Goal: Task Accomplishment & Management: Complete application form

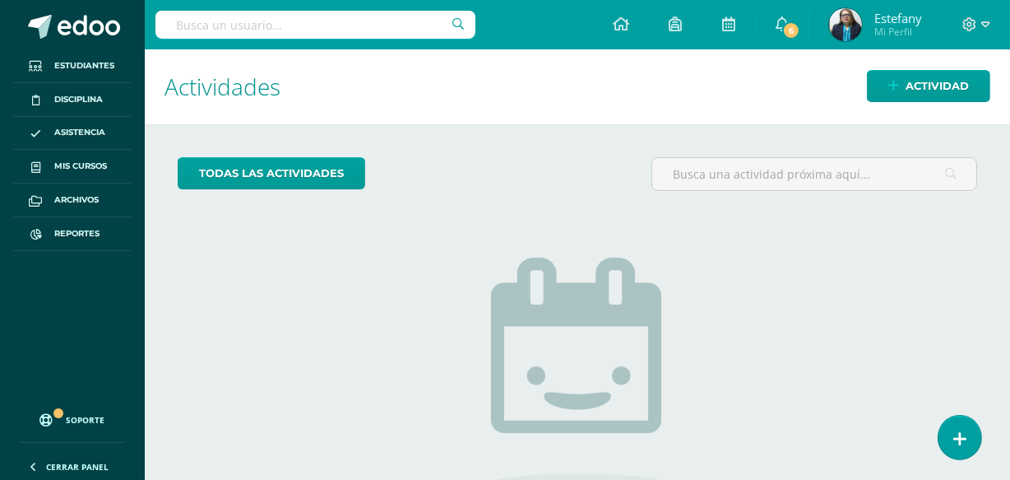
scroll to position [153, 0]
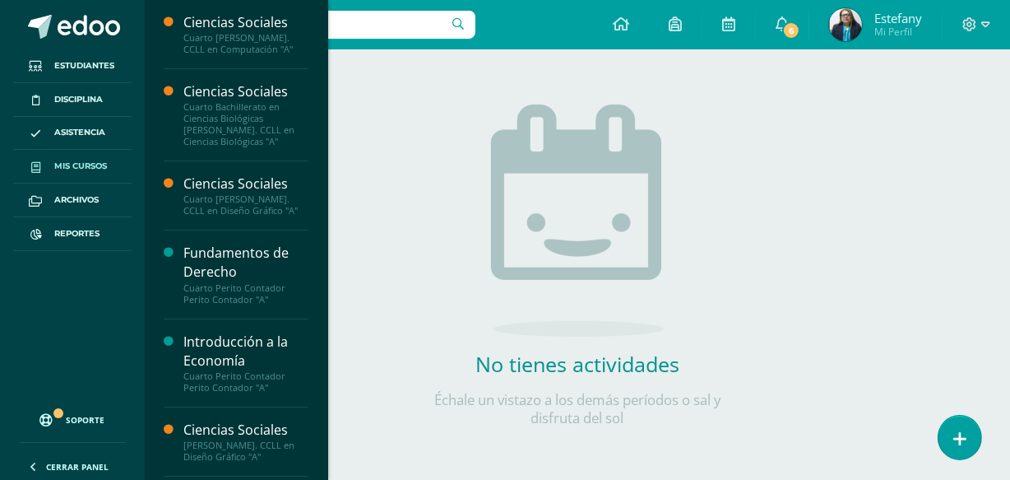
click at [74, 160] on span "Mis cursos" at bounding box center [80, 166] width 53 height 13
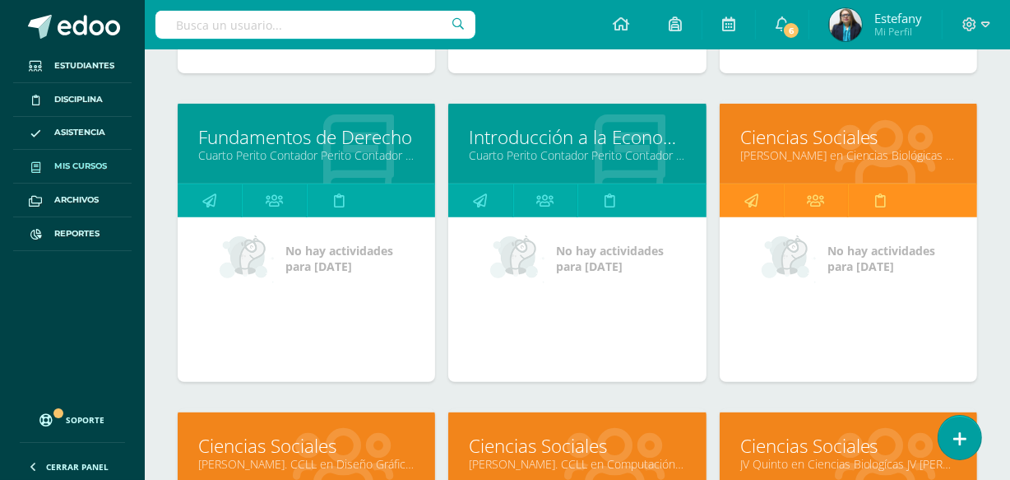
scroll to position [523, 0]
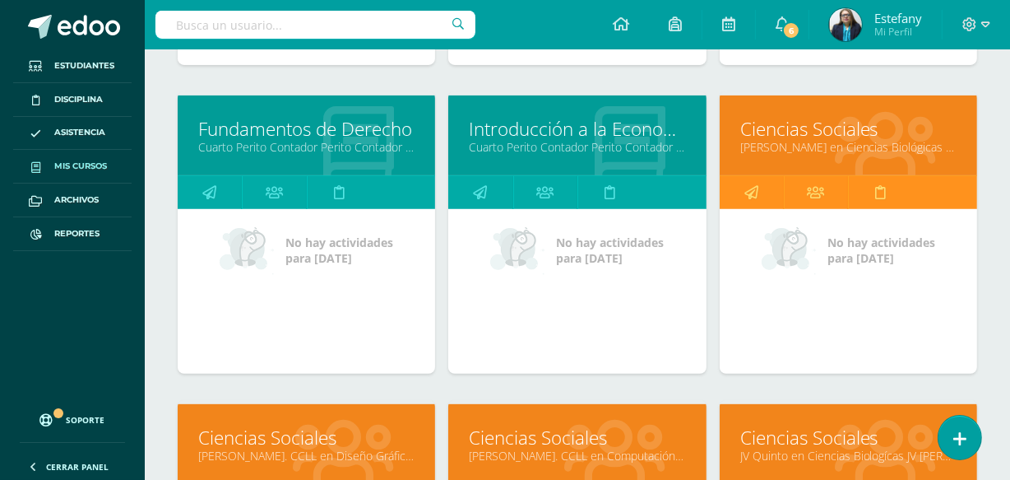
click at [582, 132] on link "Introducción a la Economía" at bounding box center [577, 129] width 216 height 26
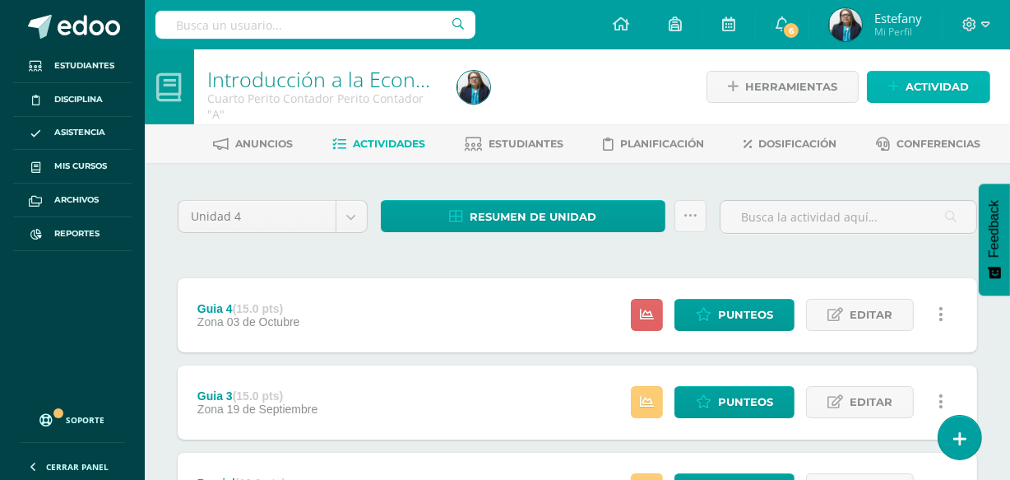
click at [941, 73] on span "Actividad" at bounding box center [937, 87] width 63 height 30
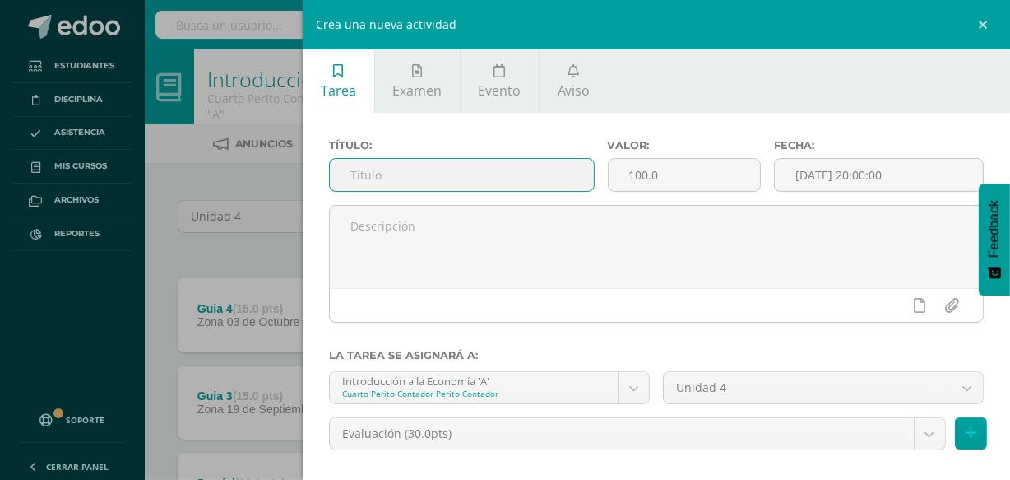
click at [551, 179] on input "text" at bounding box center [461, 175] width 263 height 32
type input "Evaluacion"
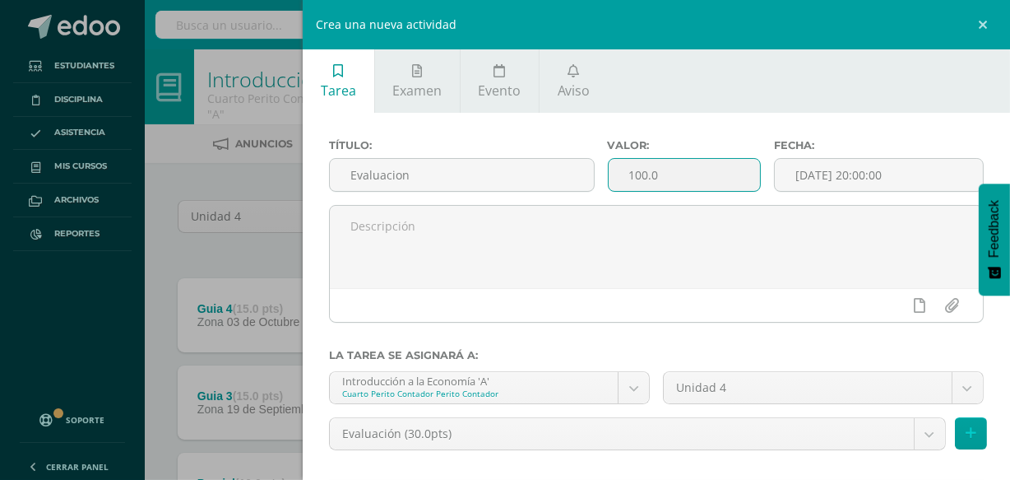
drag, startPoint x: 680, startPoint y: 173, endPoint x: 605, endPoint y: 178, distance: 75.9
click at [609, 178] on input "100.0" at bounding box center [685, 175] width 152 height 32
type input "30"
click at [838, 168] on input "[DATE] 20:00:00" at bounding box center [879, 175] width 208 height 32
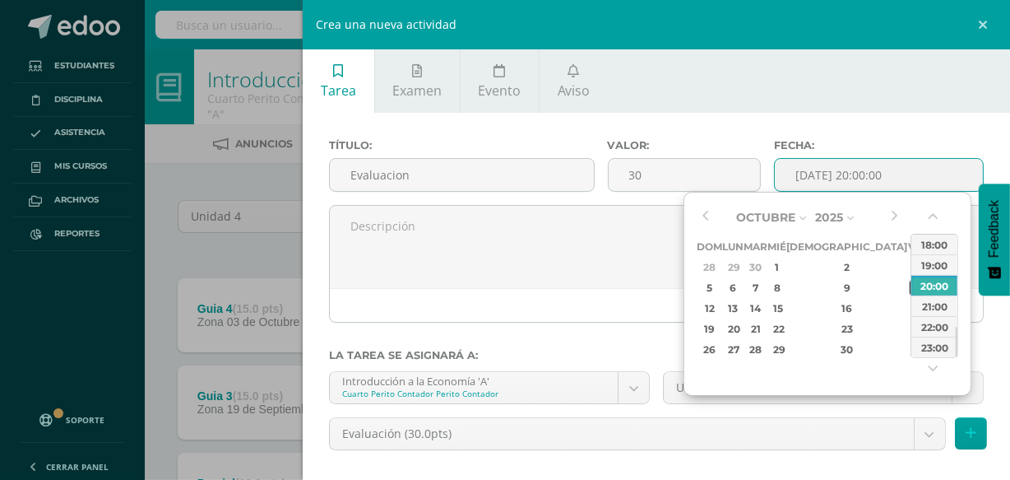
click at [910, 281] on div "10" at bounding box center [917, 287] width 15 height 19
click at [951, 245] on div "18:00" at bounding box center [935, 244] width 46 height 21
type input "2025-10-10 18:00"
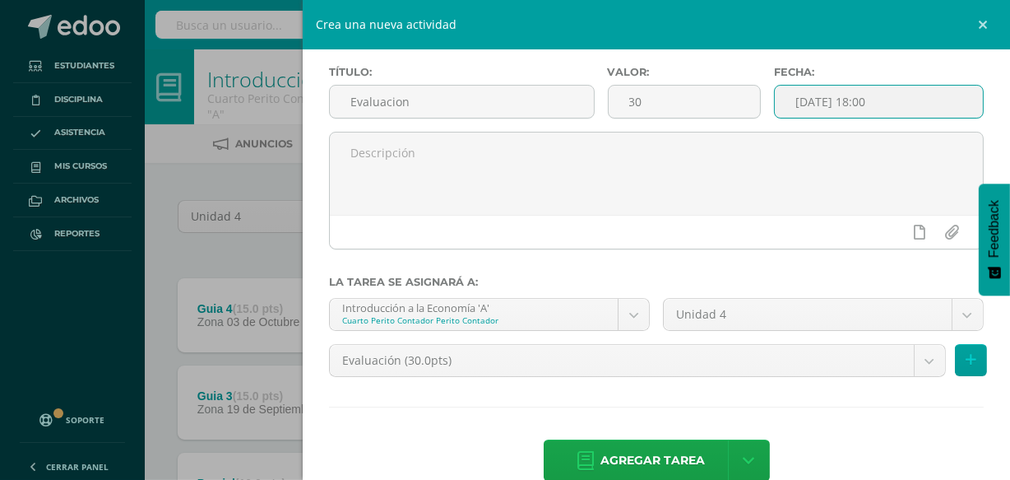
scroll to position [107, 0]
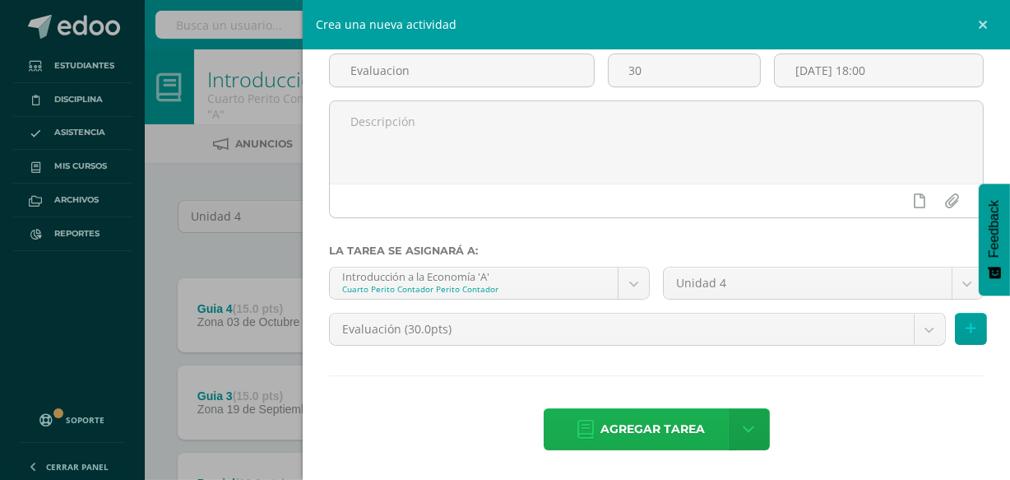
click at [628, 430] on span "Agregar tarea" at bounding box center [653, 429] width 104 height 40
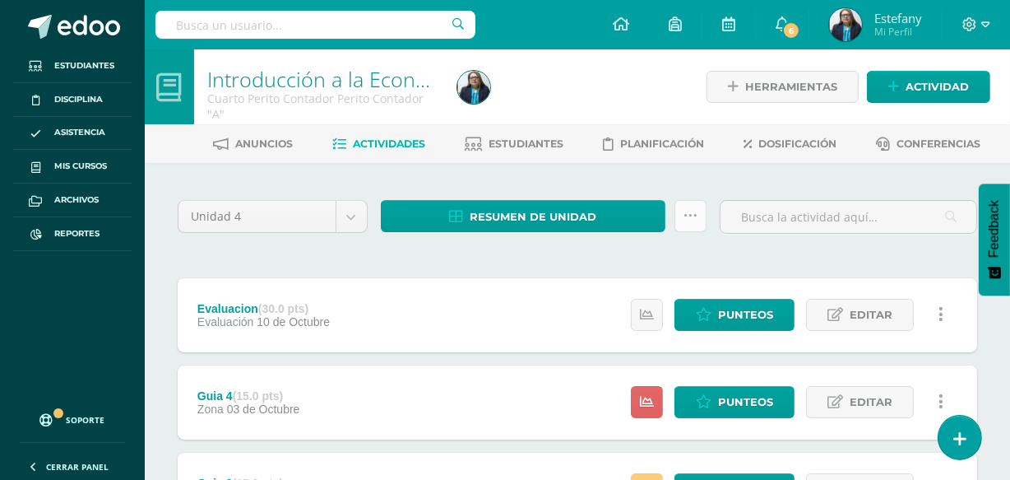
click at [681, 213] on link at bounding box center [691, 216] width 32 height 32
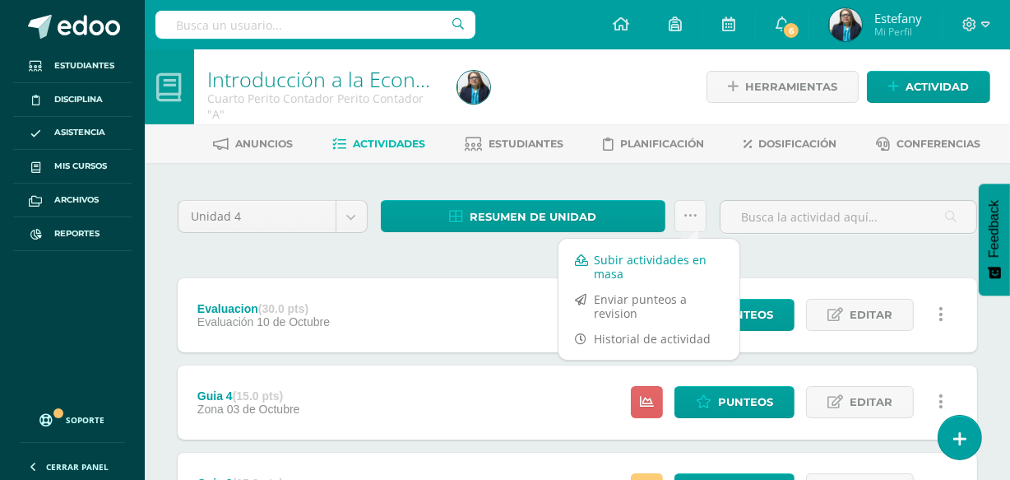
click at [631, 267] on link "Subir actividades en masa" at bounding box center [649, 266] width 181 height 39
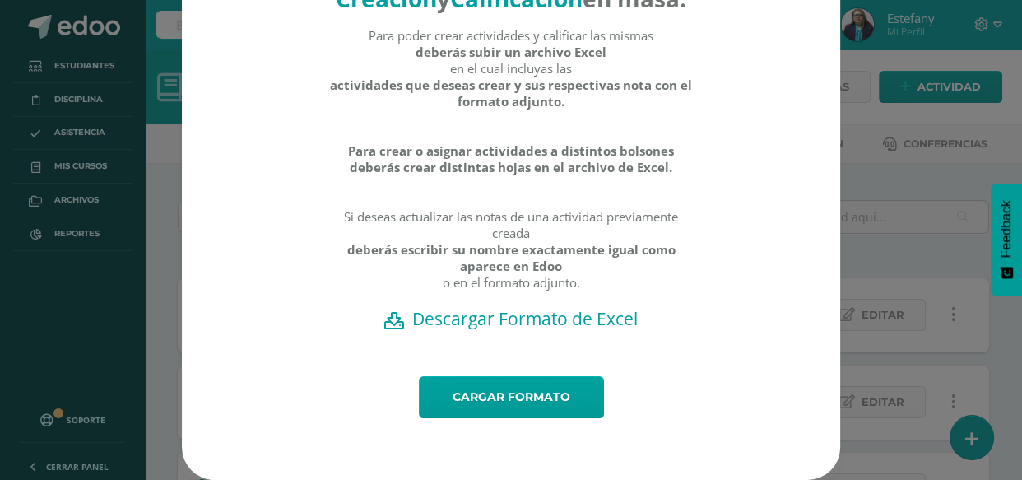
scroll to position [120, 0]
click at [539, 319] on h2 "Descargar Formato de Excel" at bounding box center [511, 318] width 601 height 23
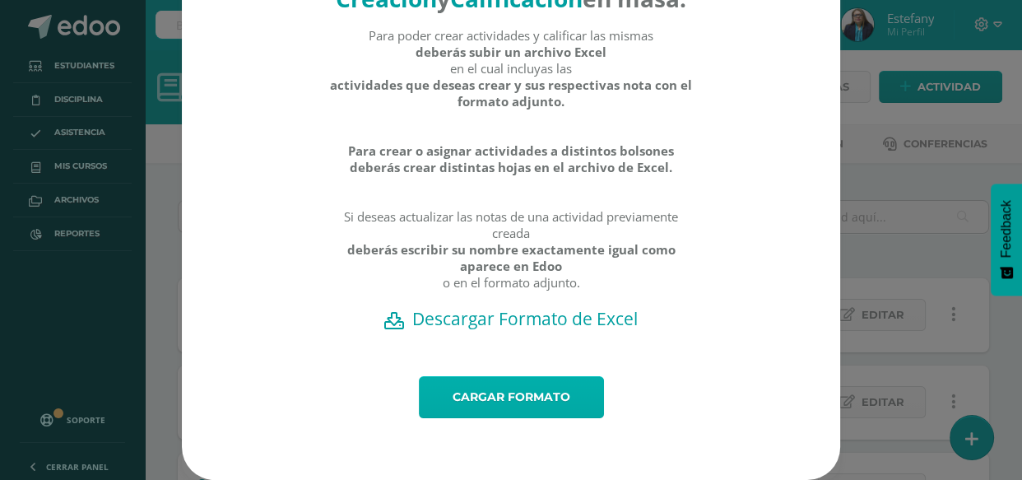
click at [516, 388] on link "Cargar formato" at bounding box center [511, 397] width 185 height 42
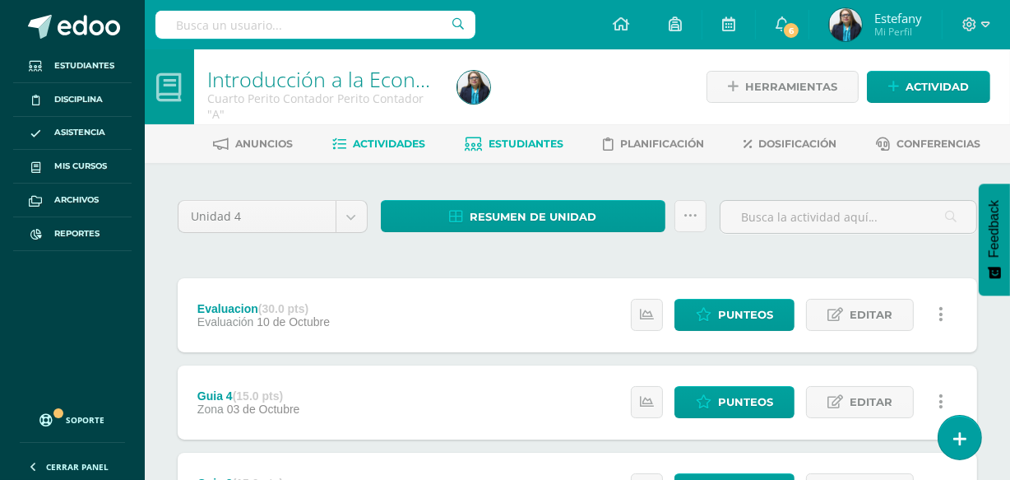
click at [527, 145] on span "Estudiantes" at bounding box center [527, 143] width 75 height 12
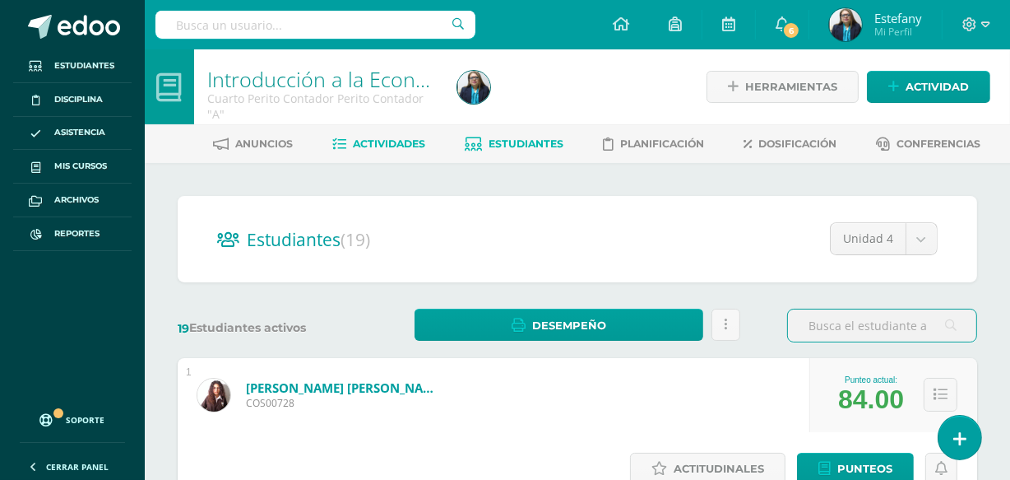
click at [394, 139] on span "Actividades" at bounding box center [390, 143] width 72 height 12
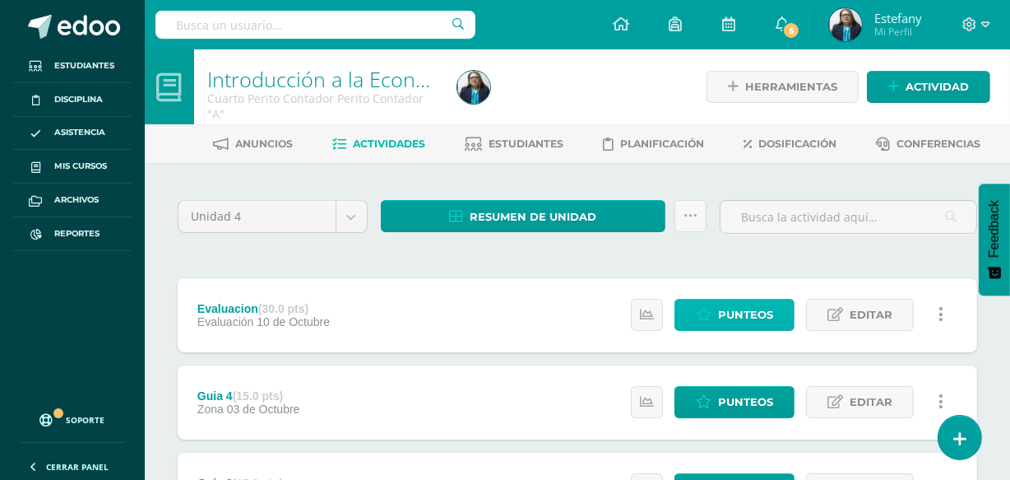
click at [765, 304] on span "Punteos" at bounding box center [745, 315] width 55 height 30
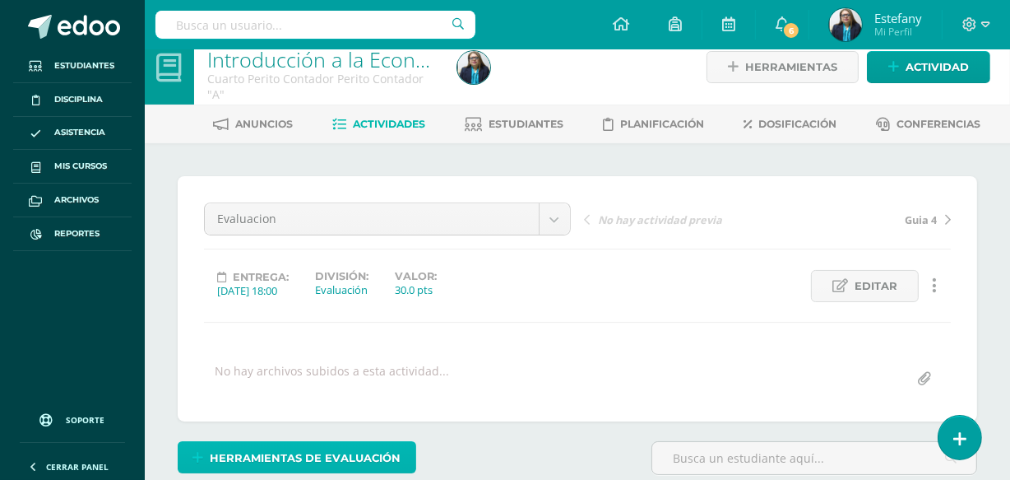
click at [272, 456] on span "Herramientas de evaluación" at bounding box center [306, 458] width 191 height 30
click at [315, 450] on span "Herramientas de evaluación" at bounding box center [306, 458] width 191 height 30
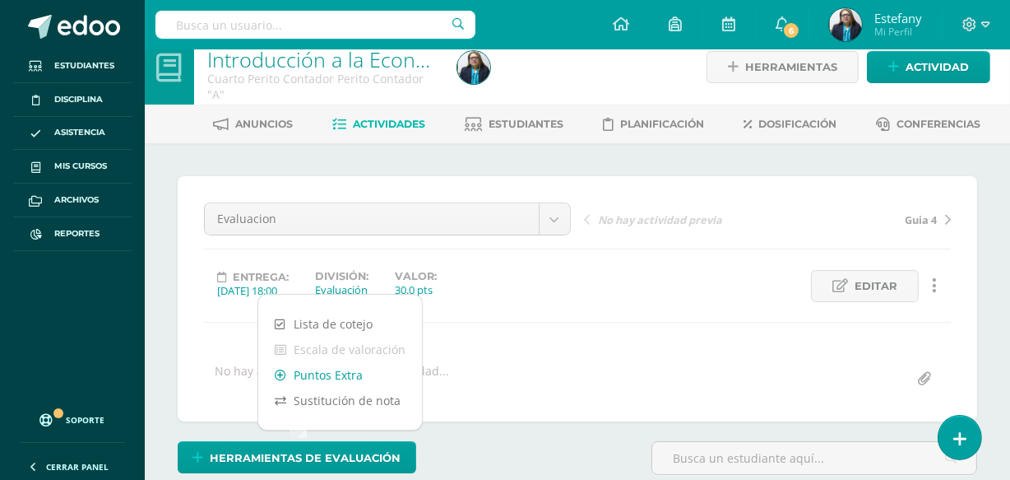
click at [318, 378] on link "Puntos Extra" at bounding box center [340, 375] width 164 height 26
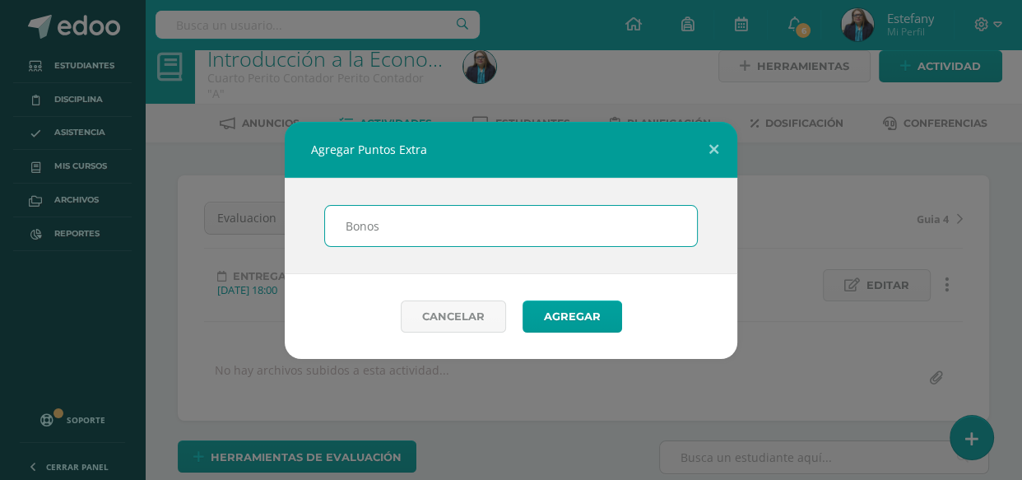
scroll to position [21, 0]
type input "Bonos"
click at [573, 305] on button "Agregar" at bounding box center [572, 316] width 100 height 32
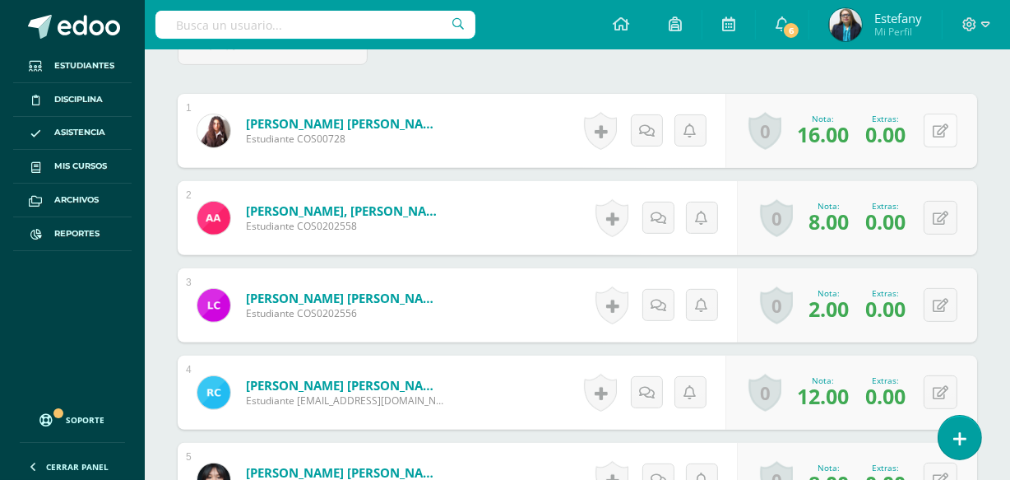
scroll to position [545, 0]
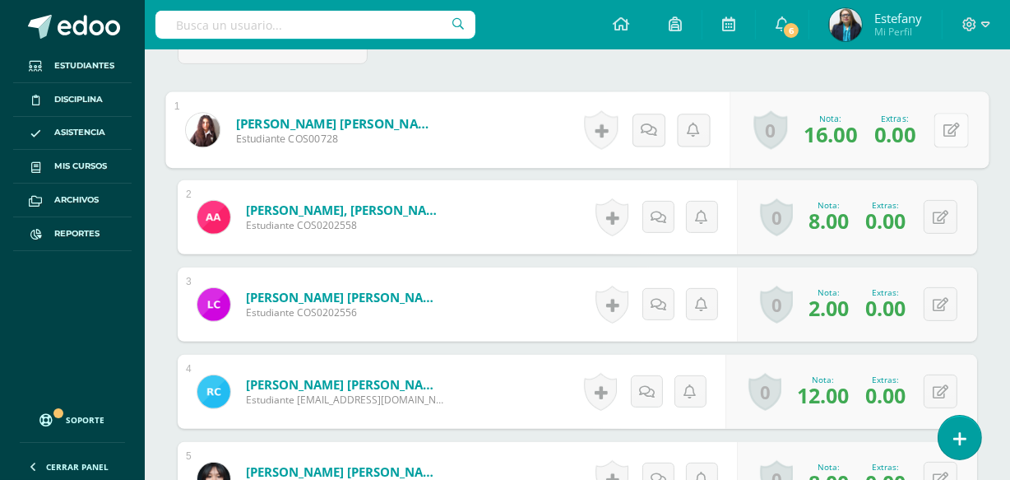
click at [946, 124] on icon at bounding box center [952, 130] width 16 height 14
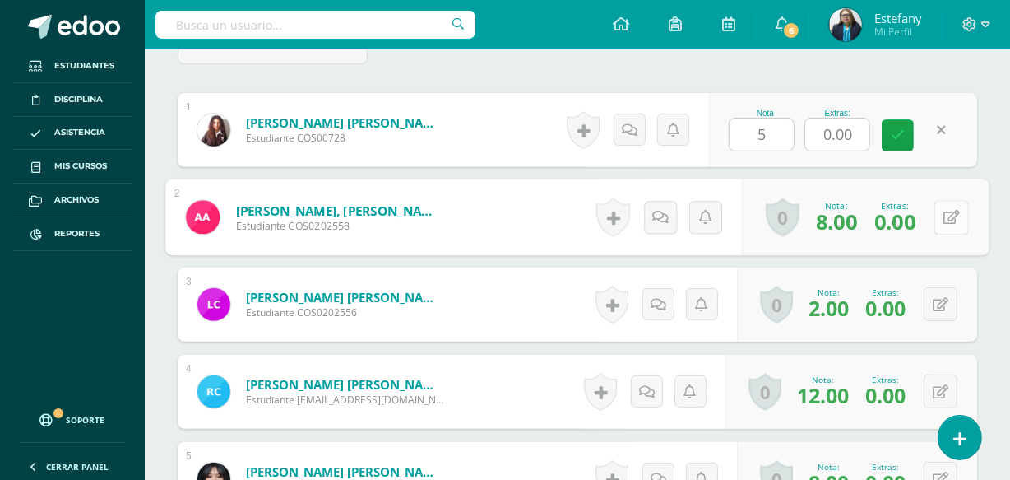
click at [944, 215] on icon at bounding box center [952, 217] width 16 height 14
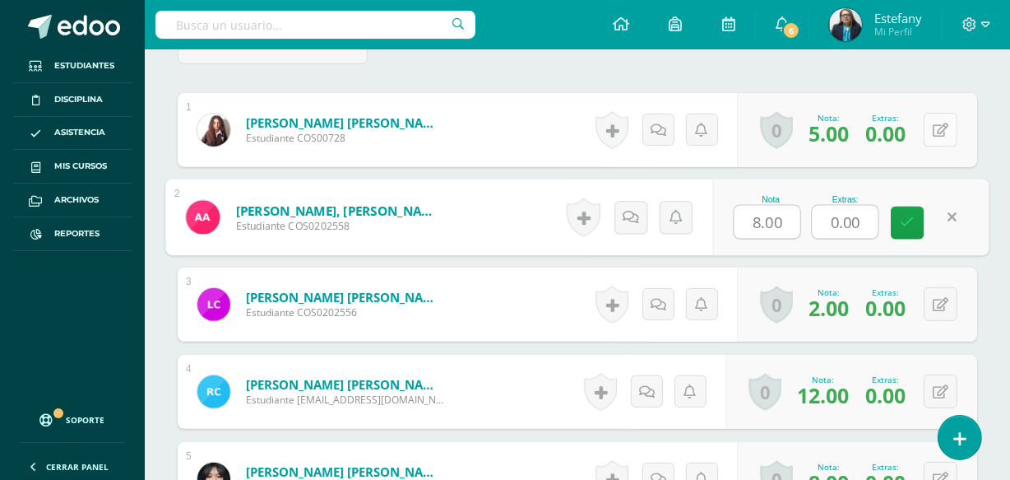
click at [936, 116] on button at bounding box center [941, 130] width 34 height 34
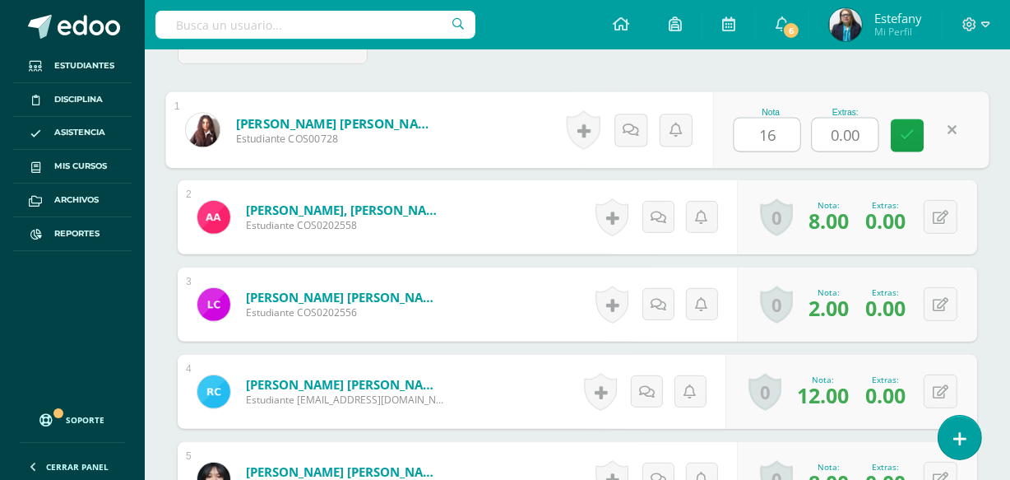
type input "16"
click at [855, 128] on input "0.00" at bounding box center [846, 134] width 66 height 33
drag, startPoint x: 872, startPoint y: 133, endPoint x: 815, endPoint y: 140, distance: 57.2
click at [815, 140] on input "0.00" at bounding box center [846, 134] width 66 height 33
type input "5"
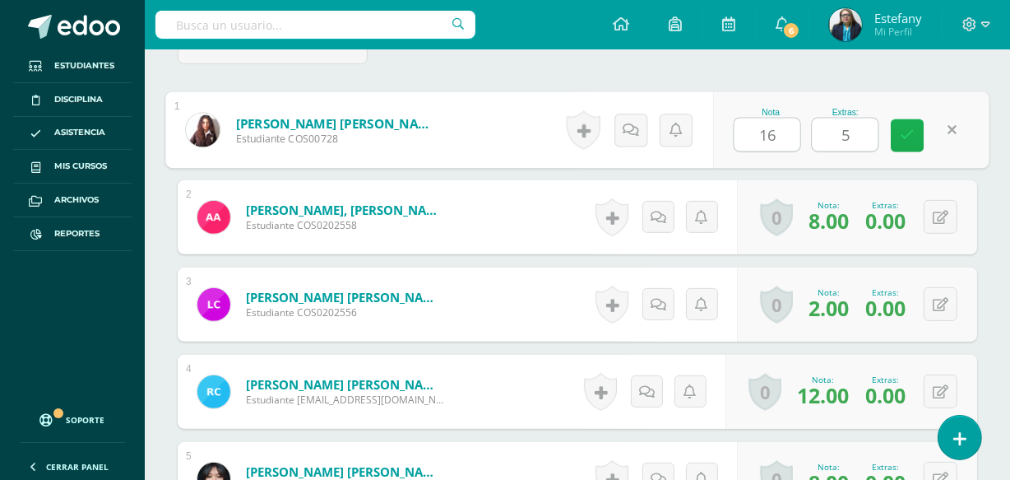
click at [915, 136] on link at bounding box center [907, 135] width 33 height 33
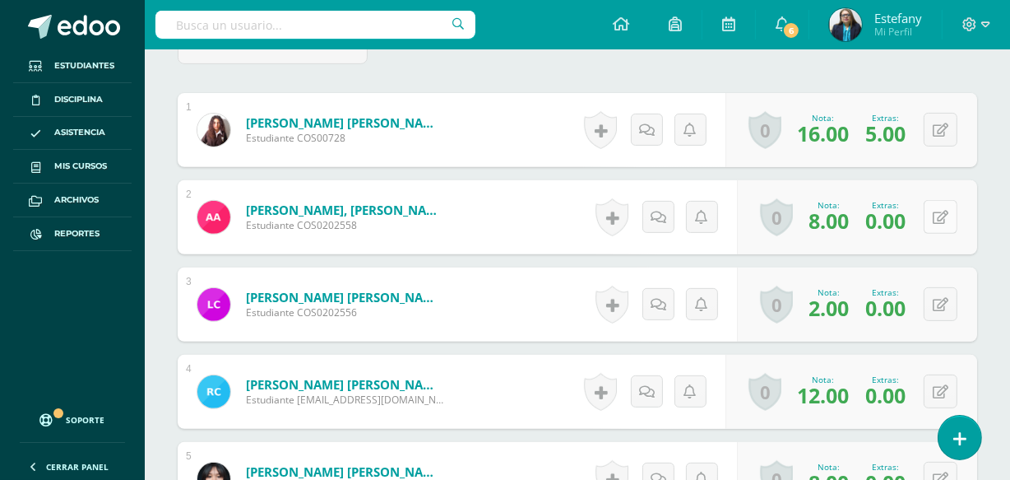
click at [938, 213] on button at bounding box center [941, 217] width 34 height 34
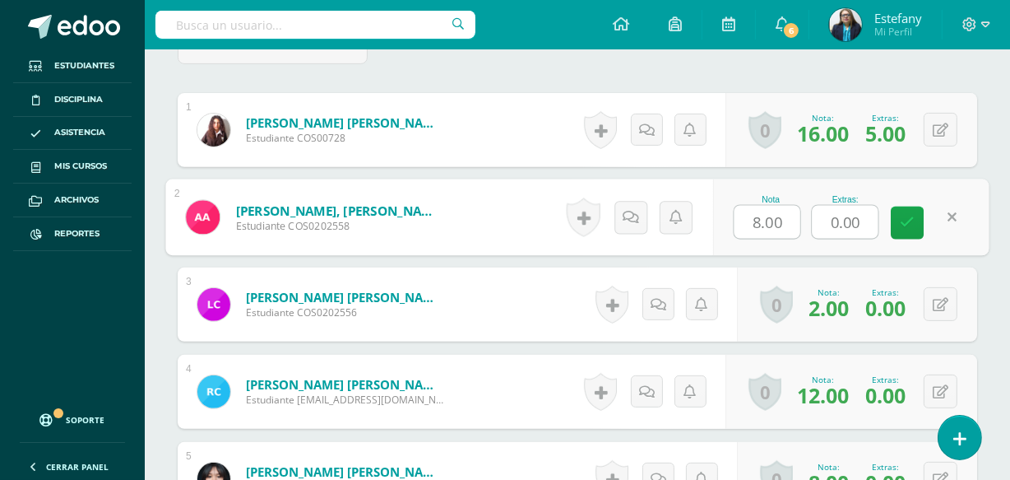
drag, startPoint x: 873, startPoint y: 220, endPoint x: 778, endPoint y: 225, distance: 94.8
click at [778, 225] on div "Nota 8.00 Extras: 0.00" at bounding box center [851, 217] width 276 height 77
type input "5"
click at [945, 298] on icon at bounding box center [941, 305] width 16 height 14
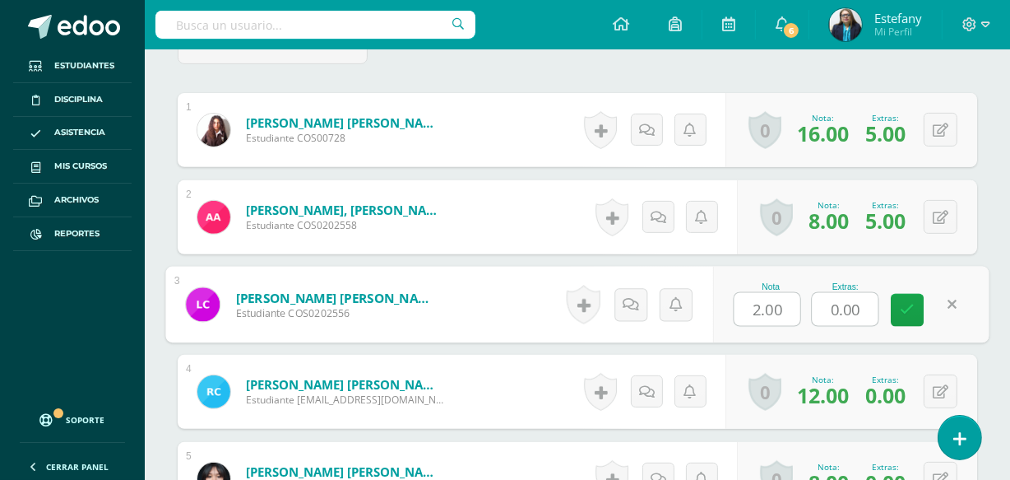
drag, startPoint x: 863, startPoint y: 306, endPoint x: 745, endPoint y: 334, distance: 121.7
click at [748, 334] on div "Nota 2.00 Extras: 0.00" at bounding box center [851, 305] width 276 height 77
type input "2"
click at [912, 311] on icon at bounding box center [908, 310] width 15 height 14
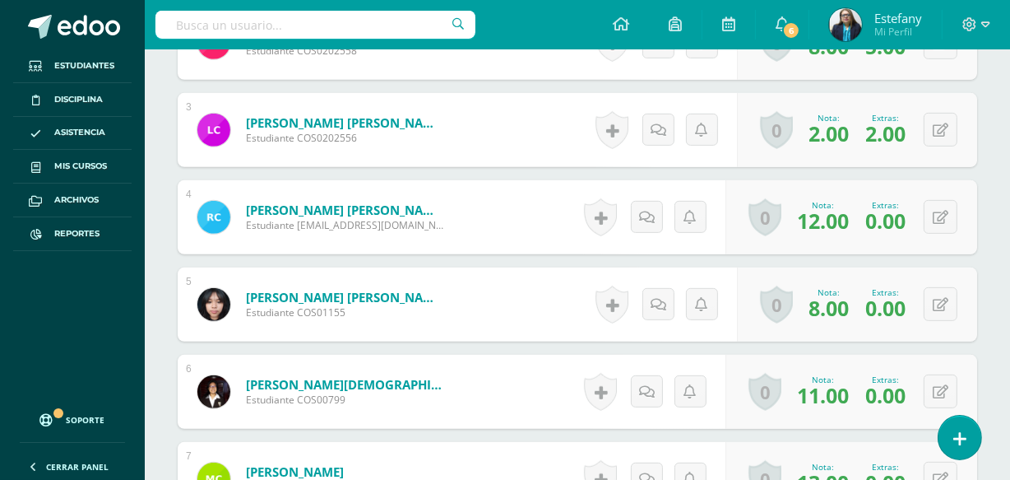
scroll to position [894, 0]
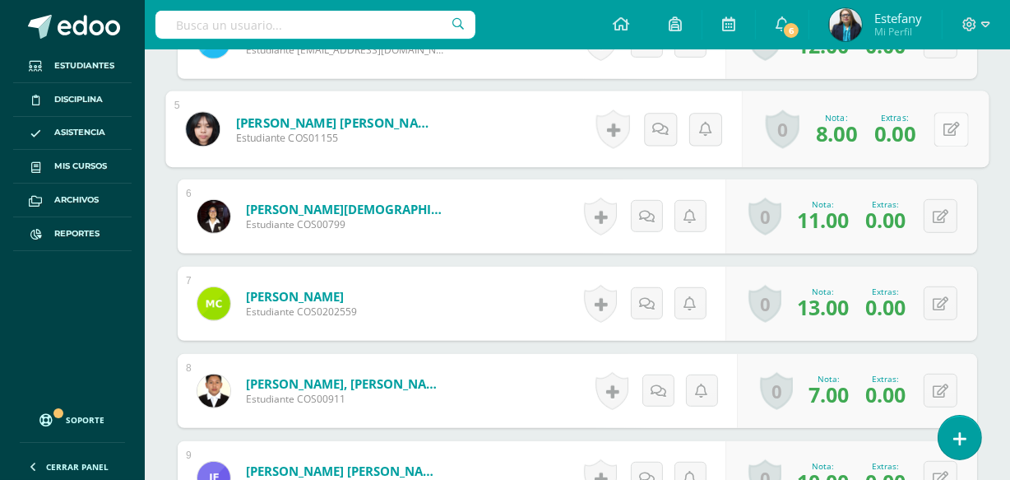
click at [941, 124] on button at bounding box center [952, 129] width 35 height 35
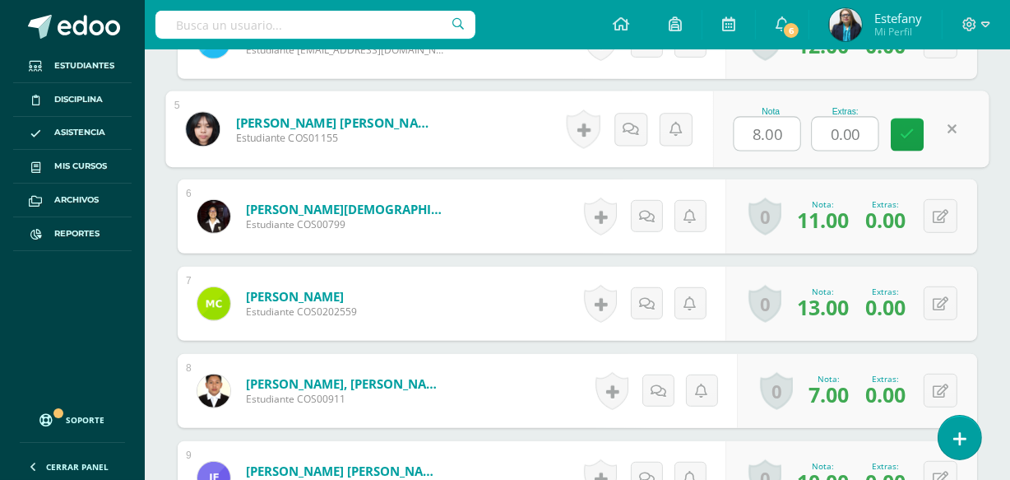
drag, startPoint x: 854, startPoint y: 131, endPoint x: 773, endPoint y: 154, distance: 84.7
click at [773, 154] on div "Nota 8.00 Extras: 0.00" at bounding box center [851, 129] width 276 height 77
type input "5"
click at [913, 130] on icon at bounding box center [908, 135] width 15 height 14
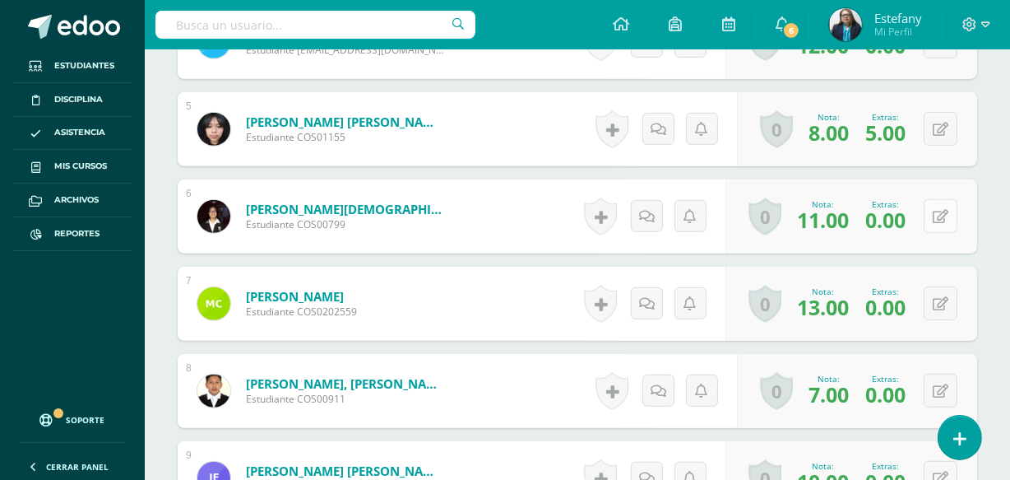
click at [940, 209] on button at bounding box center [941, 216] width 34 height 34
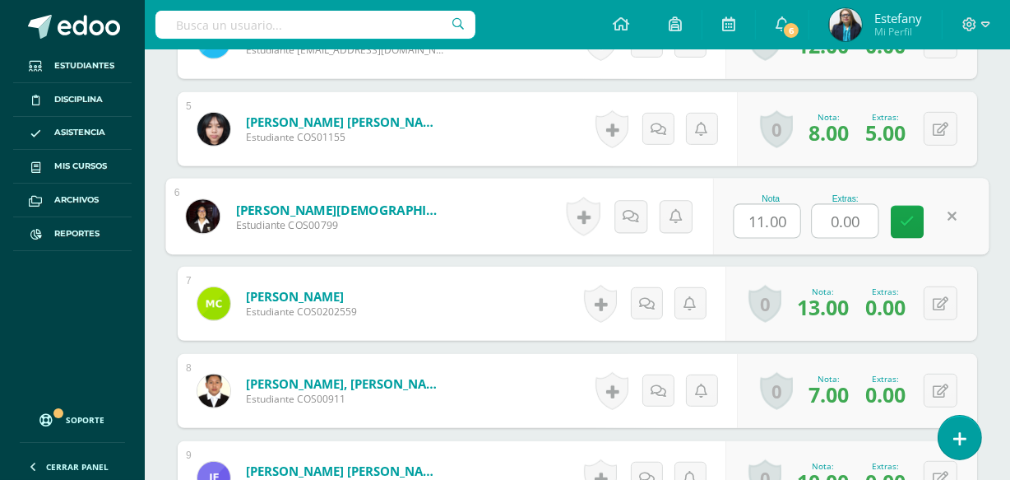
drag, startPoint x: 868, startPoint y: 212, endPoint x: 793, endPoint y: 236, distance: 78.6
click at [795, 236] on div "Nota 11.00 Extras: 0.00" at bounding box center [851, 217] width 276 height 77
type input "3"
click at [911, 222] on icon at bounding box center [908, 222] width 15 height 14
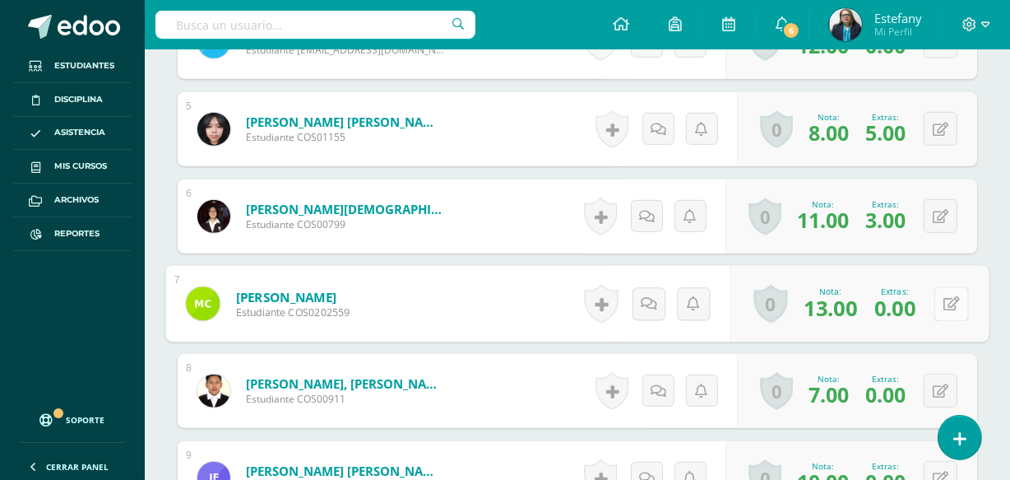
click at [944, 300] on icon at bounding box center [952, 303] width 16 height 14
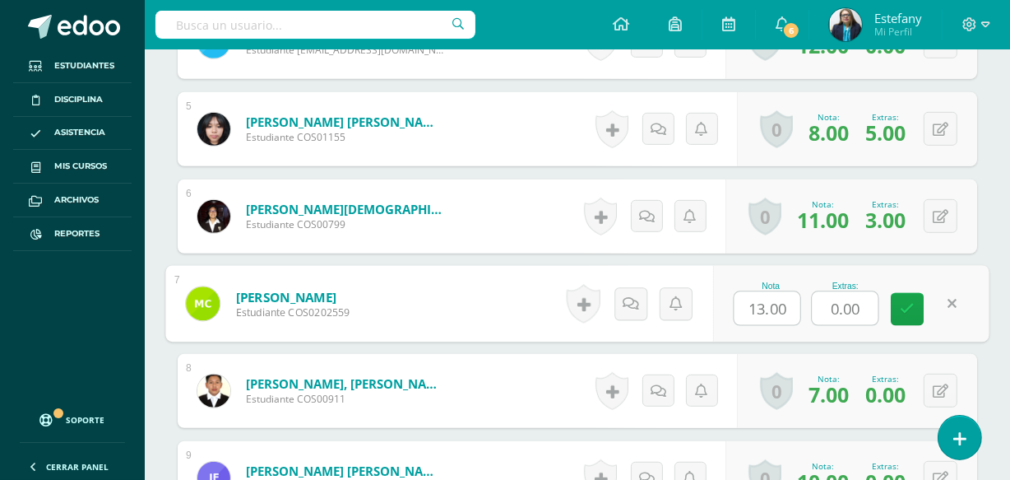
drag, startPoint x: 872, startPoint y: 306, endPoint x: 791, endPoint y: 315, distance: 82.0
click at [791, 315] on div "Nota 13.00 Extras: 0.00" at bounding box center [851, 304] width 276 height 77
type input "5"
click at [912, 314] on link at bounding box center [907, 309] width 33 height 33
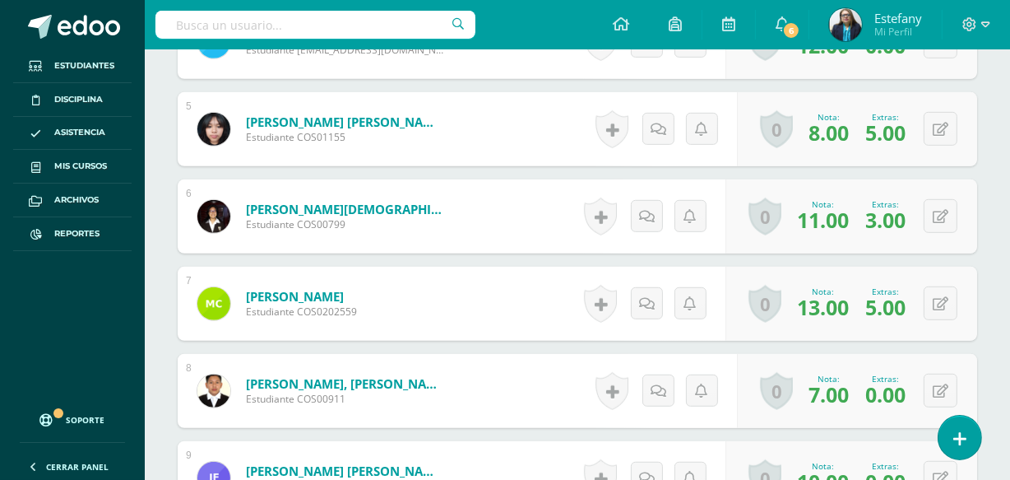
scroll to position [1069, 0]
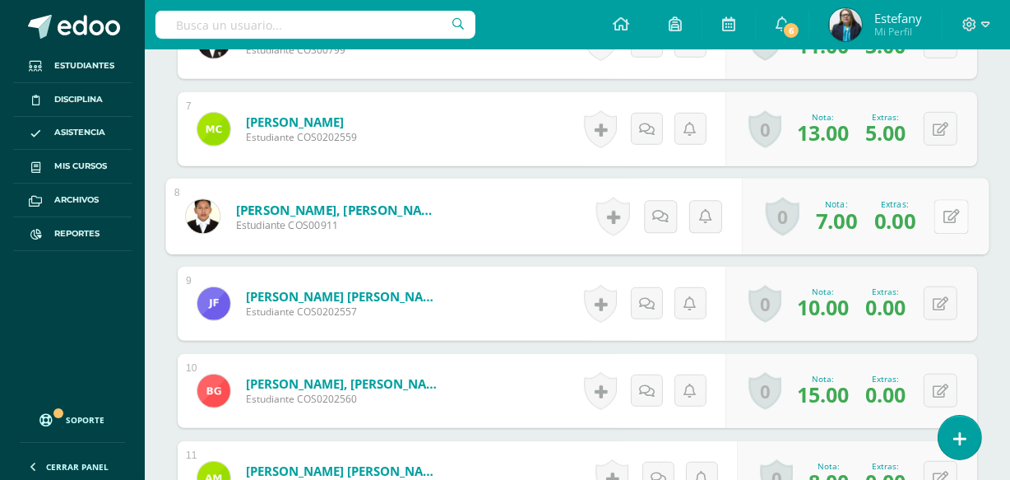
click at [940, 205] on button at bounding box center [952, 216] width 35 height 35
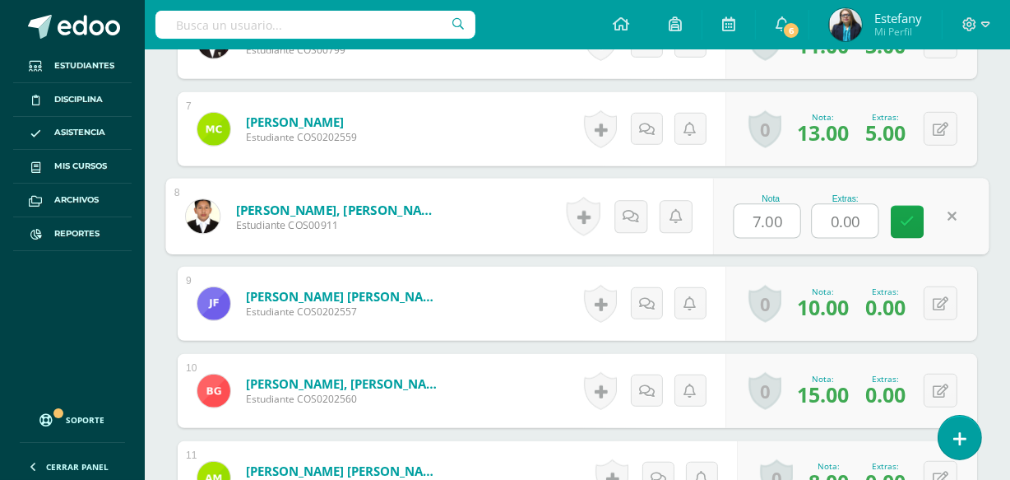
drag, startPoint x: 877, startPoint y: 215, endPoint x: 761, endPoint y: 246, distance: 120.2
click at [761, 246] on div "Nota 7.00 Extras: 0.00" at bounding box center [851, 217] width 276 height 77
type input "5"
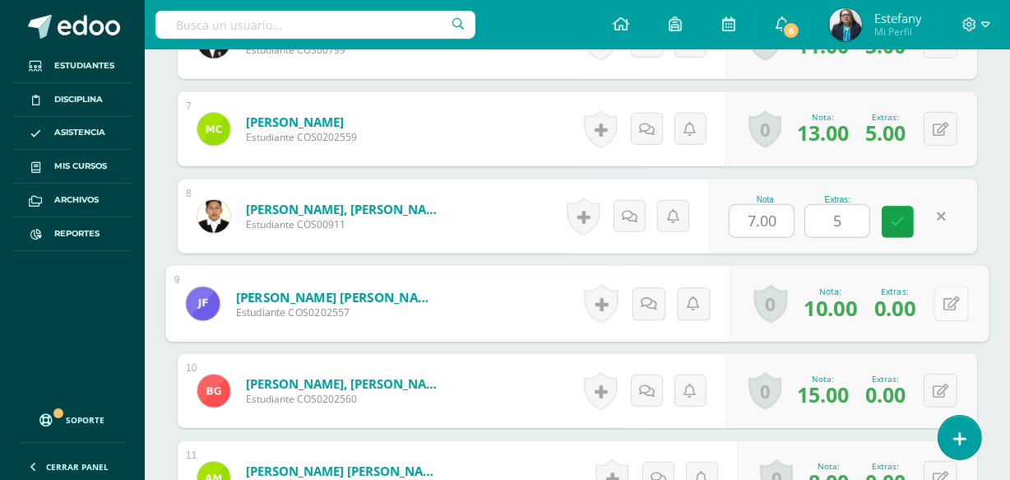
click at [936, 300] on button at bounding box center [952, 303] width 35 height 35
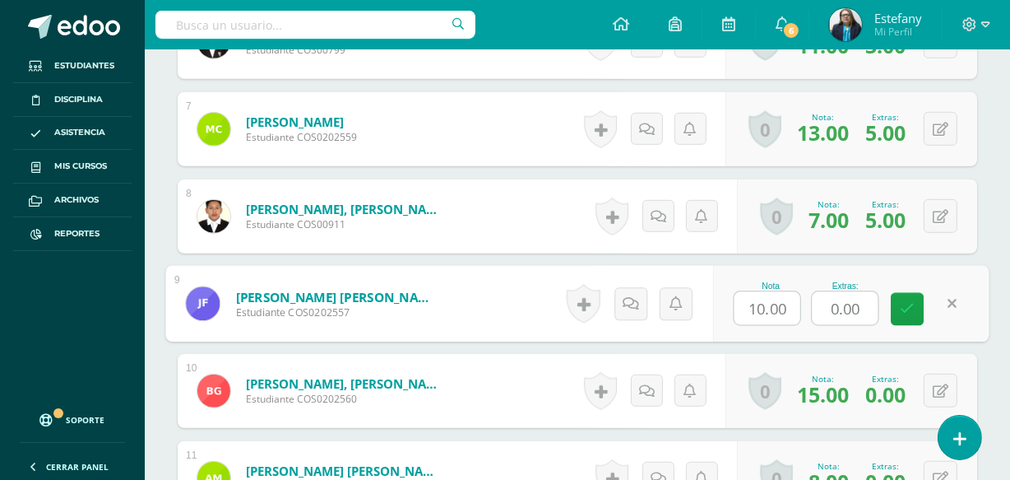
drag, startPoint x: 871, startPoint y: 304, endPoint x: 791, endPoint y: 321, distance: 82.5
click at [793, 319] on div "Nota 10.00 Extras: 0.00" at bounding box center [851, 304] width 276 height 77
type input "5"
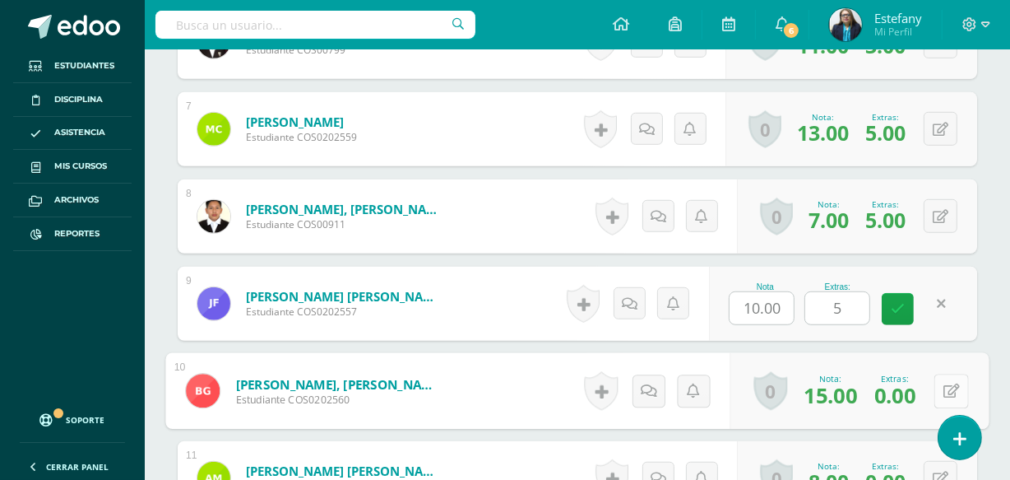
click at [942, 394] on button at bounding box center [952, 391] width 35 height 35
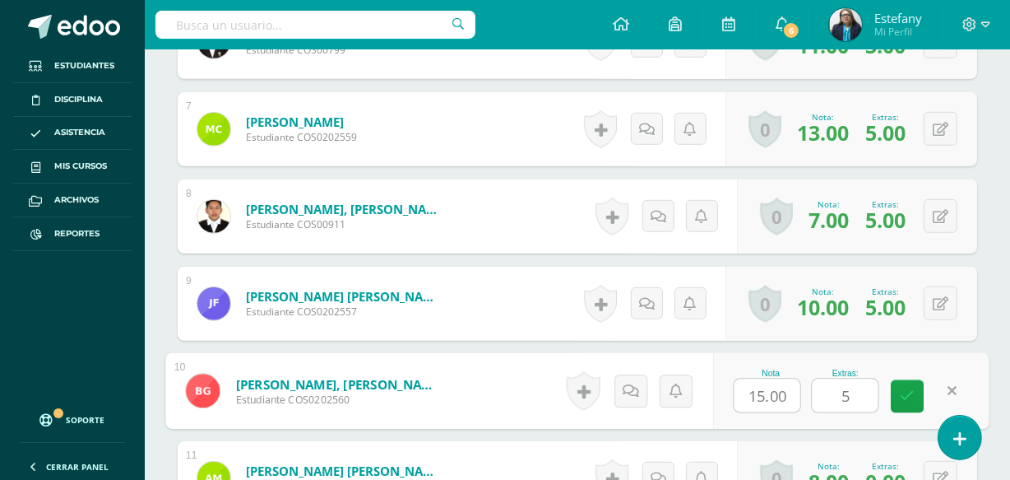
drag, startPoint x: 875, startPoint y: 396, endPoint x: 800, endPoint y: 410, distance: 77.0
click at [800, 410] on div "Nota 15.00 Extras: 5" at bounding box center [851, 391] width 276 height 77
type input "5"
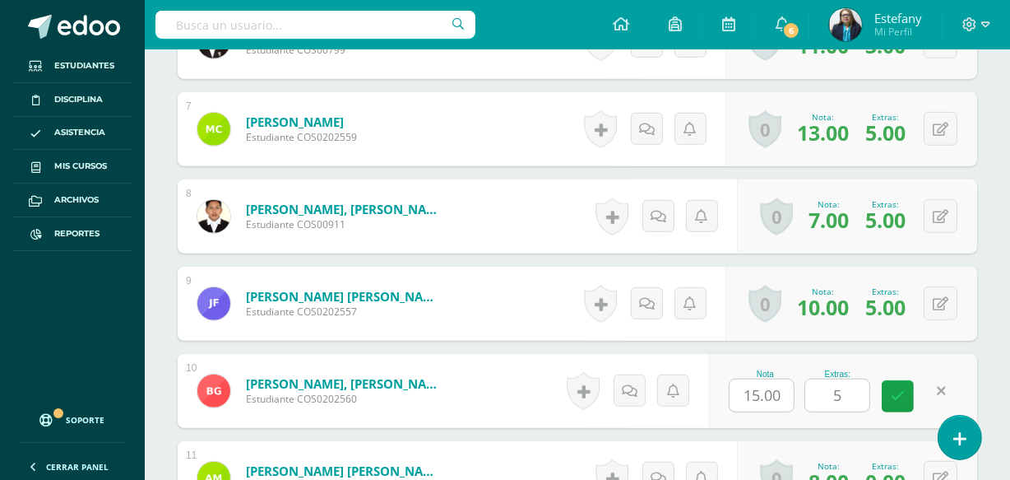
click at [811, 435] on div "1 Aceituno Gonzalez, Tairy Zuleyka Estudiante COS00728 Nota 16.00 Extras: 5" at bounding box center [578, 391] width 800 height 1644
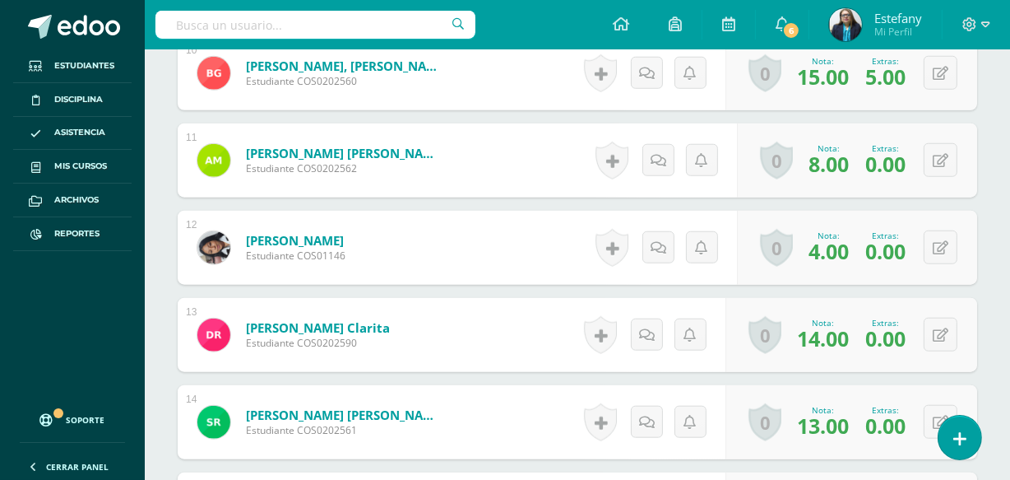
scroll to position [1418, 0]
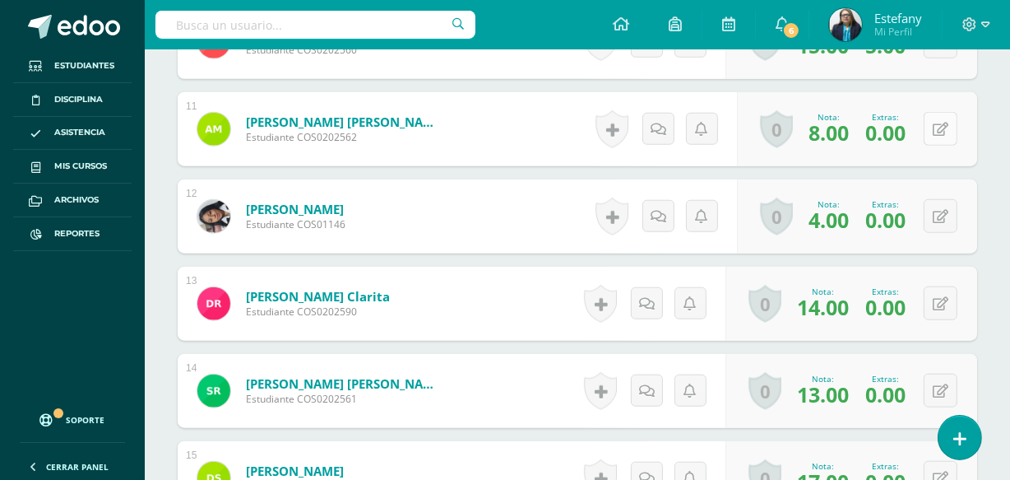
click at [942, 126] on button at bounding box center [941, 129] width 34 height 34
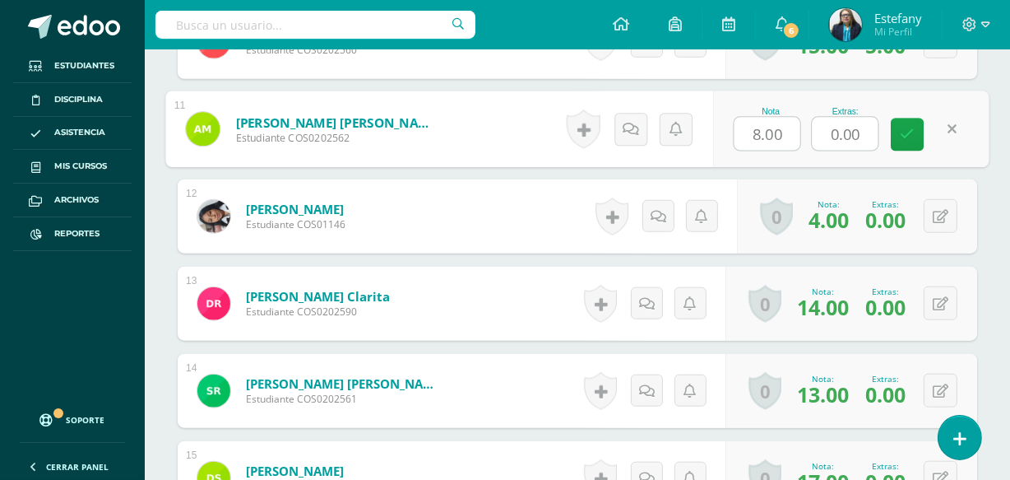
drag, startPoint x: 866, startPoint y: 123, endPoint x: 787, endPoint y: 137, distance: 80.9
click at [787, 136] on div "Nota 8.00 Extras: 0.00" at bounding box center [851, 129] width 276 height 77
type input "4"
click at [951, 210] on button at bounding box center [941, 216] width 34 height 34
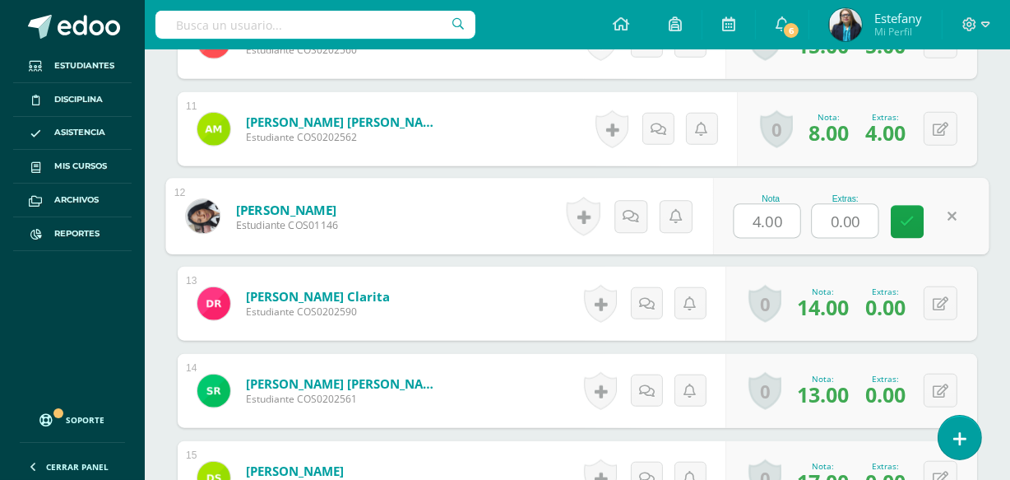
drag, startPoint x: 867, startPoint y: 217, endPoint x: 713, endPoint y: 256, distance: 159.4
click at [715, 255] on div "1 Aceituno Gonzalez, Tairy Zuleyka Estudiante COS00728 Nota 16.00 Extras: 5" at bounding box center [578, 42] width 800 height 1644
type input "3"
click at [917, 222] on link at bounding box center [907, 222] width 33 height 33
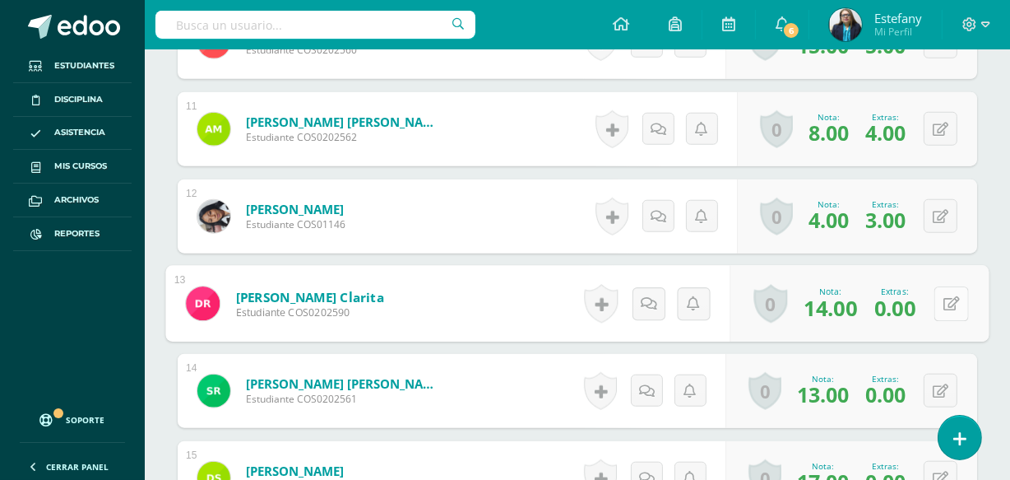
click at [933, 299] on div "0 Logros Logros obtenidos Aún no hay logros agregados Nota: 14.00 Extras: 0.00" at bounding box center [860, 304] width 259 height 77
click at [945, 303] on icon at bounding box center [952, 303] width 16 height 14
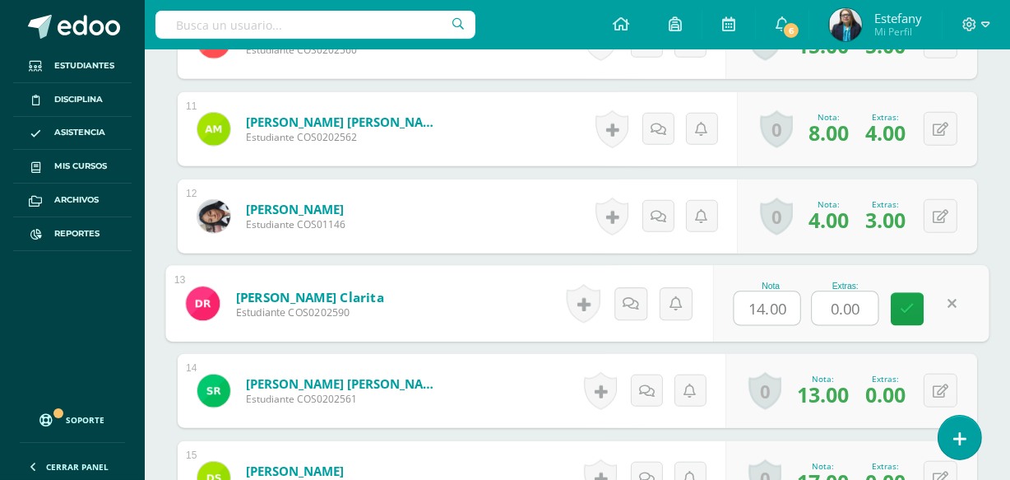
drag, startPoint x: 866, startPoint y: 301, endPoint x: 764, endPoint y: 326, distance: 105.0
click at [769, 323] on div "Nota 14.00 Extras: 0.00" at bounding box center [851, 304] width 276 height 77
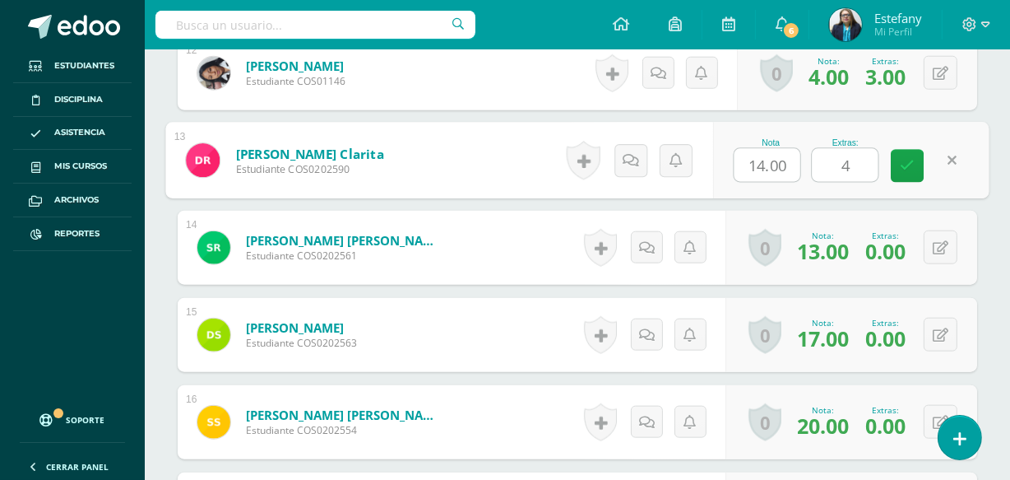
scroll to position [1592, 0]
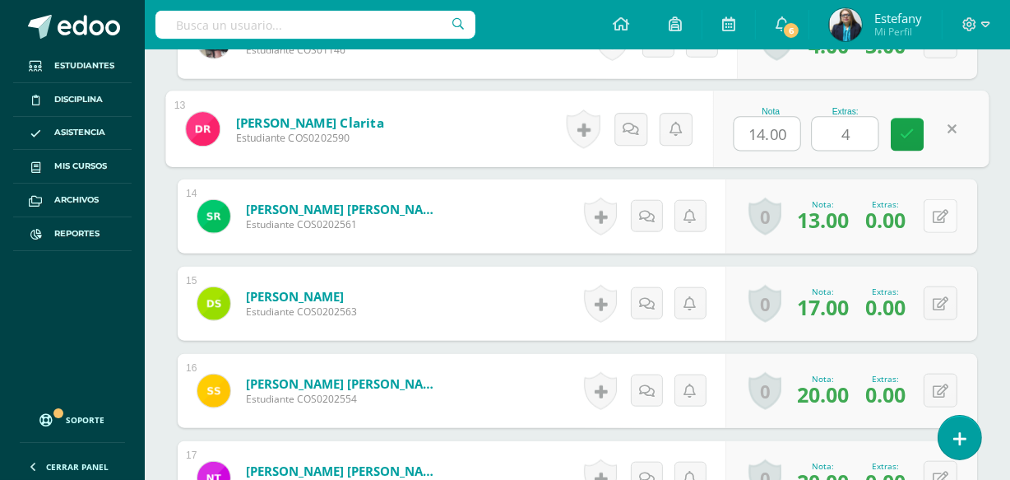
type input "4"
click at [944, 220] on icon at bounding box center [941, 217] width 16 height 14
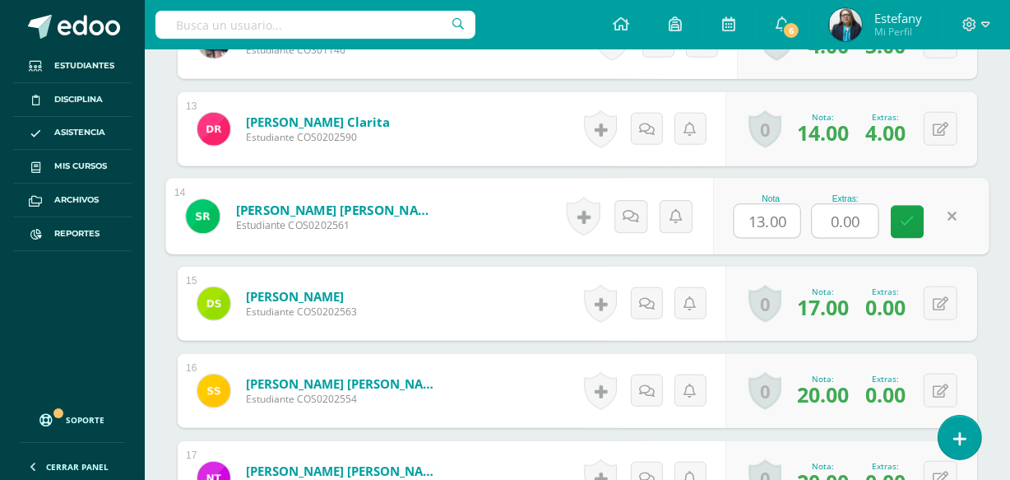
drag, startPoint x: 871, startPoint y: 214, endPoint x: 798, endPoint y: 225, distance: 74.0
click at [798, 225] on div "Nota 13.00 Extras: 0.00" at bounding box center [851, 217] width 276 height 77
type input "5"
click at [950, 293] on button at bounding box center [941, 303] width 34 height 34
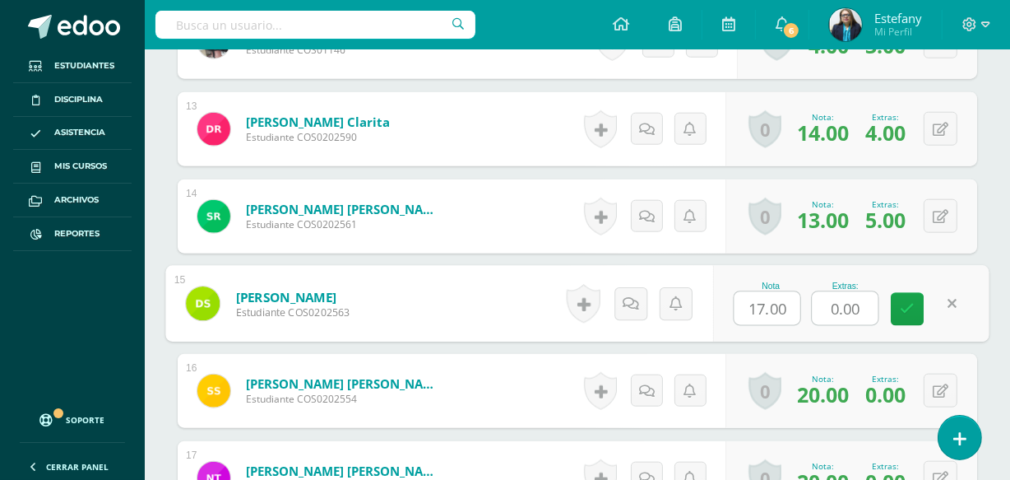
drag, startPoint x: 827, startPoint y: 318, endPoint x: 793, endPoint y: 327, distance: 34.9
click at [793, 327] on div "Nota 17.00 Extras: 0.00" at bounding box center [851, 304] width 276 height 77
type input "5"
click at [937, 385] on button at bounding box center [941, 391] width 34 height 34
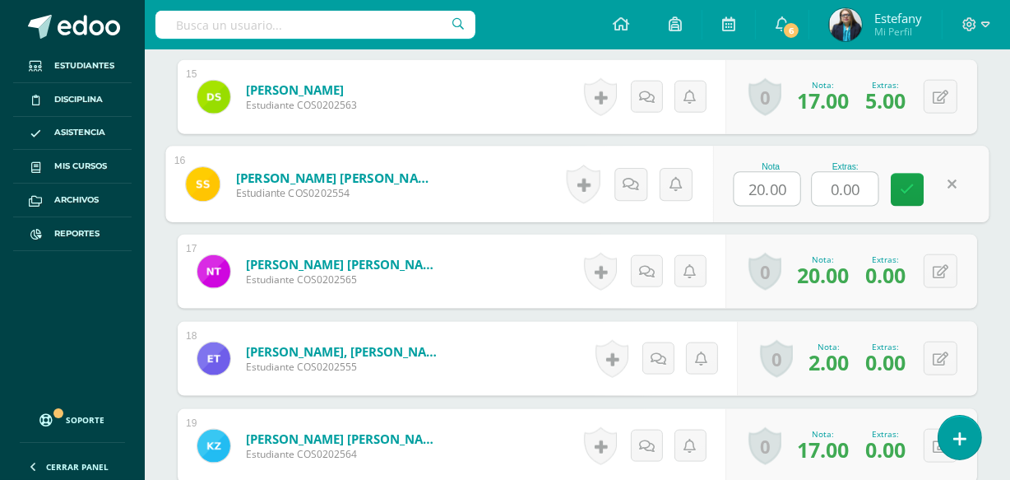
scroll to position [1767, 0]
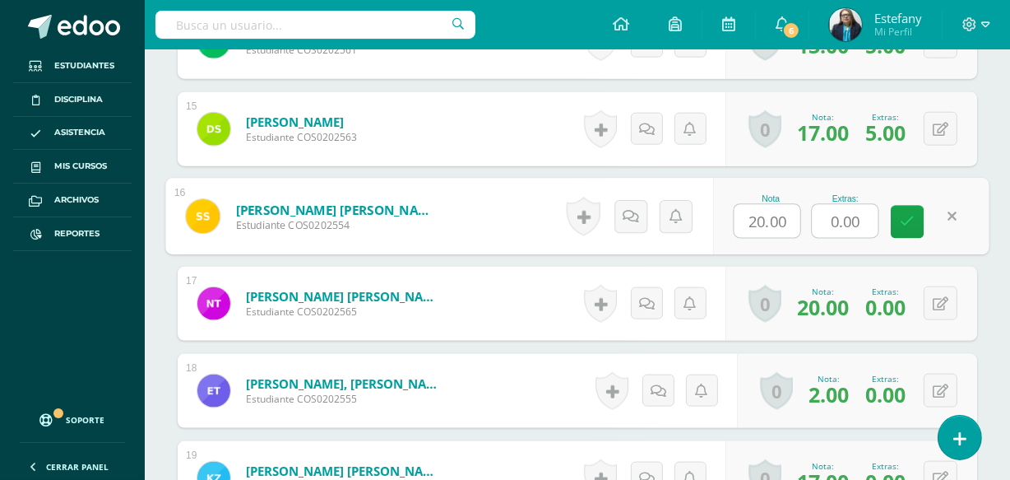
drag, startPoint x: 844, startPoint y: 230, endPoint x: 773, endPoint y: 252, distance: 74.2
click at [772, 251] on div "Nota 20.00 Extras: 0.00" at bounding box center [851, 217] width 276 height 77
type input "5"
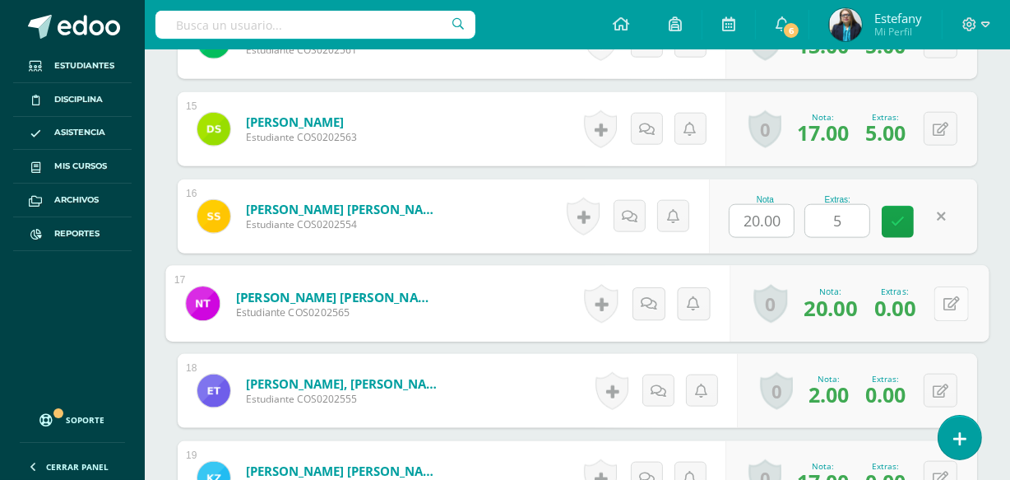
click at [935, 300] on button at bounding box center [952, 303] width 35 height 35
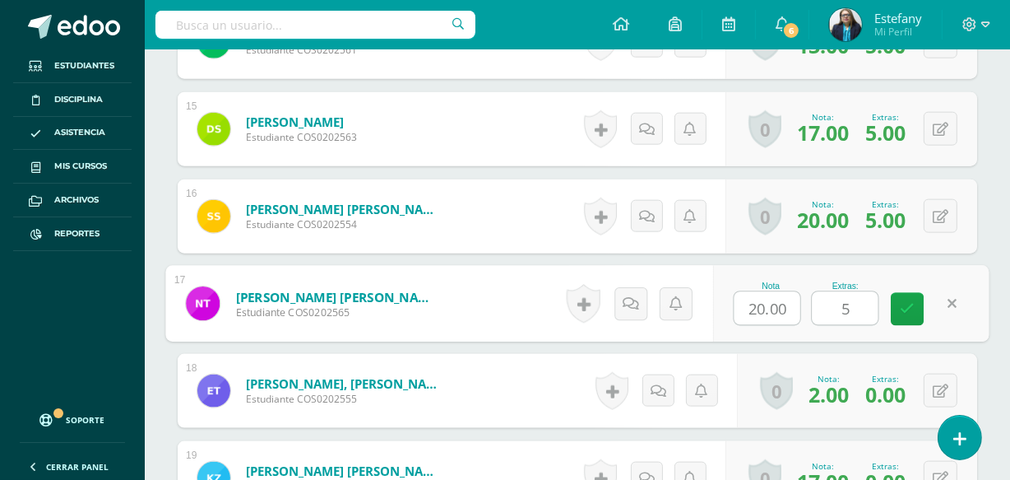
drag, startPoint x: 859, startPoint y: 304, endPoint x: 789, endPoint y: 345, distance: 81.1
click at [775, 332] on div "Nota 20.00 Extras: 5" at bounding box center [851, 304] width 276 height 77
type input "5"
click at [898, 336] on div "Nota 20.00 Extras: 5" at bounding box center [851, 304] width 276 height 77
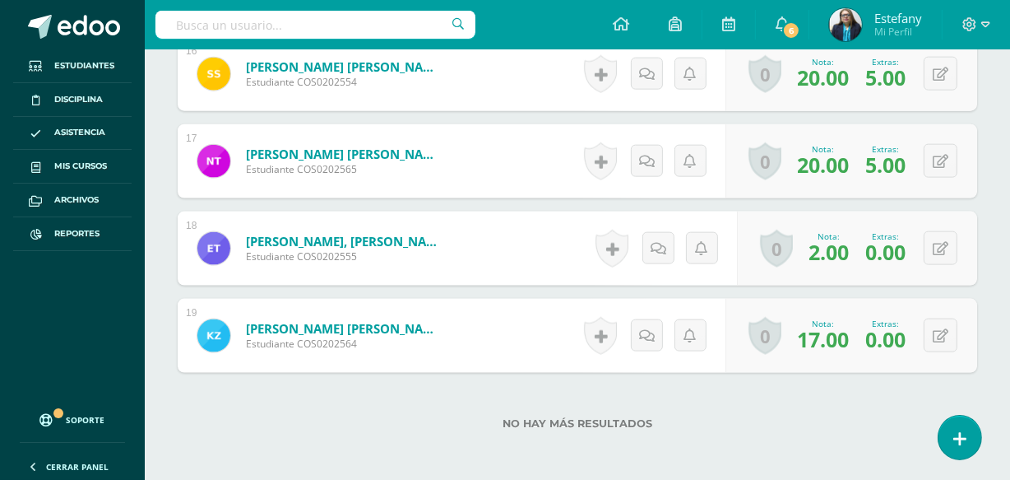
scroll to position [1942, 0]
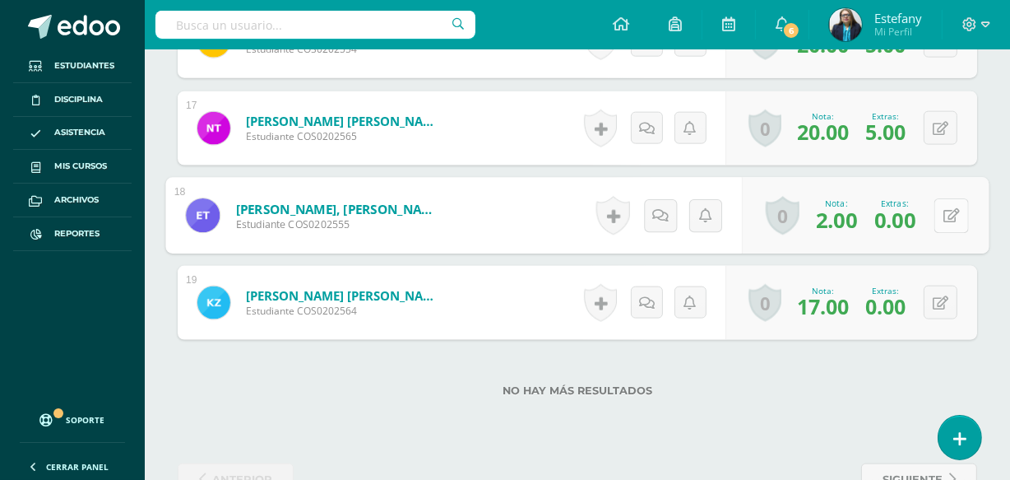
click at [945, 211] on icon at bounding box center [952, 215] width 16 height 14
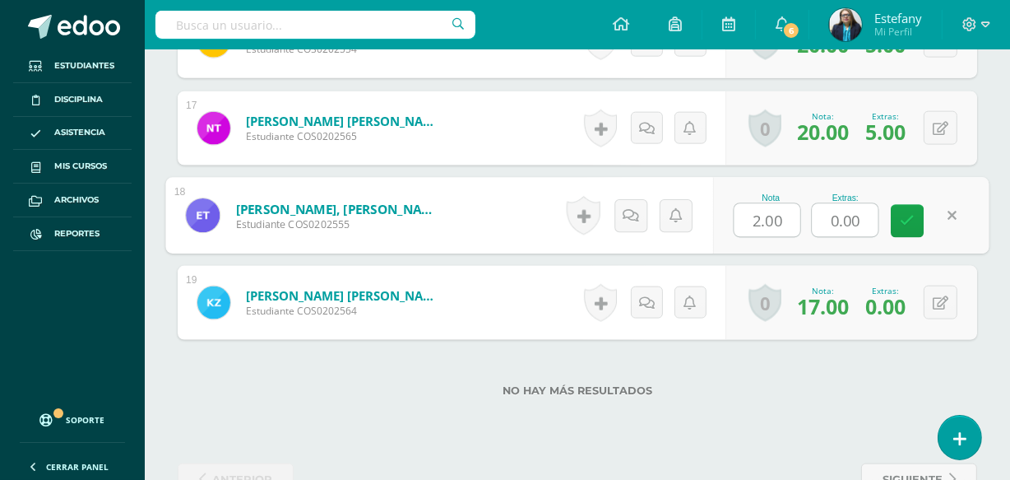
drag, startPoint x: 871, startPoint y: 211, endPoint x: 815, endPoint y: 228, distance: 59.3
click at [815, 228] on input "0.00" at bounding box center [846, 220] width 66 height 33
type input "3"
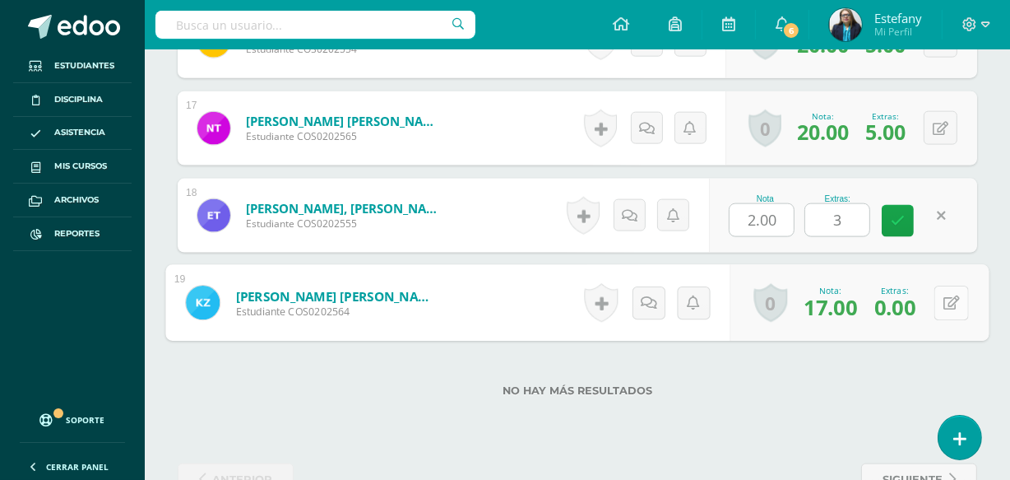
click at [947, 296] on icon at bounding box center [952, 302] width 16 height 14
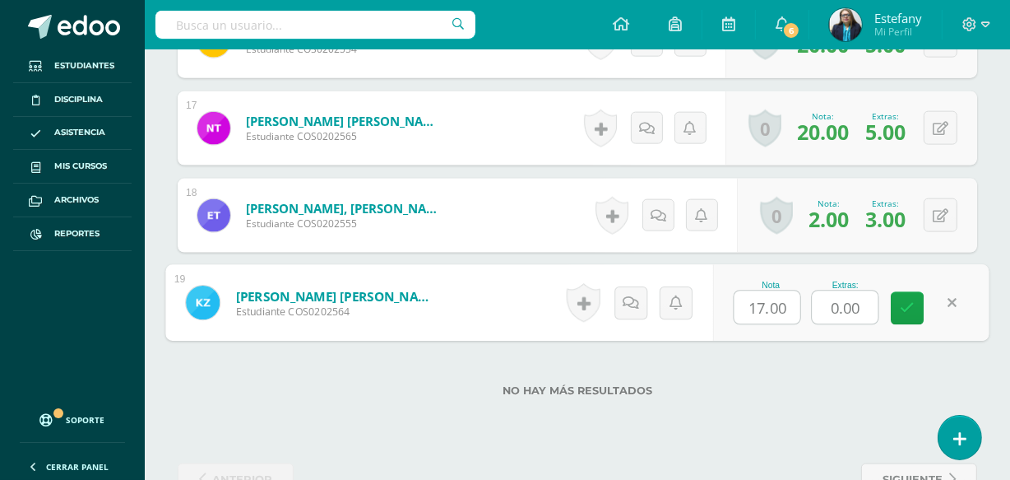
drag, startPoint x: 865, startPoint y: 305, endPoint x: 789, endPoint y: 318, distance: 76.8
click at [789, 318] on div "Nota 17.00 Extras: 0.00" at bounding box center [851, 303] width 276 height 77
type input "4"
click at [880, 374] on div "No hay más resultados" at bounding box center [578, 378] width 800 height 77
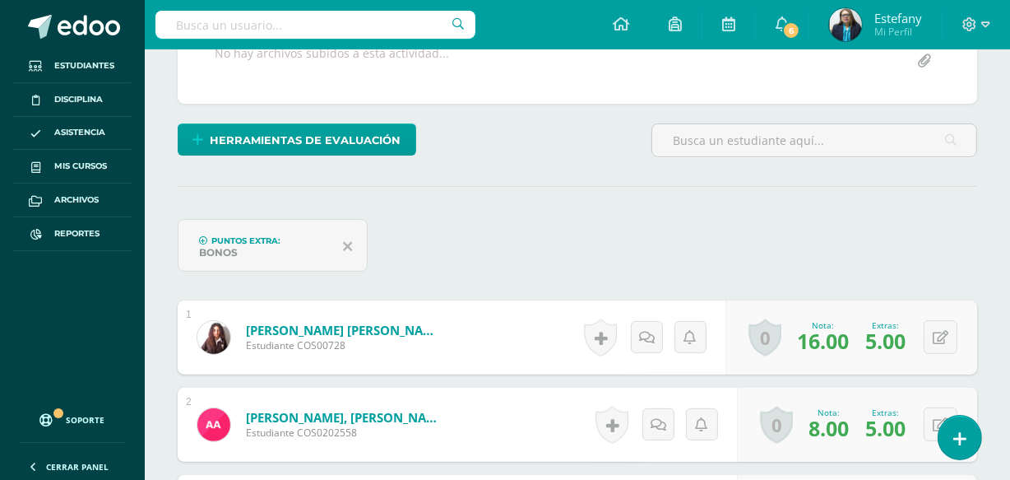
scroll to position [0, 0]
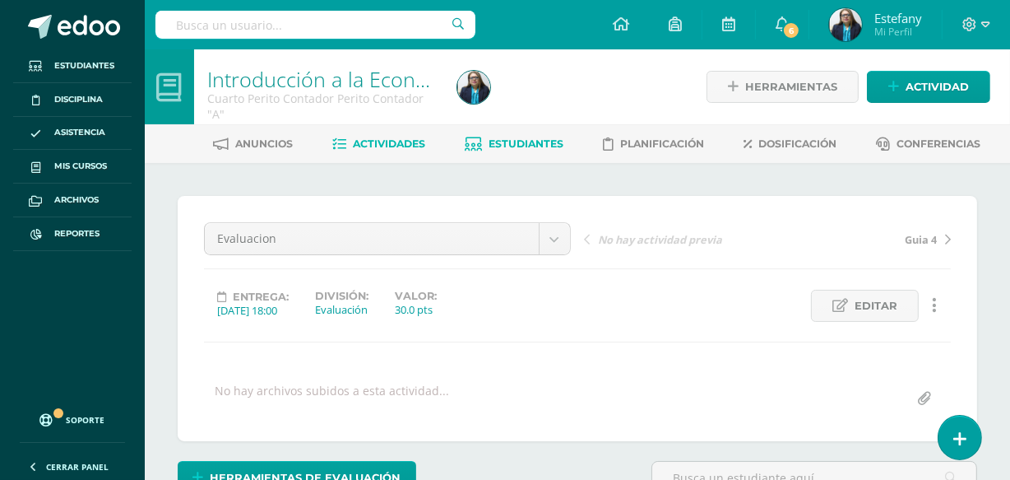
click at [532, 134] on link "Estudiantes" at bounding box center [515, 144] width 99 height 26
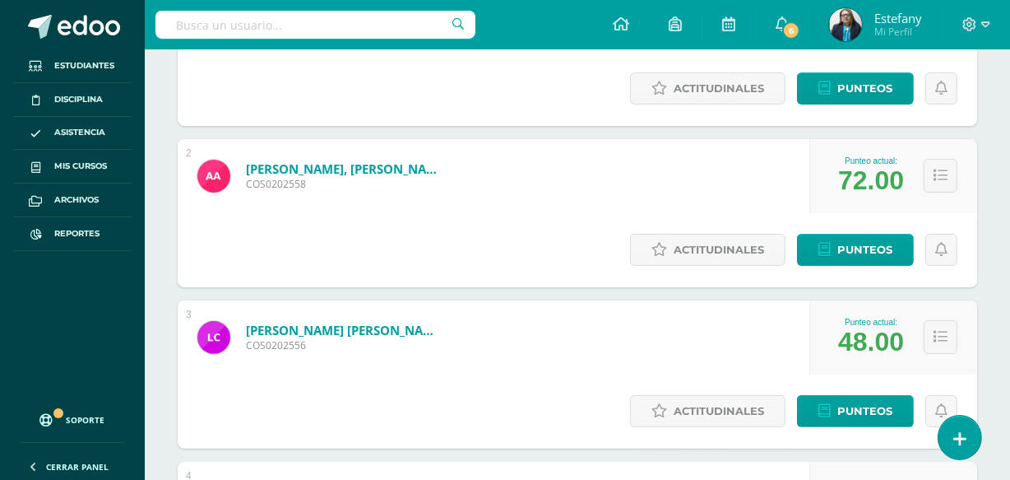
scroll to position [349, 0]
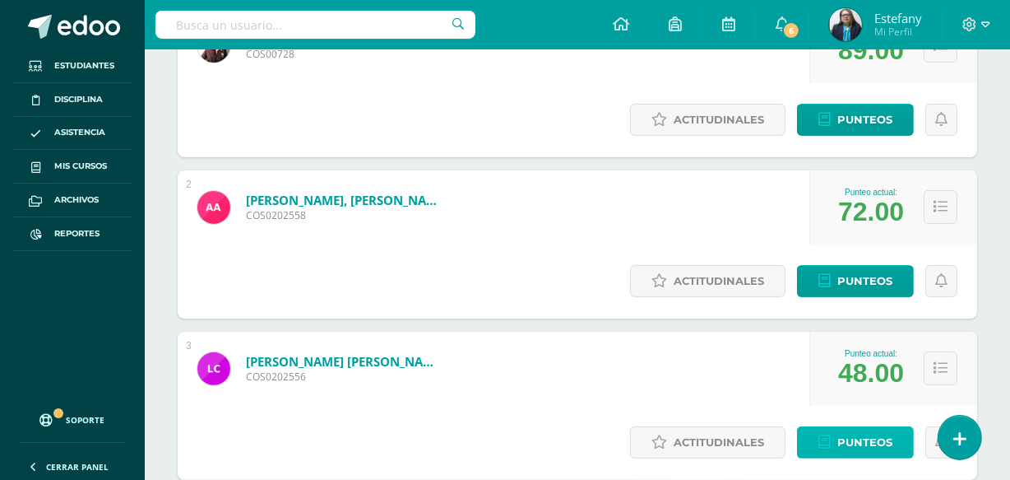
click at [875, 427] on span "Punteos" at bounding box center [865, 442] width 55 height 30
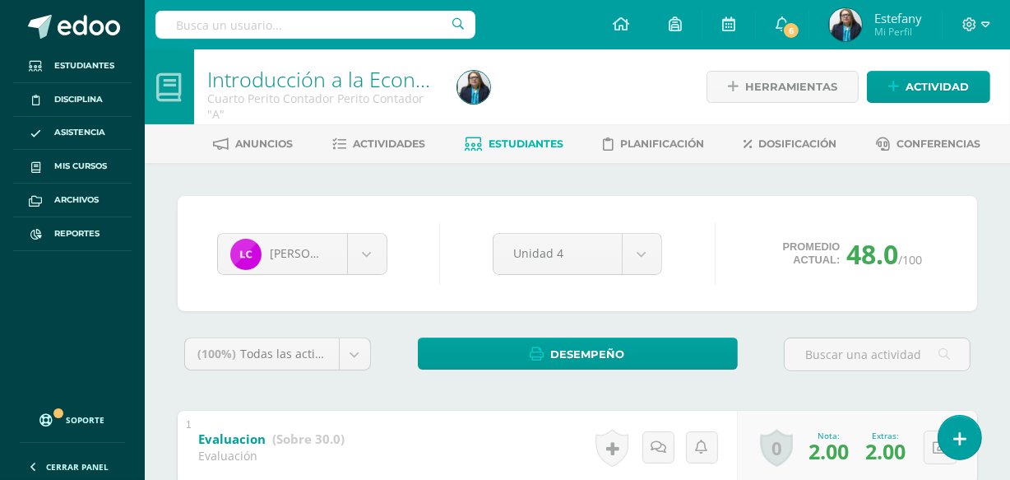
click at [527, 142] on span "Estudiantes" at bounding box center [527, 143] width 75 height 12
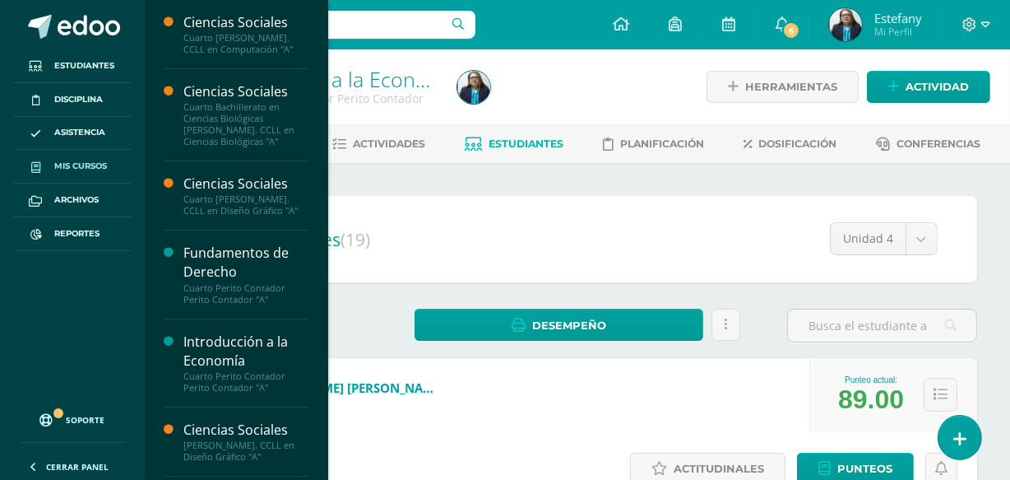
click at [90, 157] on link "Mis cursos" at bounding box center [72, 167] width 118 height 34
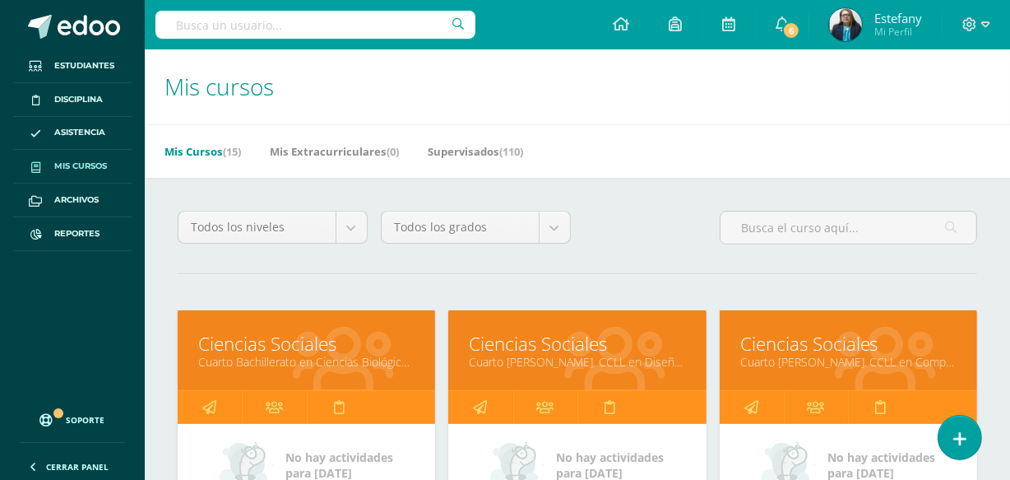
click at [255, 349] on link "Ciencias Sociales" at bounding box center [306, 344] width 216 height 26
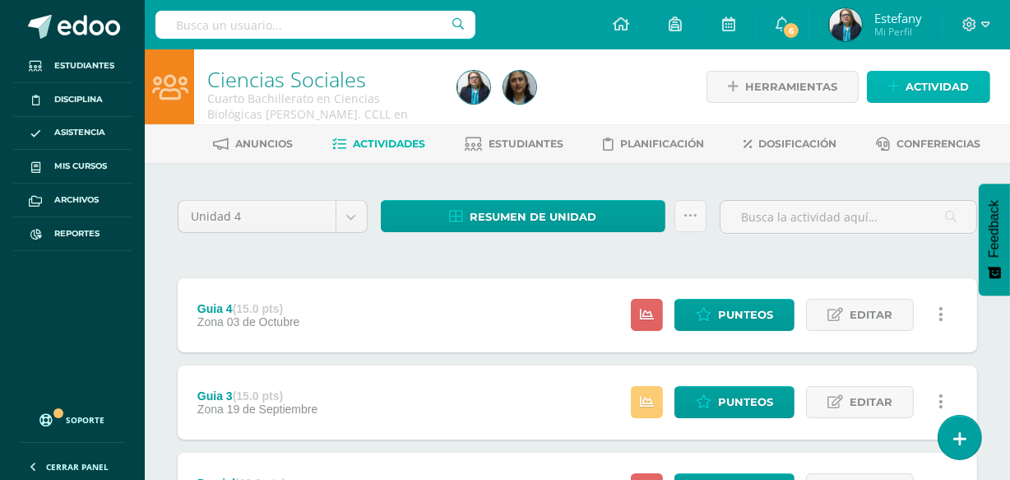
click at [921, 82] on span "Actividad" at bounding box center [937, 87] width 63 height 30
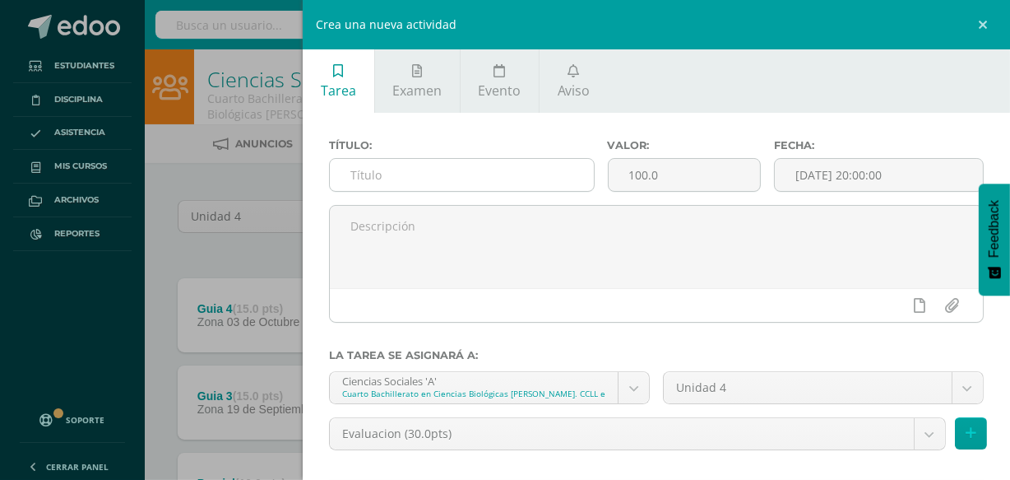
click at [510, 187] on input "text" at bounding box center [461, 175] width 263 height 32
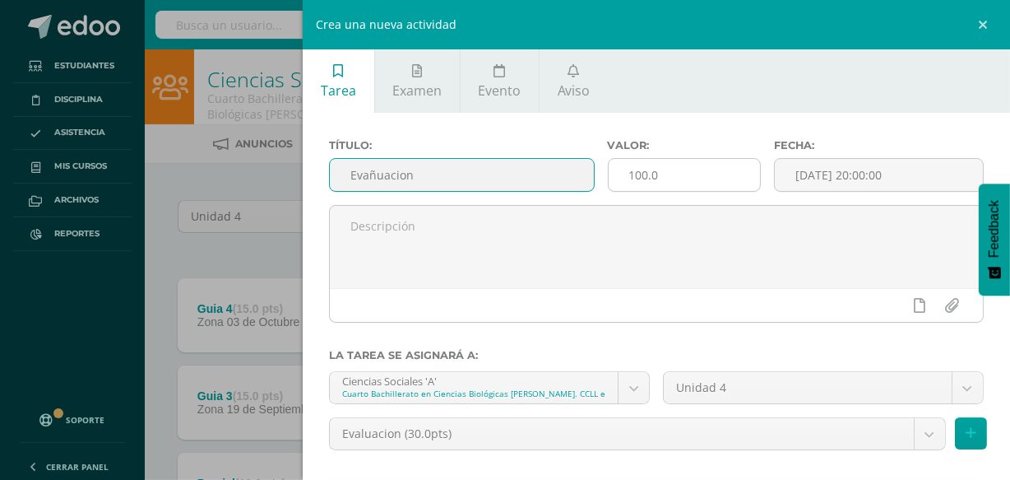
type input "Evañuacion"
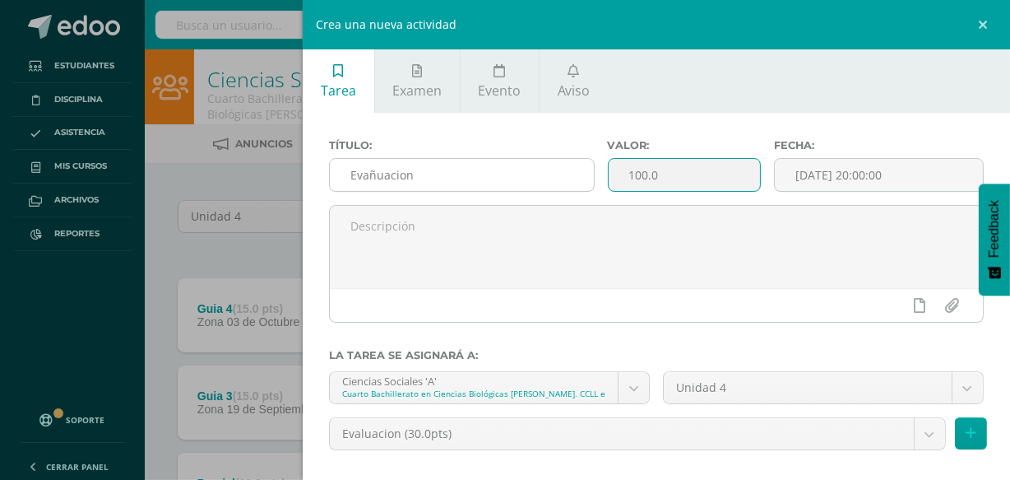
drag, startPoint x: 685, startPoint y: 181, endPoint x: 569, endPoint y: 190, distance: 116.4
click at [569, 190] on div "Título: Evañuacion Valor: 100.0 Fecha: 2025-10-10 20:00:00" at bounding box center [657, 172] width 668 height 66
type input "30"
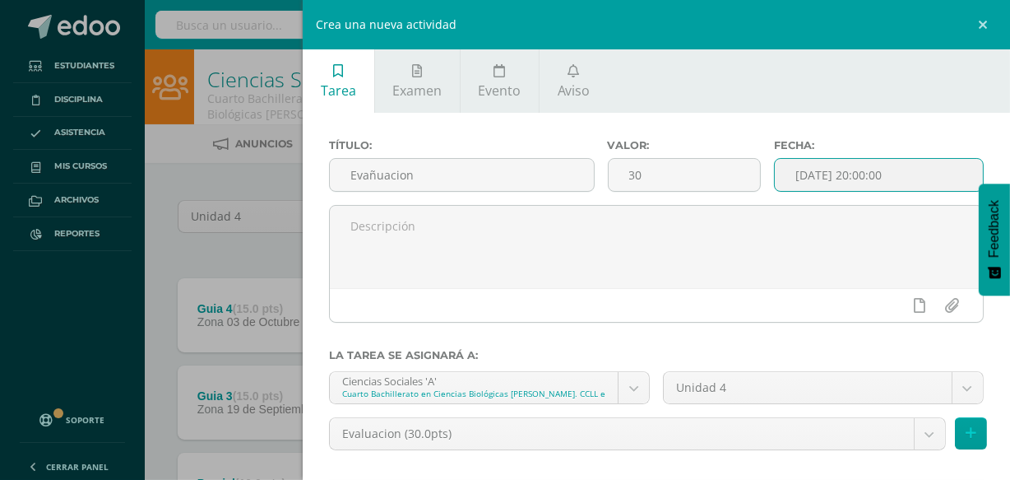
click at [896, 174] on input "[DATE] 20:00:00" at bounding box center [879, 175] width 208 height 32
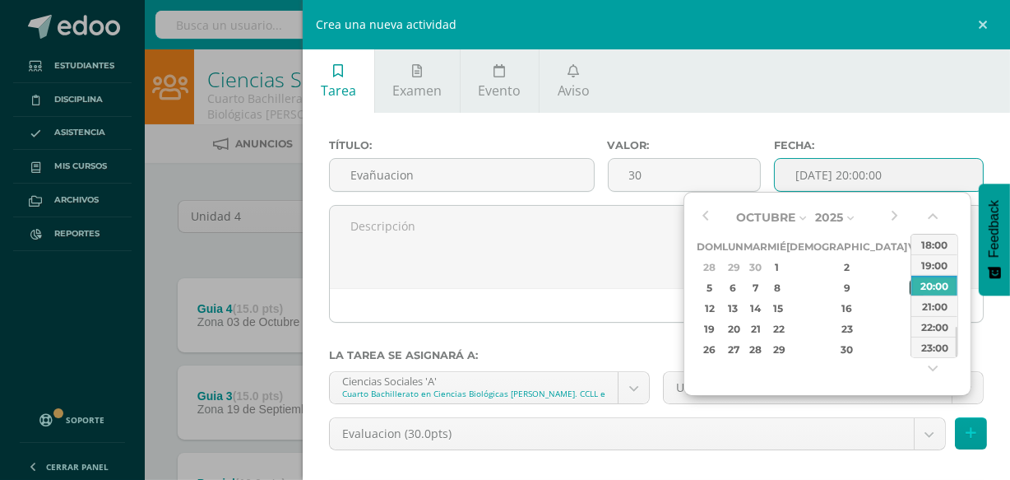
click at [910, 288] on div "10" at bounding box center [917, 287] width 15 height 19
click at [940, 243] on div "18:00" at bounding box center [935, 244] width 46 height 21
type input "2025-10-10 18:00"
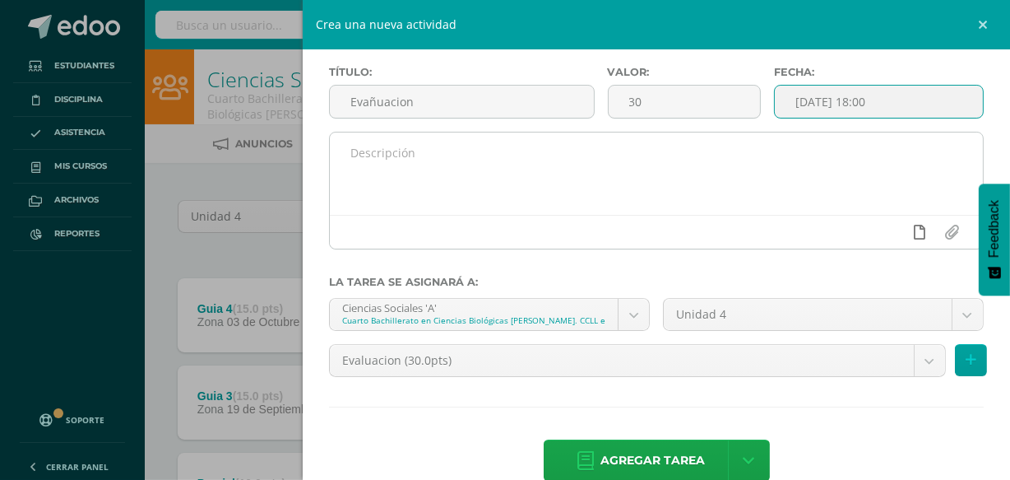
scroll to position [107, 0]
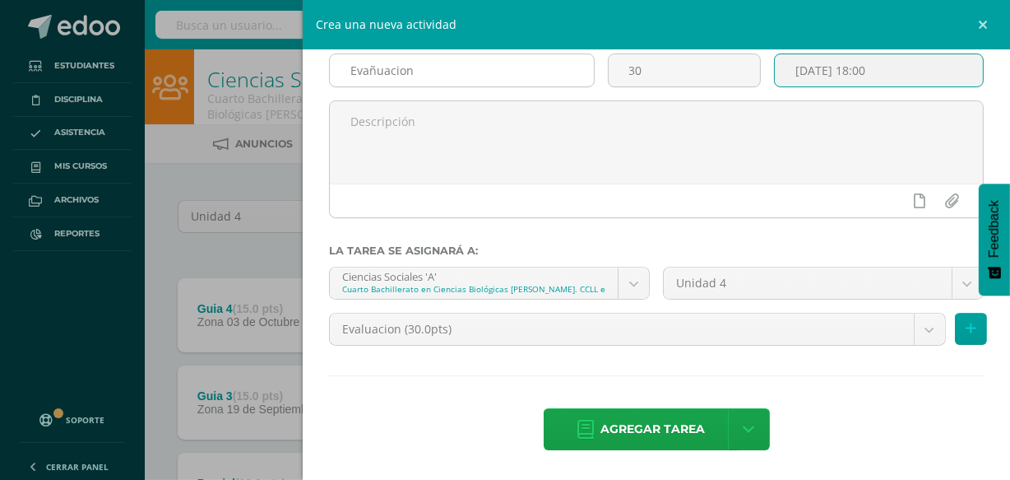
click at [378, 69] on input "Evañuacion" at bounding box center [461, 70] width 263 height 32
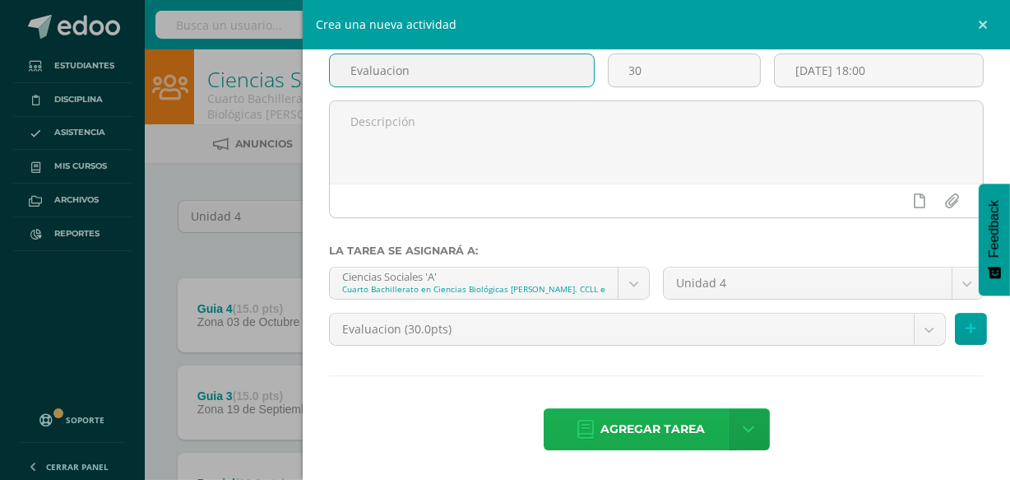
type input "Evaluacion"
click at [609, 436] on span "Agregar tarea" at bounding box center [653, 429] width 104 height 40
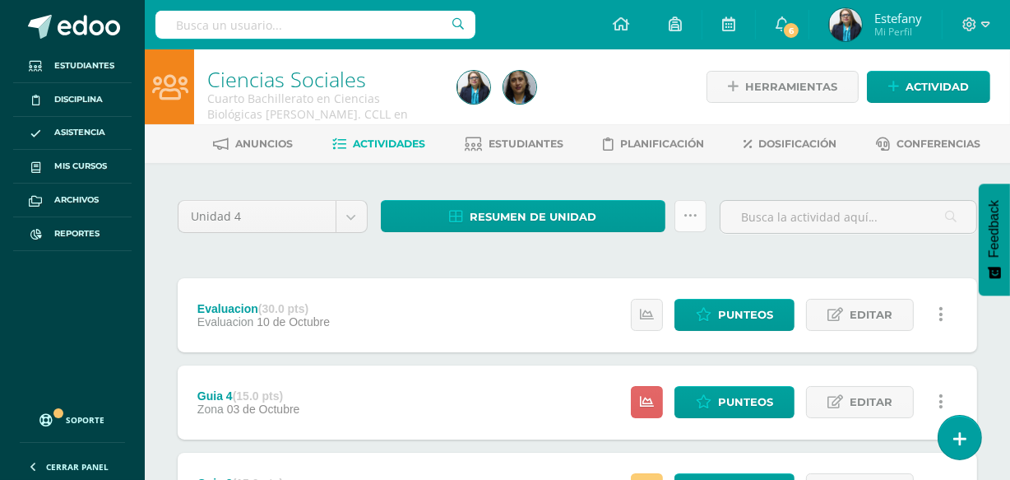
click at [690, 204] on link at bounding box center [691, 216] width 32 height 32
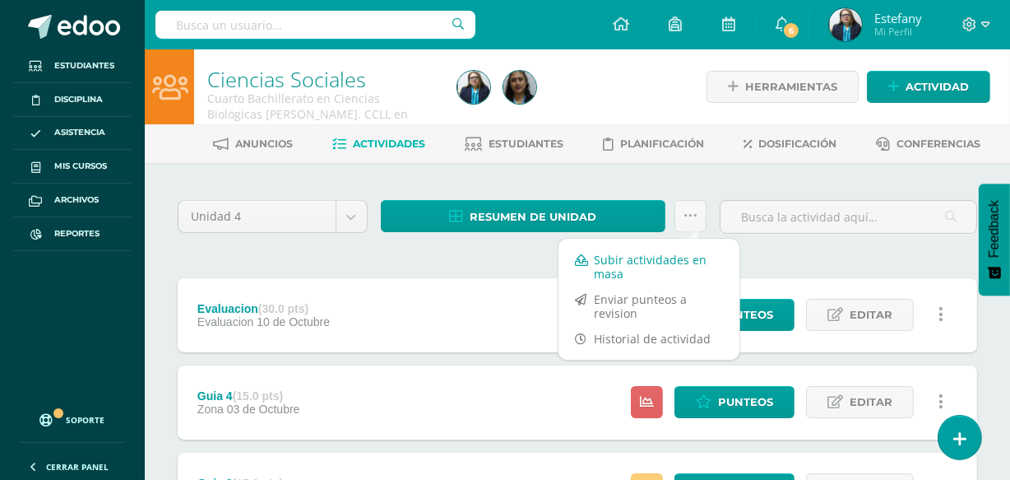
click at [609, 258] on link "Subir actividades en masa" at bounding box center [649, 266] width 181 height 39
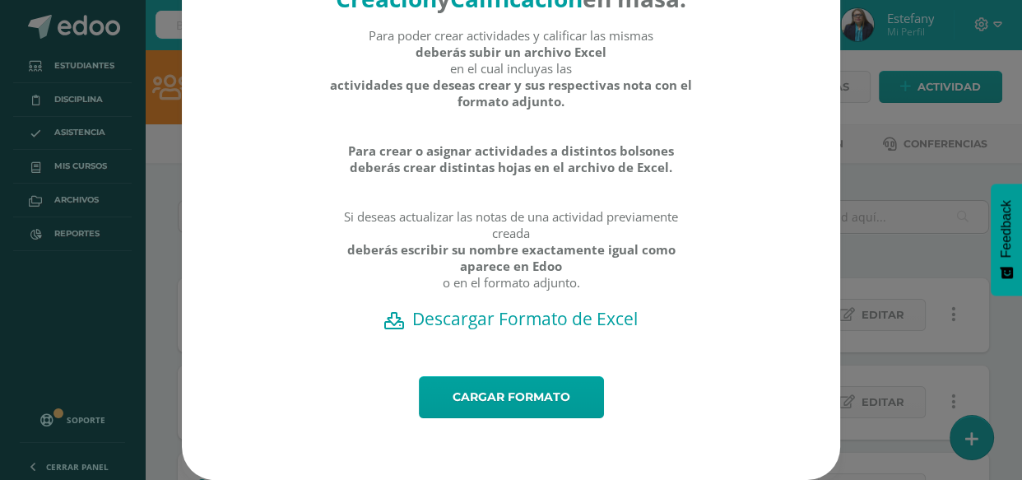
scroll to position [120, 0]
click at [570, 320] on h2 "Descargar Formato de Excel" at bounding box center [511, 318] width 601 height 23
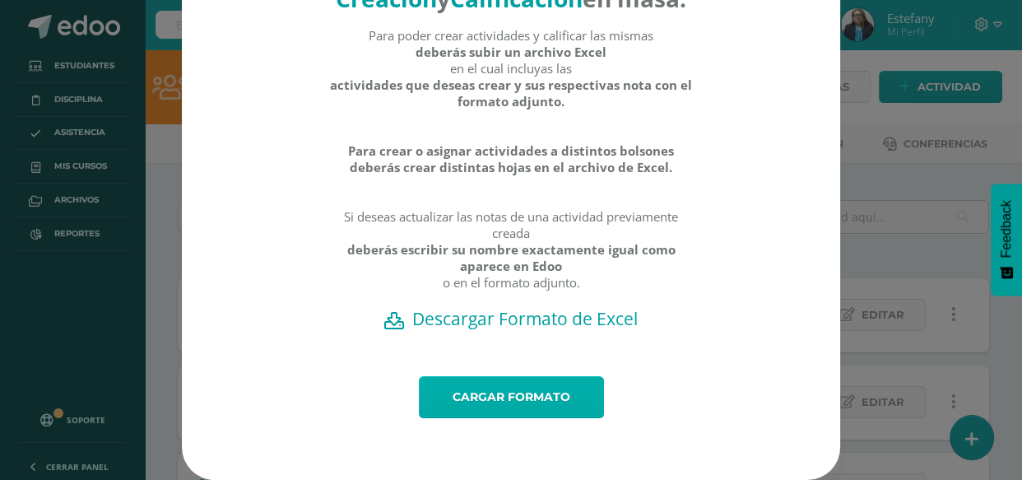
click at [490, 393] on link "Cargar formato" at bounding box center [511, 397] width 185 height 42
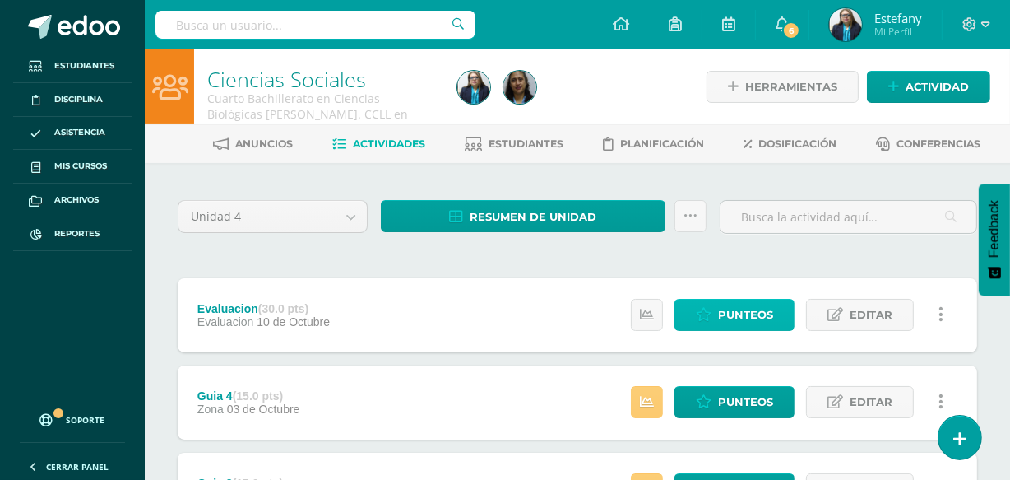
click at [720, 311] on span "Punteos" at bounding box center [745, 315] width 55 height 30
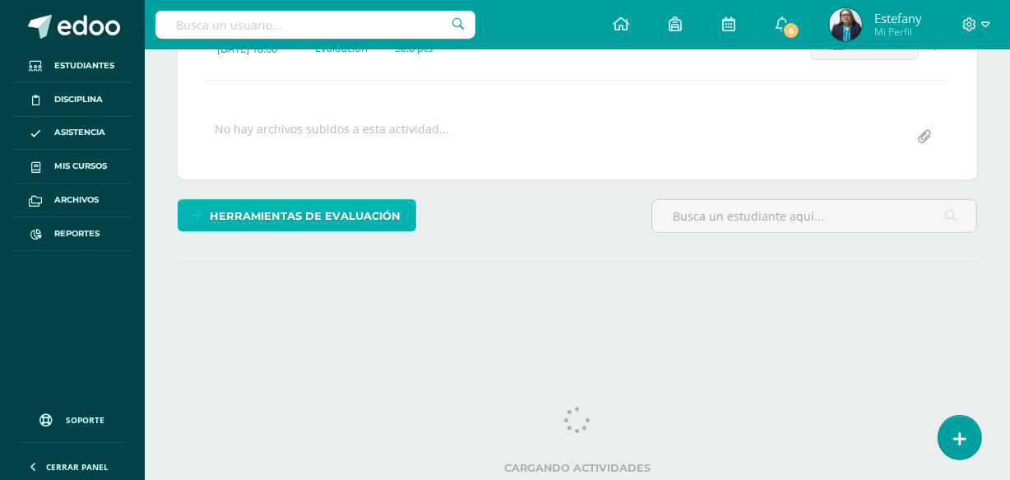
click at [360, 217] on span "Herramientas de evaluación" at bounding box center [306, 216] width 191 height 30
click at [358, 214] on span "Herramientas de evaluación" at bounding box center [306, 216] width 191 height 30
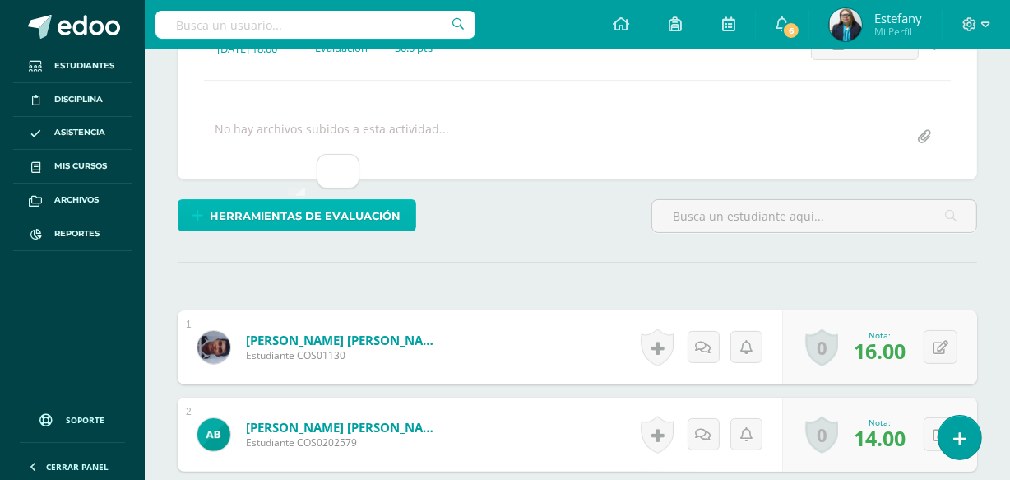
click at [346, 207] on span "Herramientas de evaluación" at bounding box center [306, 216] width 191 height 30
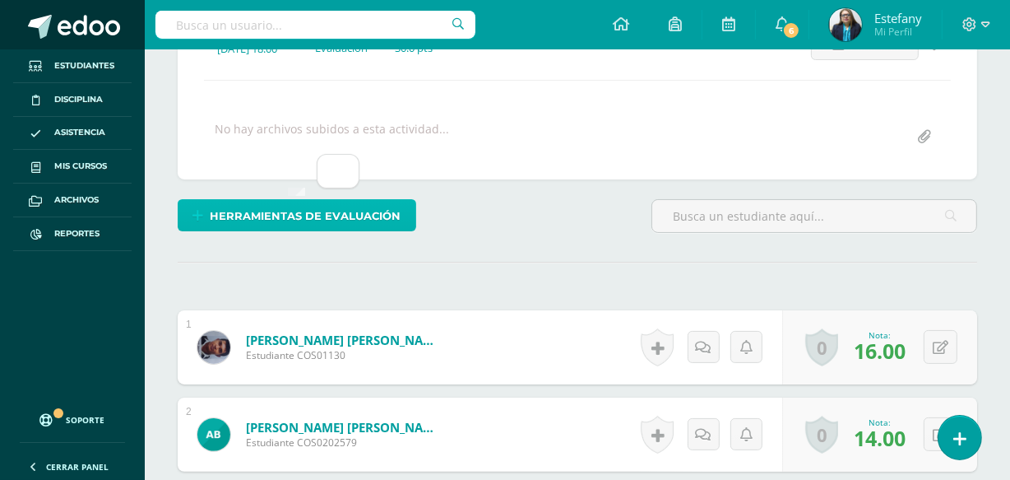
scroll to position [262, 0]
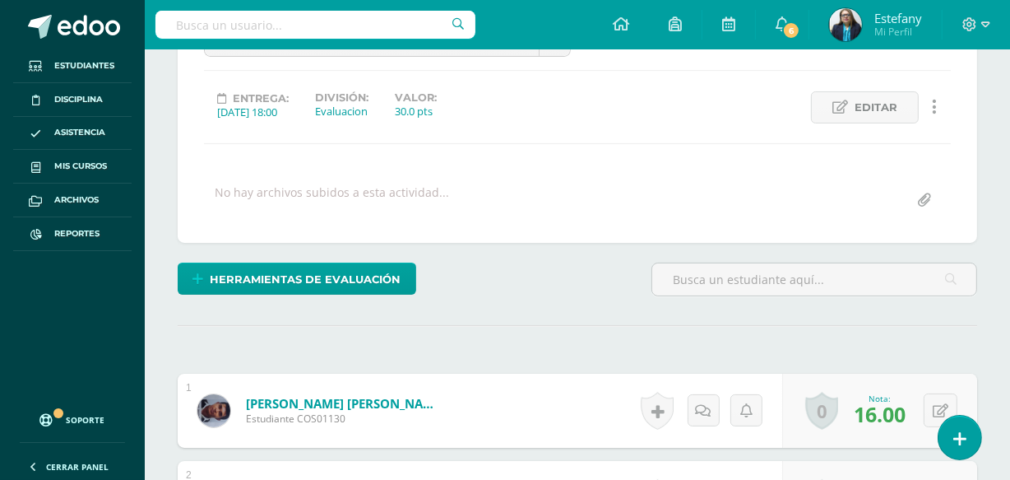
scroll to position [196, 0]
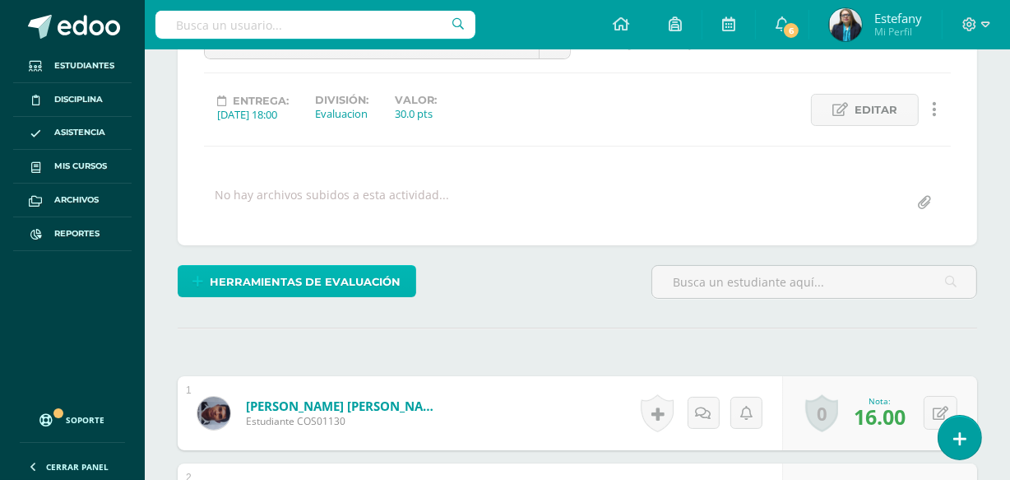
click at [353, 269] on span "Herramientas de evaluación" at bounding box center [306, 282] width 191 height 30
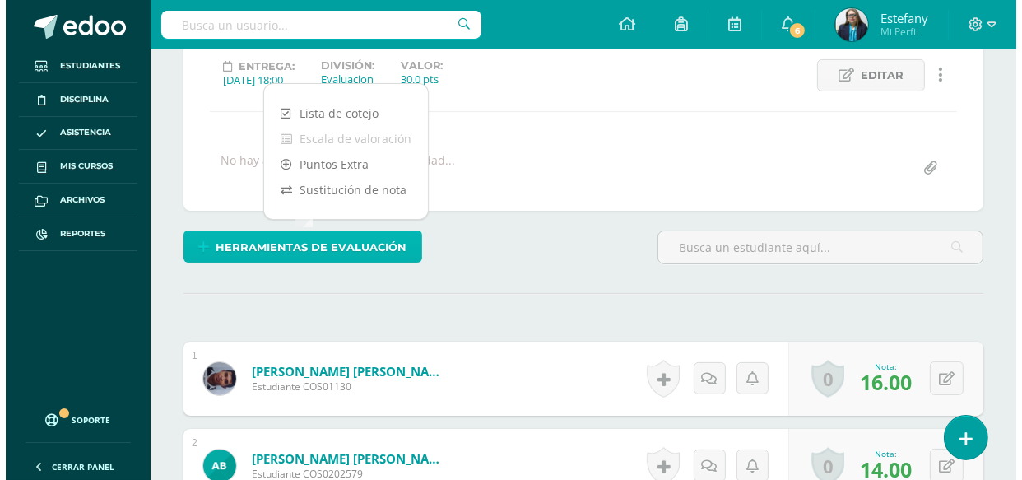
scroll to position [197, 0]
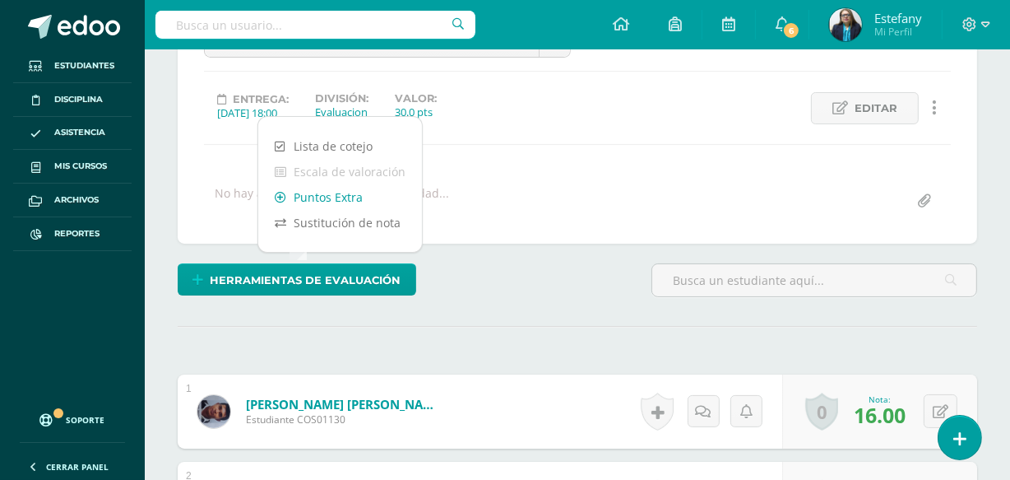
click at [336, 191] on link "Puntos Extra" at bounding box center [340, 197] width 164 height 26
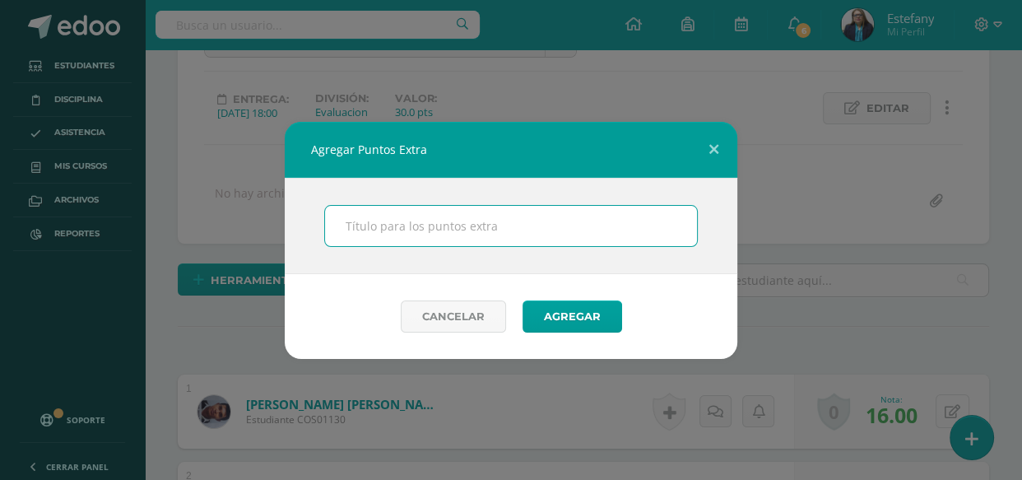
click at [582, 224] on input "text" at bounding box center [511, 226] width 372 height 40
type input "Bonos"
click at [565, 313] on button "Agregar" at bounding box center [572, 316] width 100 height 32
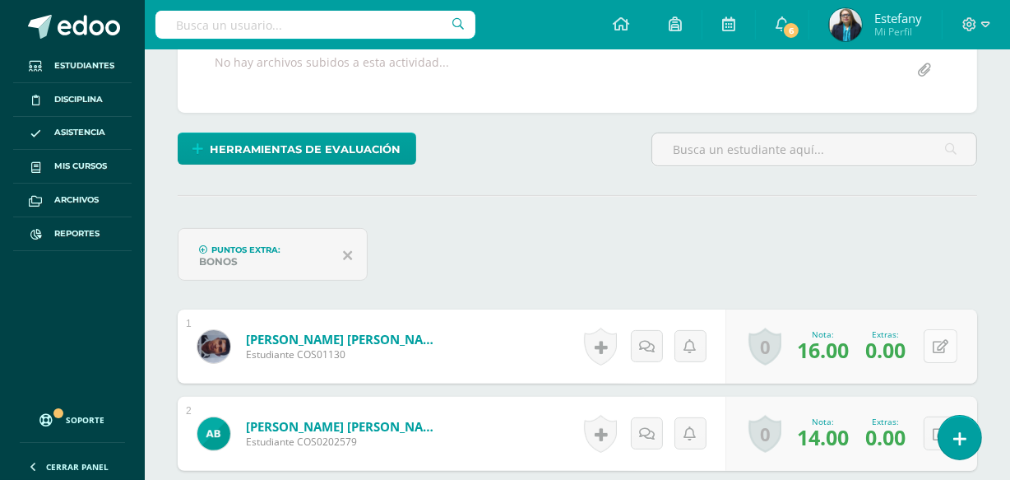
scroll to position [329, 0]
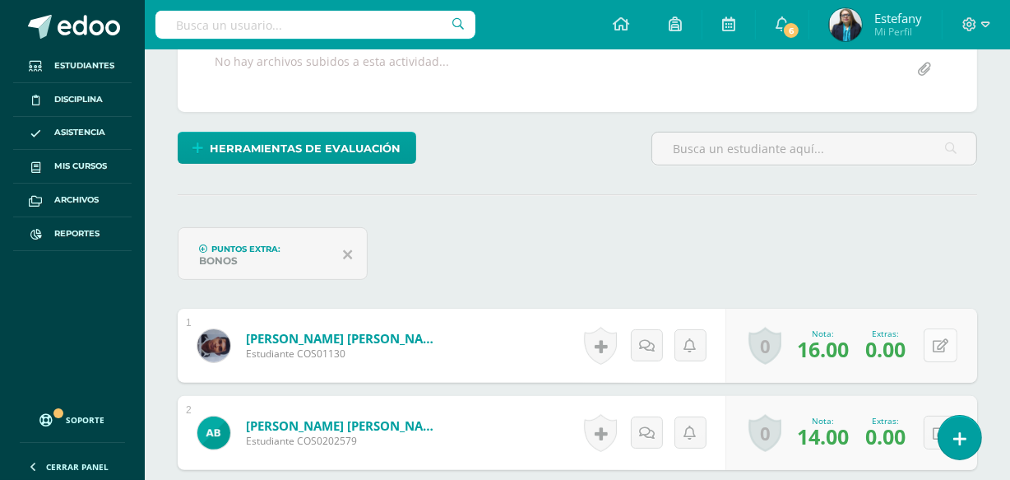
click at [944, 346] on icon at bounding box center [941, 346] width 16 height 14
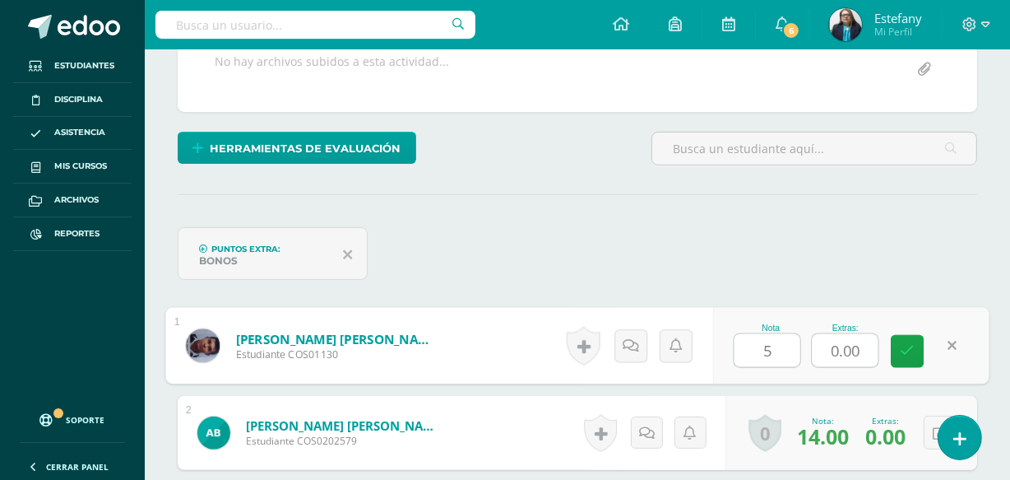
click at [840, 258] on div "Puntos Extra: Bonos" at bounding box center [577, 260] width 813 height 66
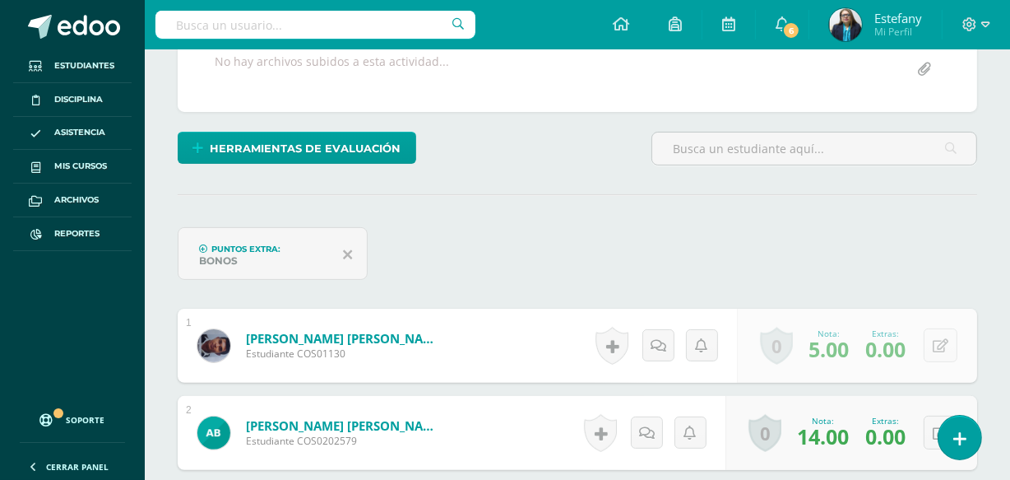
scroll to position [330, 0]
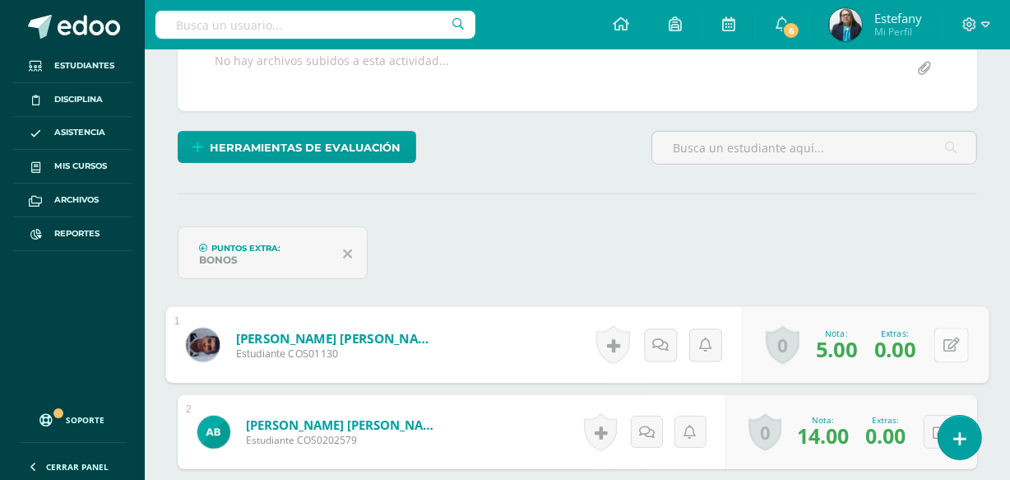
click at [942, 346] on button at bounding box center [952, 344] width 35 height 35
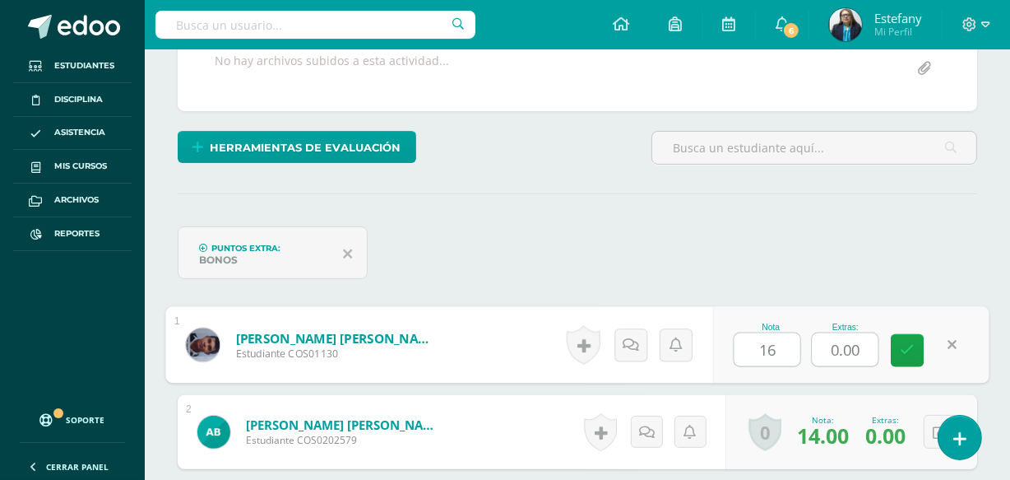
type input "16"
drag, startPoint x: 866, startPoint y: 345, endPoint x: 772, endPoint y: 374, distance: 98.9
click at [773, 372] on div "Nota 16 Extras: 0.00" at bounding box center [851, 345] width 276 height 77
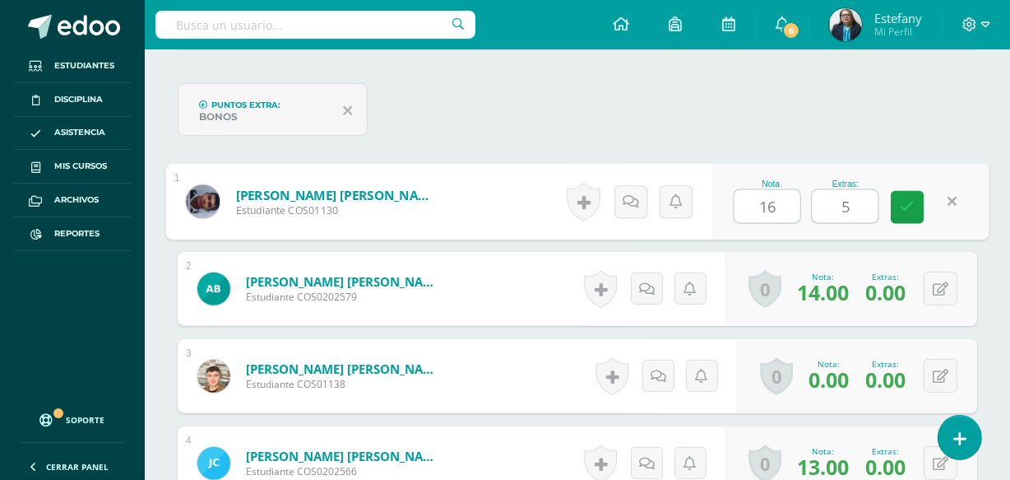
scroll to position [504, 0]
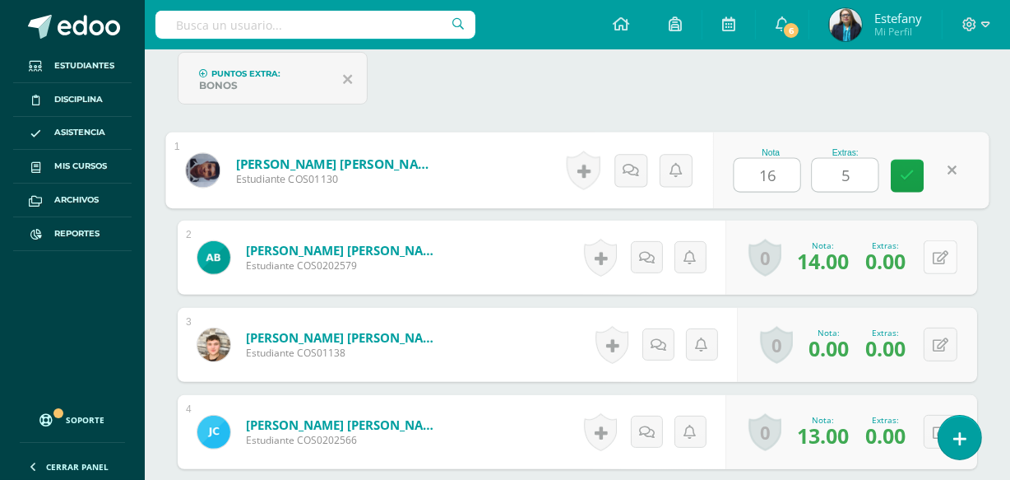
type input "5"
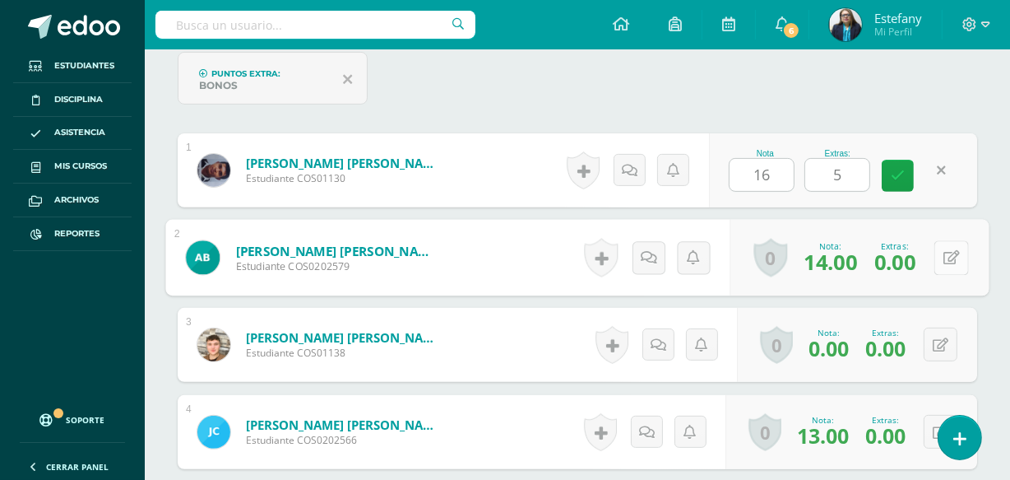
click at [938, 256] on button at bounding box center [952, 257] width 35 height 35
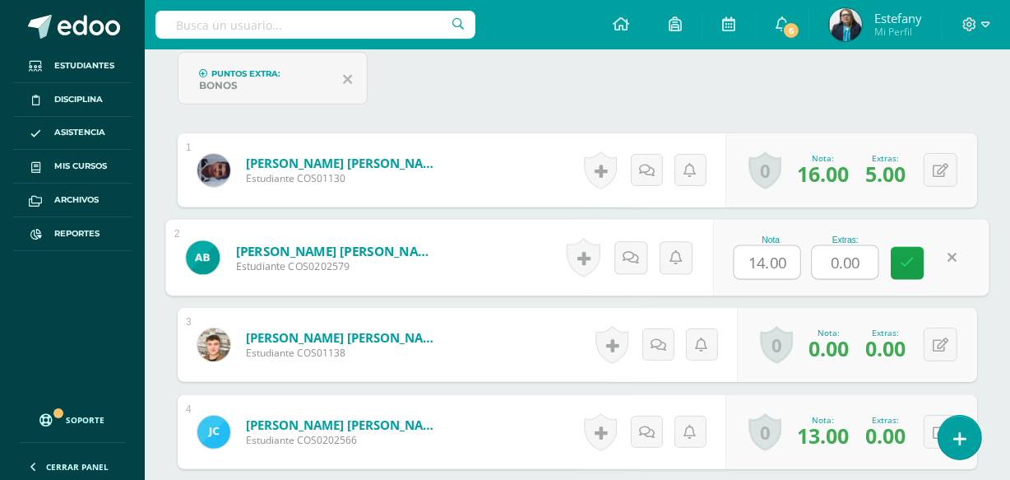
drag, startPoint x: 861, startPoint y: 260, endPoint x: 771, endPoint y: 292, distance: 95.3
click at [771, 292] on div "Nota 14.00 Extras: 0.00" at bounding box center [851, 258] width 276 height 77
type input "3"
click at [939, 336] on button at bounding box center [941, 344] width 34 height 34
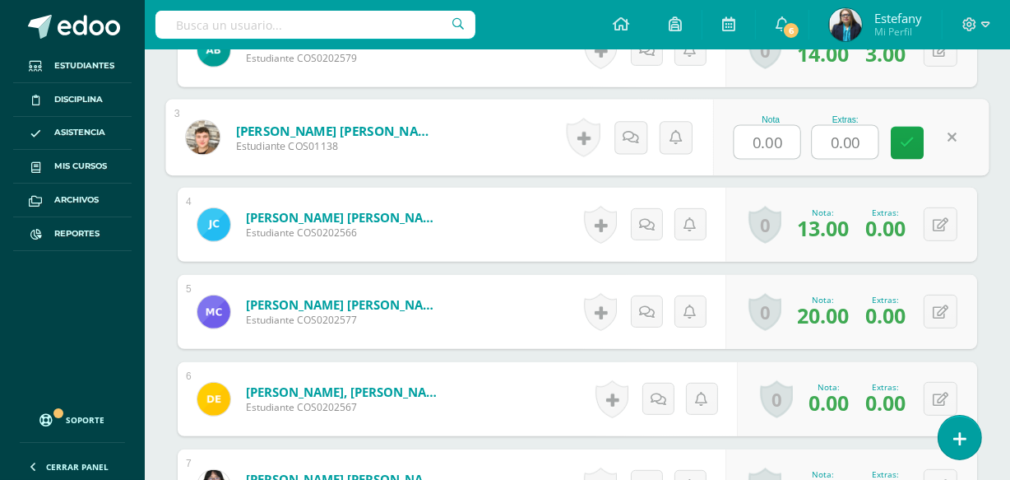
scroll to position [680, 0]
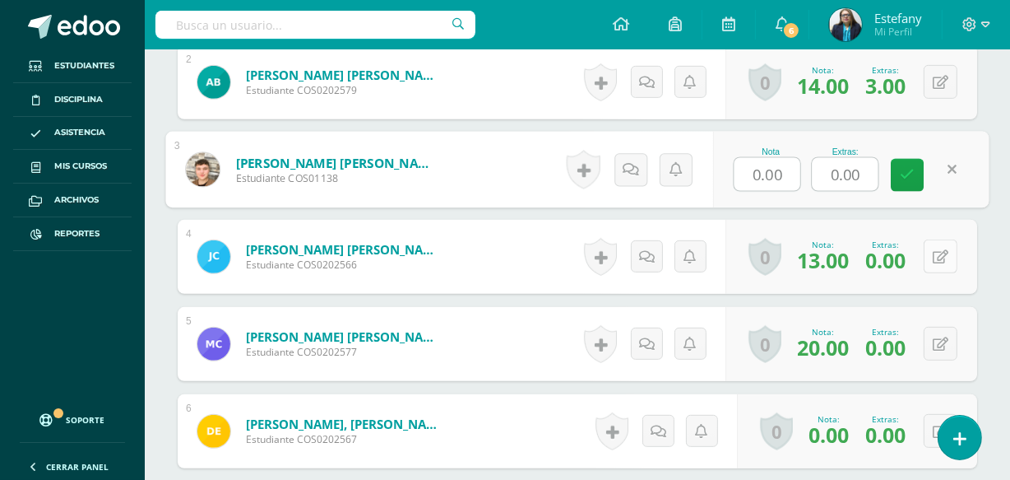
click at [942, 249] on button at bounding box center [941, 256] width 34 height 34
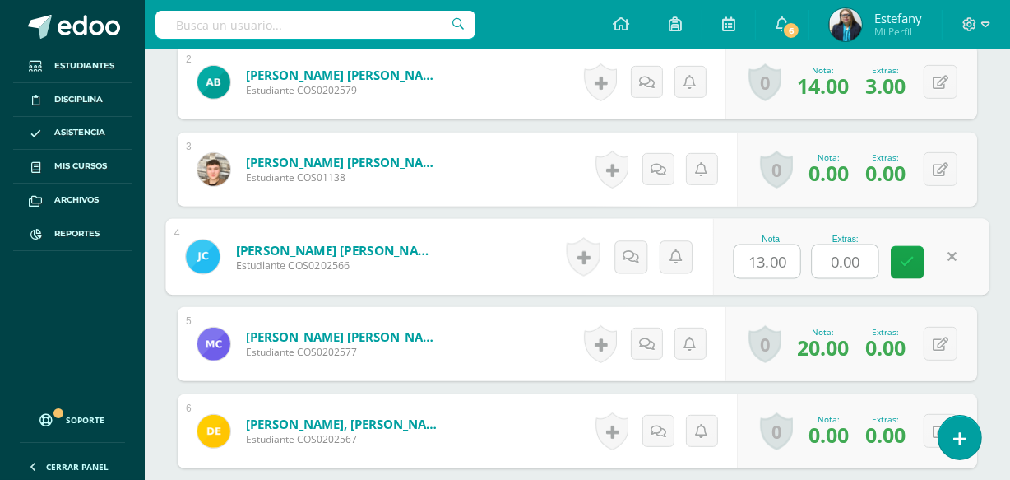
drag, startPoint x: 868, startPoint y: 253, endPoint x: 805, endPoint y: 271, distance: 65.9
click at [809, 269] on div "Nota 13.00 Extras: 0.00" at bounding box center [851, 257] width 276 height 77
type input "4"
click at [936, 338] on button at bounding box center [941, 344] width 34 height 34
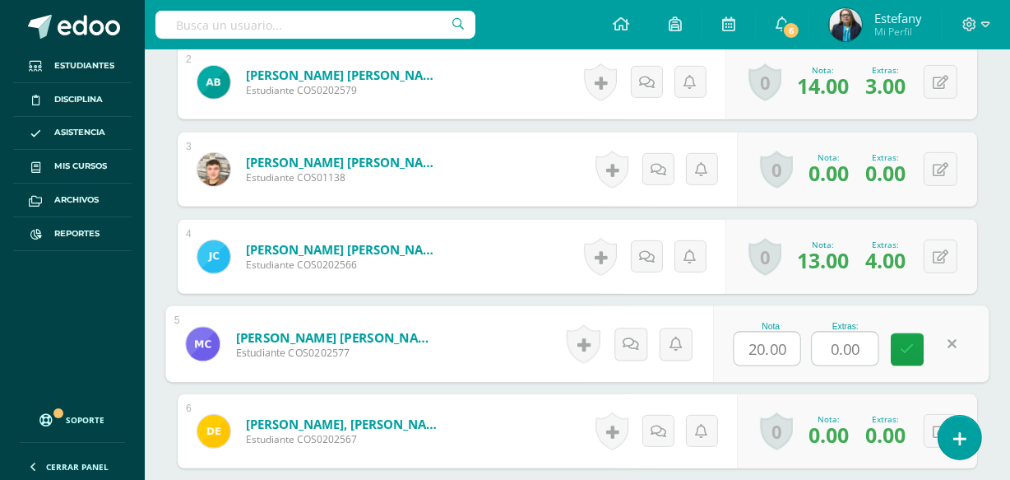
drag, startPoint x: 872, startPoint y: 346, endPoint x: 787, endPoint y: 363, distance: 86.3
click at [789, 363] on div "Nota 20.00 Extras: 0.00" at bounding box center [851, 344] width 276 height 77
type input "4"
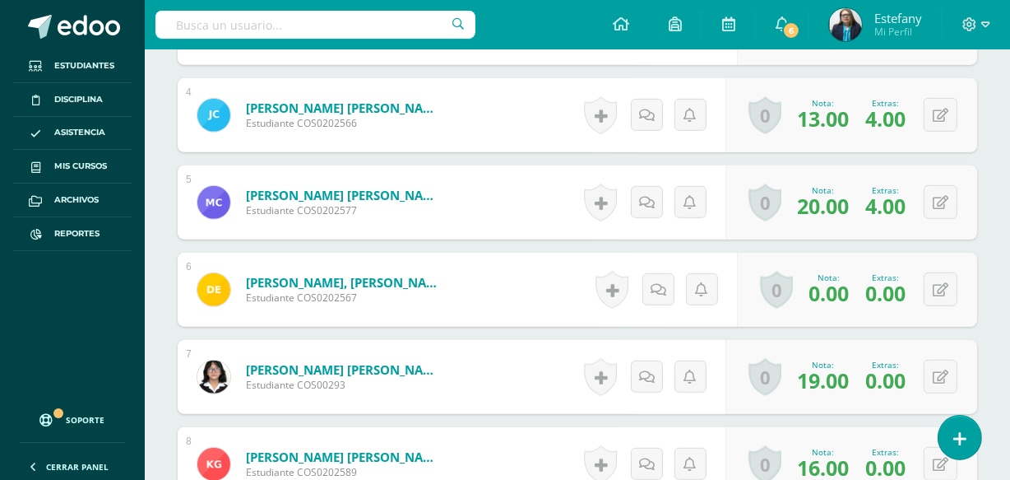
scroll to position [854, 0]
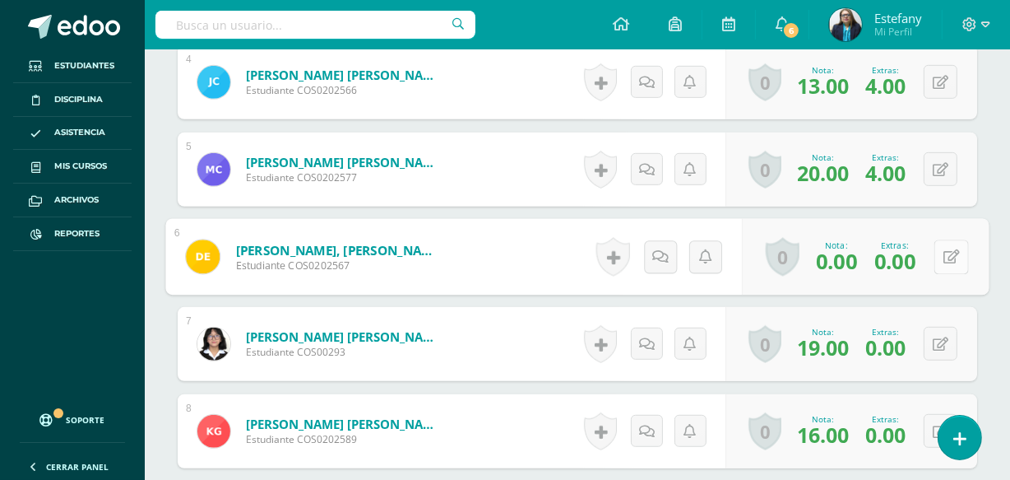
click at [941, 255] on button at bounding box center [952, 256] width 35 height 35
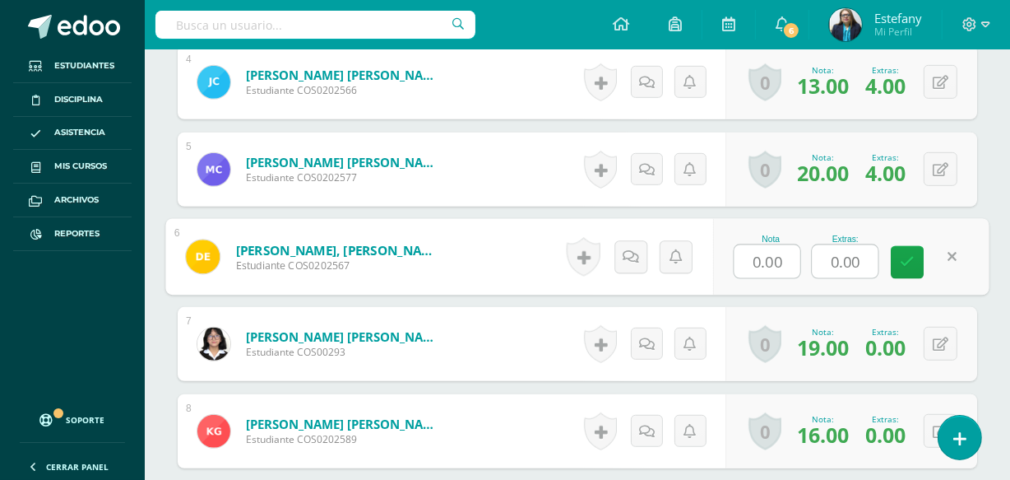
drag, startPoint x: 863, startPoint y: 254, endPoint x: 803, endPoint y: 271, distance: 62.3
click at [804, 270] on div "Nota 0.00 Extras: 0.00" at bounding box center [851, 257] width 276 height 77
type input "4"
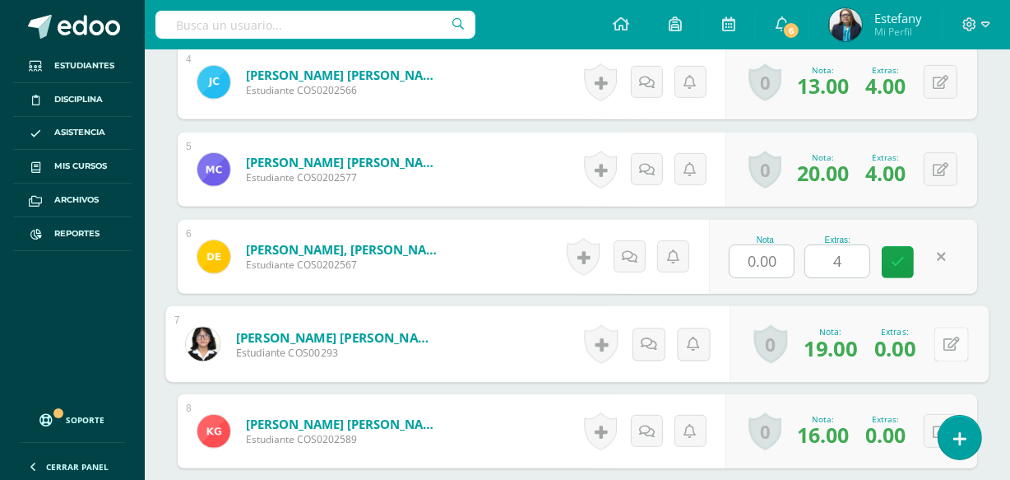
click at [934, 335] on div "0 Logros Logros obtenidos Aún no hay logros agregados Nota: 19.00 Extras: 0.00" at bounding box center [860, 344] width 259 height 77
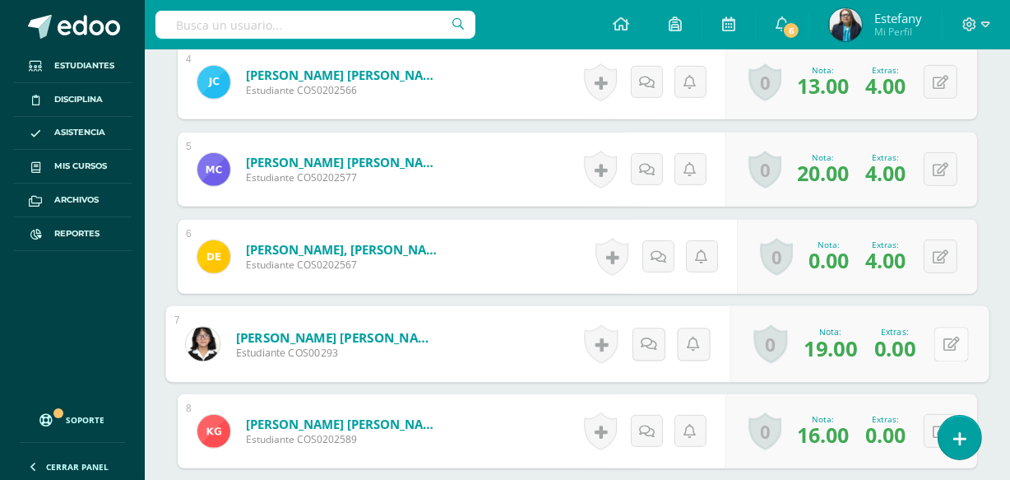
click at [950, 337] on icon at bounding box center [952, 344] width 16 height 14
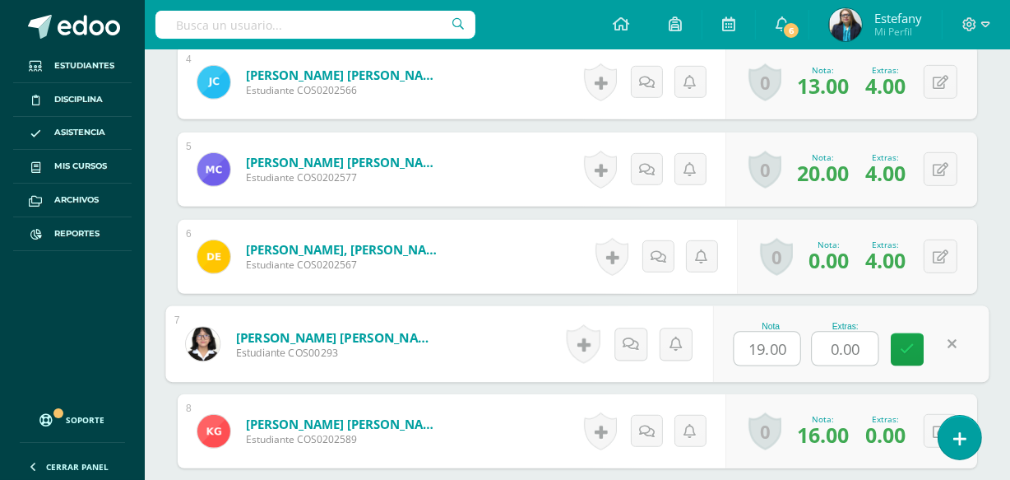
drag, startPoint x: 864, startPoint y: 345, endPoint x: 717, endPoint y: 366, distance: 148.8
click at [721, 365] on div "Nota 19.00 Extras: 0.00" at bounding box center [851, 344] width 276 height 77
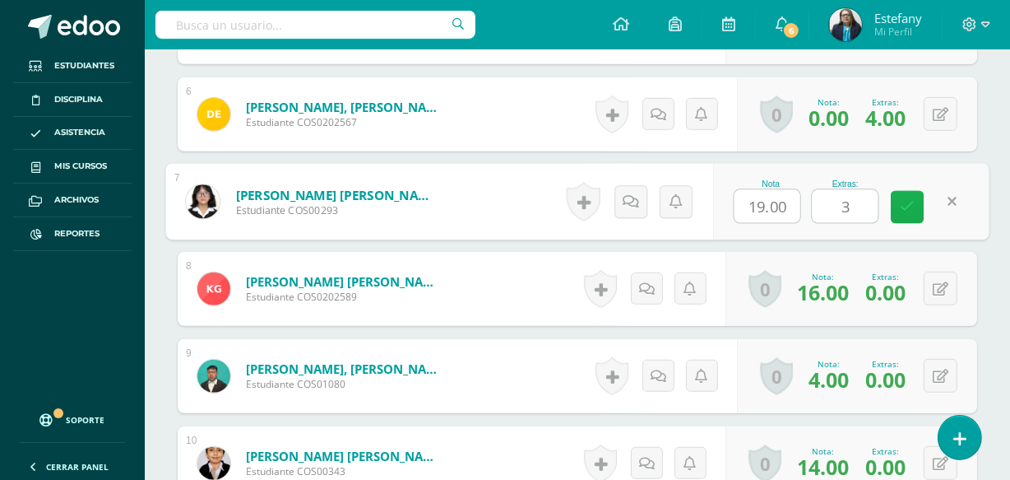
scroll to position [1029, 0]
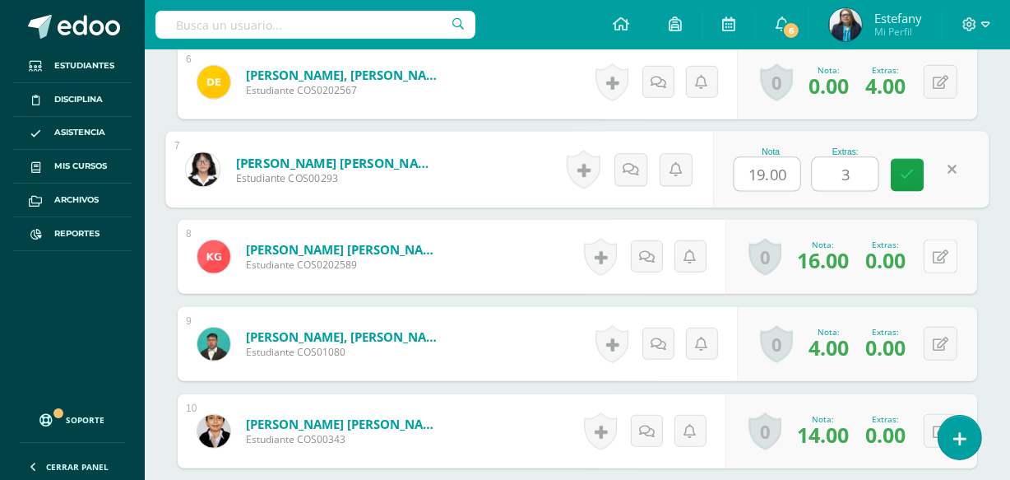
type input "3"
click at [943, 250] on icon at bounding box center [941, 257] width 16 height 14
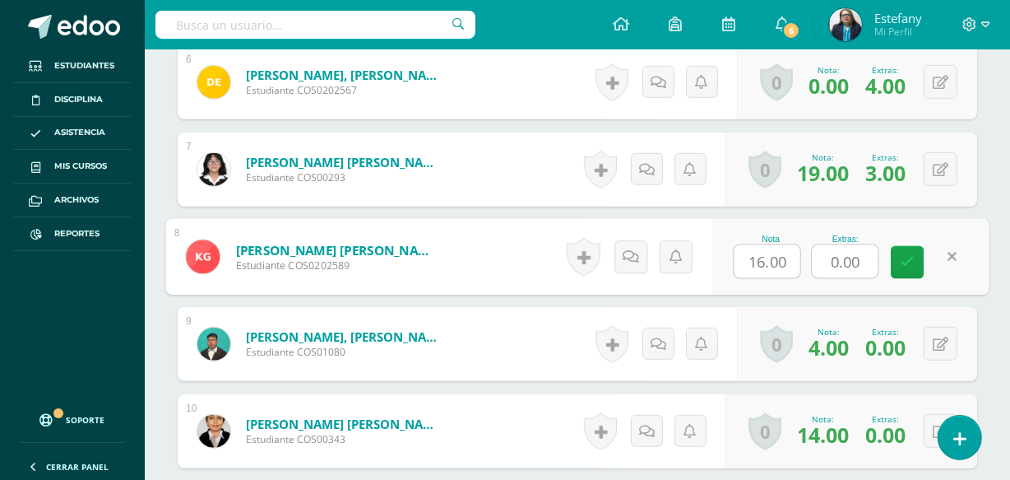
drag, startPoint x: 875, startPoint y: 262, endPoint x: 800, endPoint y: 268, distance: 75.9
click at [801, 268] on div "Nota 16.00 Extras: 0.00" at bounding box center [851, 257] width 276 height 77
type input "3"
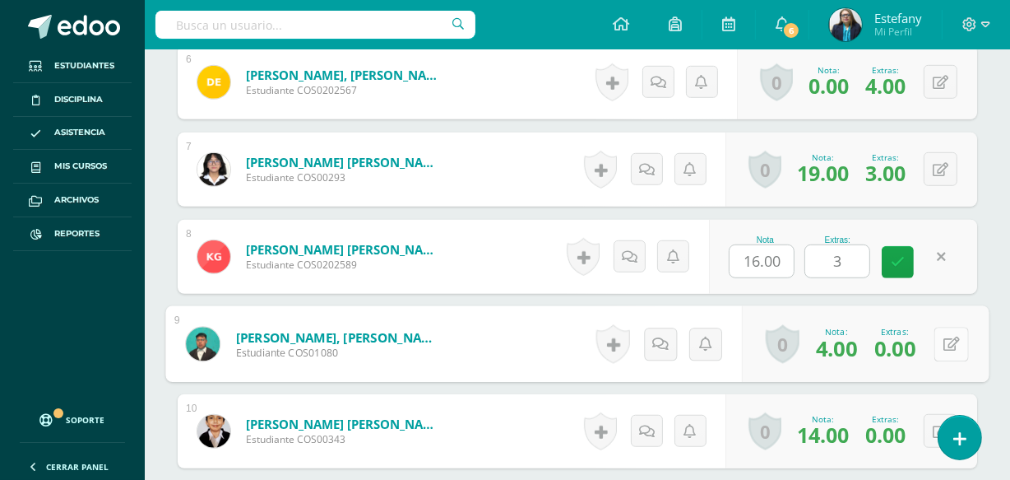
click at [940, 335] on button at bounding box center [952, 344] width 35 height 35
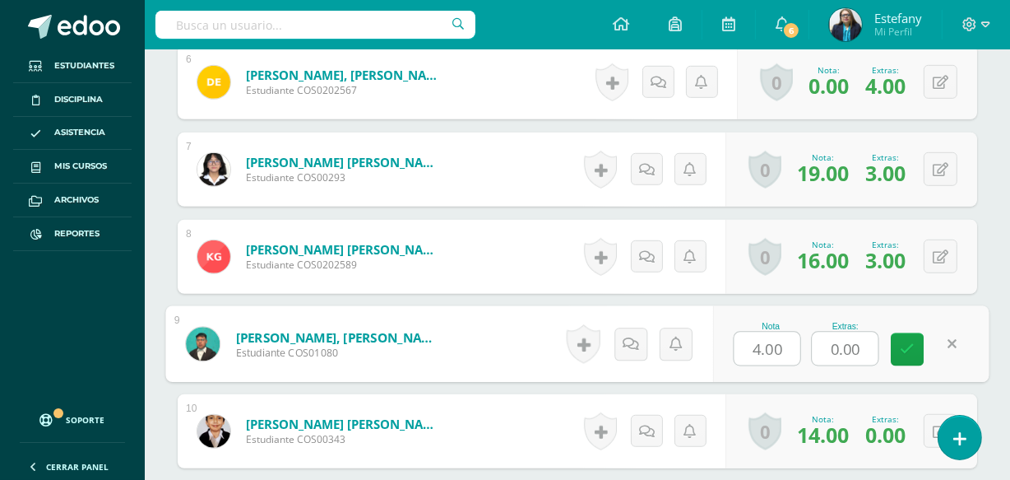
drag, startPoint x: 858, startPoint y: 350, endPoint x: 781, endPoint y: 367, distance: 79.3
click at [781, 366] on div "Nota 4.00 Extras: 0.00" at bounding box center [851, 344] width 276 height 77
type input "3"
click at [917, 374] on div "Nota 4.00 Extras: 3" at bounding box center [851, 344] width 276 height 77
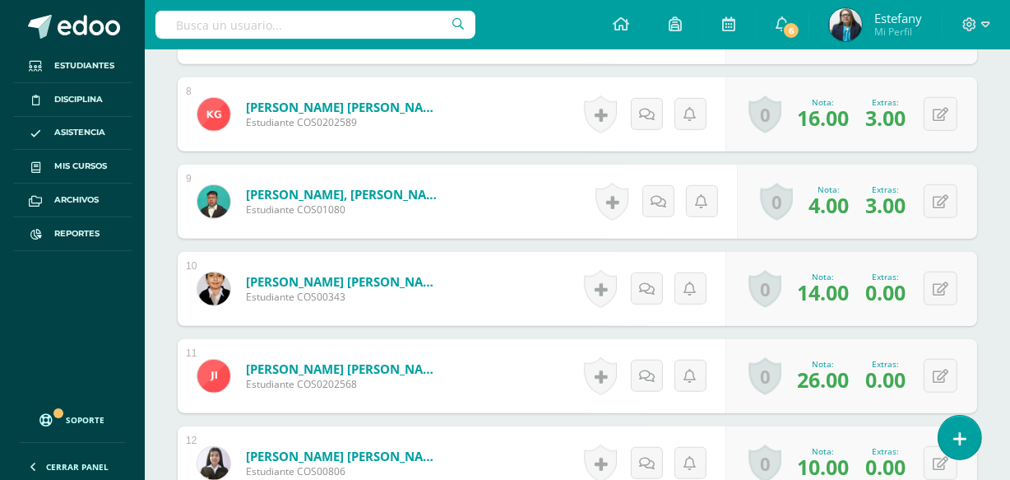
scroll to position [1203, 0]
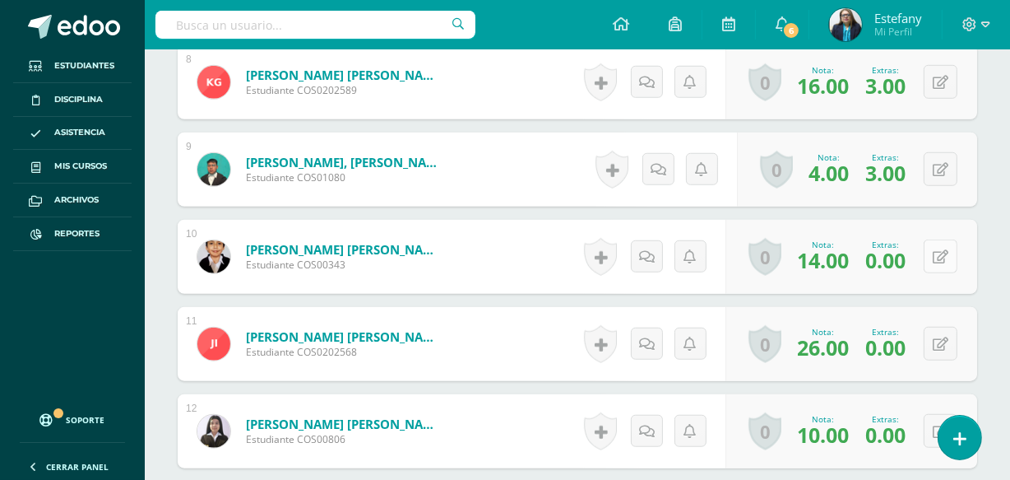
click at [940, 247] on button at bounding box center [941, 256] width 34 height 34
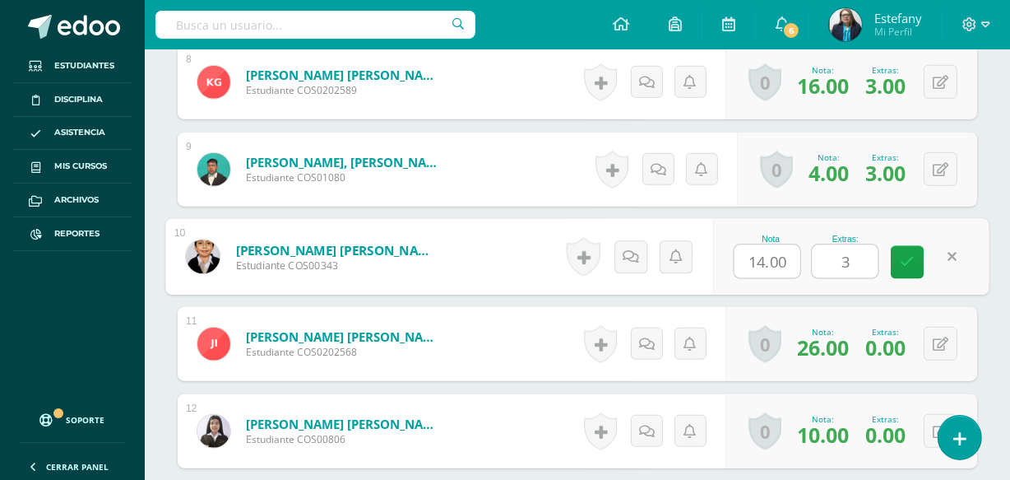
drag, startPoint x: 863, startPoint y: 263, endPoint x: 794, endPoint y: 281, distance: 71.4
click at [760, 279] on div "Nota 14.00 Extras: 3" at bounding box center [851, 257] width 276 height 77
type input "3"
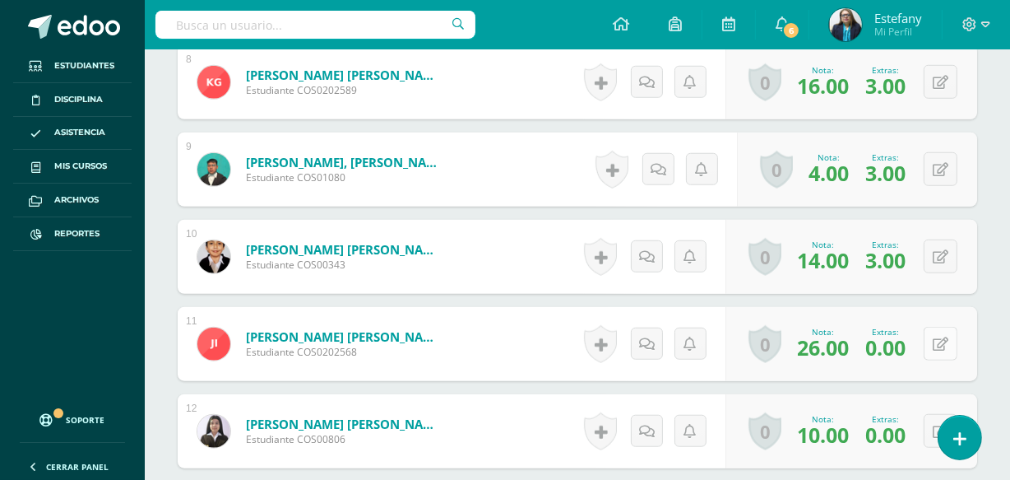
click at [938, 333] on button at bounding box center [941, 344] width 34 height 34
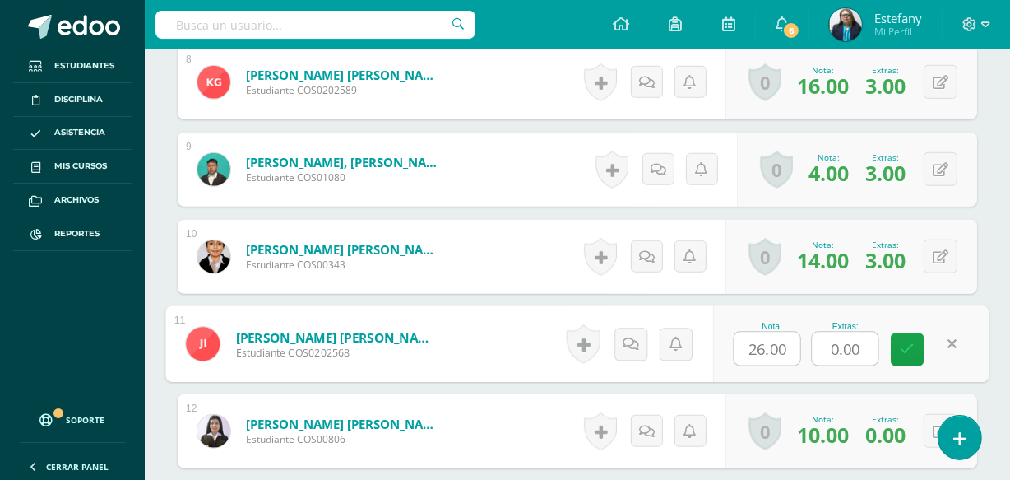
drag, startPoint x: 868, startPoint y: 345, endPoint x: 743, endPoint y: 370, distance: 127.6
click at [745, 369] on div "Nota 26.00 Extras: 0.00" at bounding box center [851, 344] width 276 height 77
type input "3"
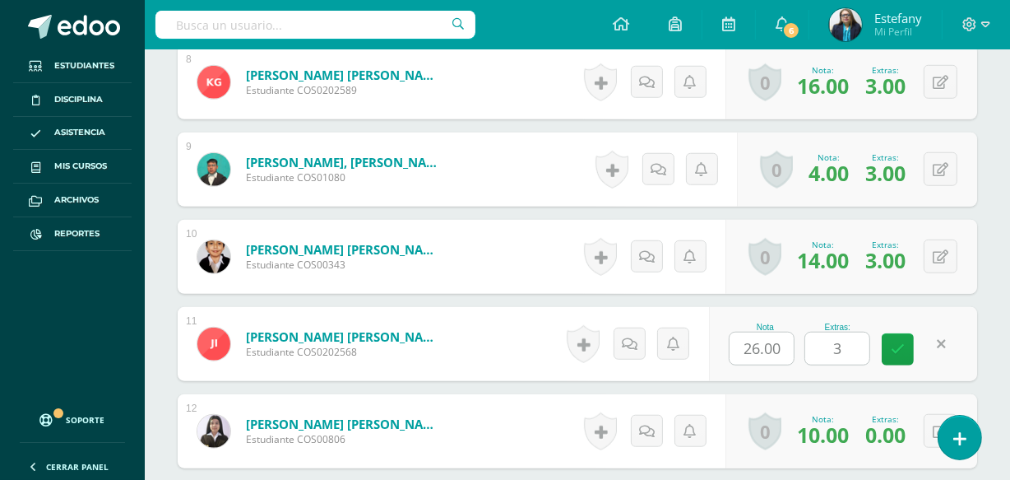
click at [856, 377] on div "Nota 26.00 Extras: 3" at bounding box center [843, 344] width 268 height 74
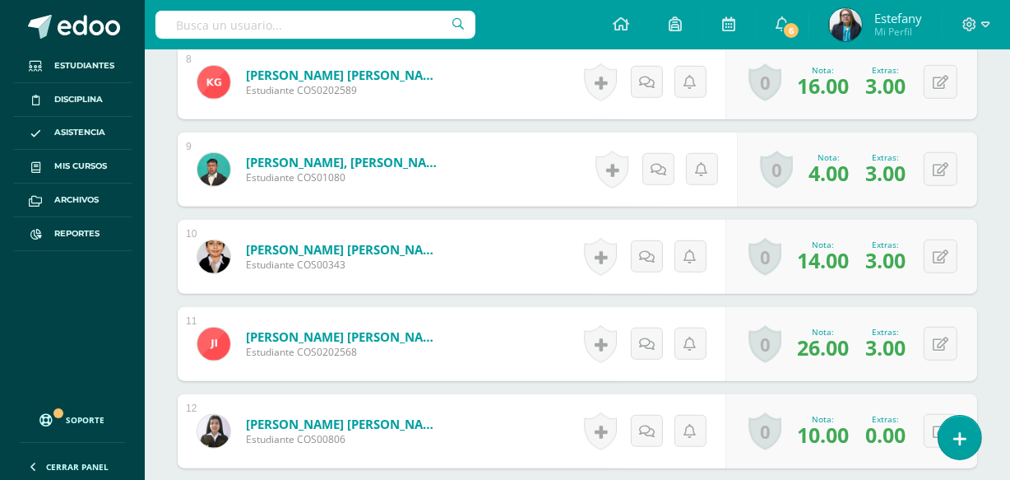
scroll to position [1377, 0]
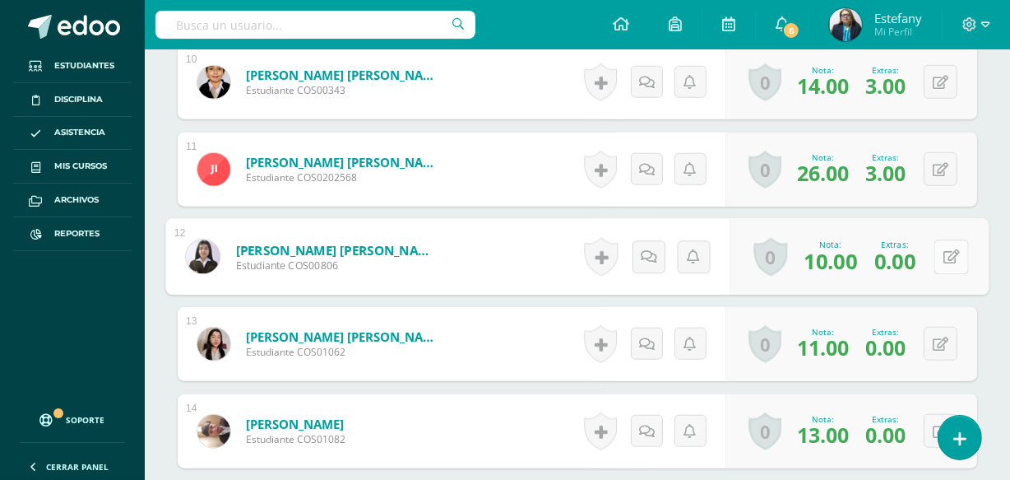
click at [944, 250] on icon at bounding box center [952, 256] width 16 height 14
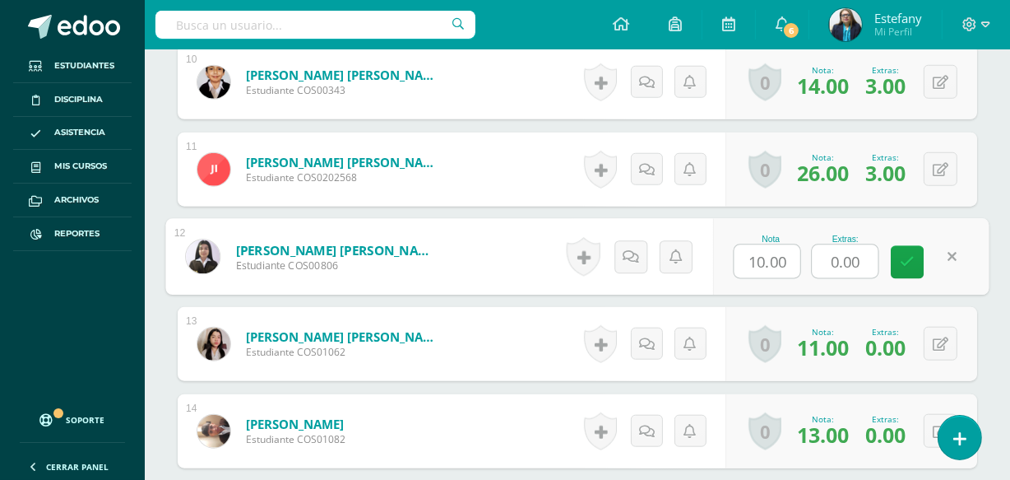
drag, startPoint x: 872, startPoint y: 255, endPoint x: 797, endPoint y: 273, distance: 77.0
click at [797, 273] on div "Nota 10.00 Extras: 0.00" at bounding box center [851, 257] width 276 height 77
type input "5"
click at [946, 337] on icon at bounding box center [941, 344] width 16 height 14
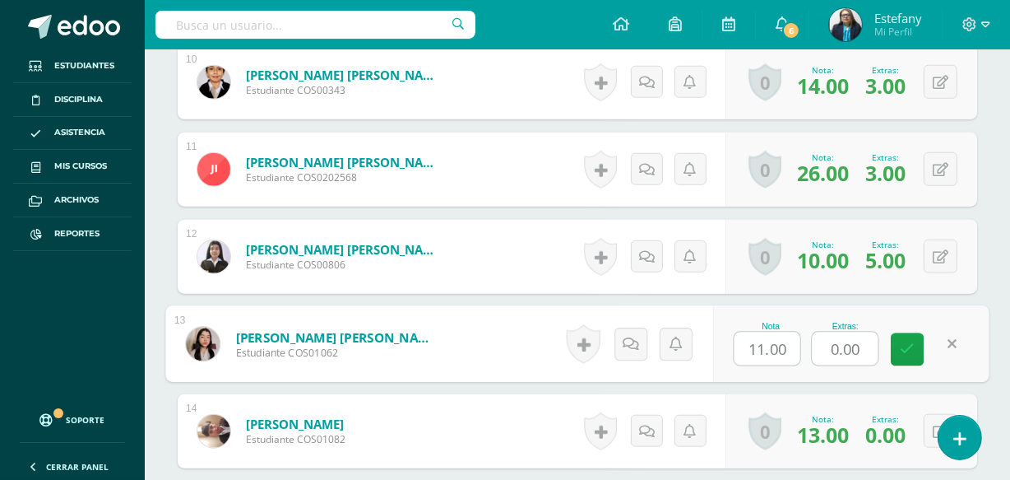
drag, startPoint x: 861, startPoint y: 352, endPoint x: 769, endPoint y: 340, distance: 93.0
click at [771, 340] on div "Nota 11.00 Extras: 0.00" at bounding box center [851, 344] width 276 height 77
type input "1"
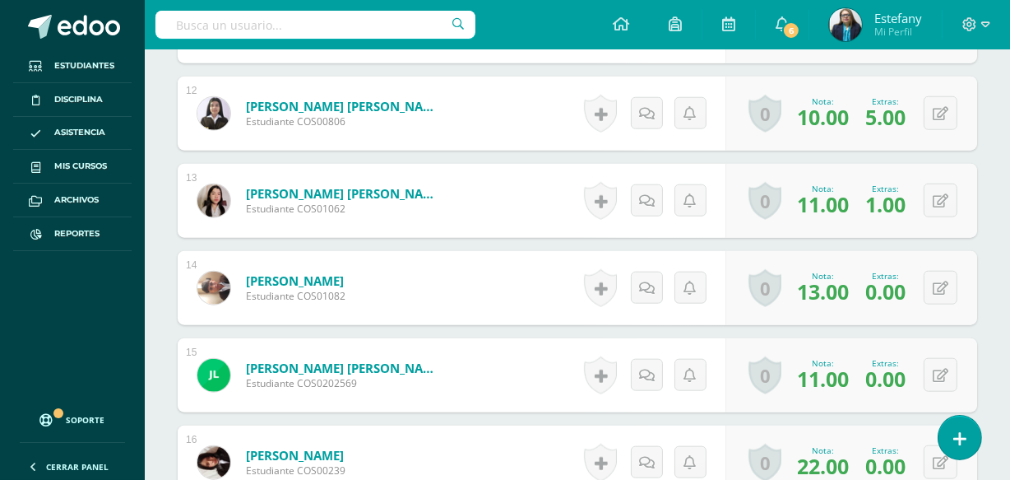
scroll to position [1552, 0]
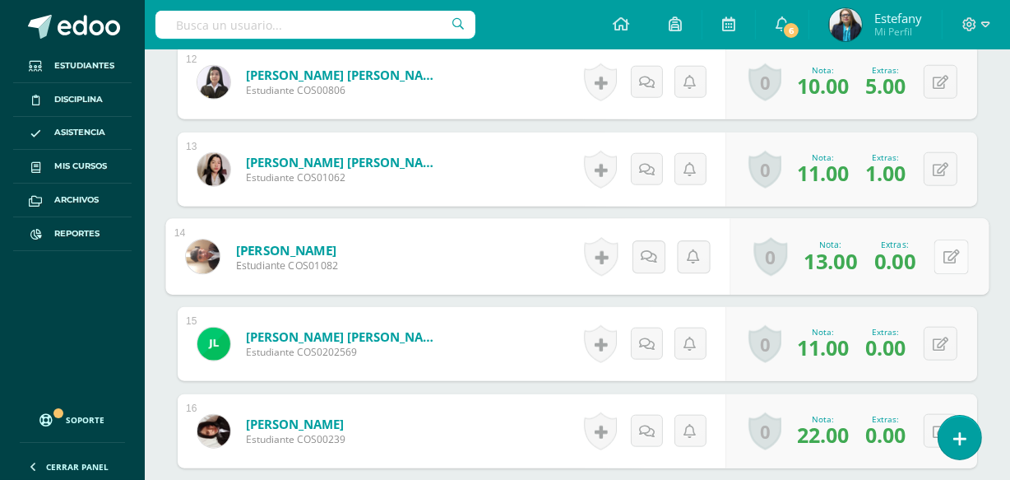
click at [941, 247] on button at bounding box center [952, 256] width 35 height 35
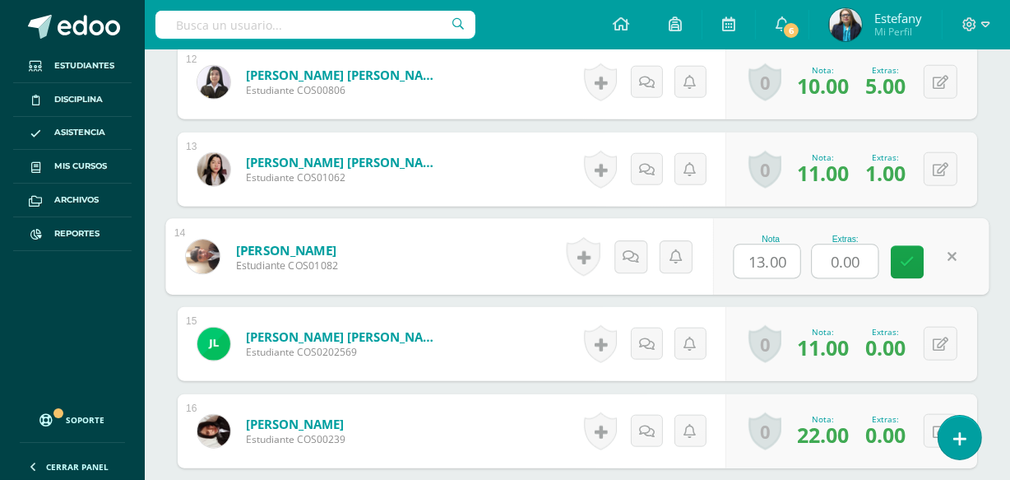
drag, startPoint x: 866, startPoint y: 263, endPoint x: 743, endPoint y: 263, distance: 123.4
click at [756, 258] on div "Nota 13.00 Extras: 0.00" at bounding box center [851, 257] width 276 height 77
type input "5"
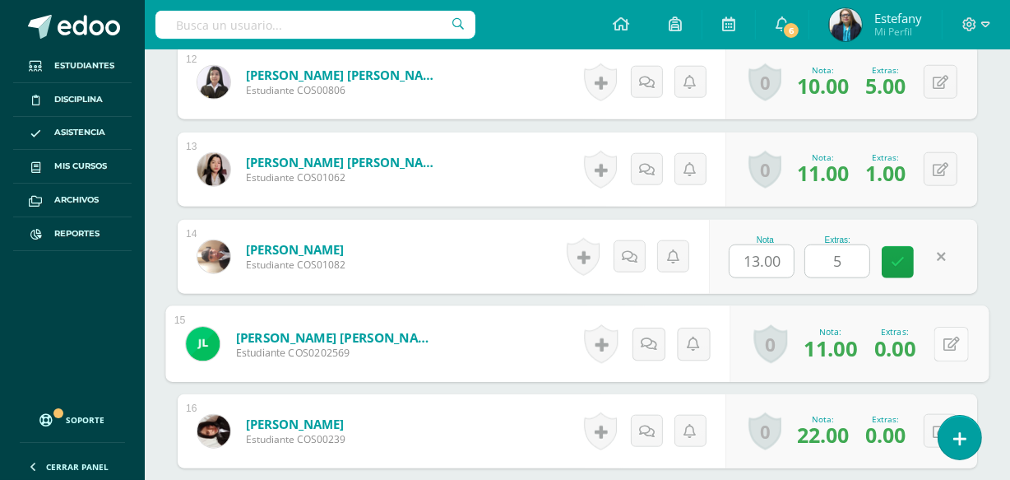
click at [940, 331] on button at bounding box center [952, 344] width 35 height 35
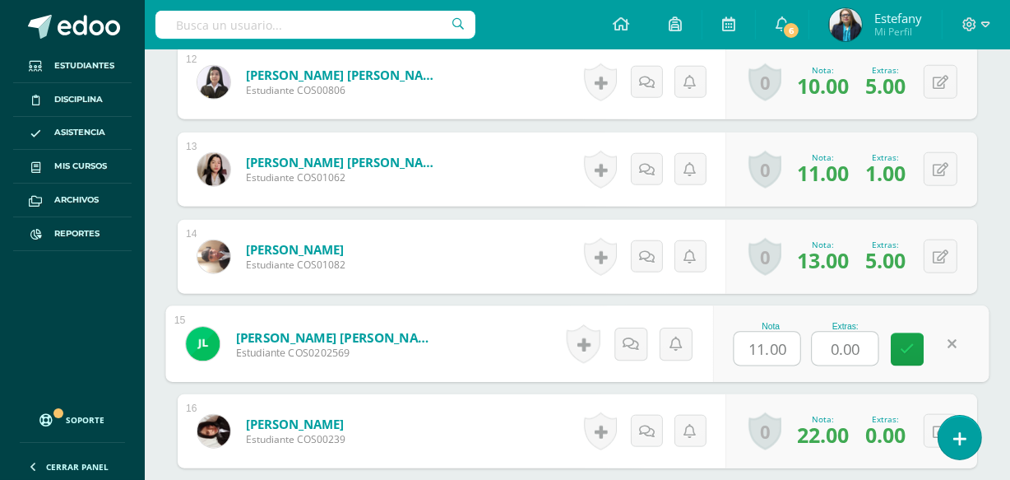
drag, startPoint x: 864, startPoint y: 346, endPoint x: 750, endPoint y: 353, distance: 114.6
click at [750, 353] on div "Nota 11.00 Extras: 0.00" at bounding box center [851, 344] width 276 height 77
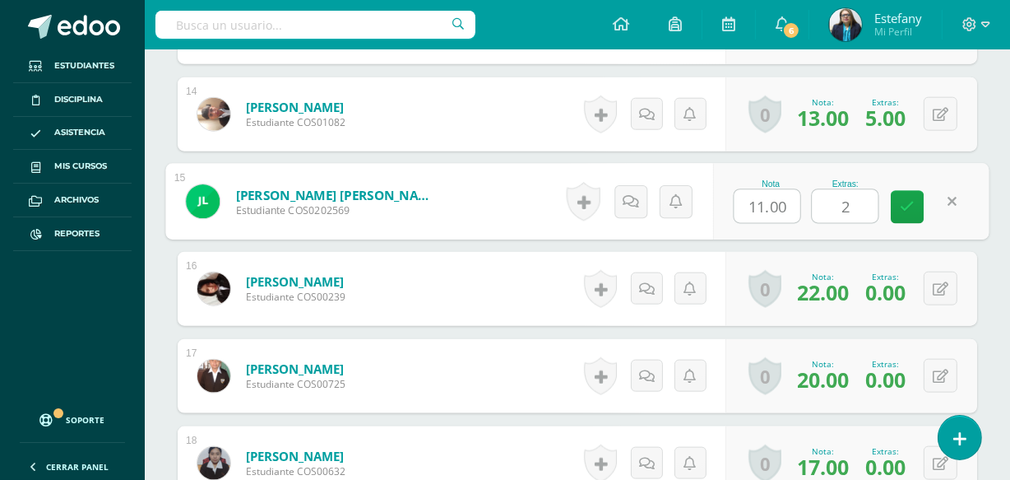
scroll to position [1727, 0]
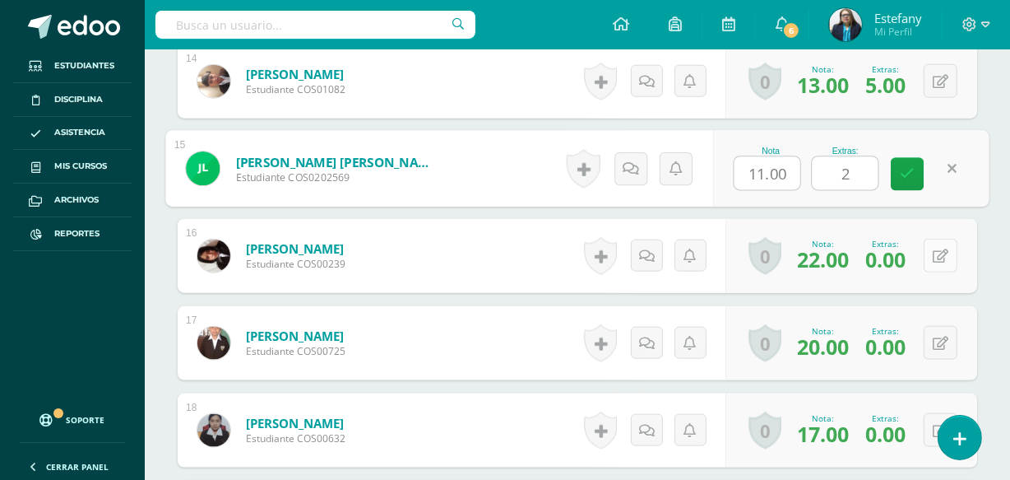
type input "2"
click at [939, 243] on button at bounding box center [941, 256] width 34 height 34
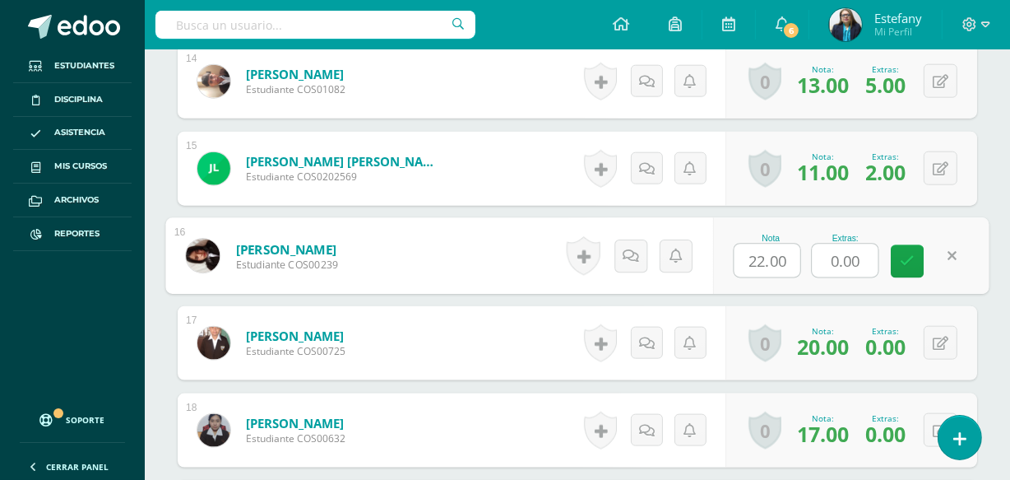
drag, startPoint x: 865, startPoint y: 257, endPoint x: 722, endPoint y: 262, distance: 142.4
click at [722, 262] on div "Nota 22.00 Extras: 0.00" at bounding box center [851, 256] width 276 height 77
type input "5"
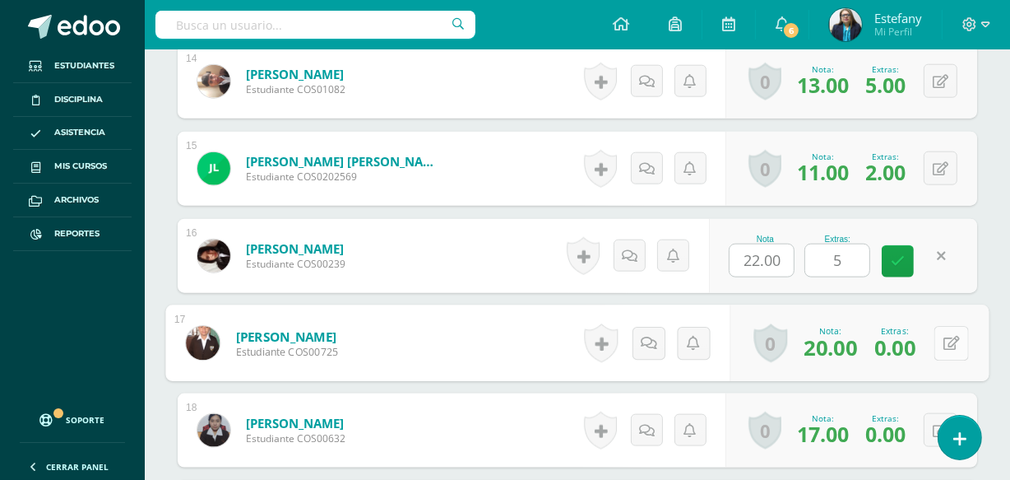
click at [941, 337] on button at bounding box center [952, 343] width 35 height 35
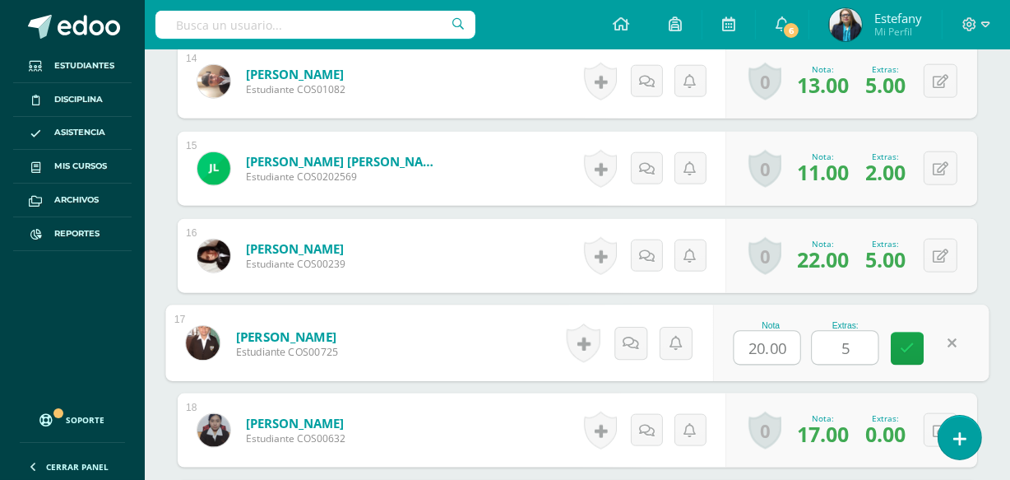
drag, startPoint x: 864, startPoint y: 341, endPoint x: 781, endPoint y: 365, distance: 86.7
click at [781, 365] on div "Nota 20.00 Extras: 5" at bounding box center [851, 343] width 276 height 77
type input "5"
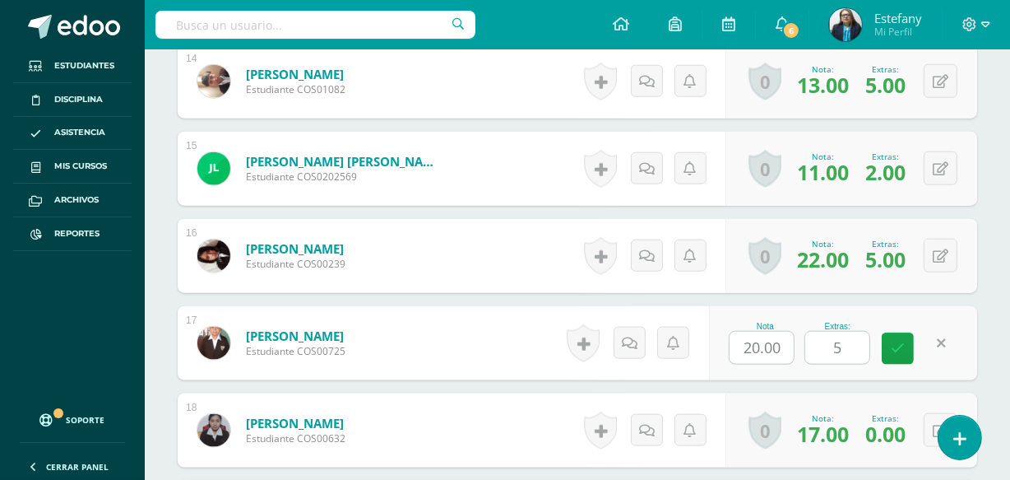
click at [875, 388] on div "1 Arana Gallardo, Gustavo Jesús David Estudiante COS01130 Nota 16.00 Extras: 5" at bounding box center [578, 212] width 800 height 2603
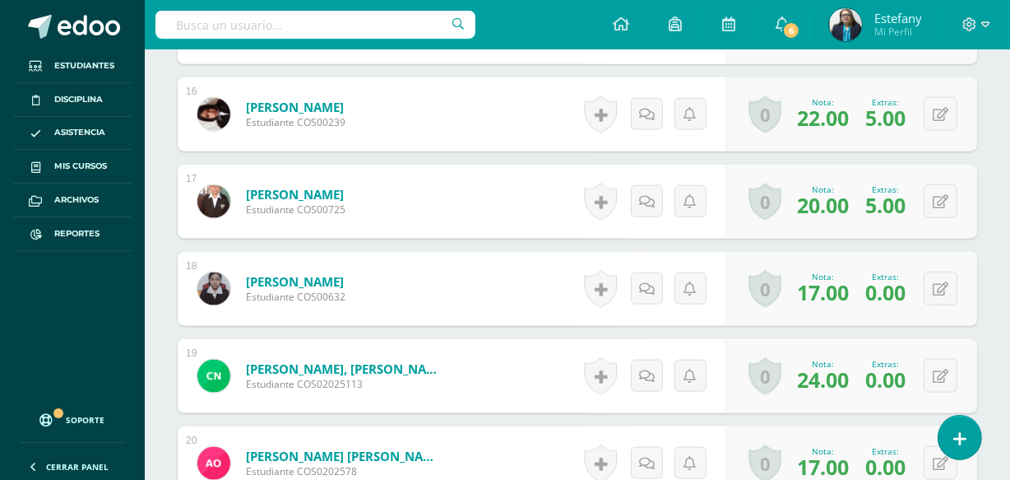
scroll to position [1901, 0]
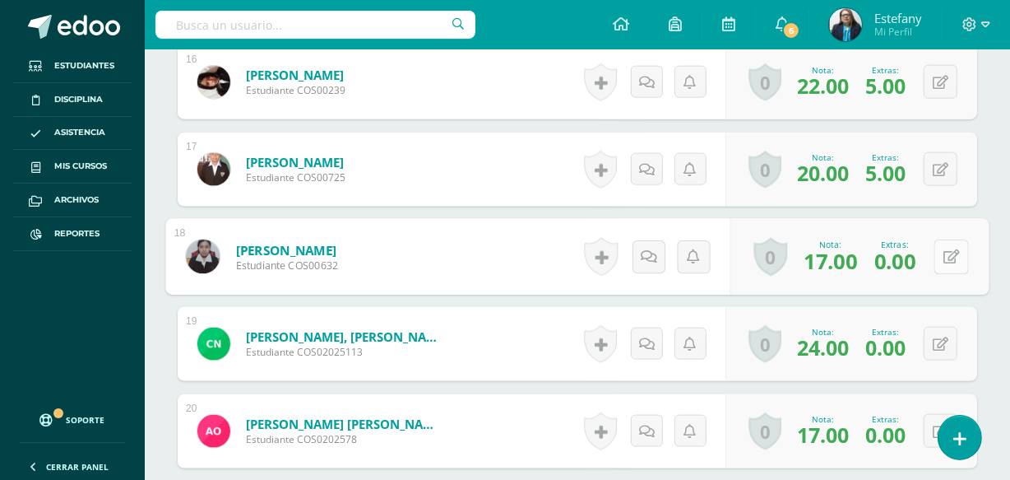
click at [944, 249] on icon at bounding box center [952, 256] width 16 height 14
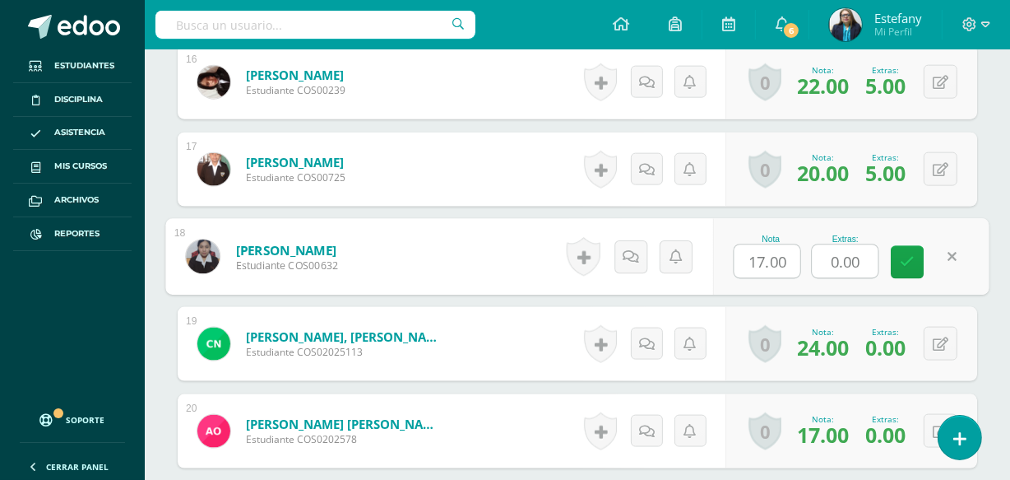
drag, startPoint x: 863, startPoint y: 255, endPoint x: 807, endPoint y: 267, distance: 57.1
click at [807, 267] on div "Nota 17.00 Extras: 0.00" at bounding box center [851, 257] width 276 height 77
type input "5"
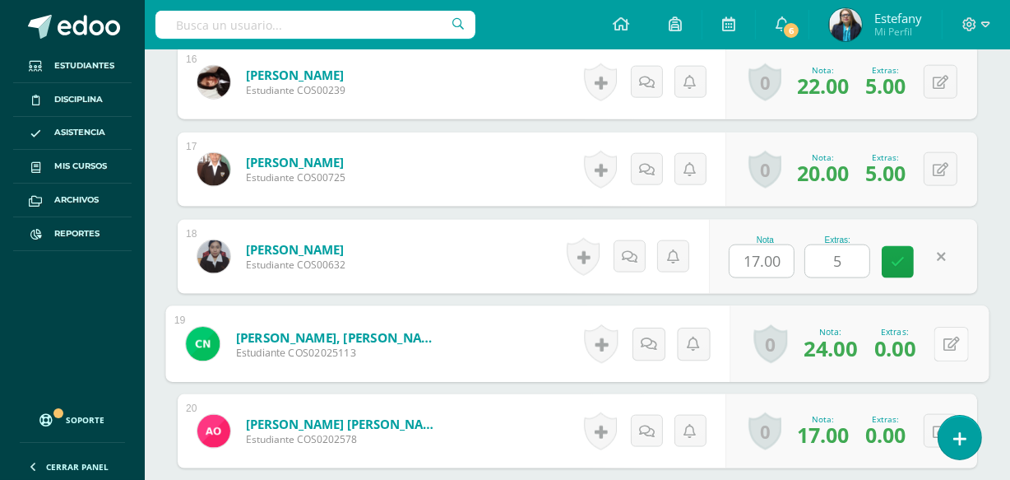
click at [944, 338] on icon at bounding box center [952, 344] width 16 height 14
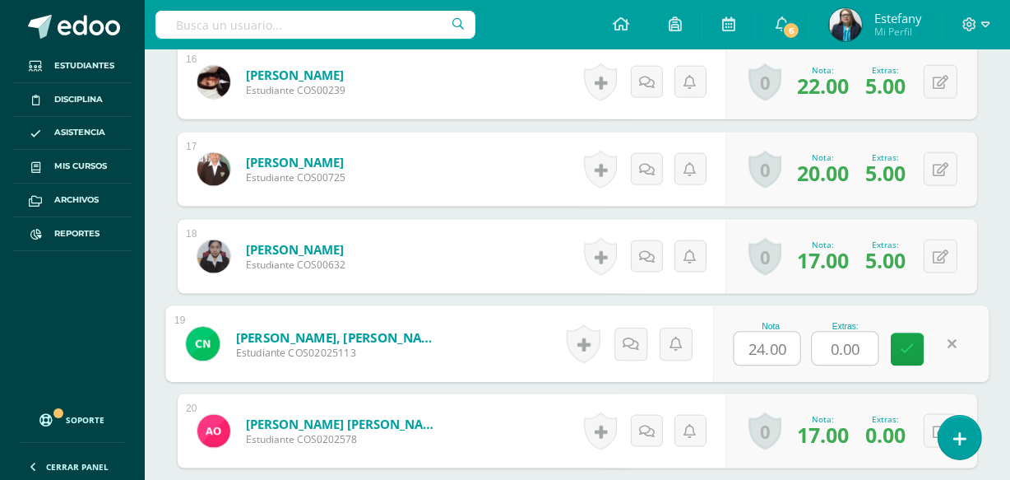
drag, startPoint x: 868, startPoint y: 342, endPoint x: 788, endPoint y: 356, distance: 81.0
click at [788, 356] on div "Nota 24.00 Extras: 0.00" at bounding box center [851, 344] width 276 height 77
type input "5"
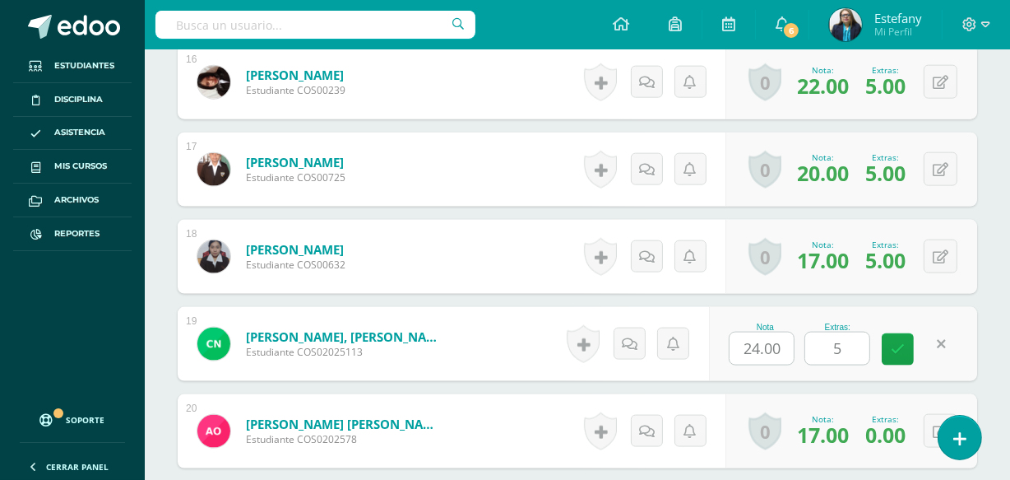
click at [922, 307] on div "Nota 24.00 Extras: 5" at bounding box center [843, 344] width 268 height 74
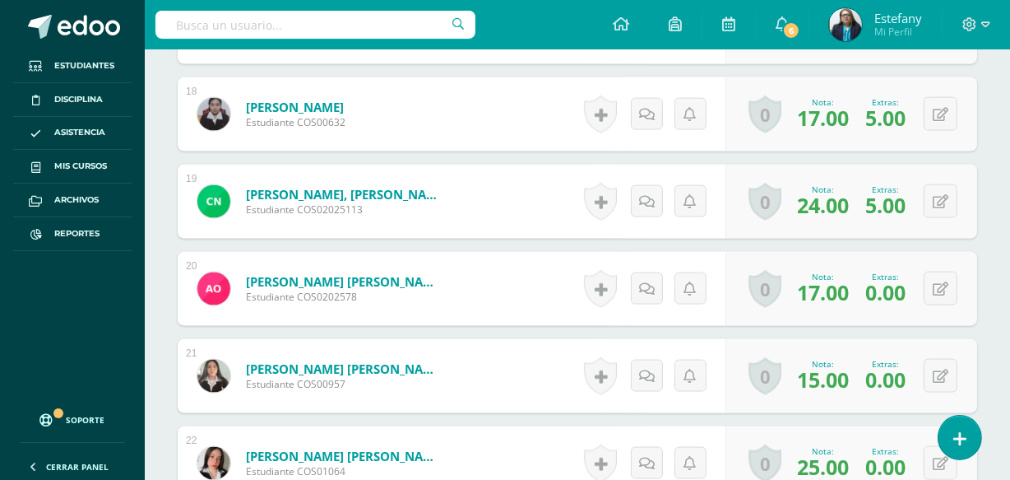
scroll to position [2075, 0]
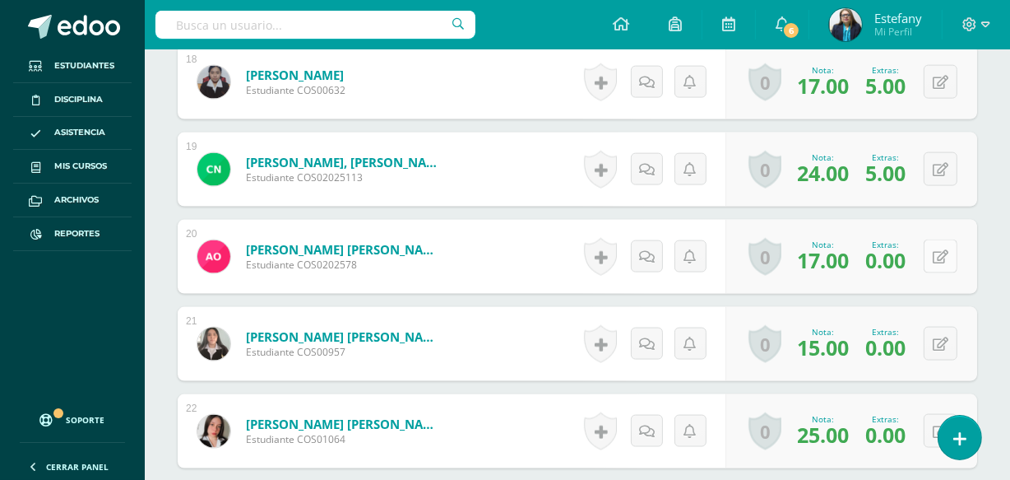
click at [938, 250] on button at bounding box center [941, 256] width 34 height 34
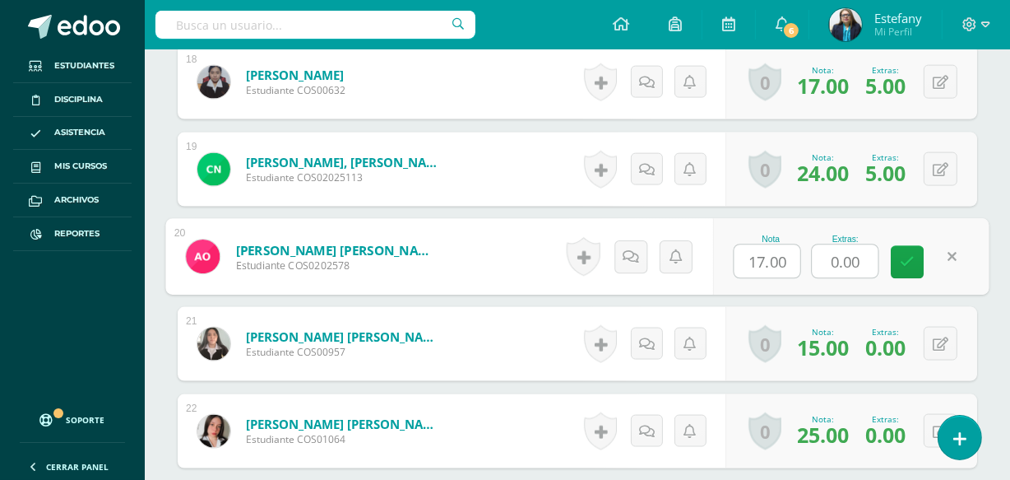
drag, startPoint x: 867, startPoint y: 255, endPoint x: 787, endPoint y: 280, distance: 83.5
click at [787, 280] on div "Nota 17.00 Extras: 0.00" at bounding box center [851, 257] width 276 height 77
type input "4"
click at [942, 337] on button at bounding box center [941, 344] width 34 height 34
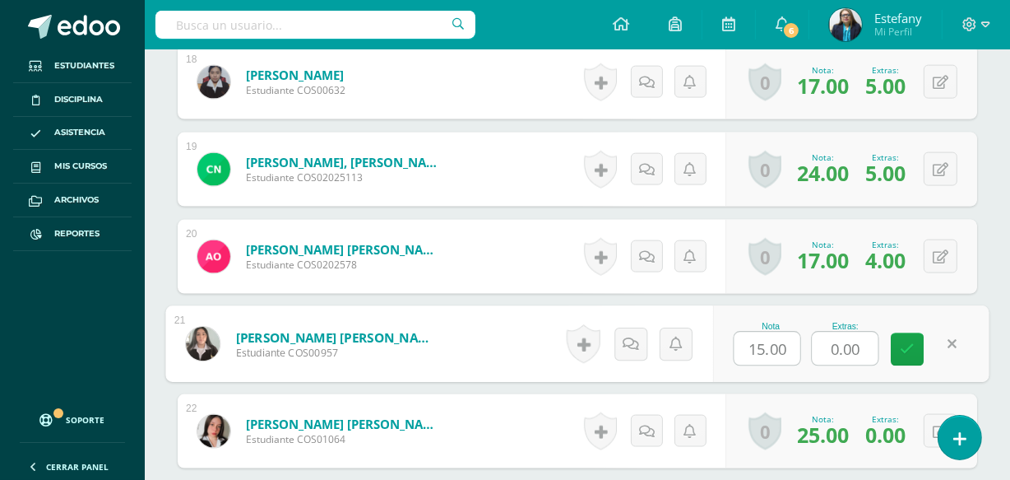
drag, startPoint x: 867, startPoint y: 341, endPoint x: 766, endPoint y: 364, distance: 103.8
click at [766, 364] on div "Nota 15.00 Extras: 0.00" at bounding box center [851, 344] width 276 height 77
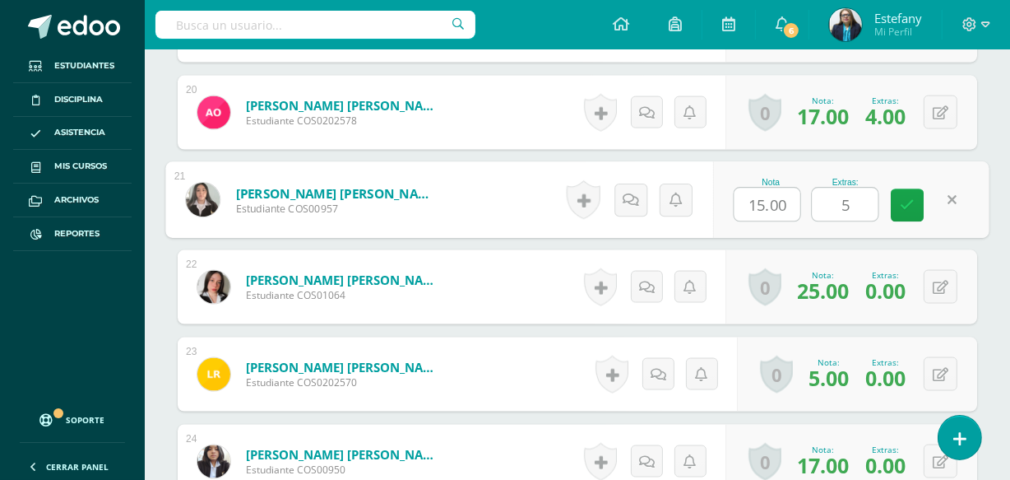
scroll to position [2250, 0]
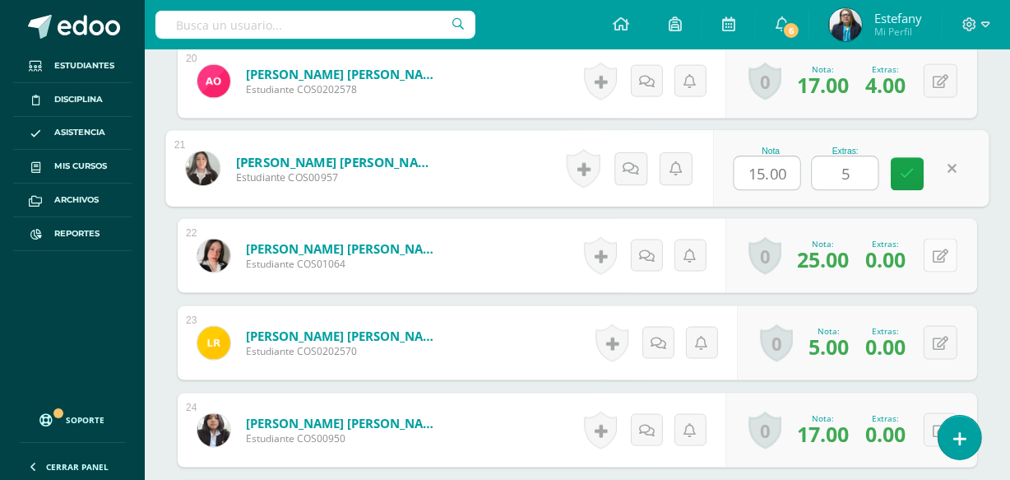
type input "5"
click at [938, 258] on button at bounding box center [941, 256] width 34 height 34
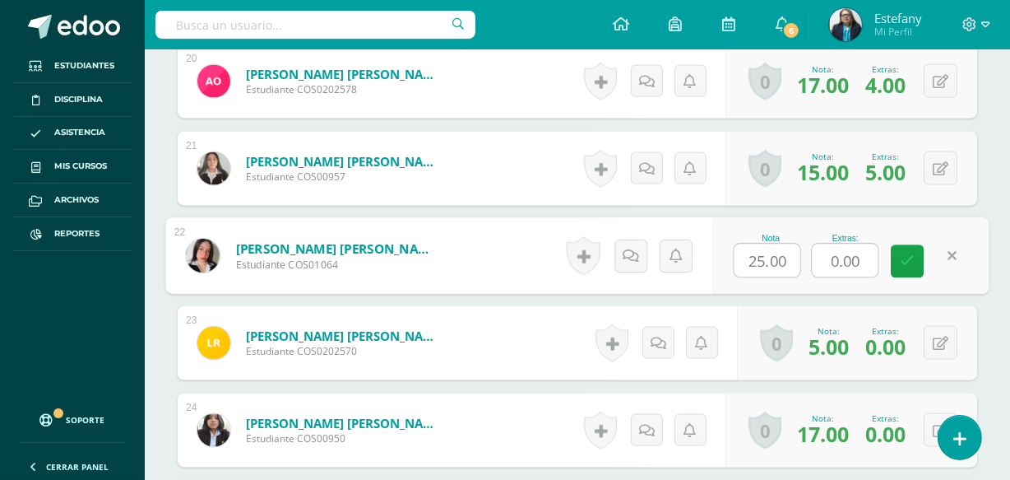
drag, startPoint x: 865, startPoint y: 262, endPoint x: 812, endPoint y: 278, distance: 55.2
click at [814, 275] on div "Extras: 0.00" at bounding box center [845, 256] width 67 height 44
type input "4"
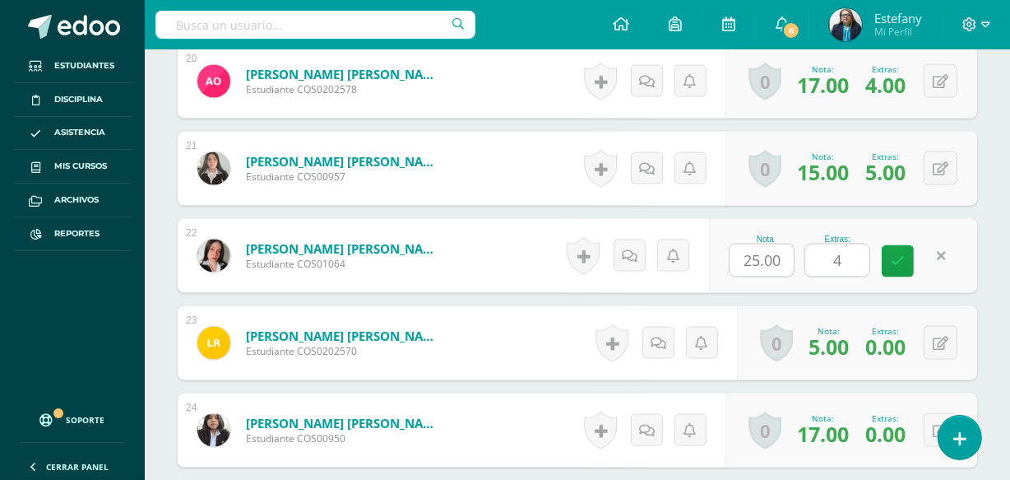
click at [903, 288] on div "Nota 25.00 Extras: 4" at bounding box center [843, 256] width 268 height 74
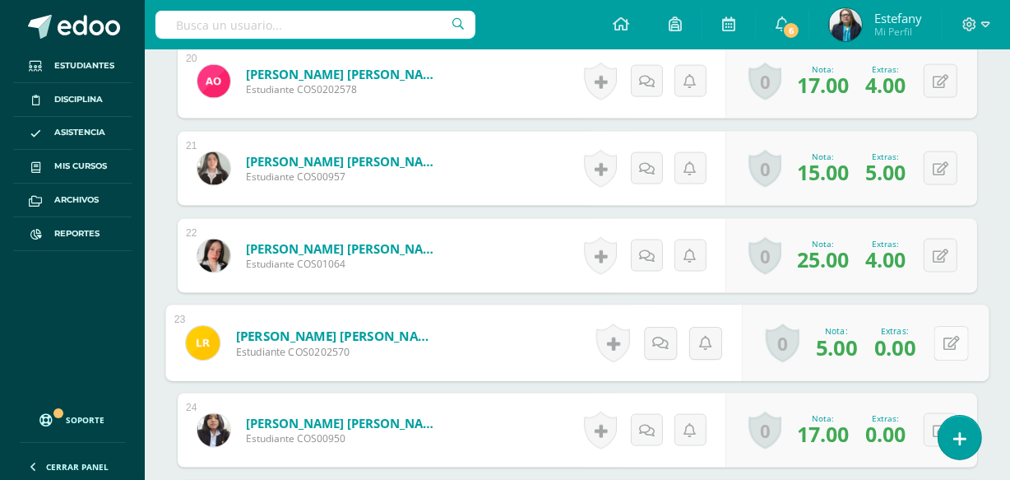
click at [945, 339] on icon at bounding box center [952, 343] width 16 height 14
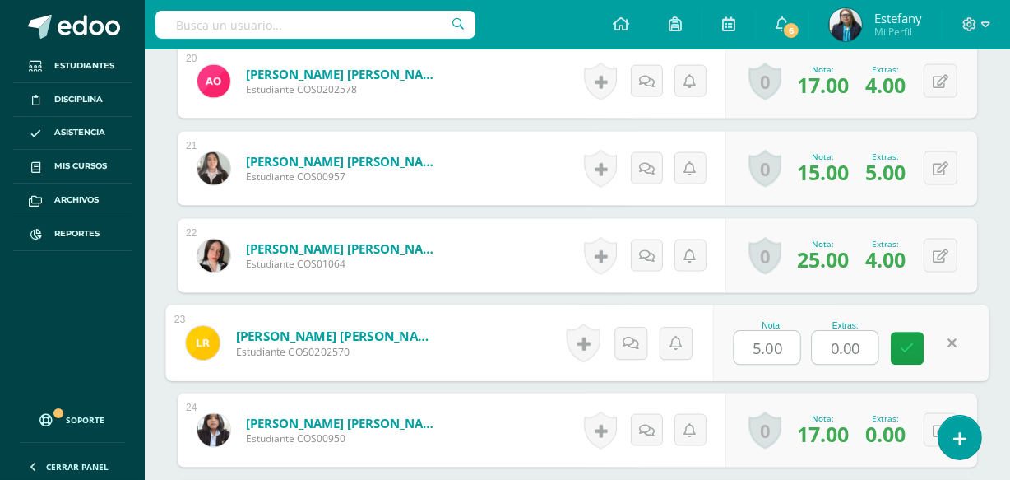
drag, startPoint x: 863, startPoint y: 345, endPoint x: 767, endPoint y: 360, distance: 97.4
click at [767, 360] on div "Nota 5.00 Extras: 0.00" at bounding box center [851, 343] width 276 height 77
type input "4"
click at [875, 393] on div "0 Logros Logros obtenidos Aún no hay logros agregados Nota: 17.00 Extras: 0.00" at bounding box center [852, 430] width 252 height 74
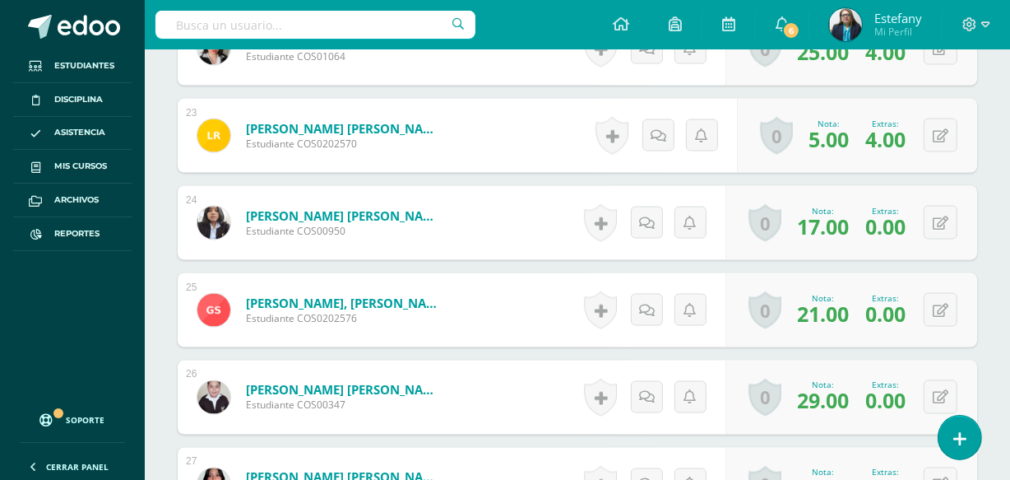
scroll to position [2425, 0]
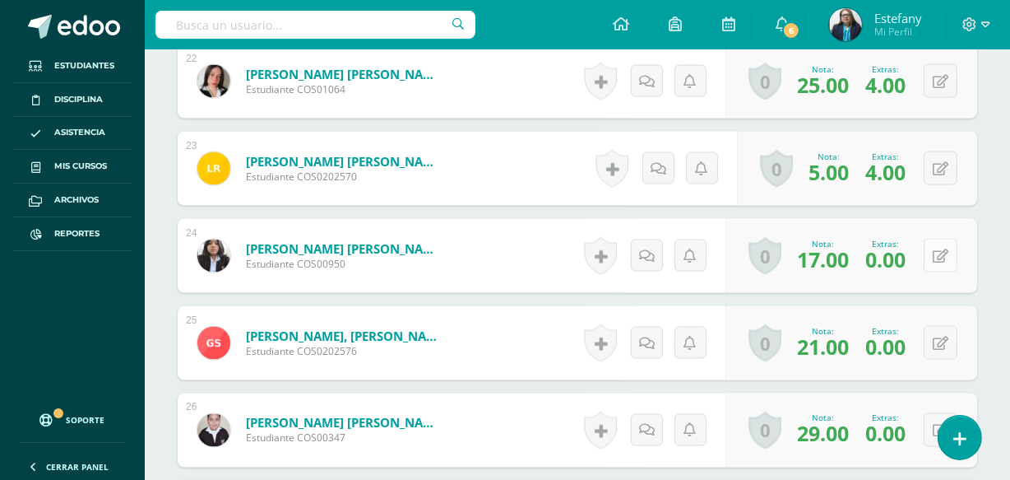
click at [938, 244] on button at bounding box center [941, 256] width 34 height 34
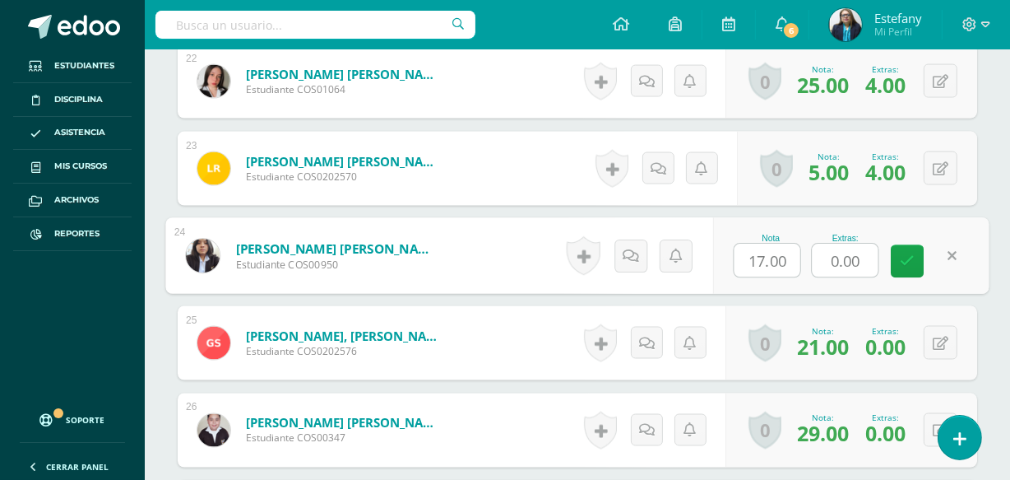
drag, startPoint x: 870, startPoint y: 254, endPoint x: 797, endPoint y: 279, distance: 76.5
click at [797, 279] on div "Nota 17.00 Extras: 0.00" at bounding box center [851, 256] width 276 height 77
type input "5"
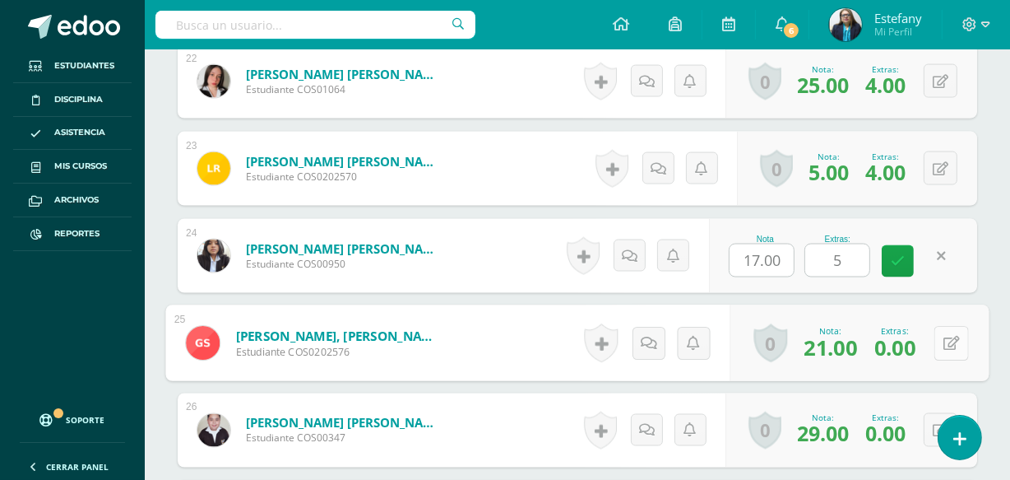
click at [941, 341] on button at bounding box center [952, 343] width 35 height 35
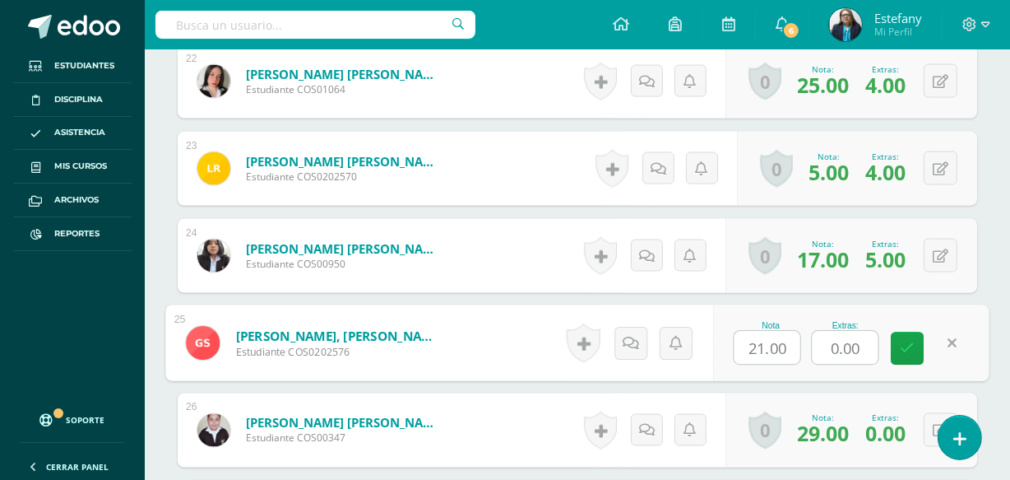
drag, startPoint x: 874, startPoint y: 347, endPoint x: 776, endPoint y: 366, distance: 99.7
click at [776, 366] on div "Nota 21.00 Extras: 0.00" at bounding box center [851, 343] width 276 height 77
type input "3"
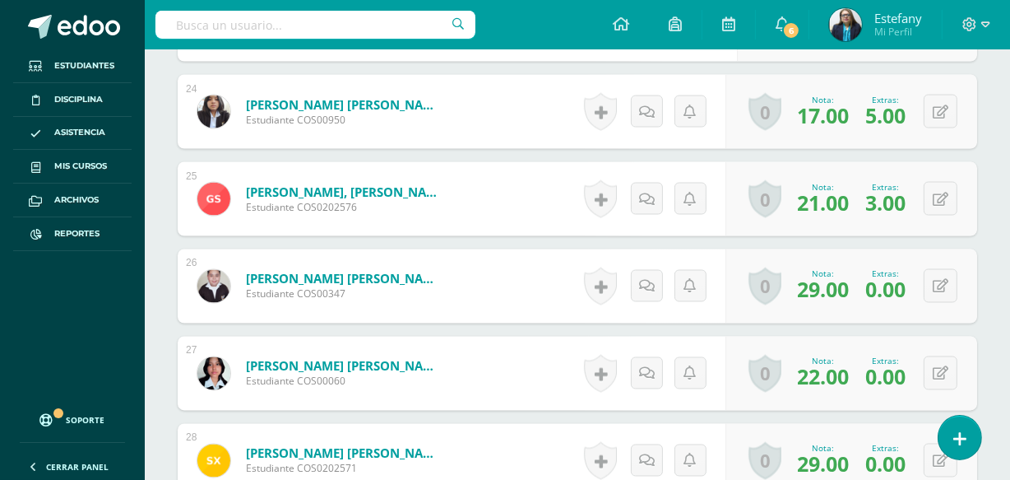
scroll to position [2599, 0]
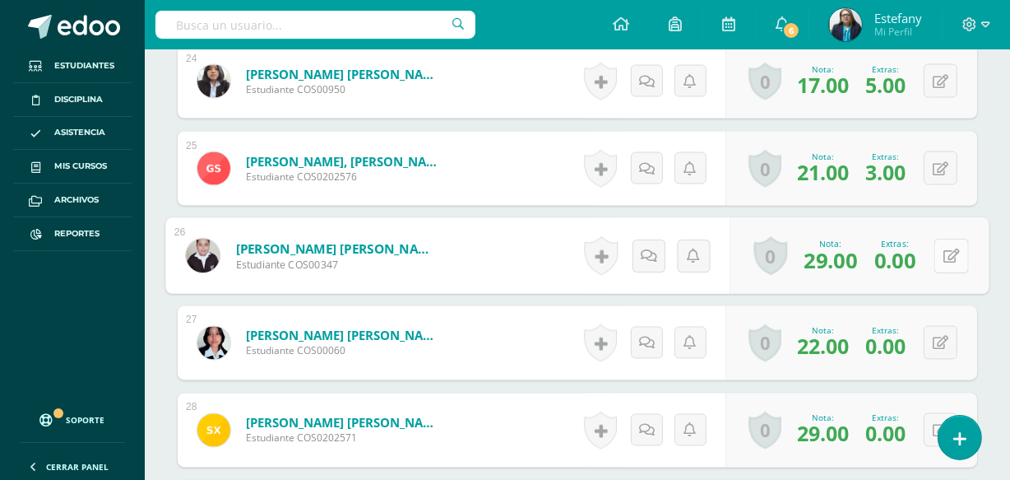
click at [938, 253] on button at bounding box center [952, 256] width 35 height 35
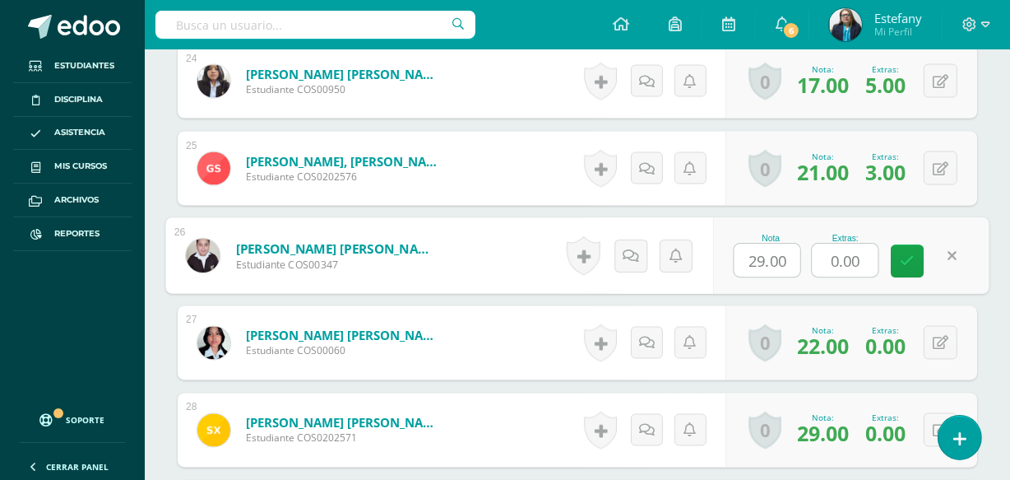
drag, startPoint x: 863, startPoint y: 255, endPoint x: 784, endPoint y: 286, distance: 85.0
click at [788, 280] on div "Nota 29.00 Extras: 0.00" at bounding box center [851, 256] width 276 height 77
type input "3"
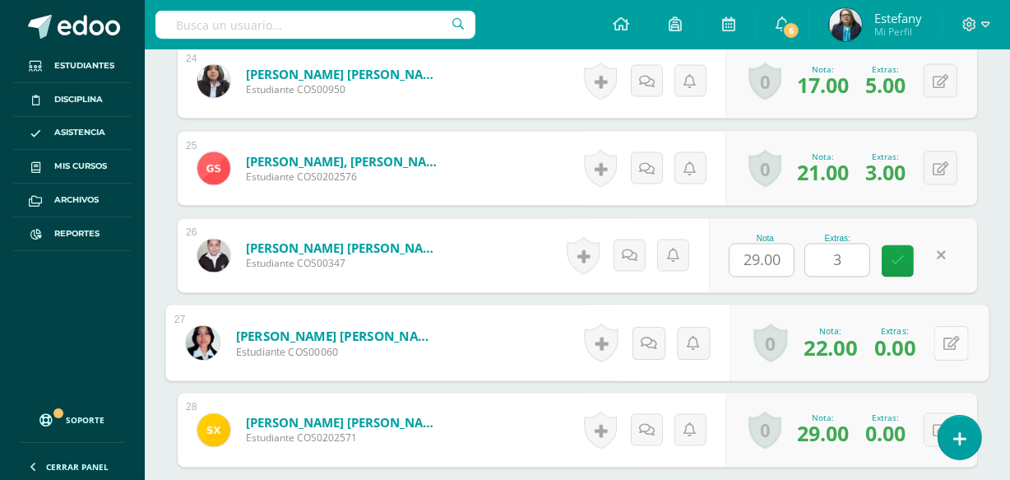
click at [938, 336] on button at bounding box center [952, 343] width 35 height 35
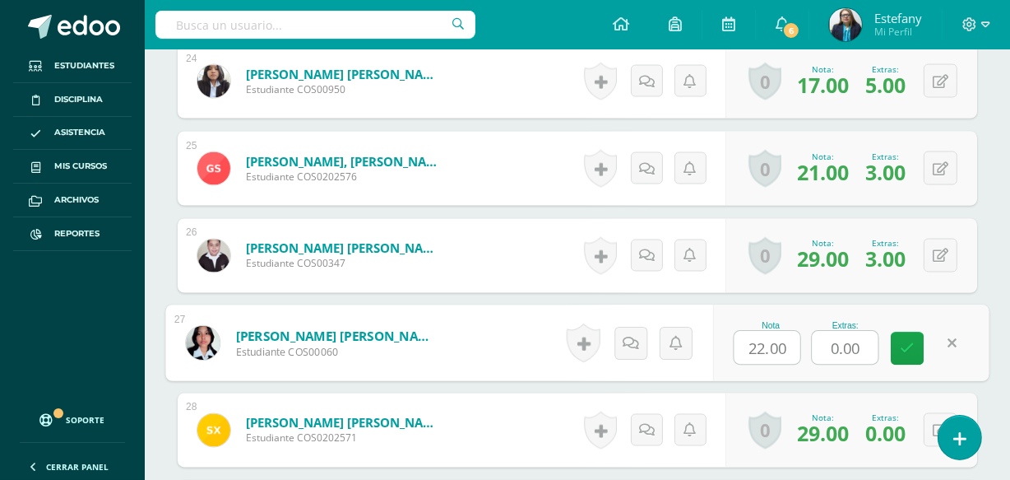
drag, startPoint x: 861, startPoint y: 344, endPoint x: 764, endPoint y: 355, distance: 97.7
click at [764, 355] on div "Nota 22.00 Extras: 0.00" at bounding box center [851, 343] width 276 height 77
type input "3"
click at [913, 374] on div "Nota 22.00 Extras: 3" at bounding box center [851, 343] width 276 height 77
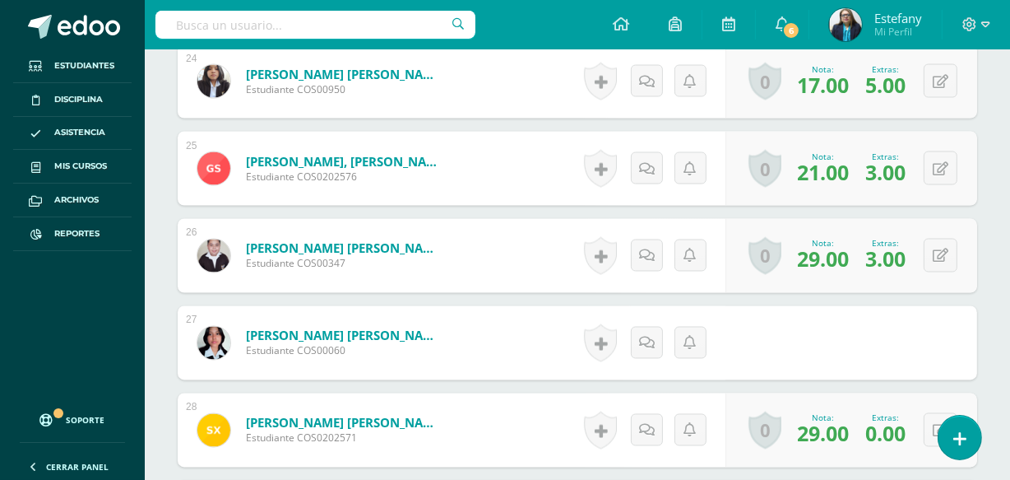
scroll to position [2774, 0]
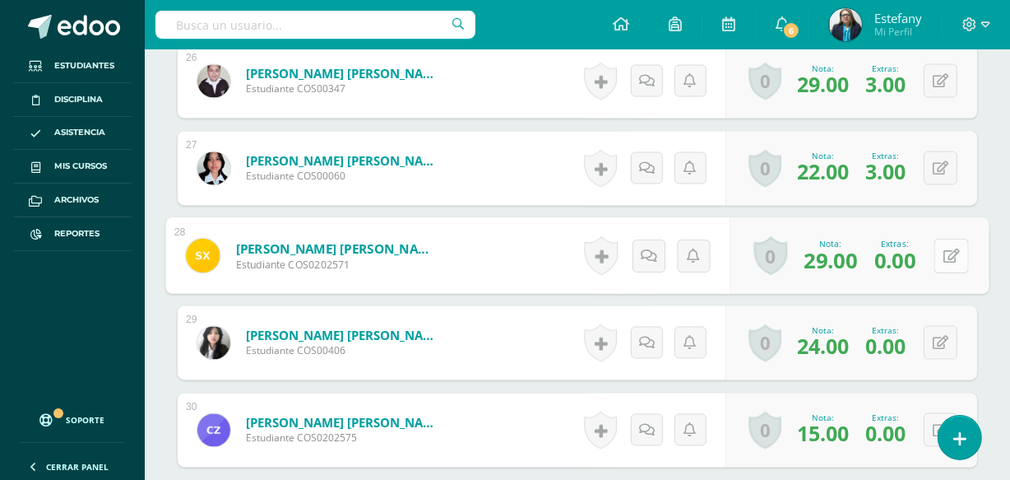
click at [937, 248] on button at bounding box center [952, 256] width 35 height 35
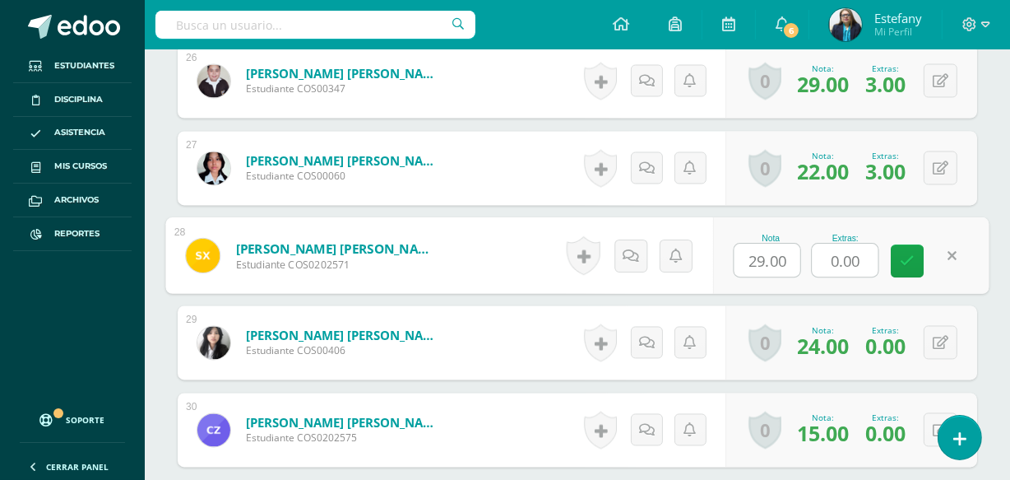
drag, startPoint x: 865, startPoint y: 259, endPoint x: 793, endPoint y: 273, distance: 72.9
click at [794, 273] on div "Nota 29.00 Extras: 0.00" at bounding box center [851, 256] width 276 height 77
type input "3"
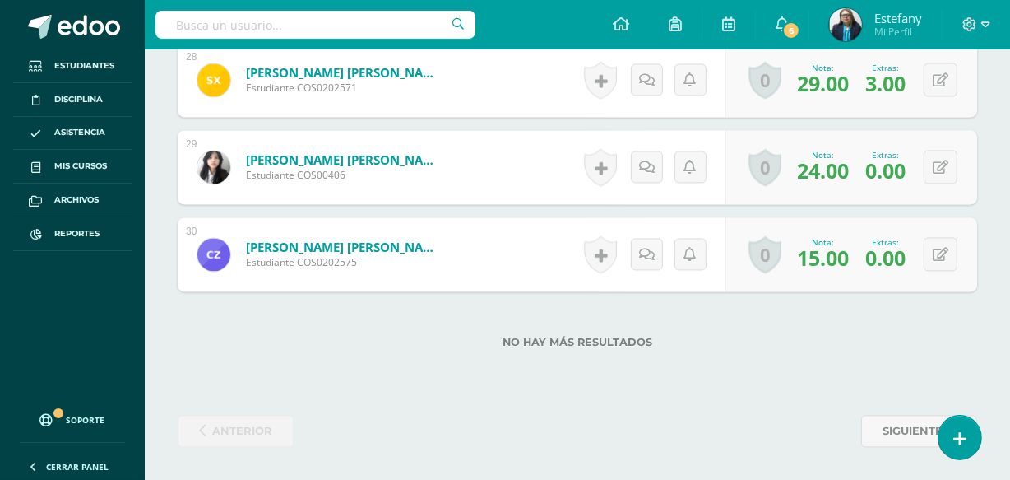
scroll to position [2775, 0]
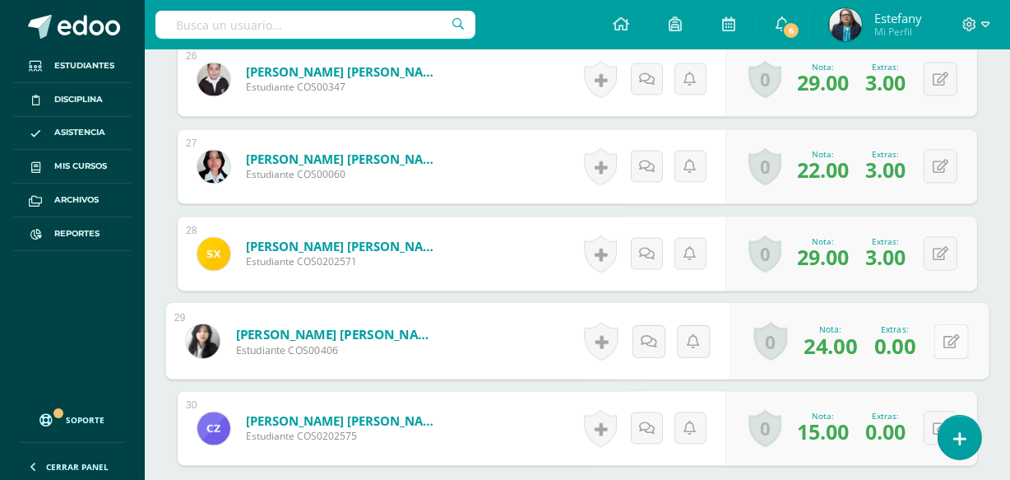
click at [930, 346] on div "0 Logros Logros obtenidos Aún no hay logros agregados Nota: 24.00 Extras: 0.00" at bounding box center [860, 342] width 259 height 77
click at [950, 333] on button at bounding box center [952, 341] width 35 height 35
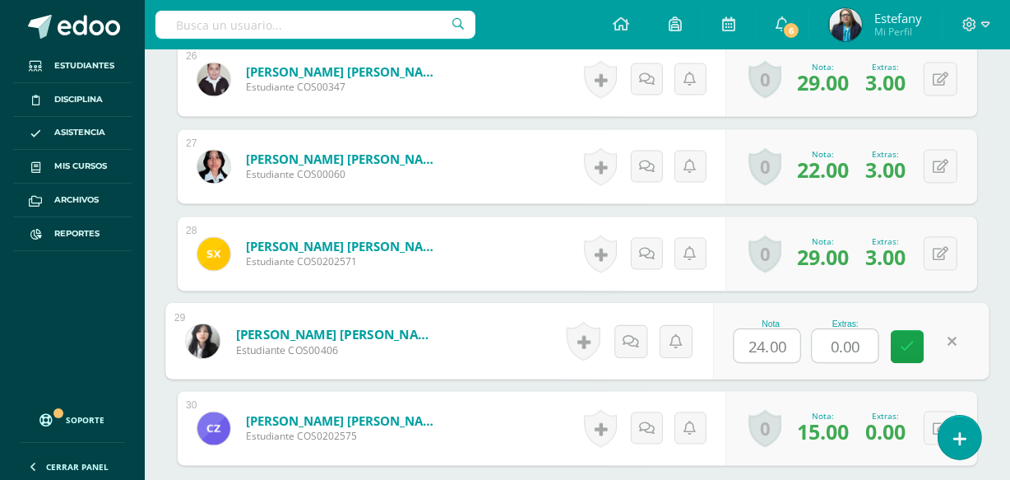
drag, startPoint x: 872, startPoint y: 345, endPoint x: 752, endPoint y: 360, distance: 121.0
click at [759, 357] on div "Nota 24.00 Extras: 0.00" at bounding box center [851, 342] width 276 height 77
type input "5"
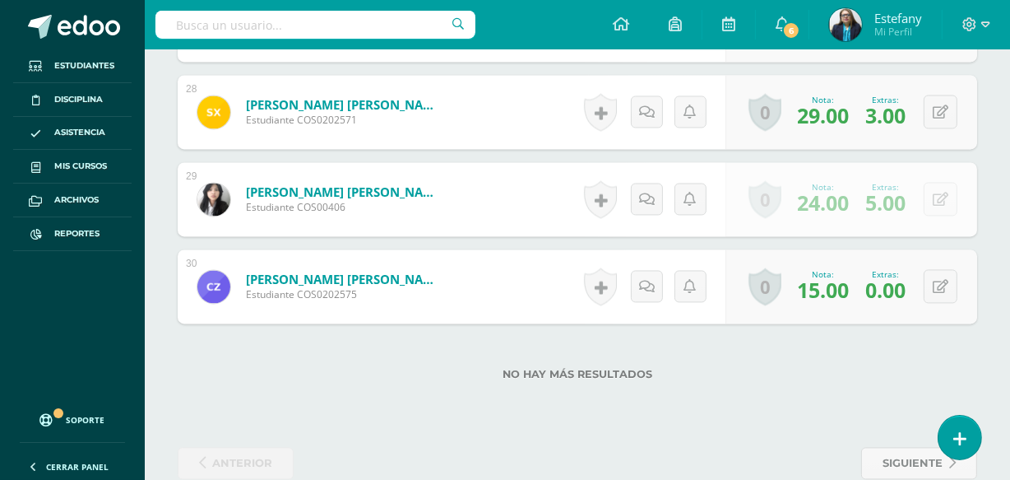
scroll to position [2950, 0]
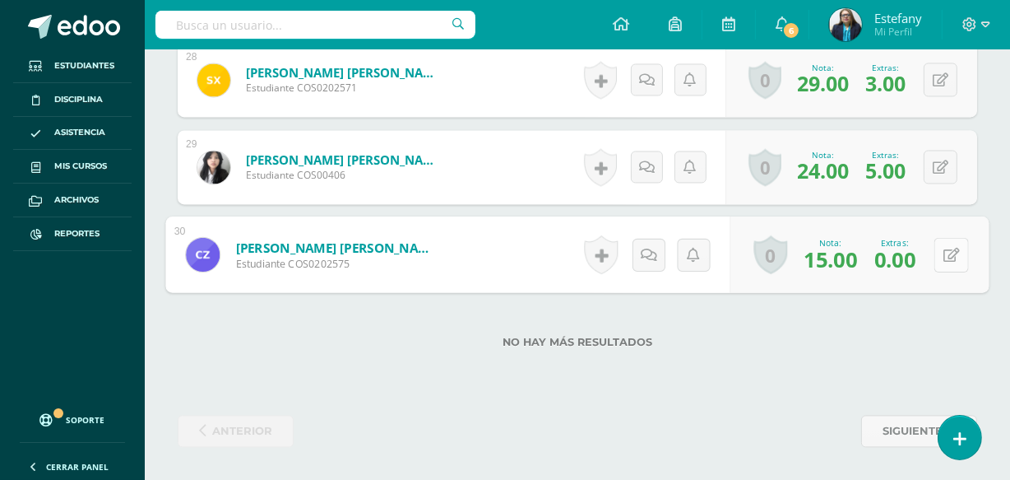
click at [936, 249] on button at bounding box center [952, 254] width 35 height 35
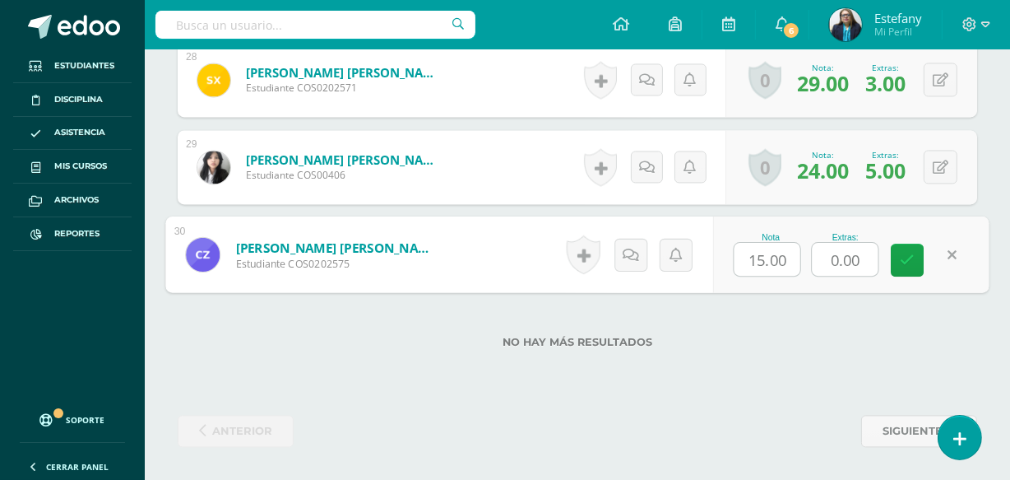
drag, startPoint x: 867, startPoint y: 255, endPoint x: 760, endPoint y: 270, distance: 108.0
click at [755, 268] on div "Nota 15.00 Extras: 0.00" at bounding box center [851, 254] width 276 height 77
type input "5"
click at [916, 307] on div "No hay más resultados" at bounding box center [578, 329] width 800 height 77
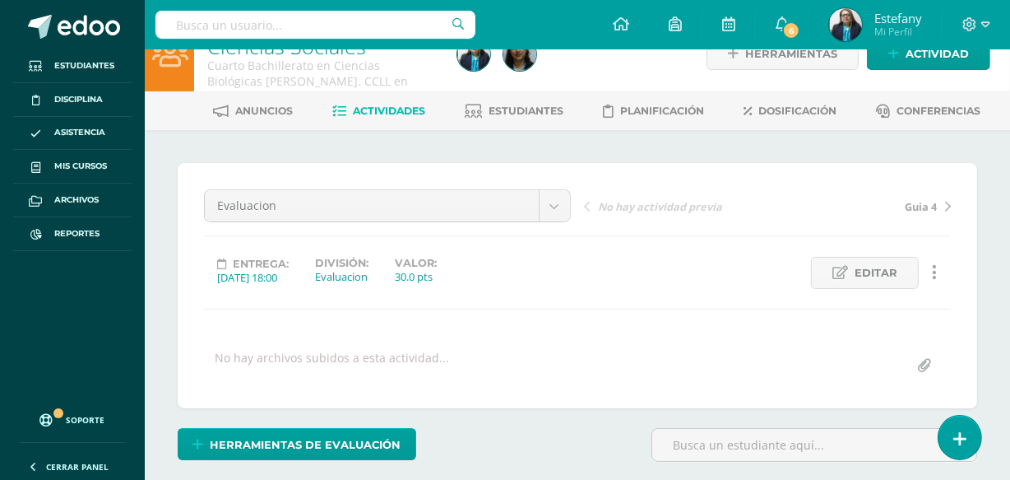
scroll to position [0, 0]
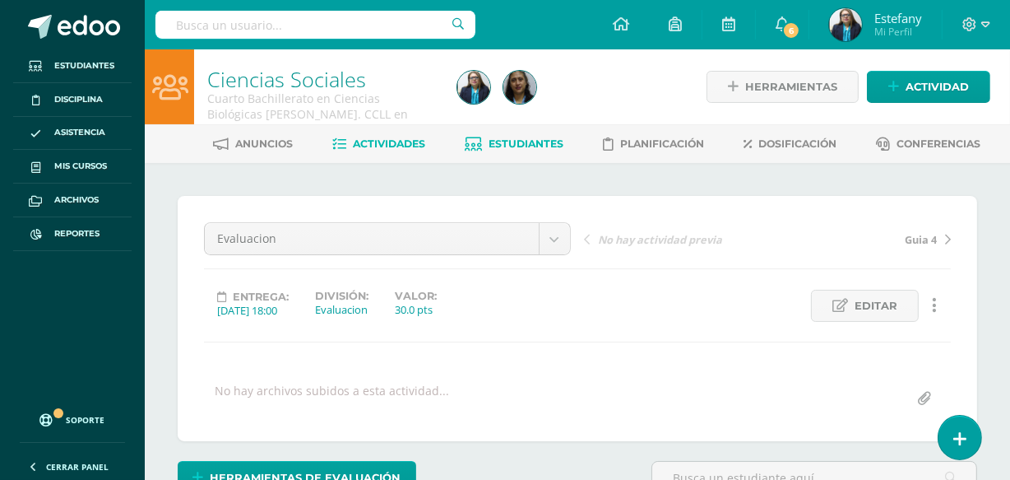
click at [543, 141] on span "Estudiantes" at bounding box center [527, 143] width 75 height 12
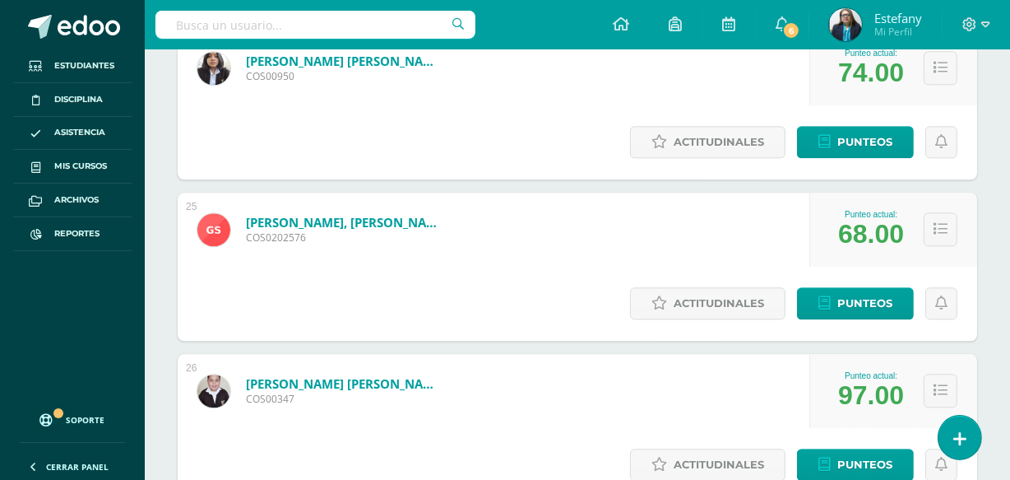
scroll to position [3628, 0]
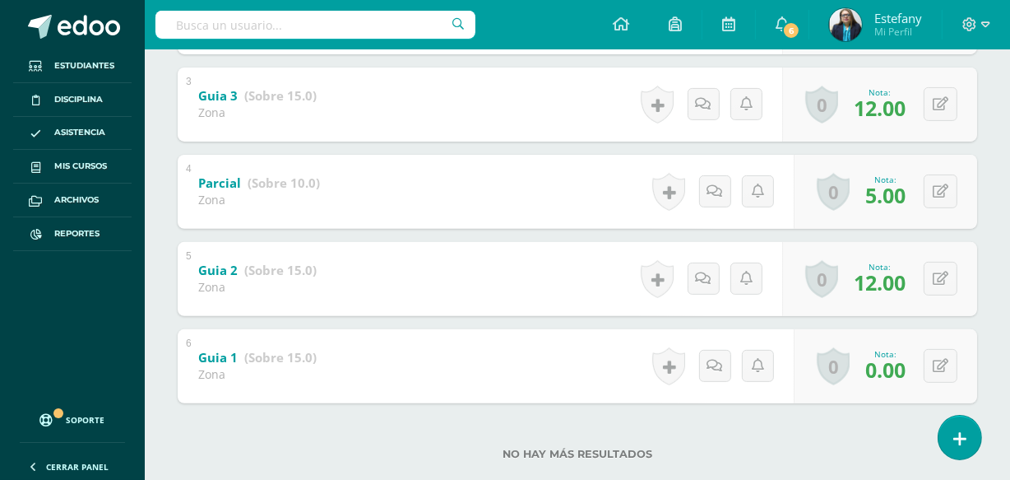
scroll to position [550, 0]
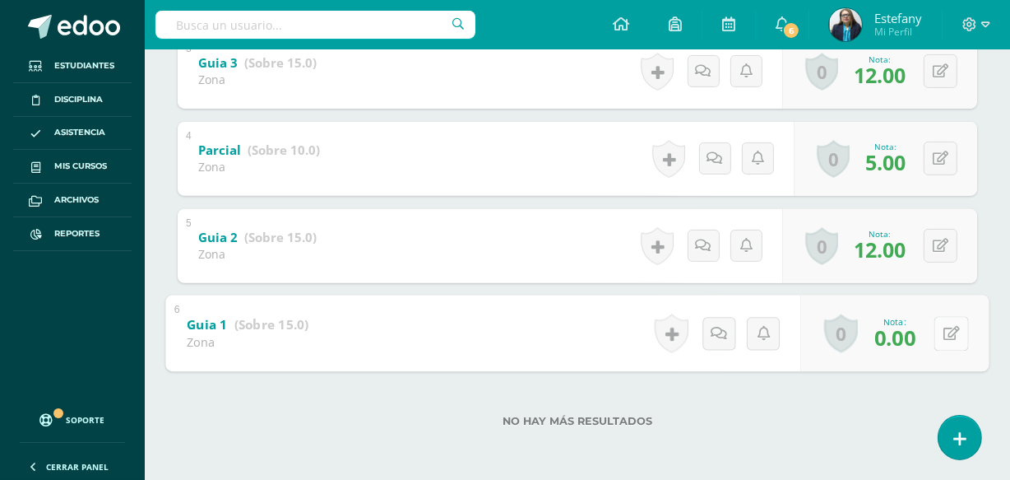
click at [944, 335] on icon at bounding box center [952, 333] width 16 height 14
type input "1"
click at [913, 340] on icon at bounding box center [908, 339] width 15 height 14
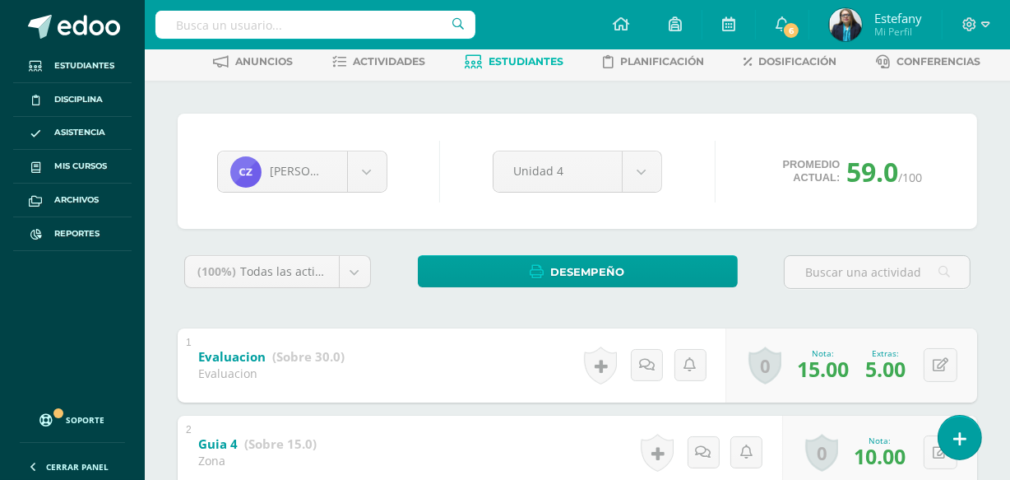
scroll to position [0, 0]
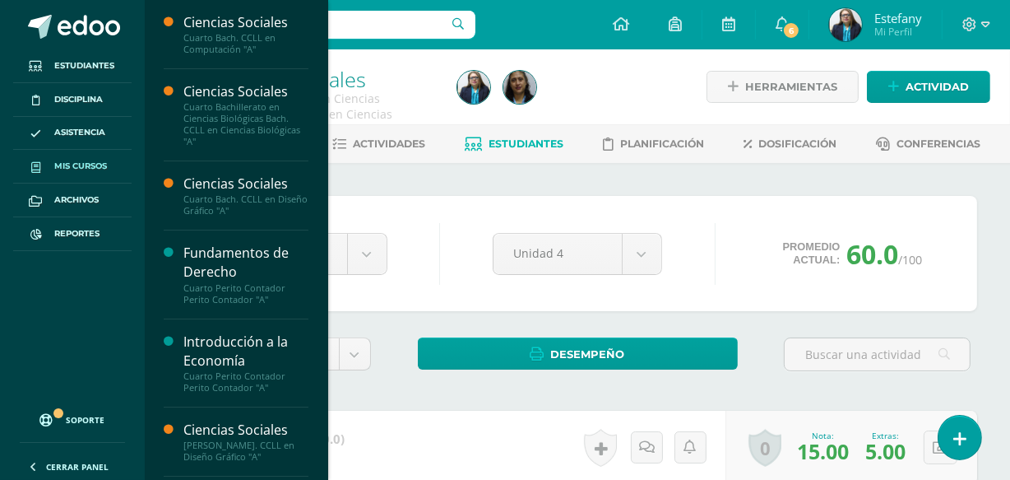
click at [70, 161] on span "Mis cursos" at bounding box center [80, 166] width 53 height 13
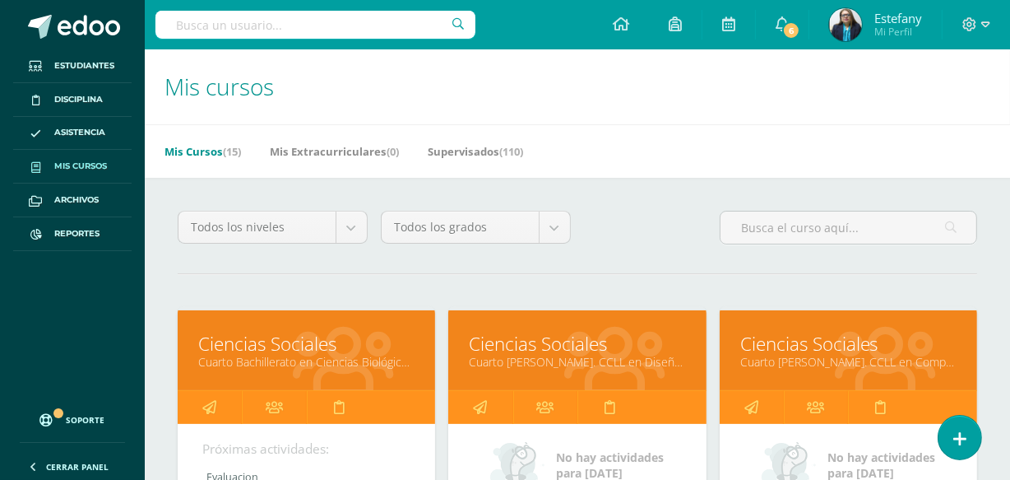
click at [651, 360] on link "Cuarto [PERSON_NAME]. CCLL en Diseño Gráfico "A"" at bounding box center [577, 362] width 216 height 16
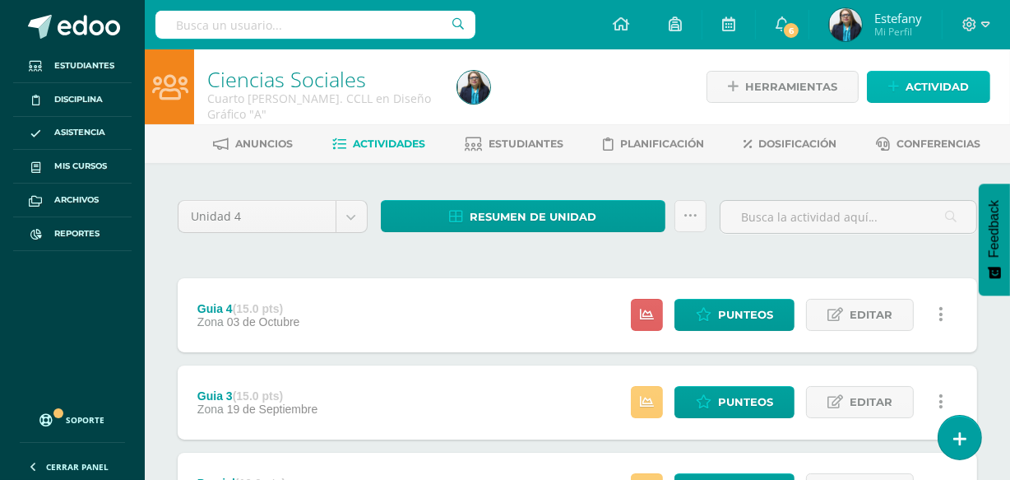
click at [912, 85] on span "Actividad" at bounding box center [937, 87] width 63 height 30
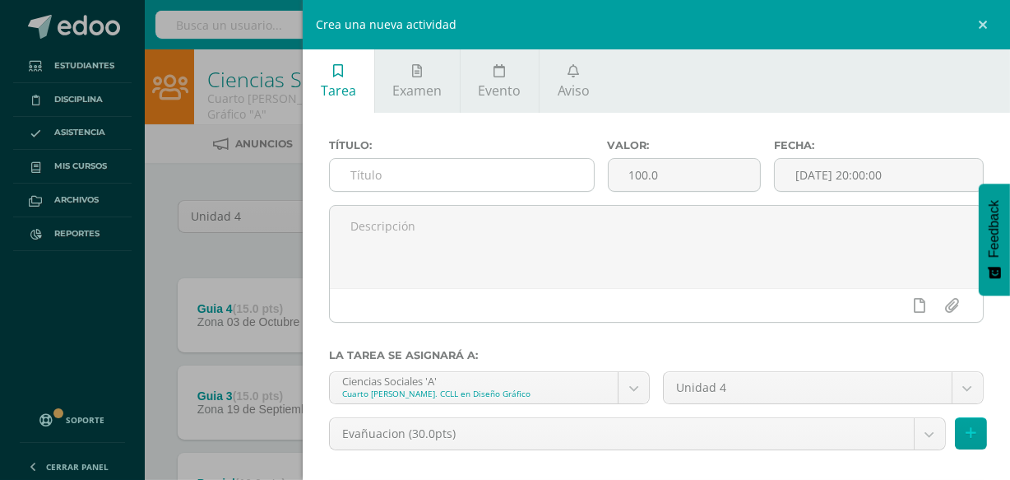
click at [512, 170] on input "text" at bounding box center [461, 175] width 263 height 32
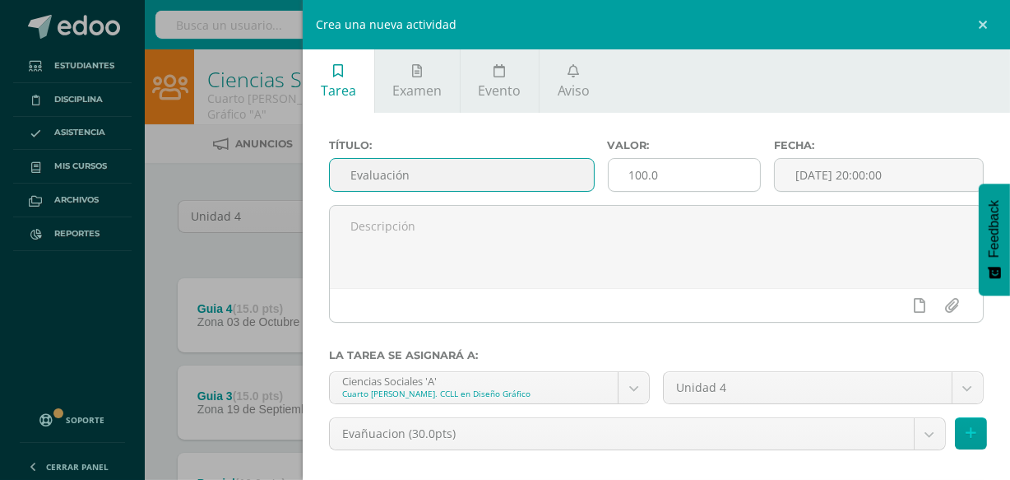
type input "Evaluación"
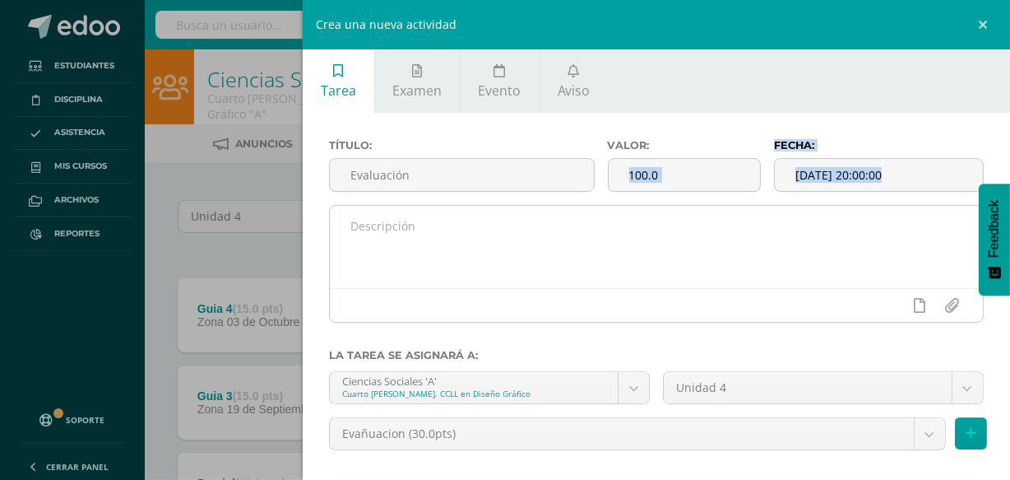
drag, startPoint x: 691, startPoint y: 160, endPoint x: 497, endPoint y: 206, distance: 199.6
click at [496, 206] on div "Título: Evaluación Valor: 100.0 Fecha: 2025-10-10 20:00:00" at bounding box center [656, 237] width 655 height 197
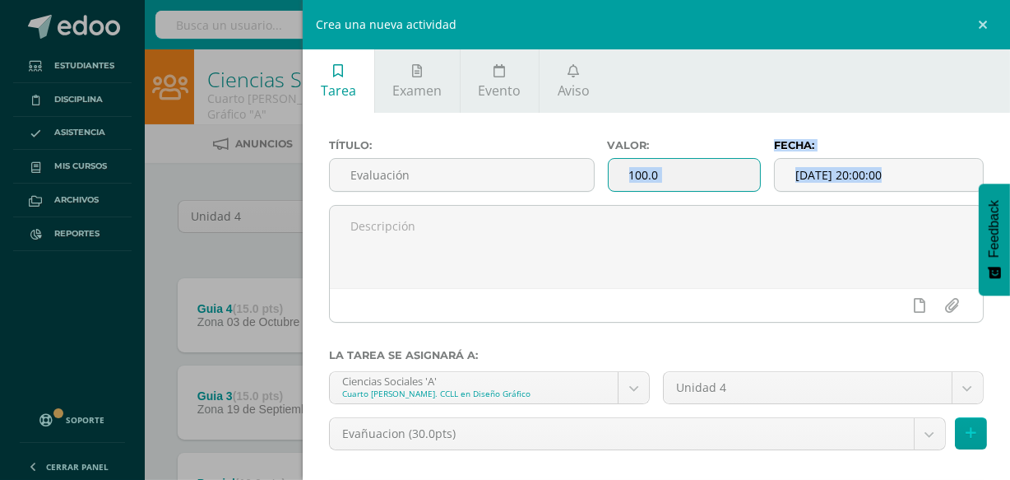
click at [666, 187] on input "100.0" at bounding box center [685, 175] width 152 height 32
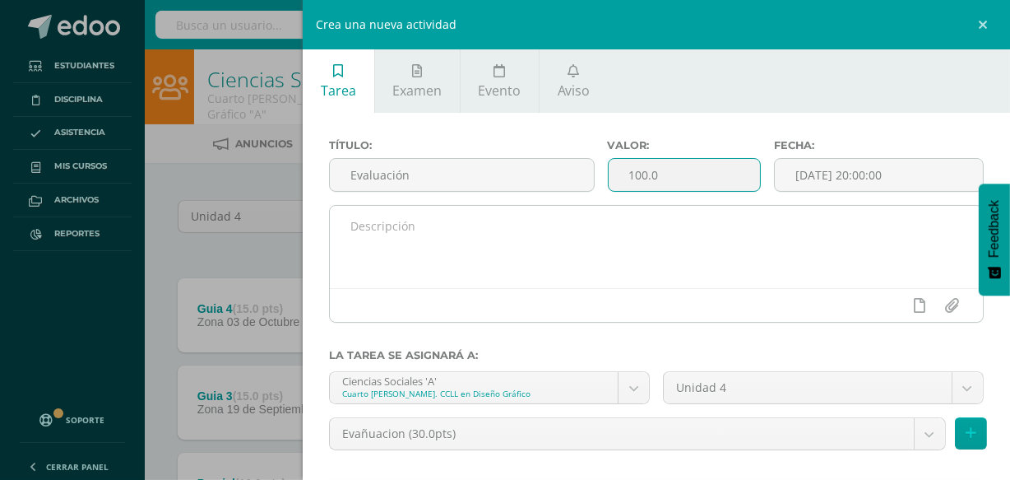
drag, startPoint x: 681, startPoint y: 174, endPoint x: 536, endPoint y: 207, distance: 148.3
click at [536, 207] on div "Título: Evaluación Valor: 100.0 Fecha: 2025-10-10 20:00:00" at bounding box center [656, 237] width 655 height 197
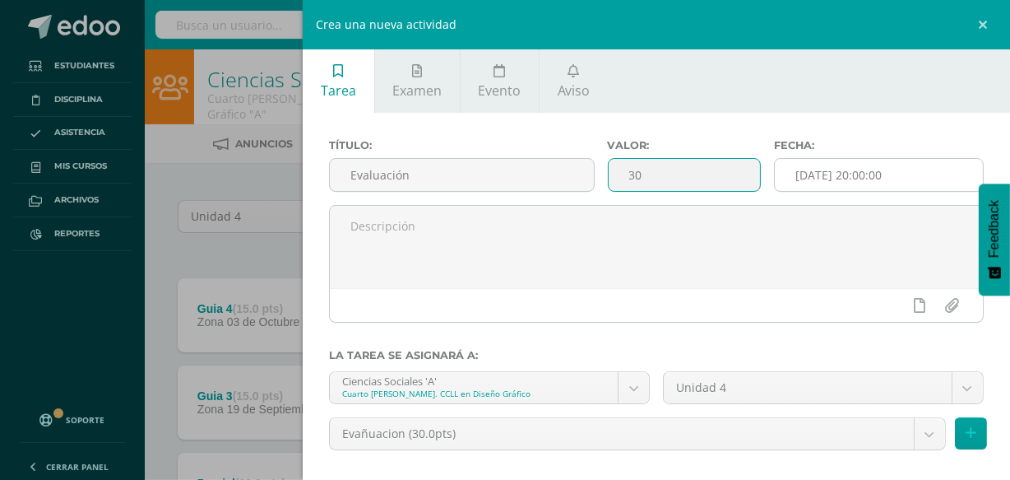
type input "30"
click at [828, 176] on input "[DATE] 20:00:00" at bounding box center [879, 175] width 208 height 32
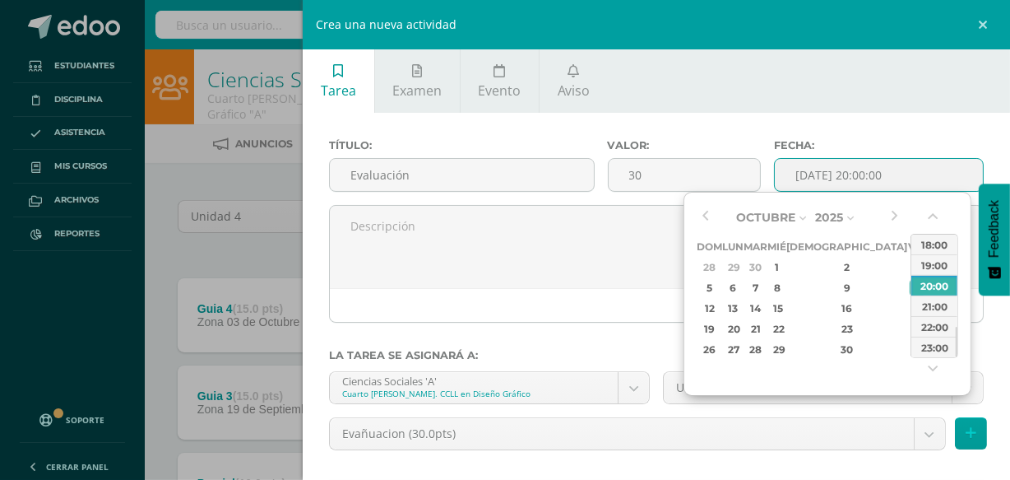
type input "2025-10-10 20:00"
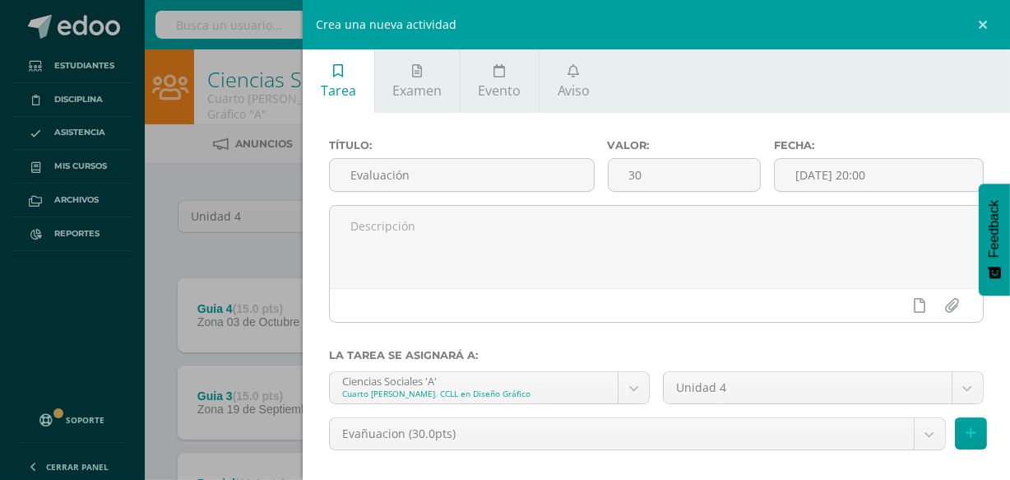
click at [657, 341] on div at bounding box center [654, 342] width 655 height 13
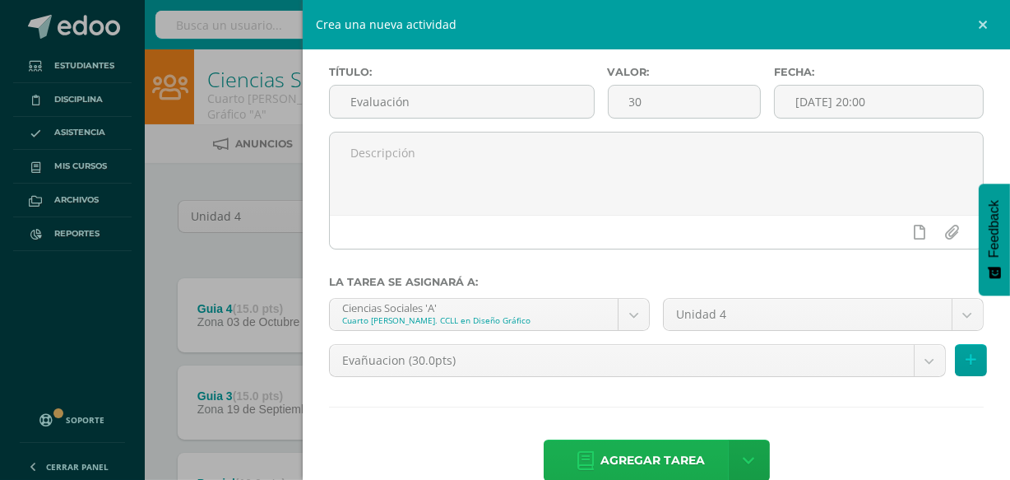
scroll to position [107, 0]
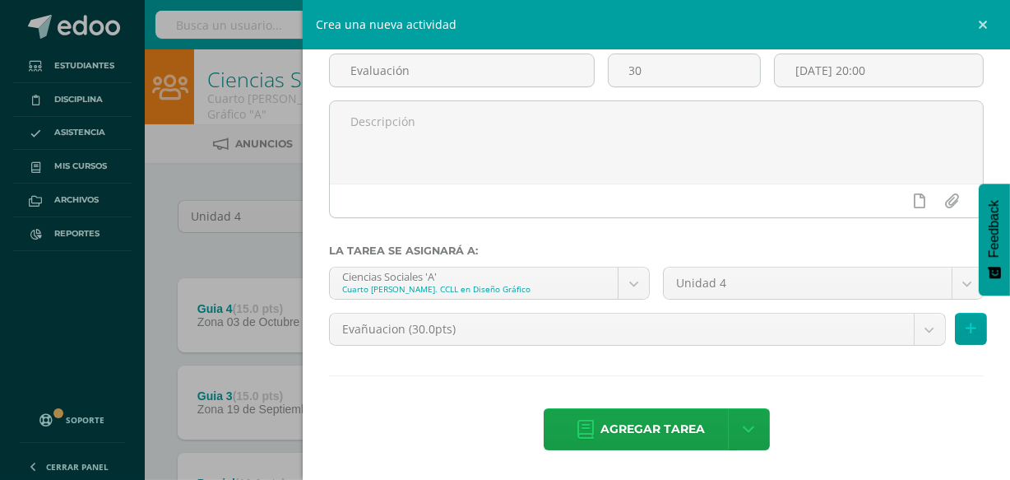
click at [649, 439] on span "Agregar tarea" at bounding box center [653, 429] width 104 height 40
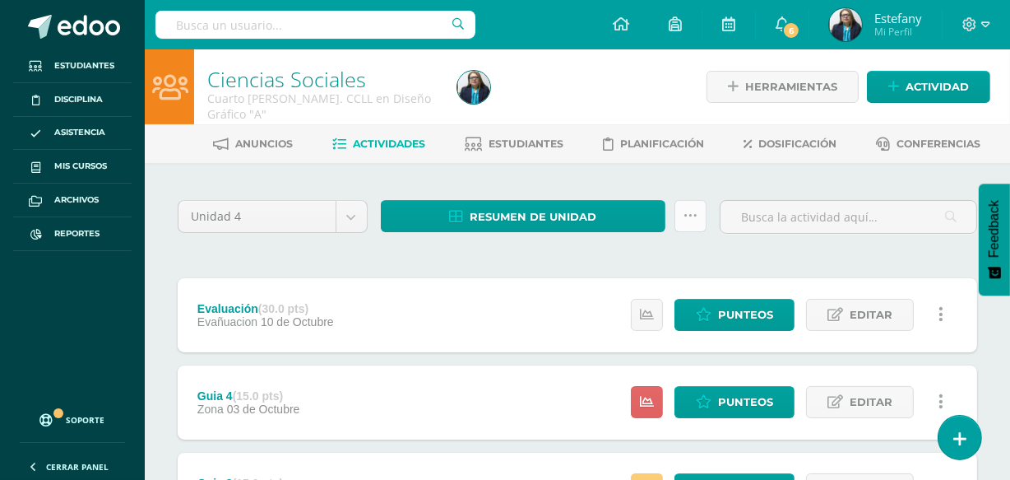
click at [685, 213] on icon at bounding box center [691, 216] width 14 height 14
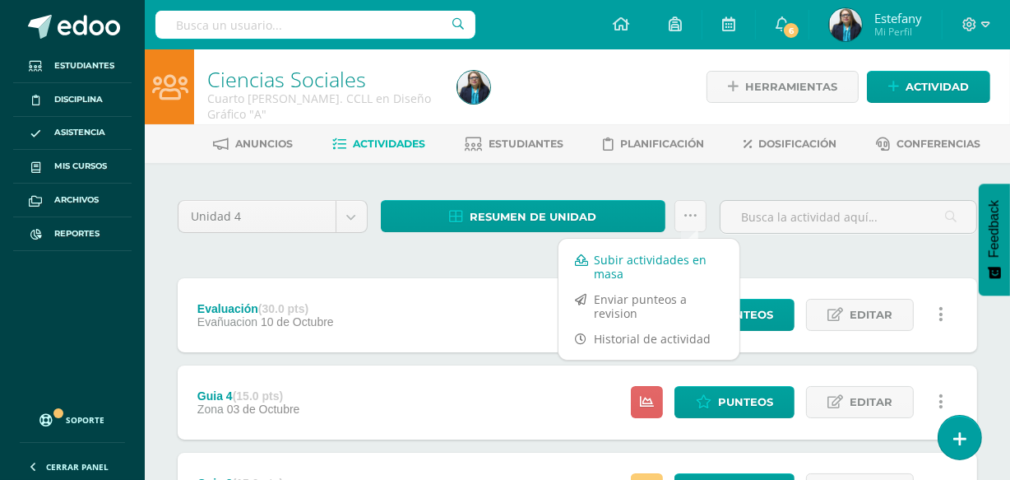
click at [619, 254] on link "Subir actividades en masa" at bounding box center [649, 266] width 181 height 39
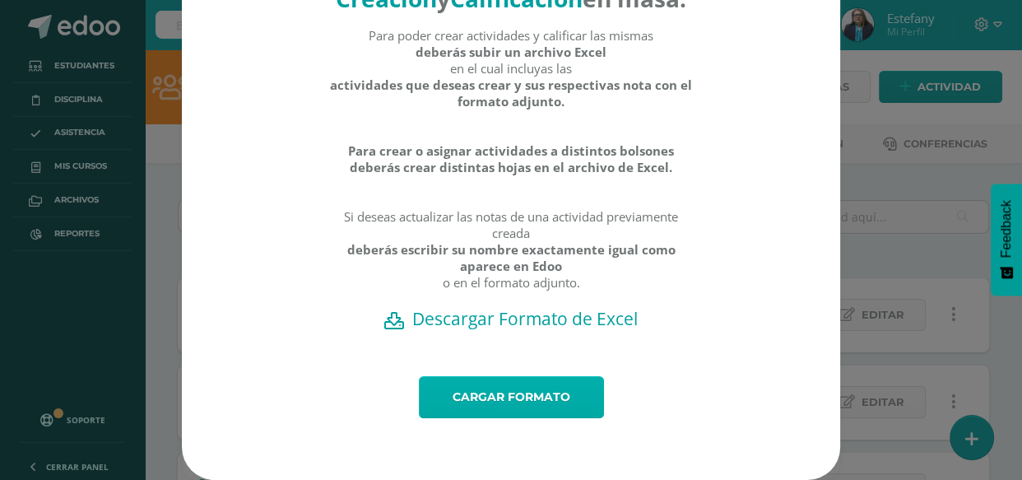
scroll to position [120, 0]
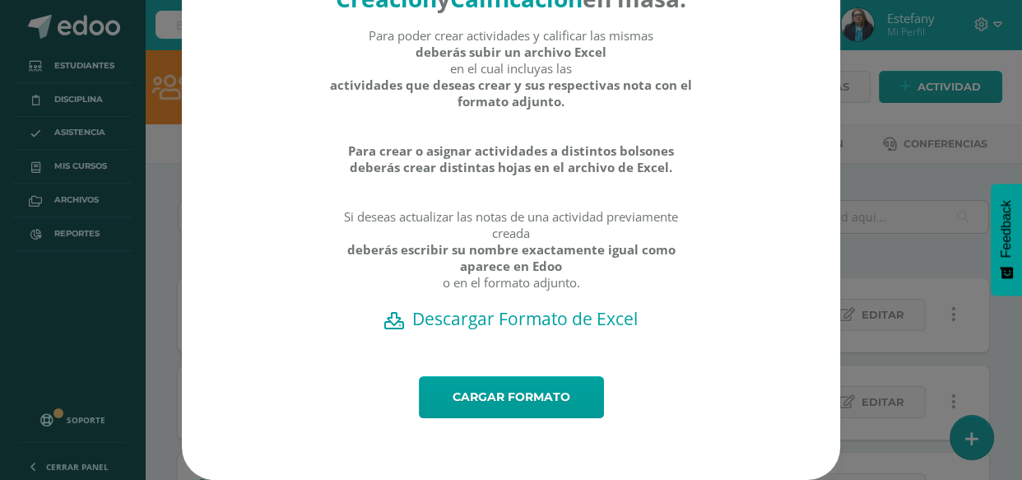
click at [518, 323] on h2 "Descargar Formato de Excel" at bounding box center [511, 318] width 601 height 23
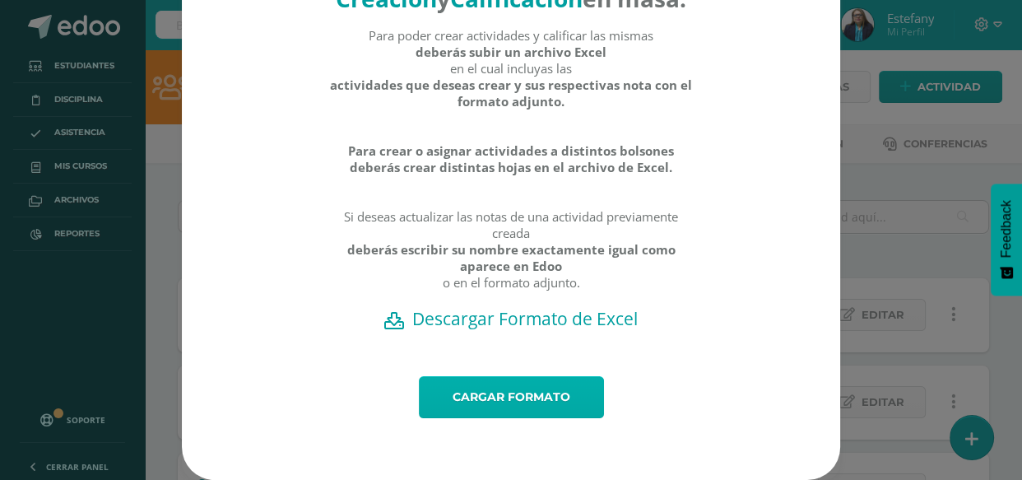
click at [508, 401] on link "Cargar formato" at bounding box center [511, 397] width 185 height 42
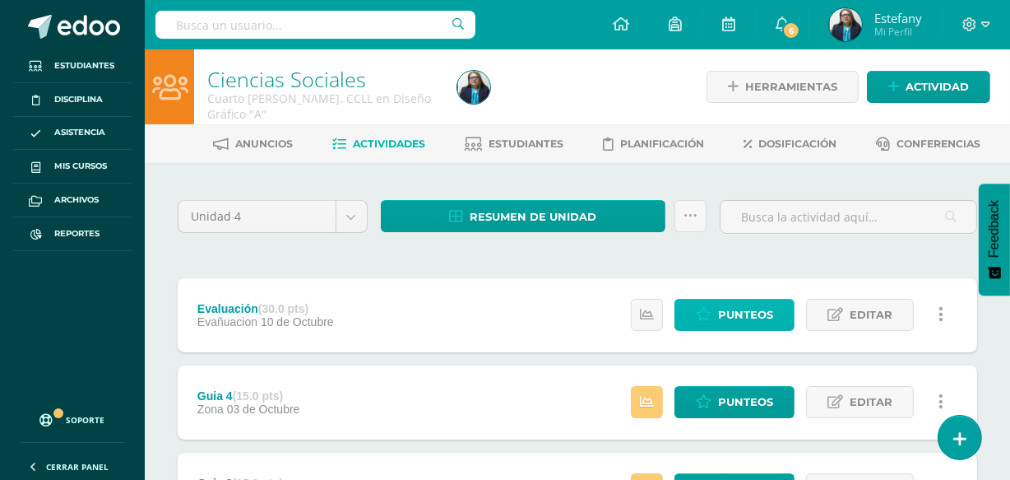
click at [756, 314] on span "Punteos" at bounding box center [745, 315] width 55 height 30
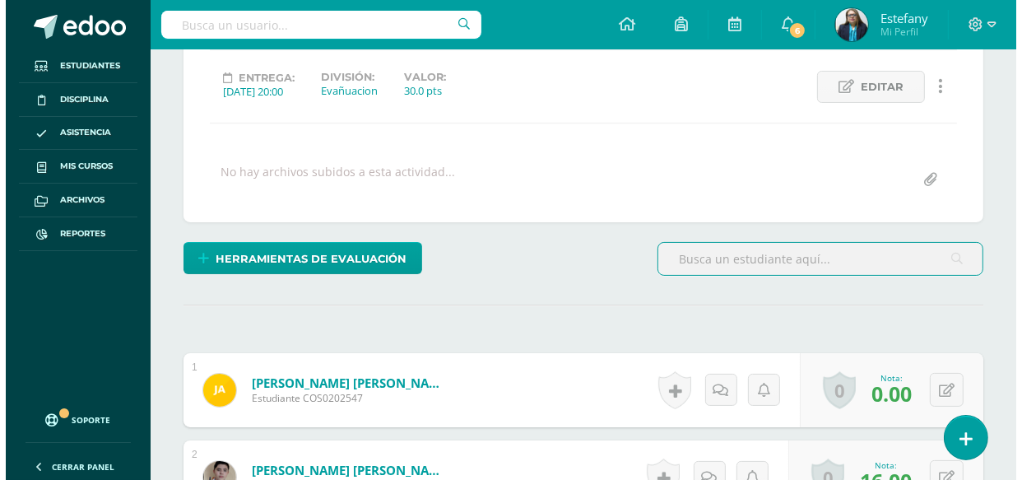
scroll to position [188, 0]
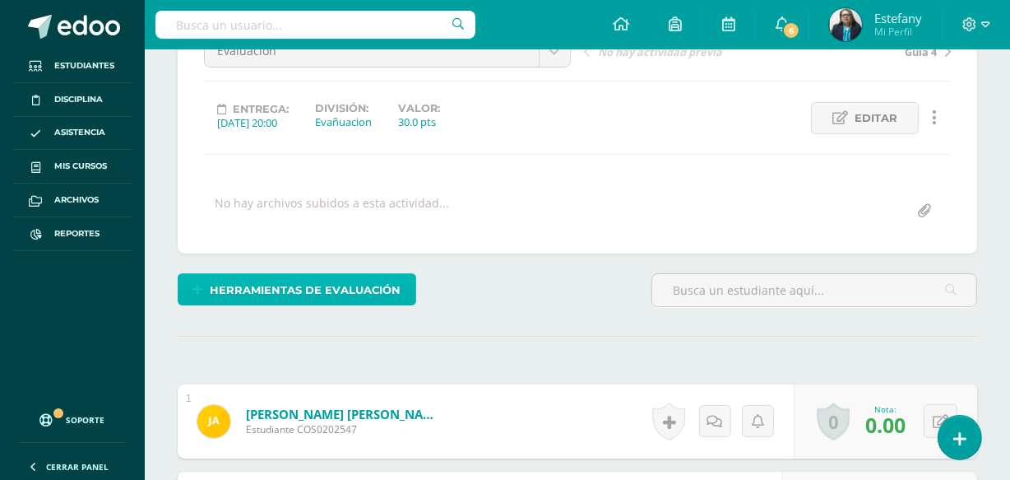
click at [356, 282] on span "Herramientas de evaluación" at bounding box center [306, 290] width 191 height 30
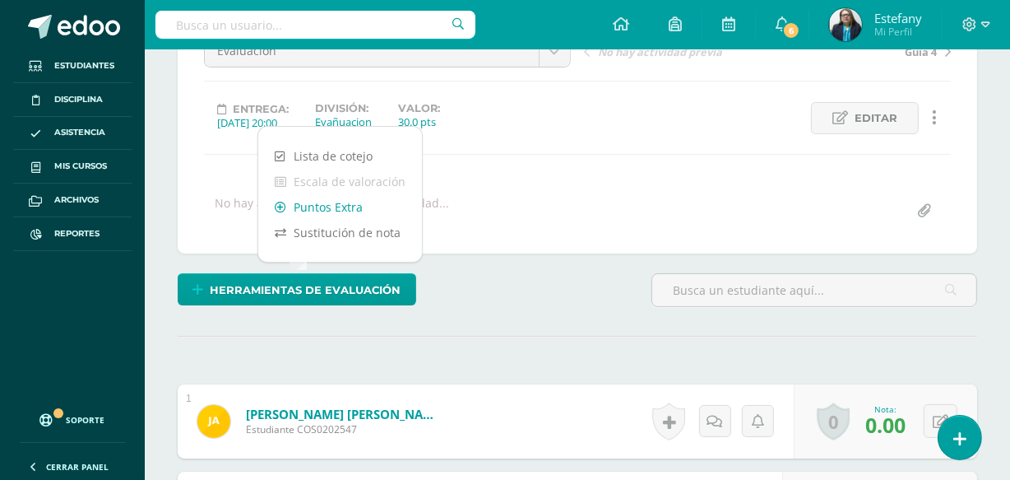
click at [327, 210] on link "Puntos Extra" at bounding box center [340, 207] width 164 height 26
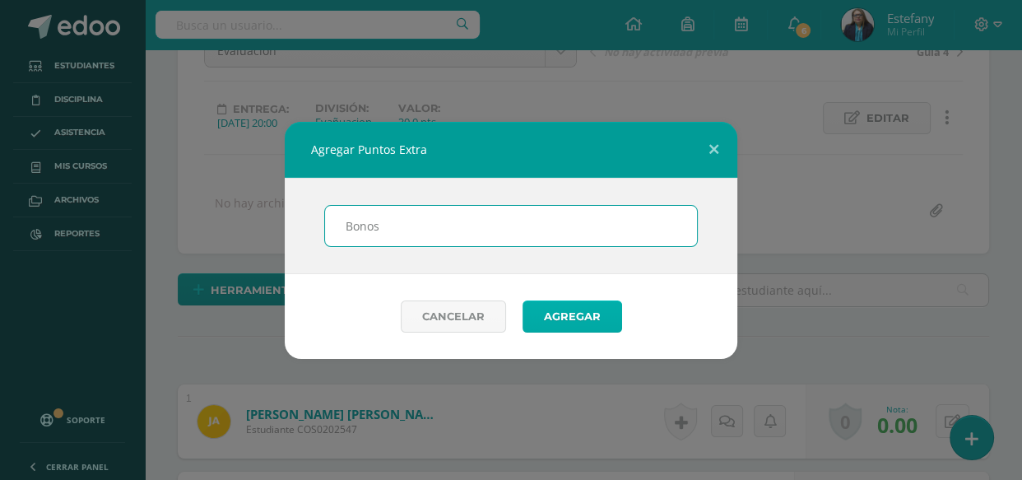
type input "Bonos"
click at [553, 309] on button "Agregar" at bounding box center [572, 316] width 100 height 32
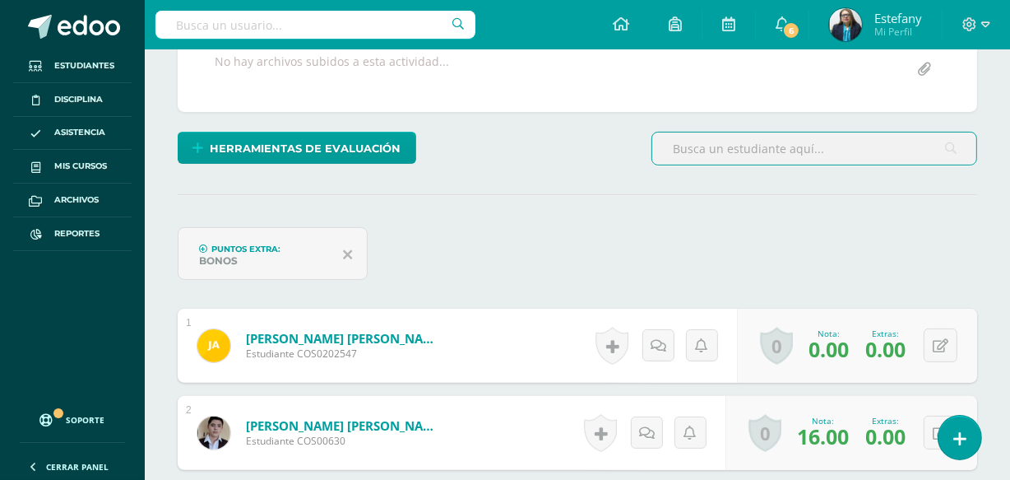
scroll to position [503, 0]
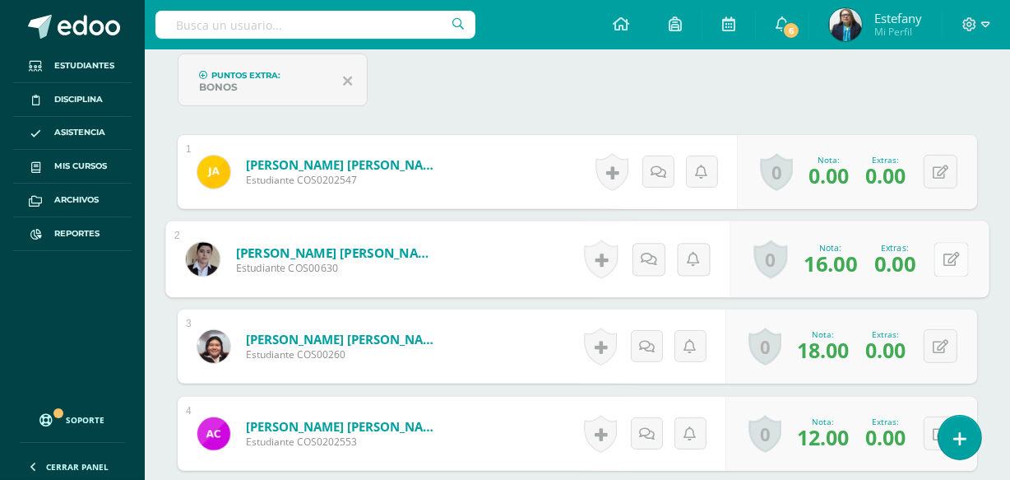
click at [944, 254] on icon at bounding box center [952, 259] width 16 height 14
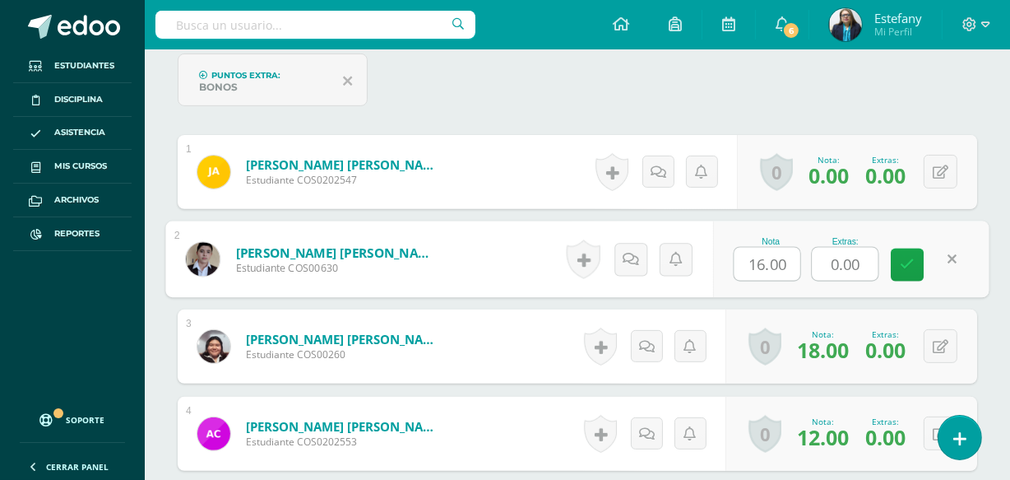
drag, startPoint x: 874, startPoint y: 262, endPoint x: 775, endPoint y: 283, distance: 100.9
click at [774, 281] on div "Nota 16.00 Extras: 0.00" at bounding box center [851, 259] width 276 height 77
type input "5"
click at [954, 341] on button at bounding box center [941, 346] width 34 height 34
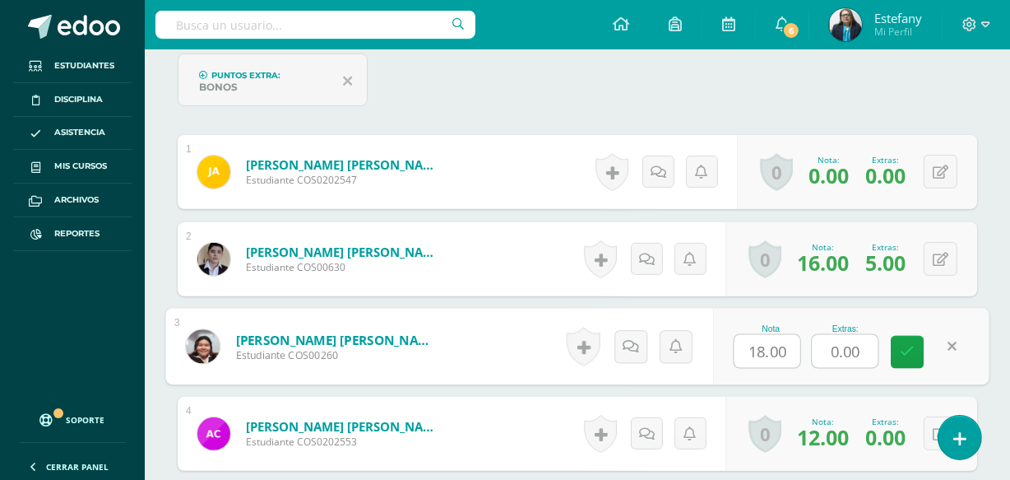
drag, startPoint x: 861, startPoint y: 346, endPoint x: 778, endPoint y: 364, distance: 84.2
click at [778, 363] on div "Nota 18.00 Extras: 0.00" at bounding box center [851, 347] width 276 height 77
type input "5"
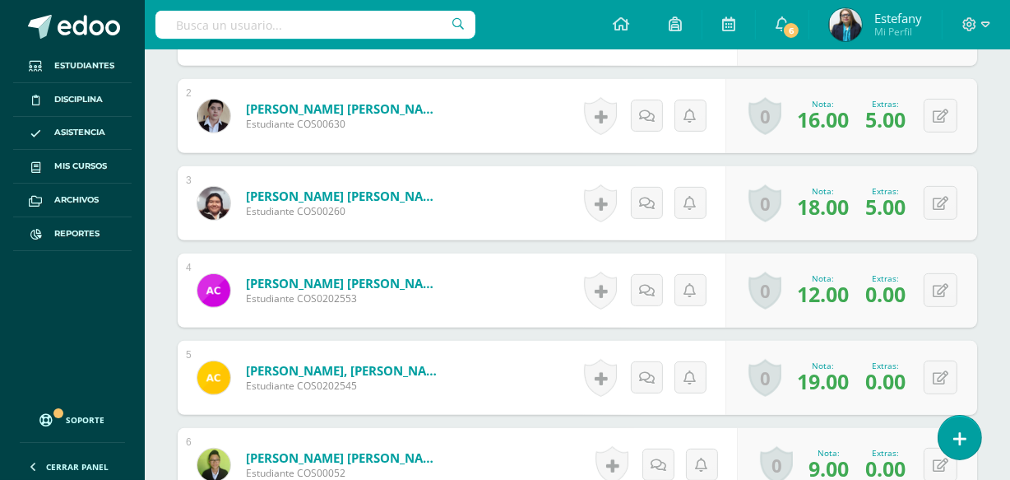
scroll to position [678, 0]
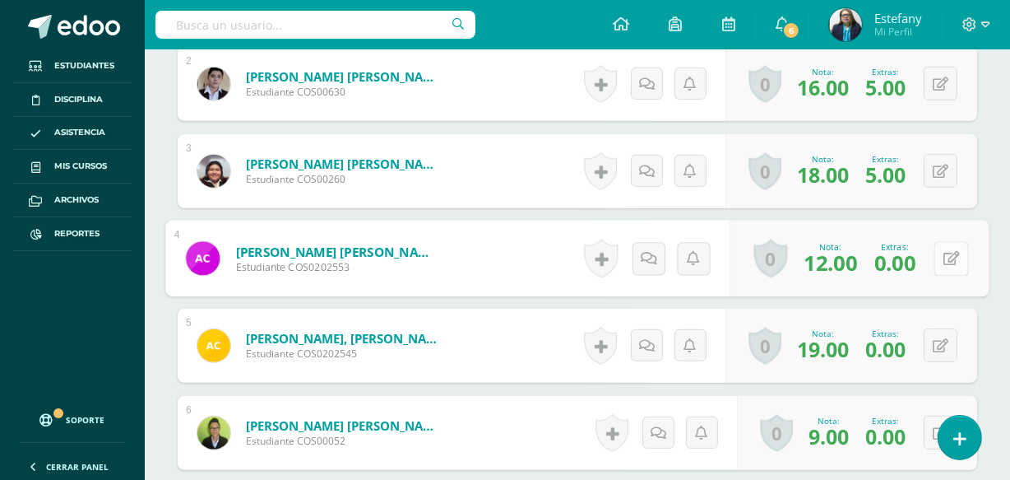
click at [953, 244] on button at bounding box center [952, 258] width 35 height 35
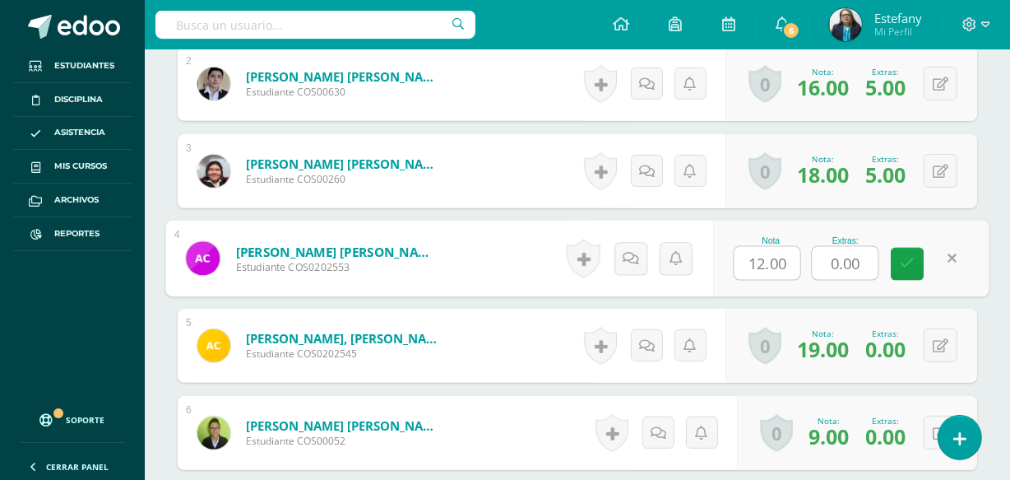
drag, startPoint x: 861, startPoint y: 256, endPoint x: 778, endPoint y: 275, distance: 84.4
click at [778, 275] on div "Nota 12.00 Extras: 0.00" at bounding box center [851, 259] width 276 height 77
type input "4"
click at [938, 347] on button at bounding box center [941, 345] width 34 height 34
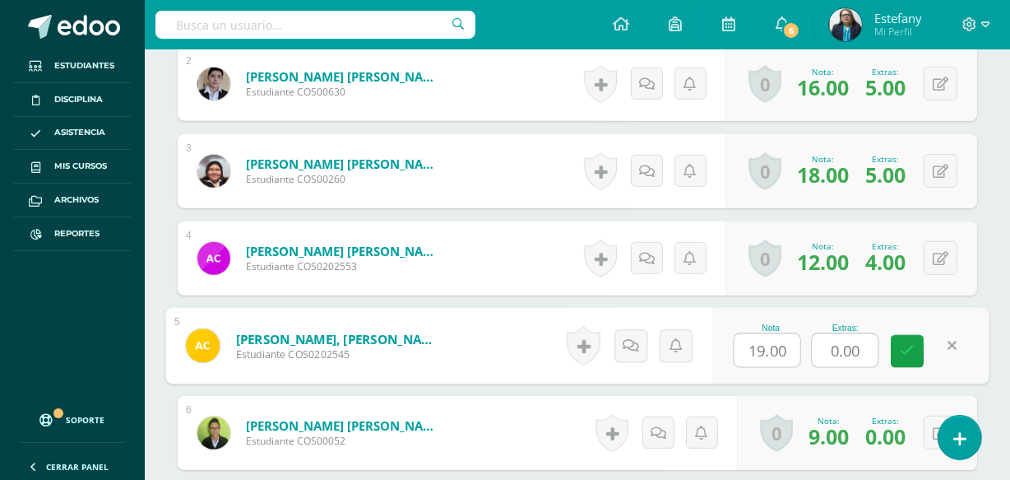
drag, startPoint x: 843, startPoint y: 351, endPoint x: 806, endPoint y: 351, distance: 37.8
click at [806, 351] on div "Nota 19.00 Extras: 0.00" at bounding box center [851, 346] width 276 height 77
type input "5"
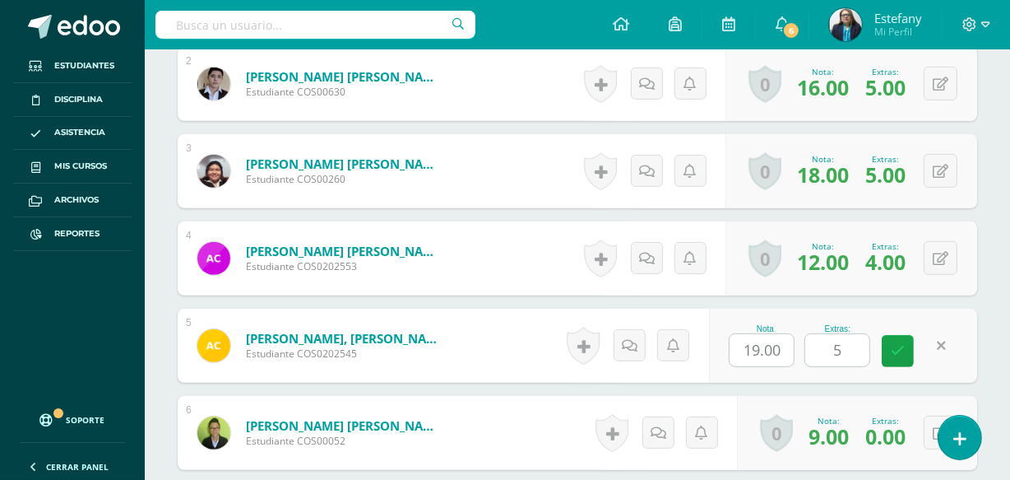
click at [885, 370] on div "Nota 19.00 Extras: 5" at bounding box center [843, 346] width 268 height 74
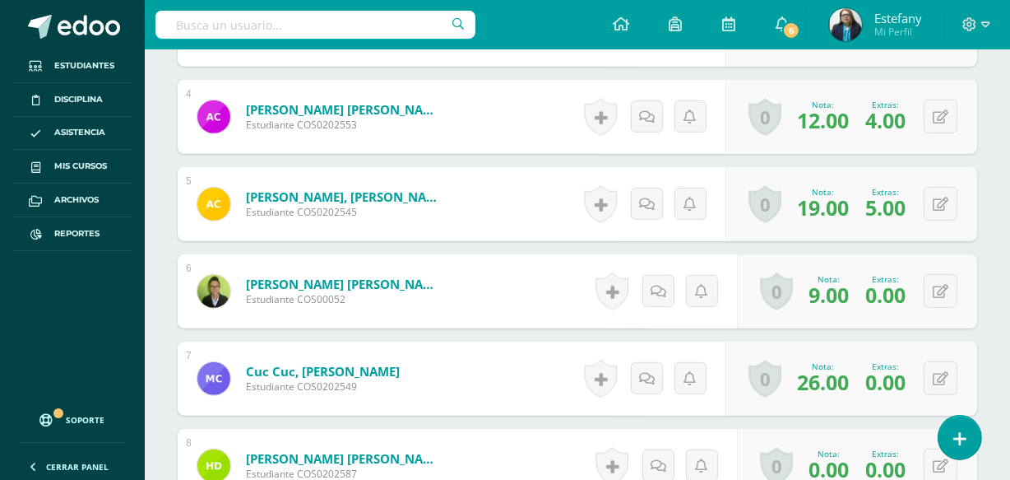
scroll to position [852, 0]
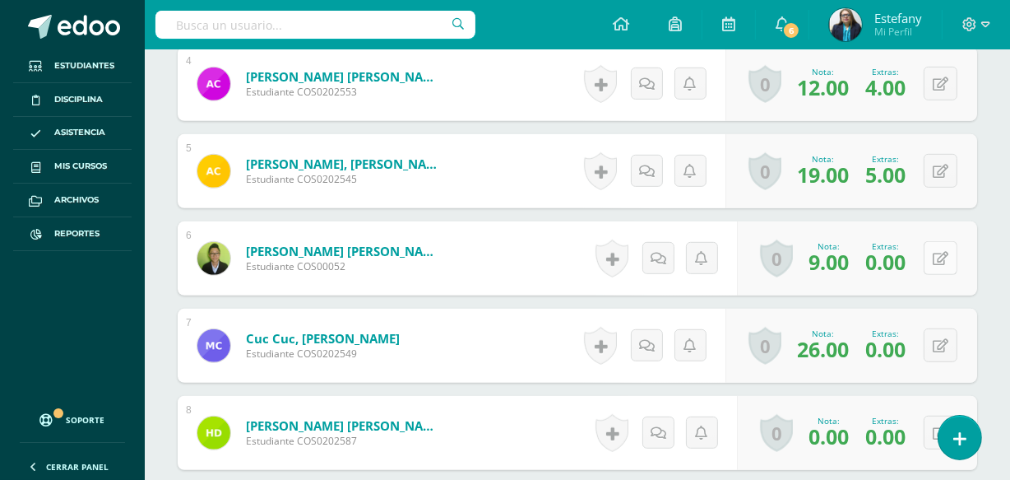
click at [947, 252] on icon at bounding box center [941, 259] width 16 height 14
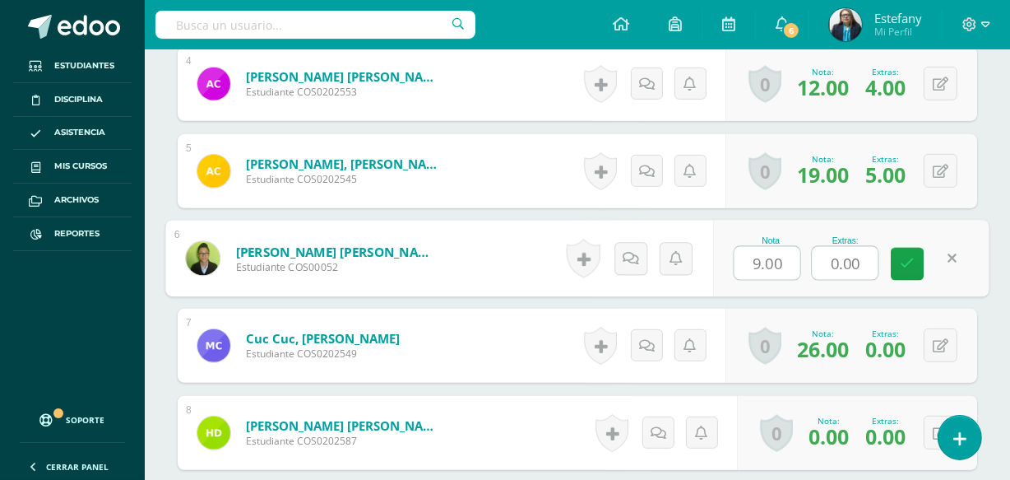
drag, startPoint x: 869, startPoint y: 256, endPoint x: 794, endPoint y: 279, distance: 78.3
click at [795, 278] on div "Nota 9.00 Extras: 0.00" at bounding box center [851, 259] width 276 height 77
type input "5"
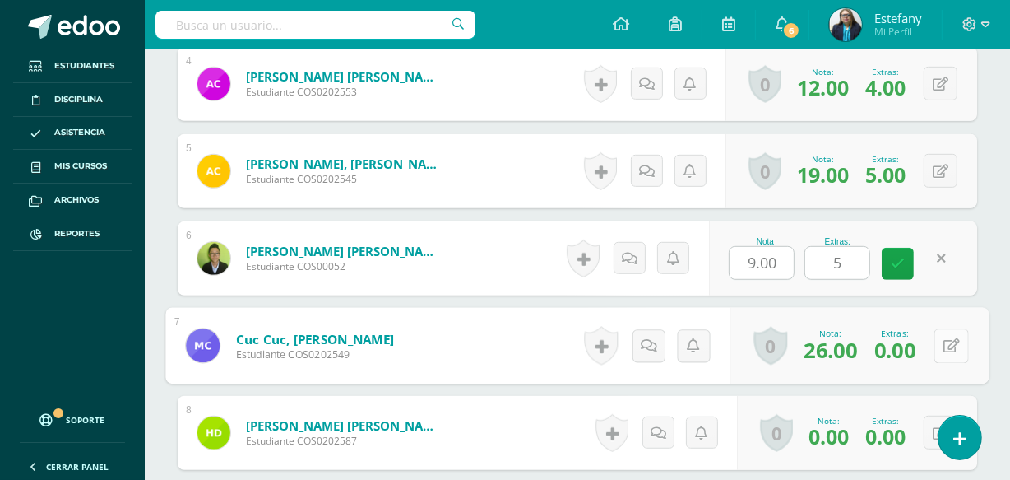
click at [933, 337] on div "0 Logros Logros obtenidos Aún no hay logros agregados Nota: 26.00 Extras: 0.00" at bounding box center [860, 346] width 259 height 77
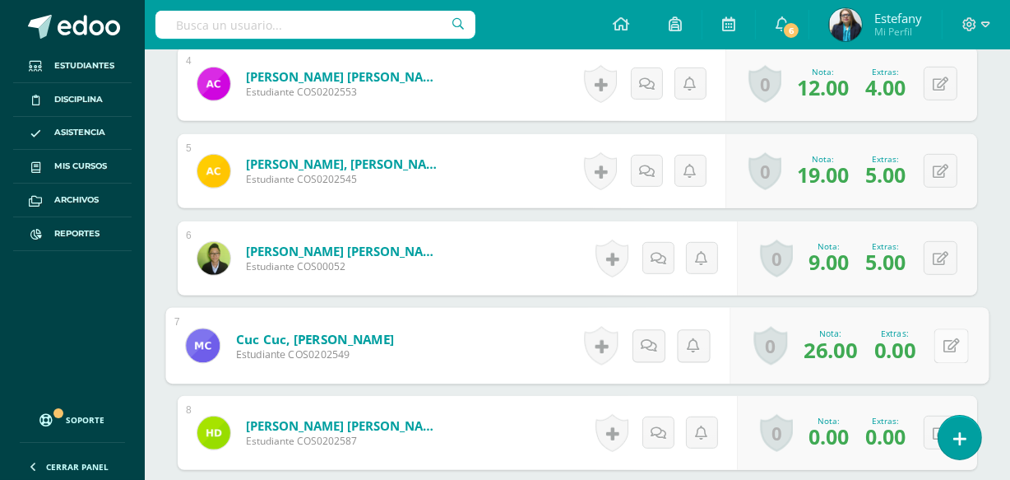
click at [939, 343] on button at bounding box center [952, 345] width 35 height 35
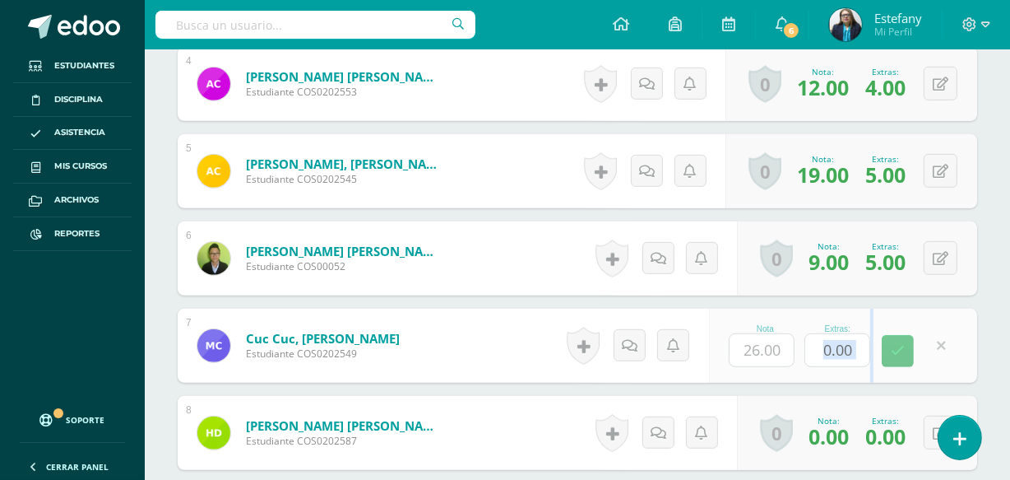
drag, startPoint x: 880, startPoint y: 347, endPoint x: 806, endPoint y: 354, distance: 75.2
click at [806, 354] on form "Cuc Cuc, Marilenia Mercedes Estudiante COS0202549 Nota 26.00 Extras: 0.00" at bounding box center [578, 346] width 800 height 74
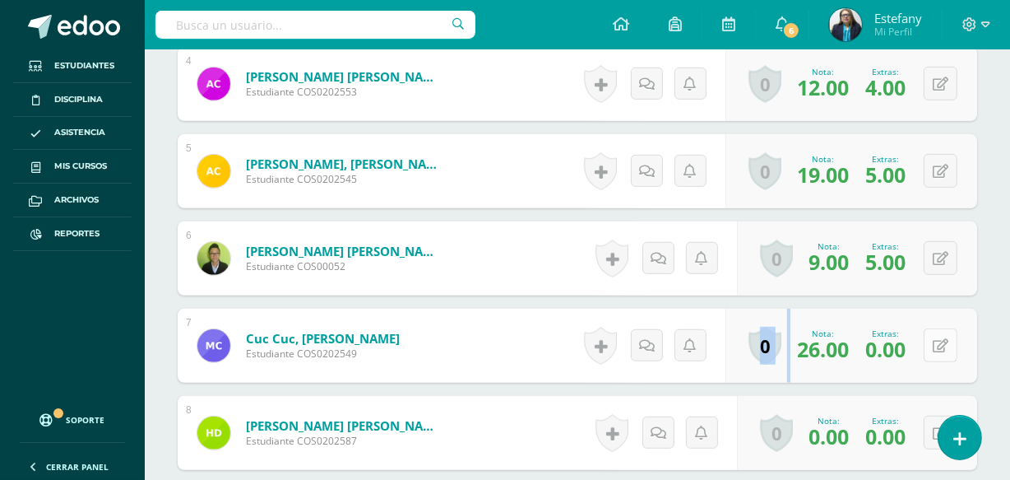
click at [940, 341] on button at bounding box center [941, 345] width 34 height 34
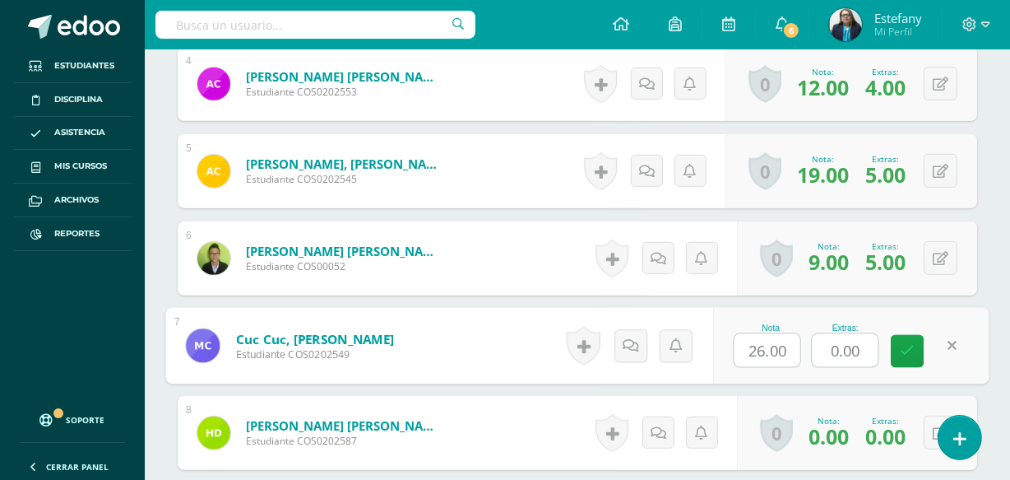
drag, startPoint x: 862, startPoint y: 346, endPoint x: 798, endPoint y: 362, distance: 66.1
click at [799, 361] on div "Nota 26.00 Extras: 0.00" at bounding box center [851, 346] width 276 height 77
type input "4"
click at [903, 381] on div "1 Ajcoth Ramírez, Jimena Elizabeth Estudiante COS0202547 Nota 0.00 Extras: 0.00" at bounding box center [578, 476] width 800 height 1382
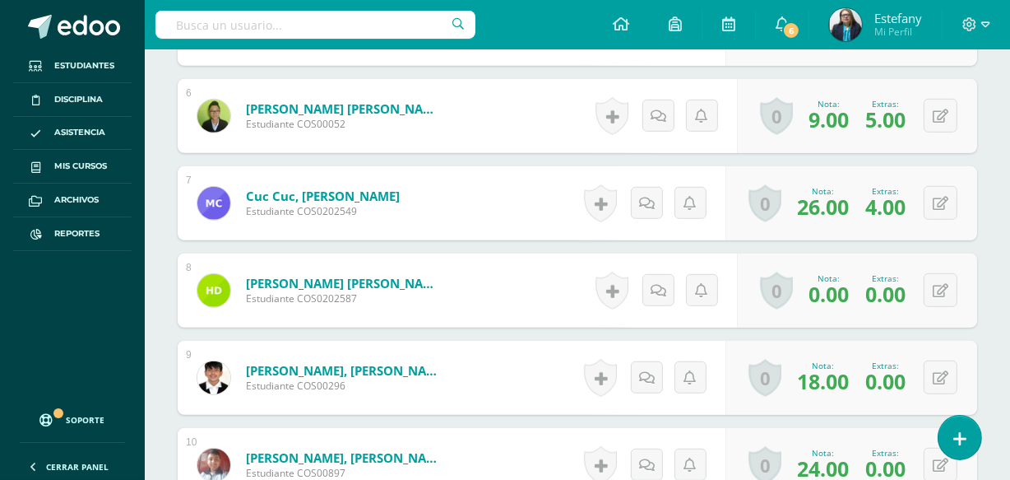
scroll to position [1027, 0]
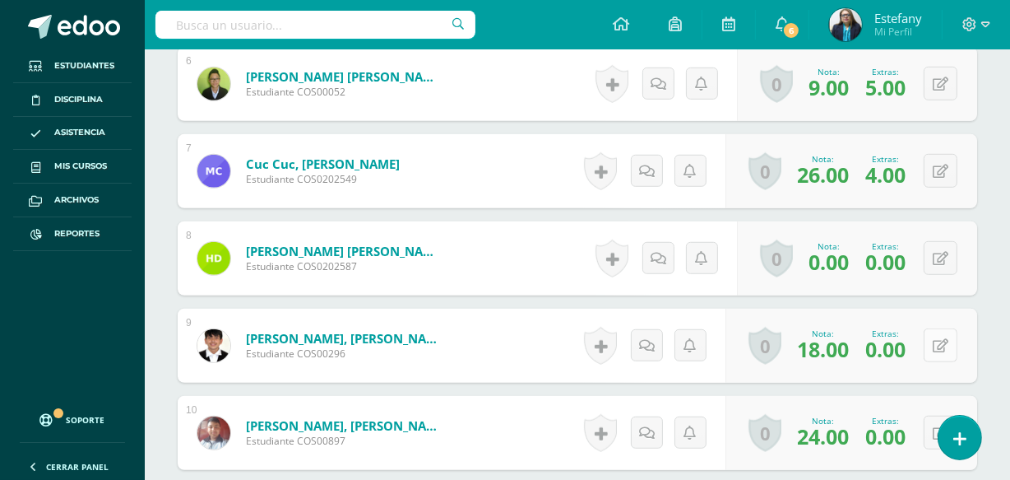
click at [941, 337] on button at bounding box center [941, 345] width 34 height 34
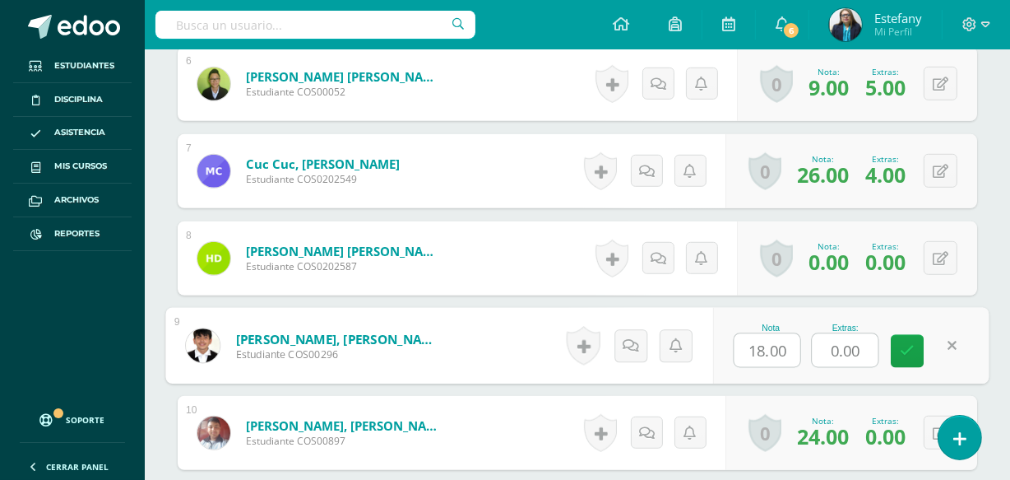
drag, startPoint x: 863, startPoint y: 351, endPoint x: 807, endPoint y: 384, distance: 65.3
click at [807, 384] on div "1 Ajcoth Ramírez, Jimena Elizabeth Estudiante COS0202547 Nota 0.00 Extras: 0.00" at bounding box center [578, 302] width 800 height 1382
type input "4"
click at [936, 429] on button at bounding box center [941, 433] width 34 height 34
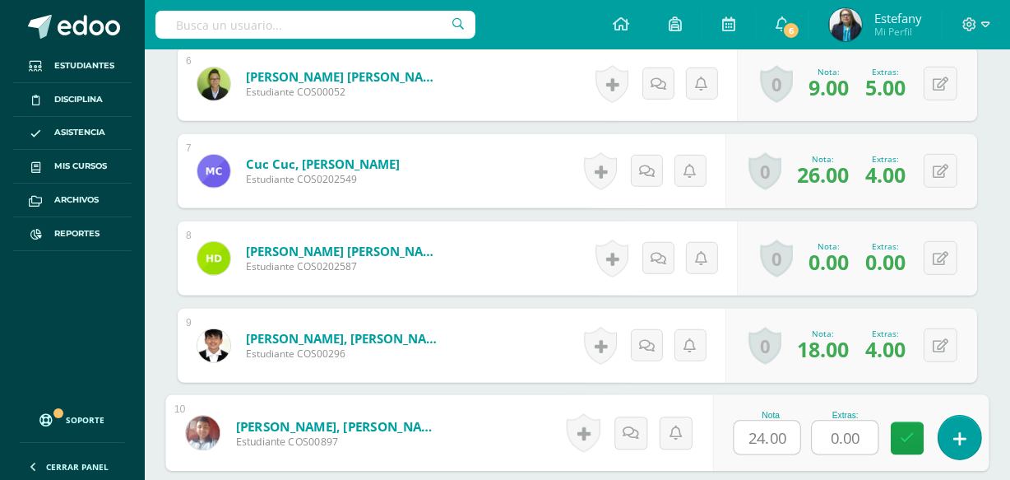
drag, startPoint x: 861, startPoint y: 430, endPoint x: 785, endPoint y: 453, distance: 79.1
click at [785, 453] on div "Nota 24.00 Extras: 0.00" at bounding box center [851, 433] width 276 height 77
type input "2"
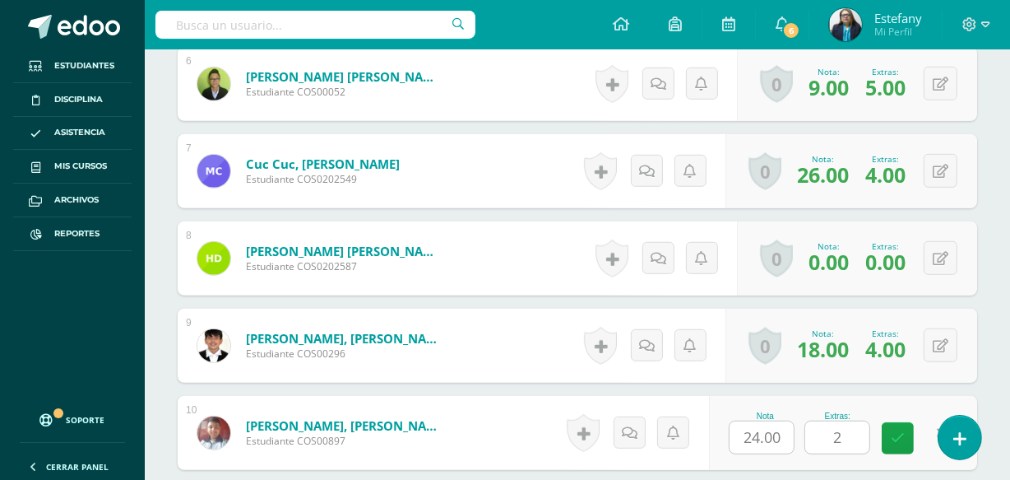
click at [978, 367] on div "¿Estás seguro que quieres eliminar esta actividad? Esto borrará la actividad y …" at bounding box center [577, 159] width 813 height 1980
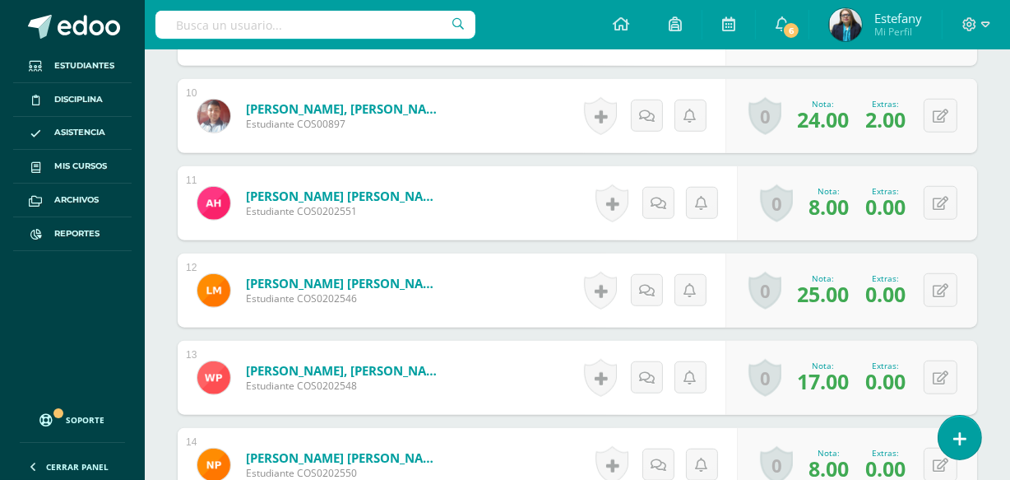
scroll to position [1376, 0]
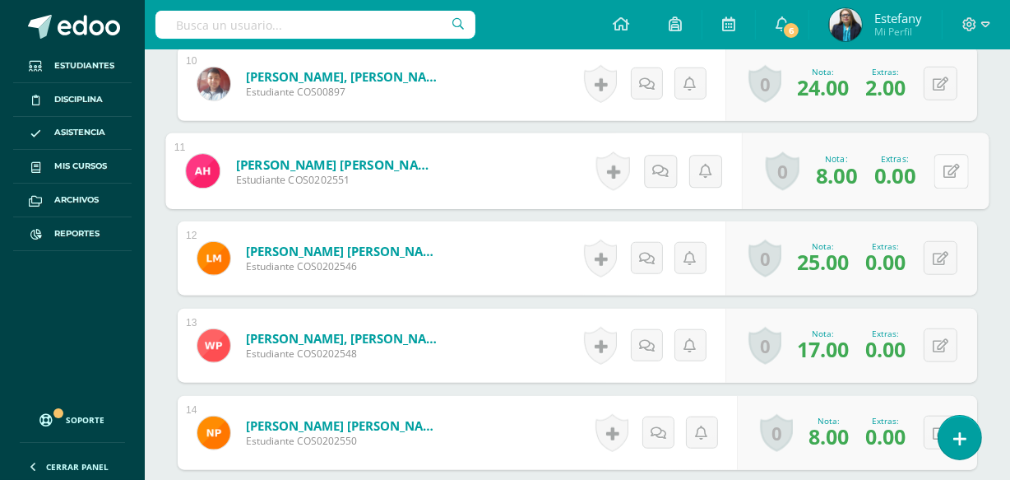
click at [939, 166] on button at bounding box center [952, 171] width 35 height 35
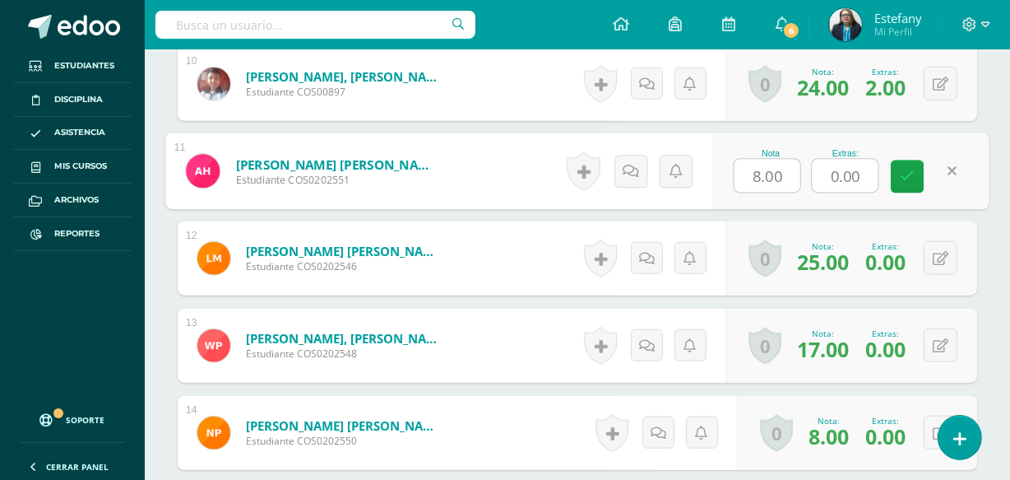
drag, startPoint x: 871, startPoint y: 181, endPoint x: 781, endPoint y: 208, distance: 94.5
type input "4"
click at [943, 255] on button at bounding box center [941, 258] width 34 height 34
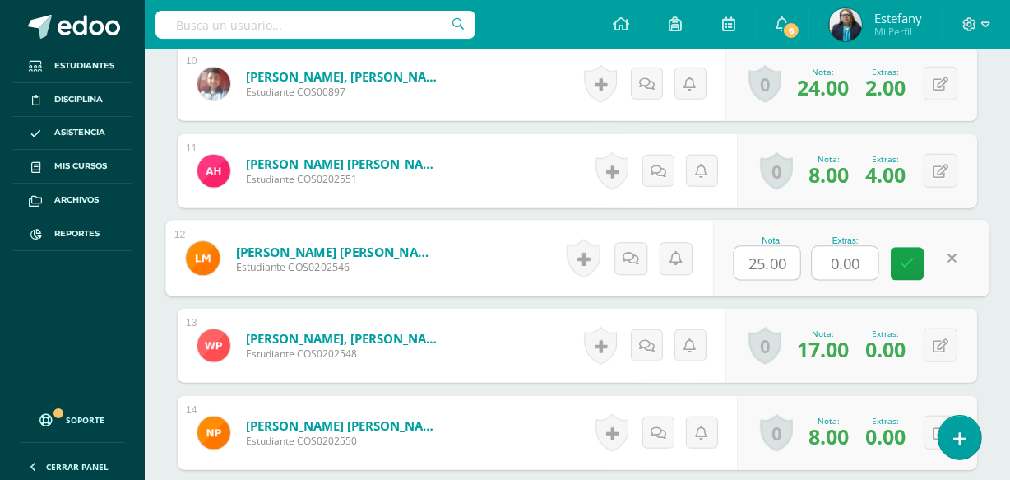
drag, startPoint x: 870, startPoint y: 253, endPoint x: 764, endPoint y: 281, distance: 109.0
click at [764, 281] on div "Nota 25.00 Extras: 0.00" at bounding box center [851, 259] width 276 height 77
type input "4"
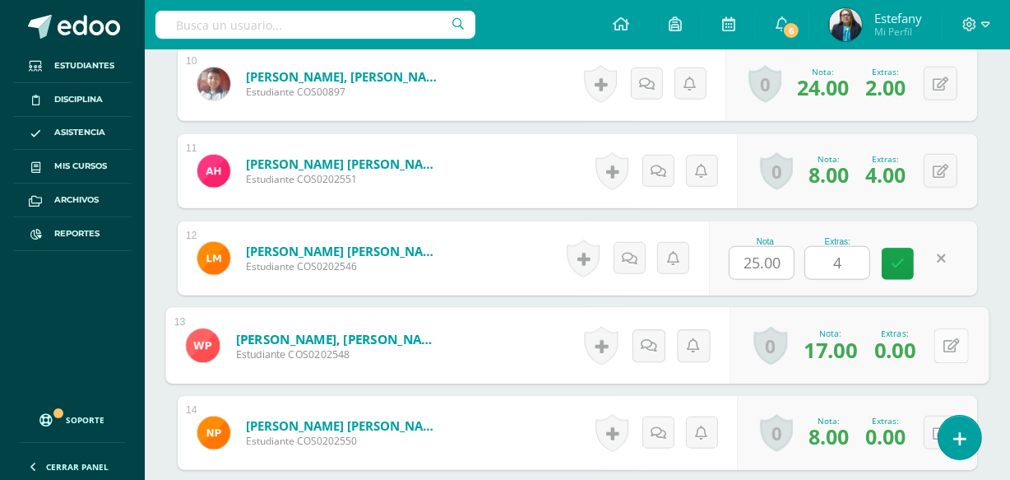
click at [936, 347] on button at bounding box center [952, 345] width 35 height 35
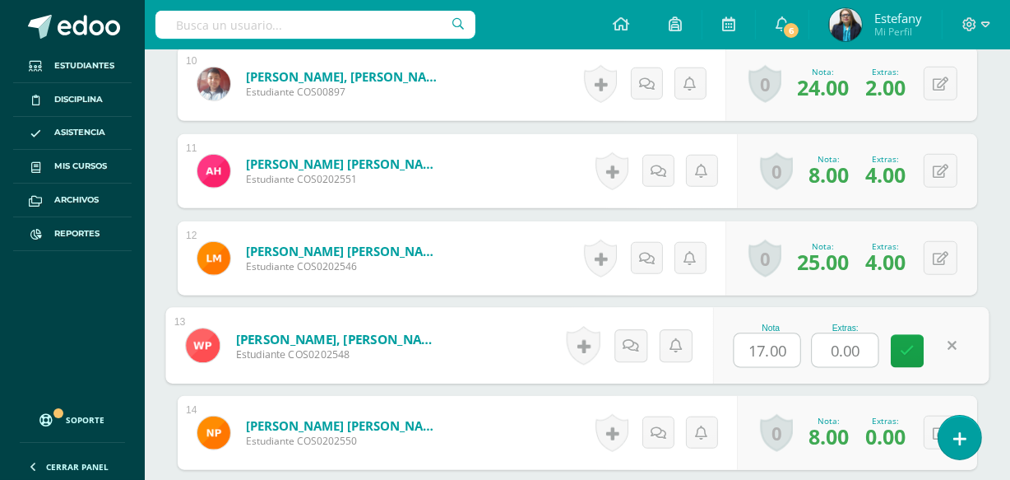
drag, startPoint x: 866, startPoint y: 347, endPoint x: 789, endPoint y: 369, distance: 80.5
click at [792, 368] on div "Nota 17.00 Extras: 0.00" at bounding box center [851, 346] width 276 height 77
type input "4"
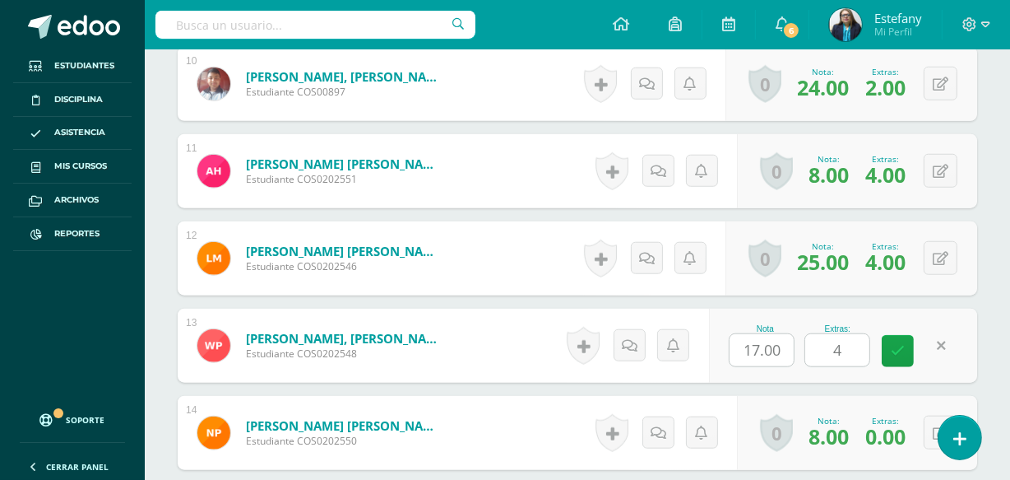
click at [892, 405] on div "0 Logros Logros obtenidos Aún no hay logros agregados Nota: 8.00 Extras: 0.00" at bounding box center [857, 433] width 240 height 74
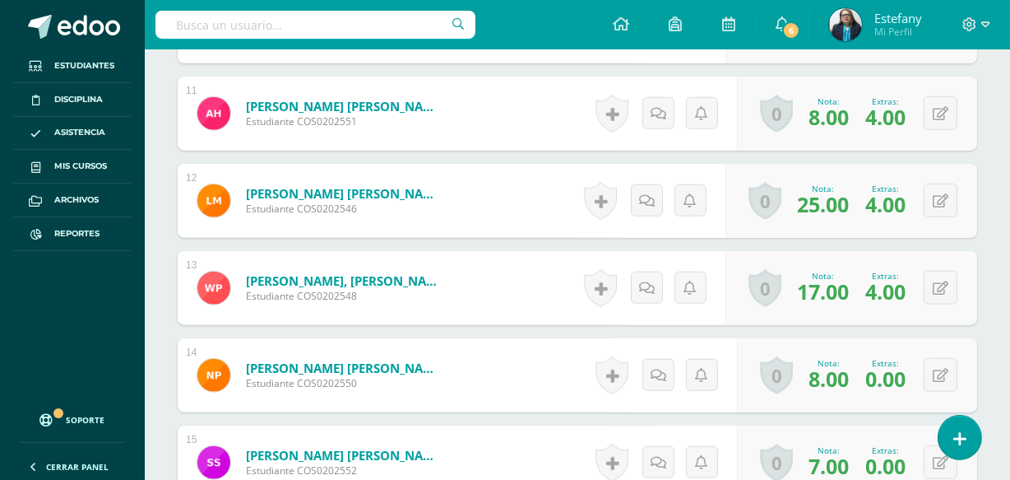
scroll to position [1550, 0]
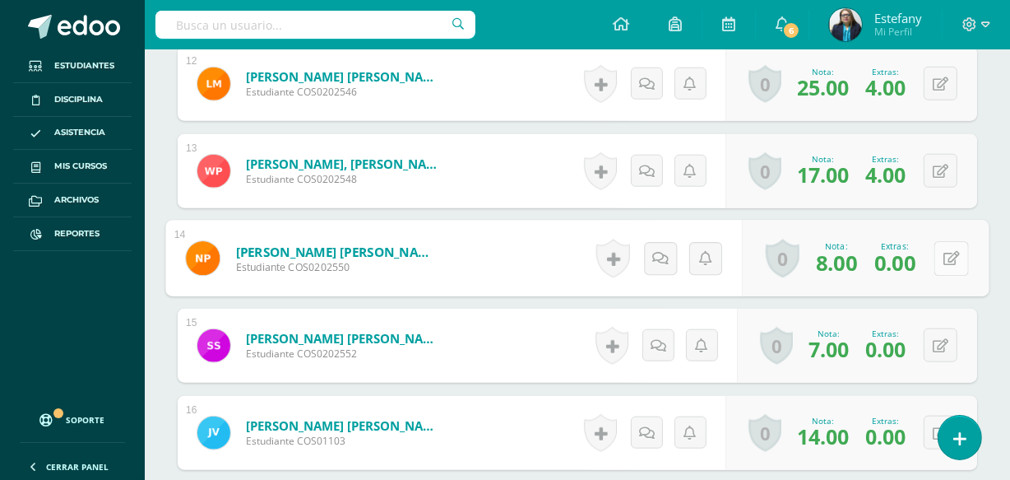
click at [937, 258] on button at bounding box center [952, 258] width 35 height 35
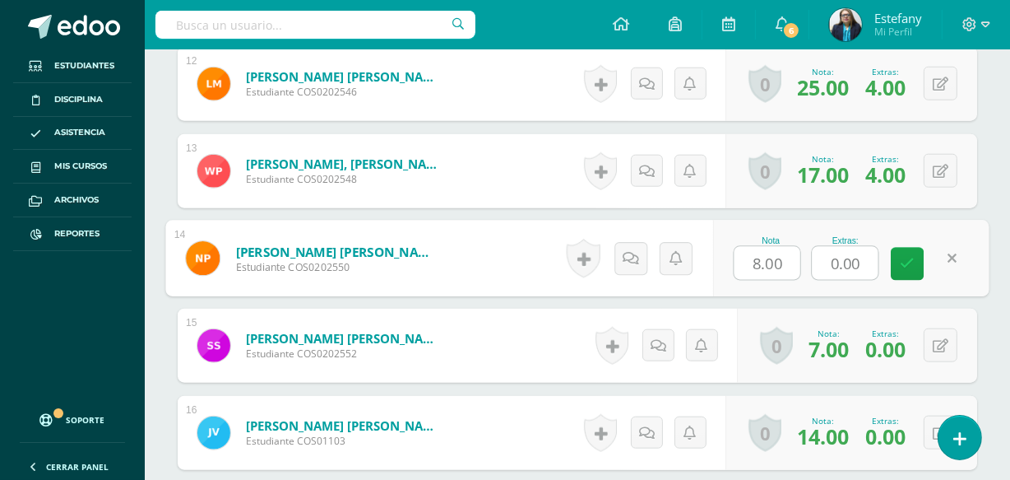
drag, startPoint x: 867, startPoint y: 259, endPoint x: 781, endPoint y: 282, distance: 89.4
click at [783, 281] on div "Nota 8.00 Extras: 0.00" at bounding box center [851, 259] width 276 height 77
type input "5"
click at [941, 341] on button at bounding box center [941, 345] width 34 height 34
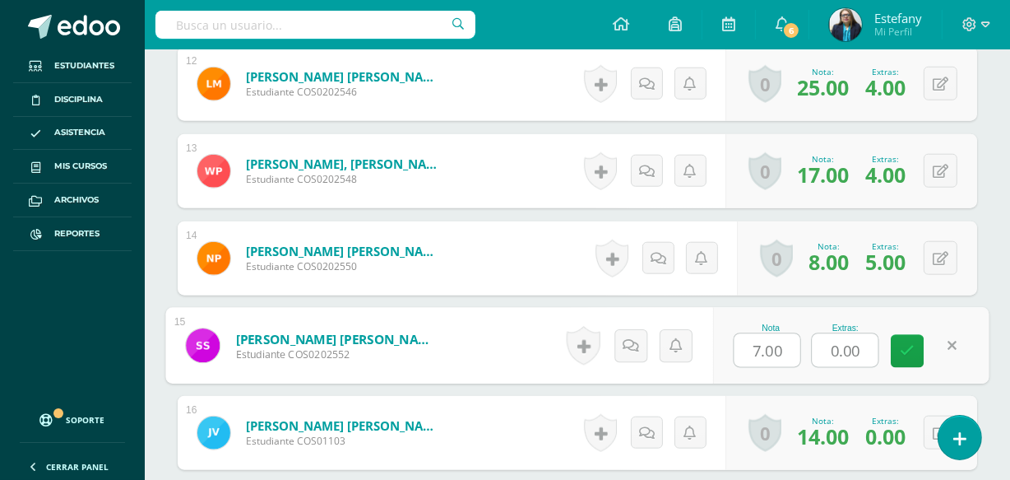
drag, startPoint x: 867, startPoint y: 346, endPoint x: 773, endPoint y: 378, distance: 98.9
click at [773, 378] on div "Nota 7.00 Extras: 0.00" at bounding box center [851, 346] width 276 height 77
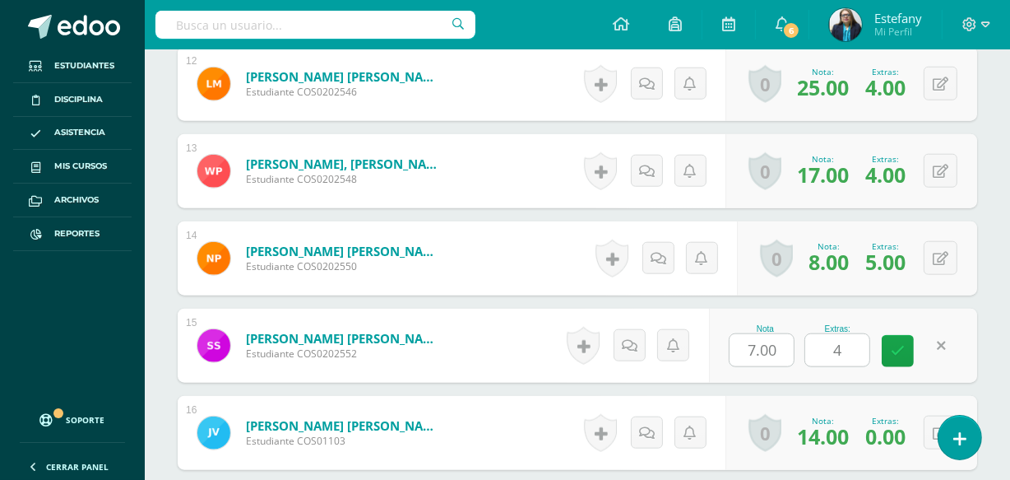
click at [872, 380] on div "Nota 7.00 Extras: 4" at bounding box center [843, 346] width 268 height 74
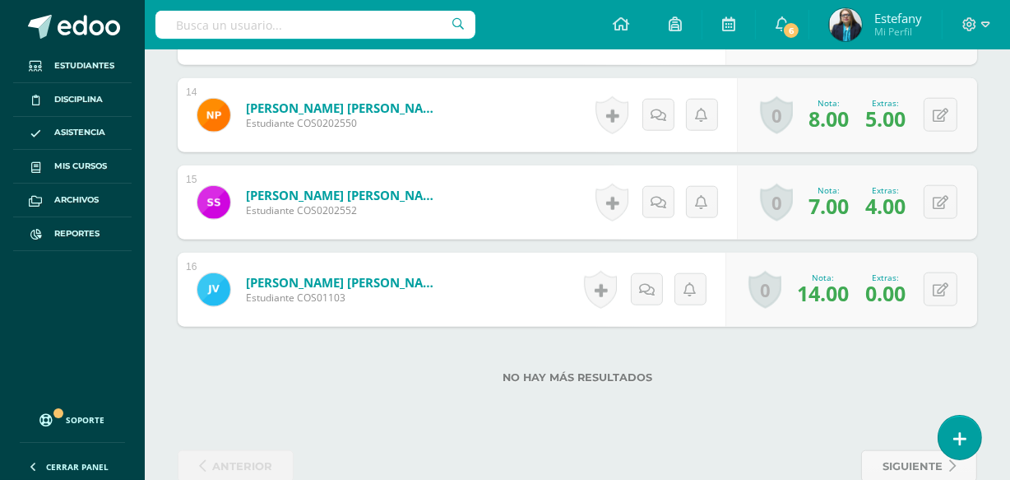
scroll to position [1725, 0]
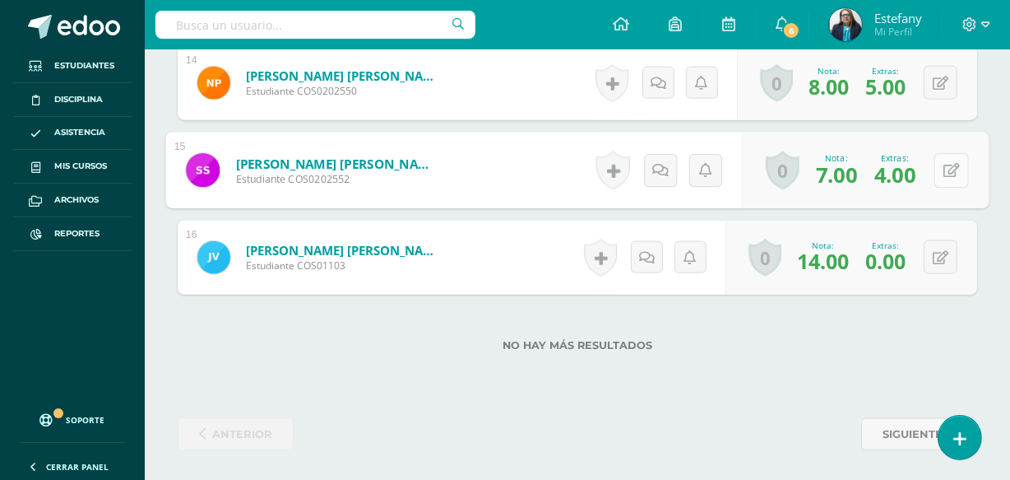
click at [930, 170] on div "0 Logros Logros obtenidos Aún no hay logros agregados Nota: 7.00 Extras: 4.00" at bounding box center [865, 170] width 247 height 77
click at [950, 169] on icon at bounding box center [952, 170] width 16 height 14
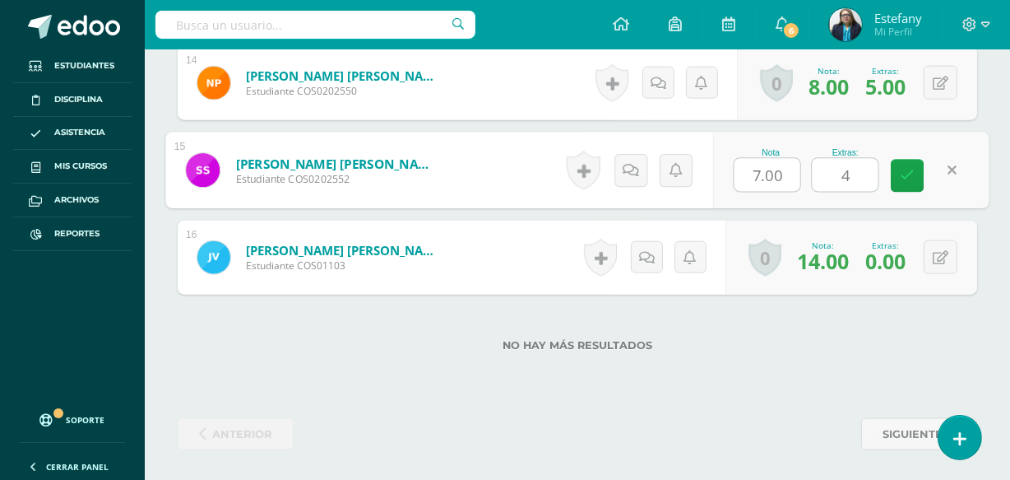
drag, startPoint x: 859, startPoint y: 177, endPoint x: 798, endPoint y: 193, distance: 62.9
click at [806, 191] on div "Nota 7.00 Extras: 4" at bounding box center [851, 170] width 276 height 77
type input "5"
type input "4"
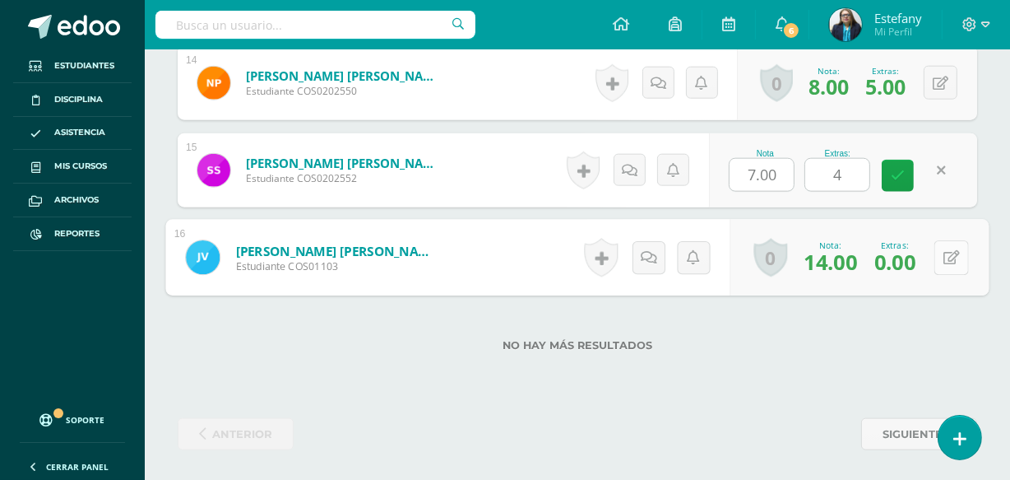
click at [946, 255] on icon at bounding box center [952, 257] width 16 height 14
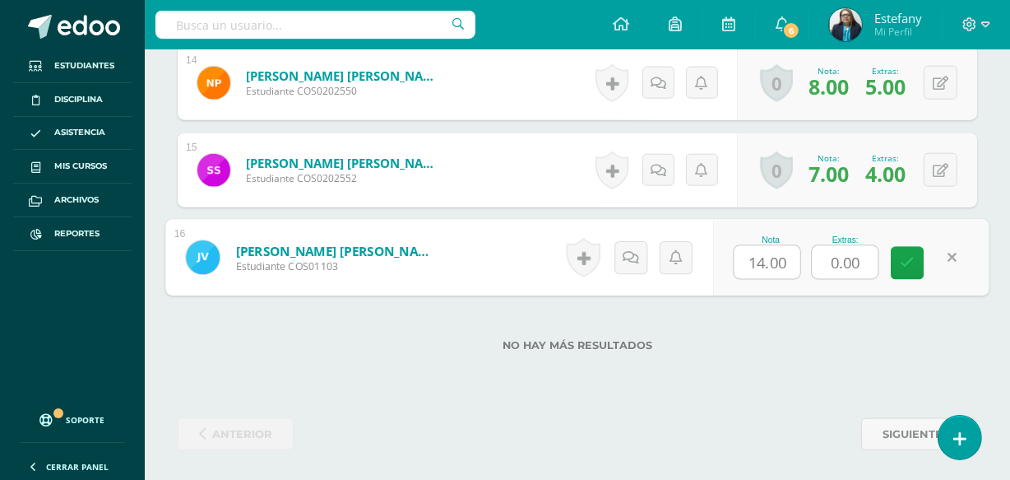
drag, startPoint x: 866, startPoint y: 256, endPoint x: 755, endPoint y: 292, distance: 116.8
click at [773, 287] on div "Nota 14.00 Extras: 0.00" at bounding box center [851, 258] width 276 height 77
type input "5"
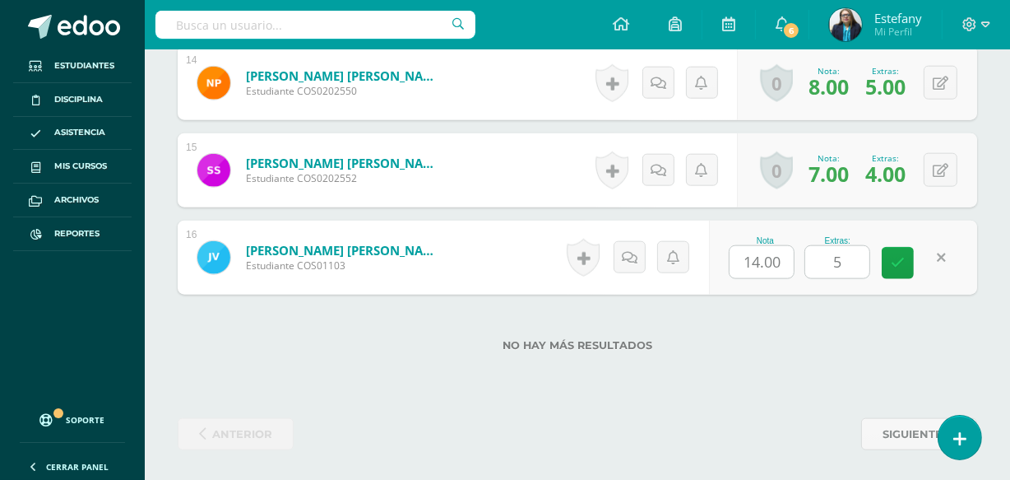
click at [747, 342] on label "No hay más resultados" at bounding box center [578, 345] width 800 height 12
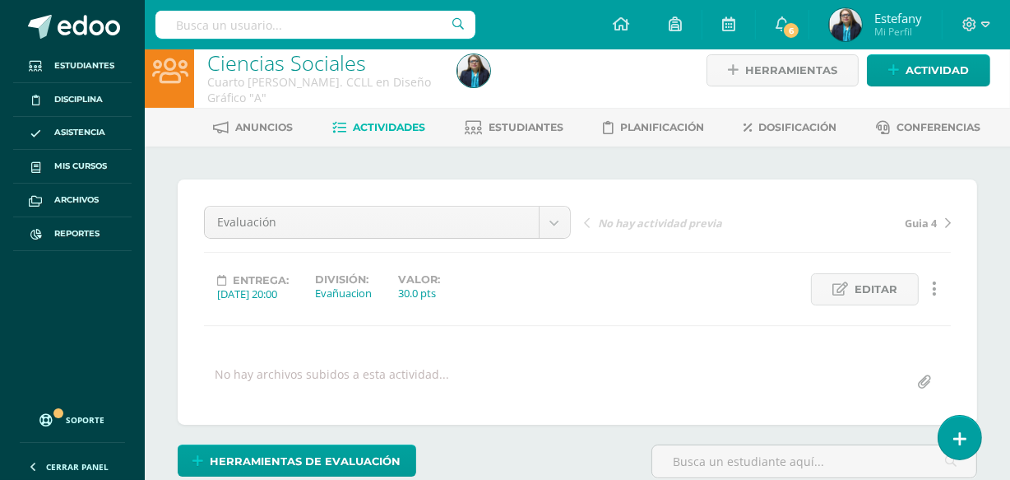
scroll to position [0, 0]
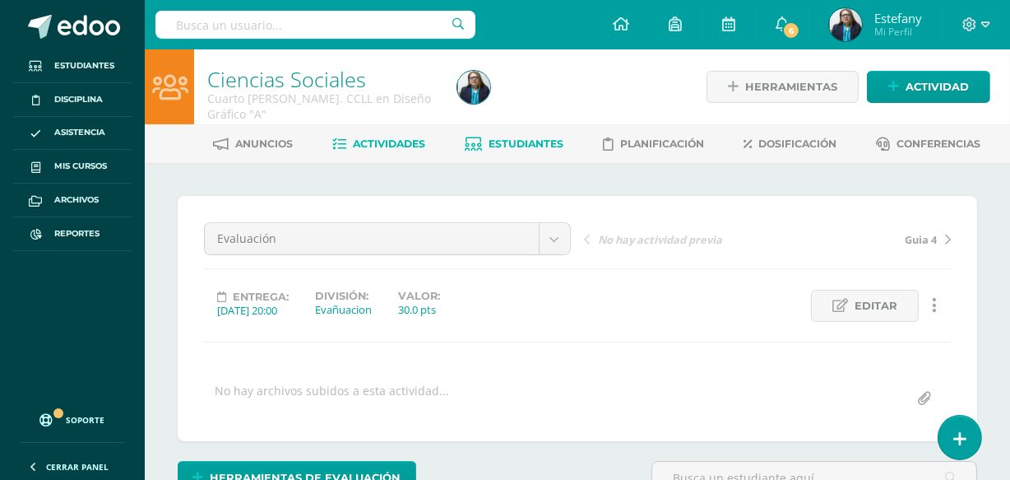
click at [508, 145] on span "Estudiantes" at bounding box center [527, 143] width 75 height 12
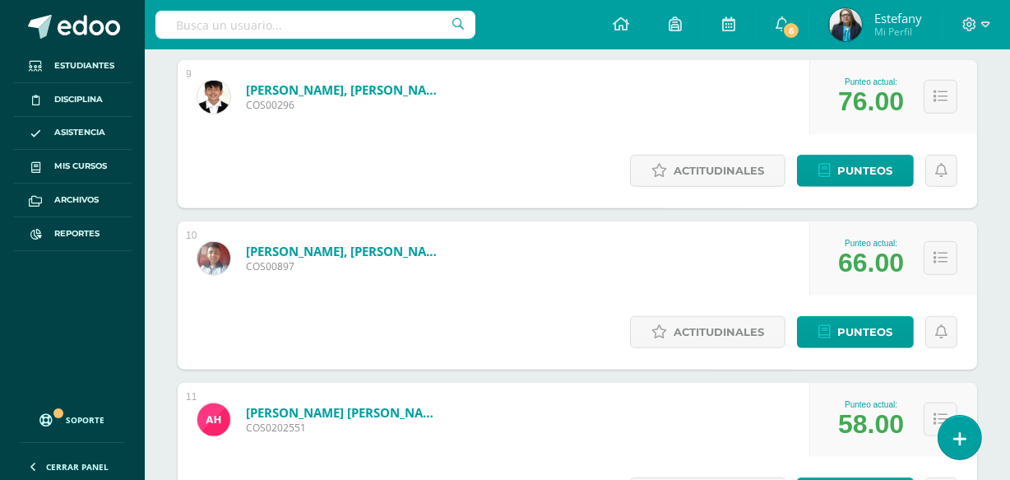
scroll to position [1396, 0]
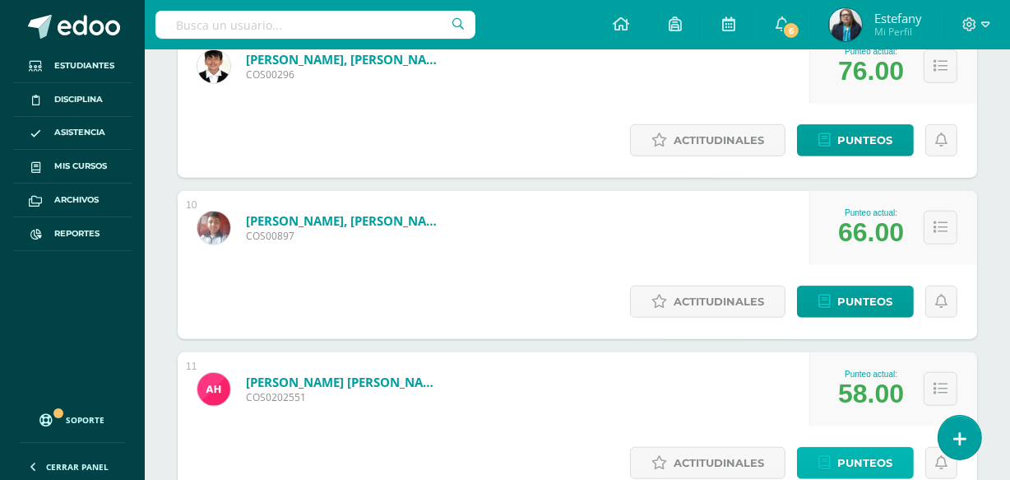
click at [838, 448] on span "Punteos" at bounding box center [865, 463] width 55 height 30
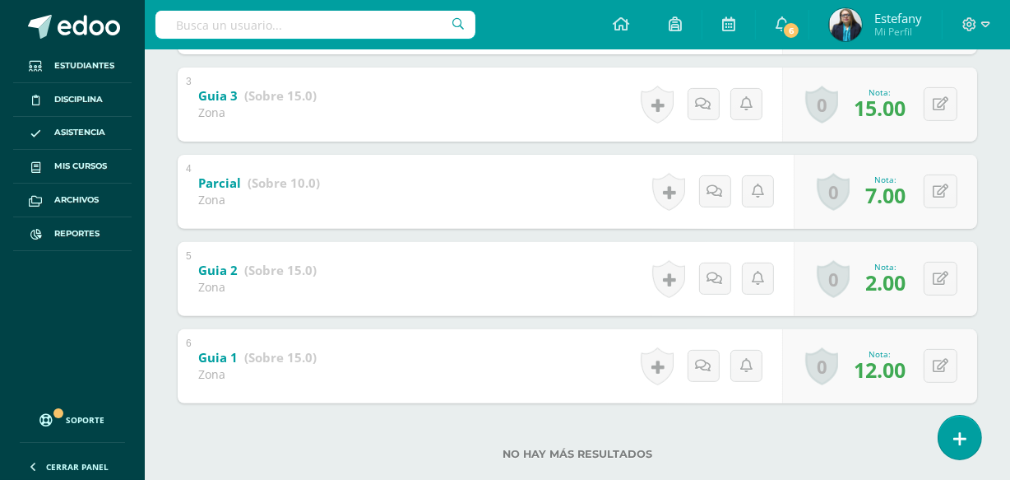
scroll to position [550, 0]
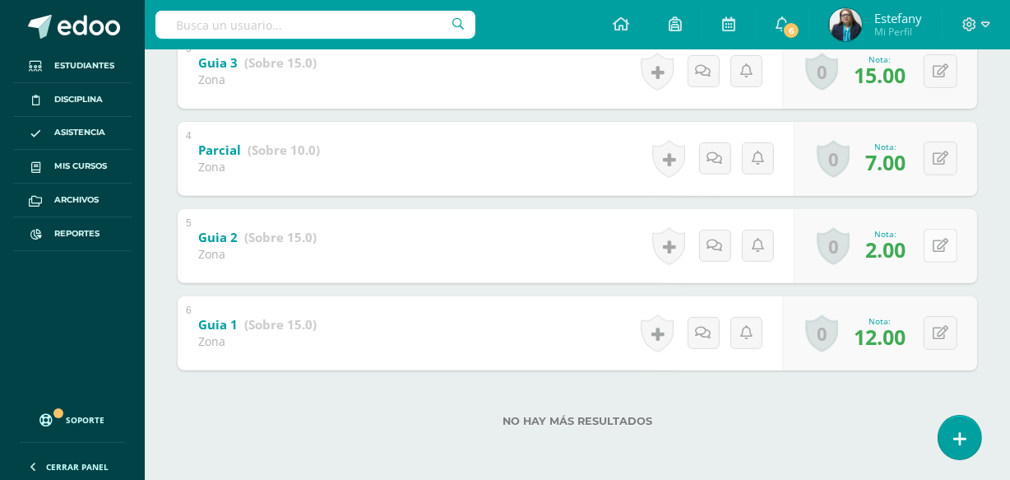
click at [951, 244] on button at bounding box center [941, 246] width 34 height 34
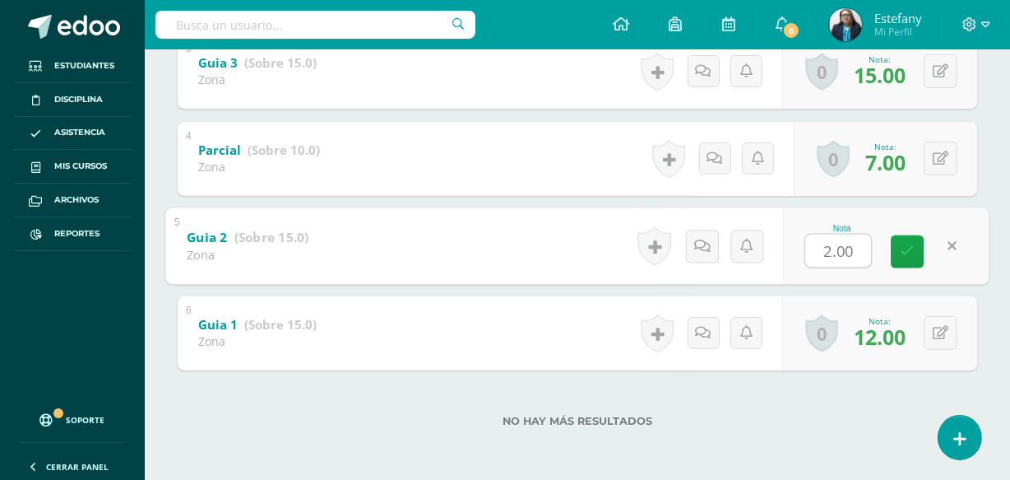
type input "4"
click at [912, 249] on icon at bounding box center [908, 251] width 15 height 14
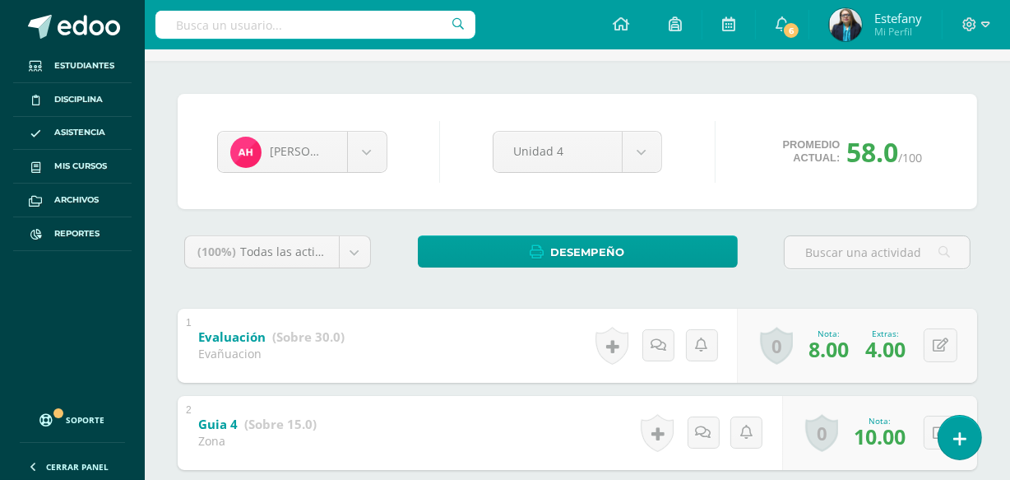
scroll to position [0, 0]
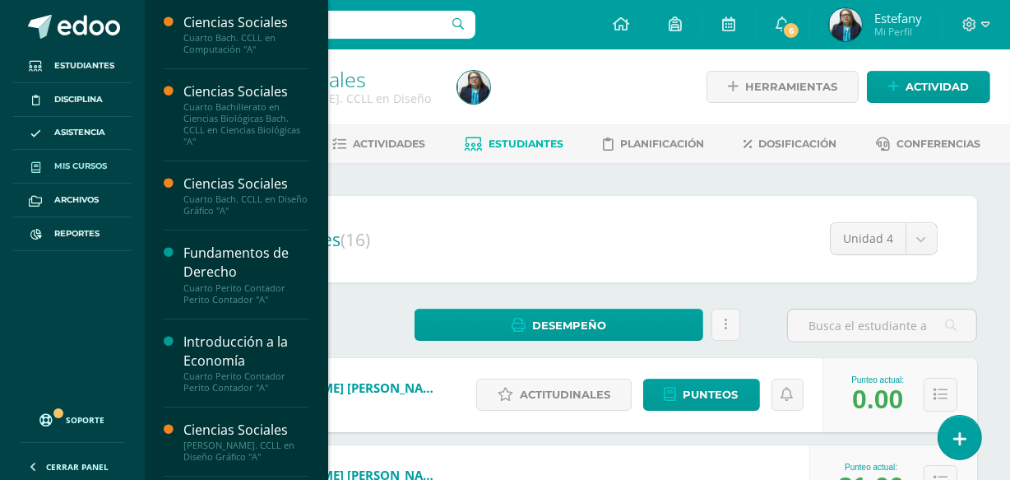
click at [73, 169] on span "Mis cursos" at bounding box center [80, 166] width 53 height 13
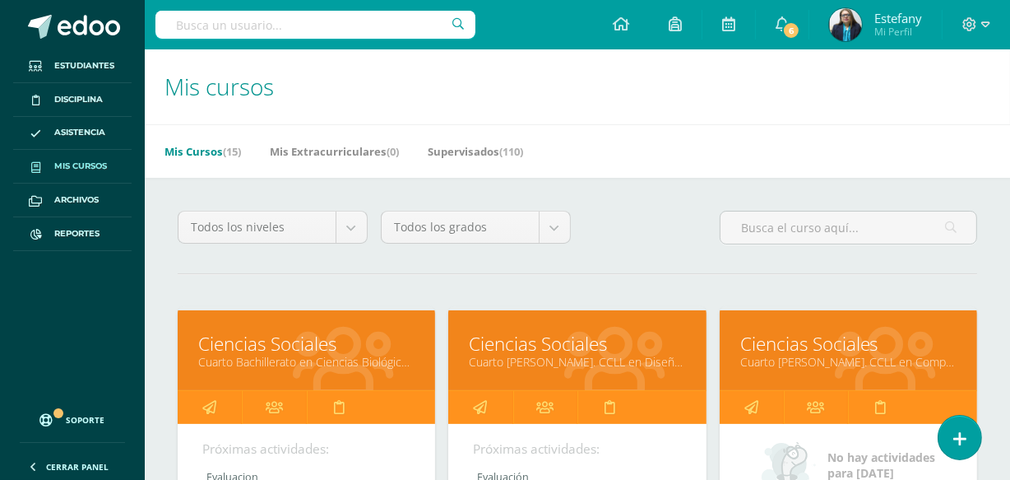
click at [876, 347] on link "Ciencias Sociales" at bounding box center [849, 344] width 216 height 26
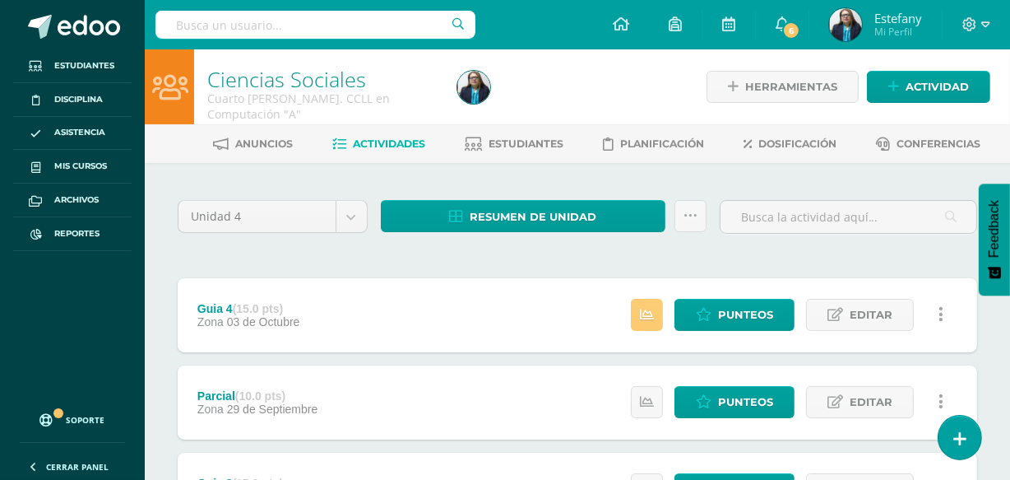
click at [921, 64] on div "Herramientas Detalle de asistencias Actividad" at bounding box center [849, 86] width 284 height 75
click at [917, 74] on span "Actividad" at bounding box center [937, 87] width 63 height 30
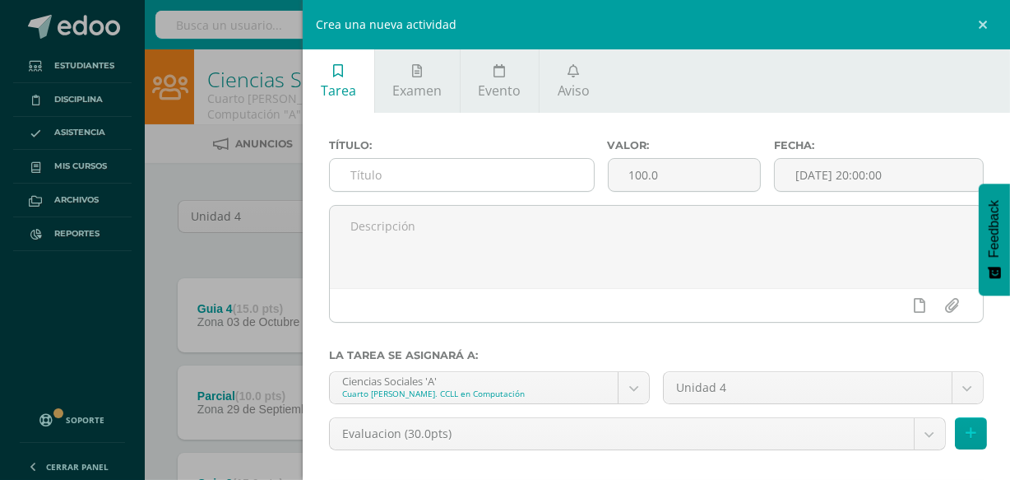
click at [458, 179] on input "text" at bounding box center [461, 175] width 263 height 32
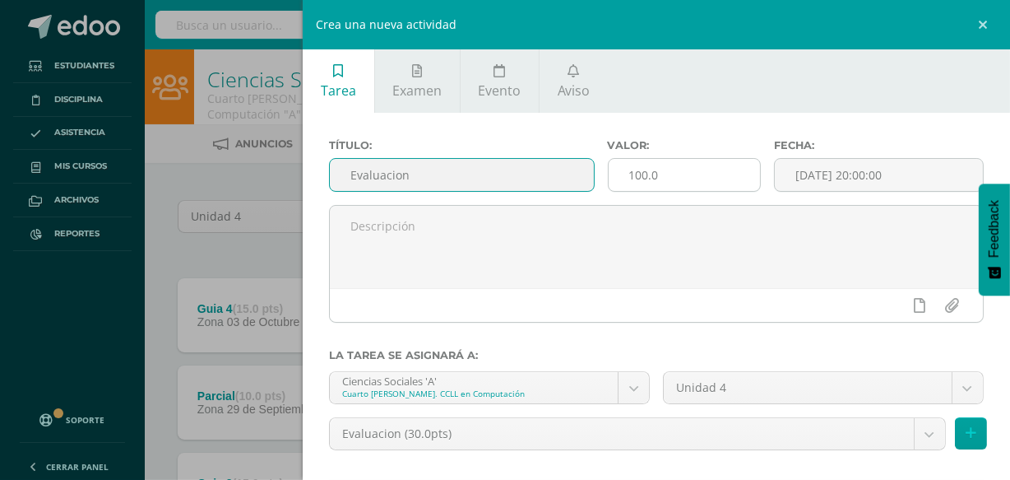
type input "Evaluacion"
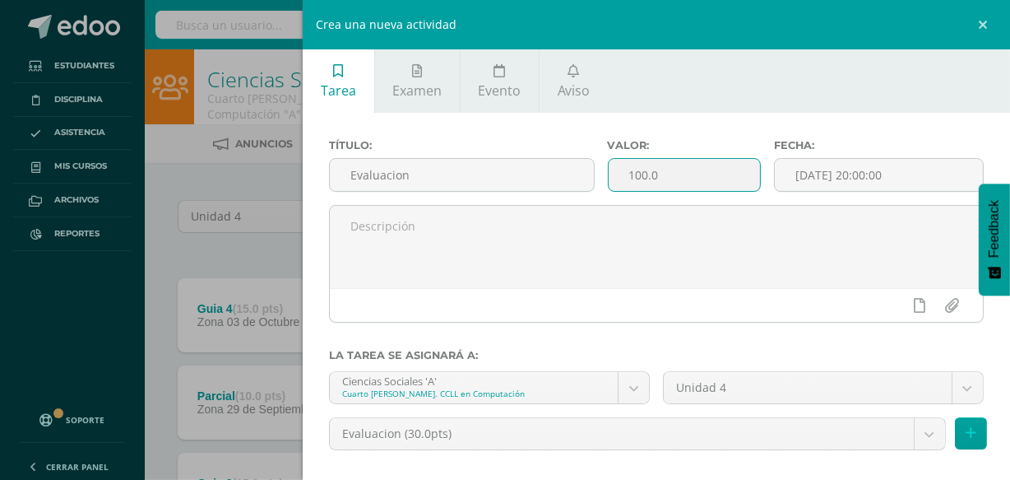
drag, startPoint x: 699, startPoint y: 181, endPoint x: 551, endPoint y: 201, distance: 148.6
click at [553, 200] on div "Título: Evaluacion Valor: 100.0 Fecha: [DATE] 20:00:00" at bounding box center [657, 172] width 668 height 66
type input "30"
click at [788, 179] on input "[DATE] 20:00:00" at bounding box center [879, 175] width 208 height 32
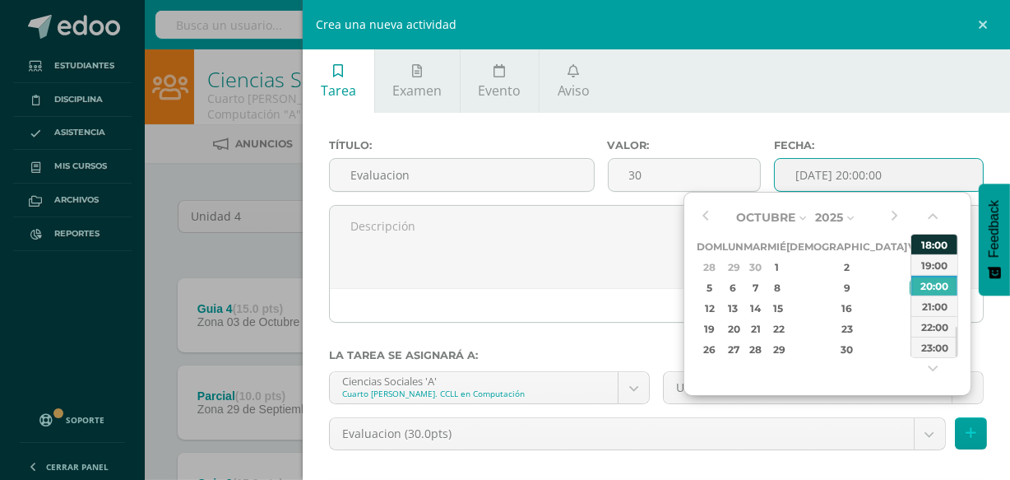
click at [922, 247] on div "18:00" at bounding box center [935, 244] width 46 height 21
type input "[DATE] 18:00"
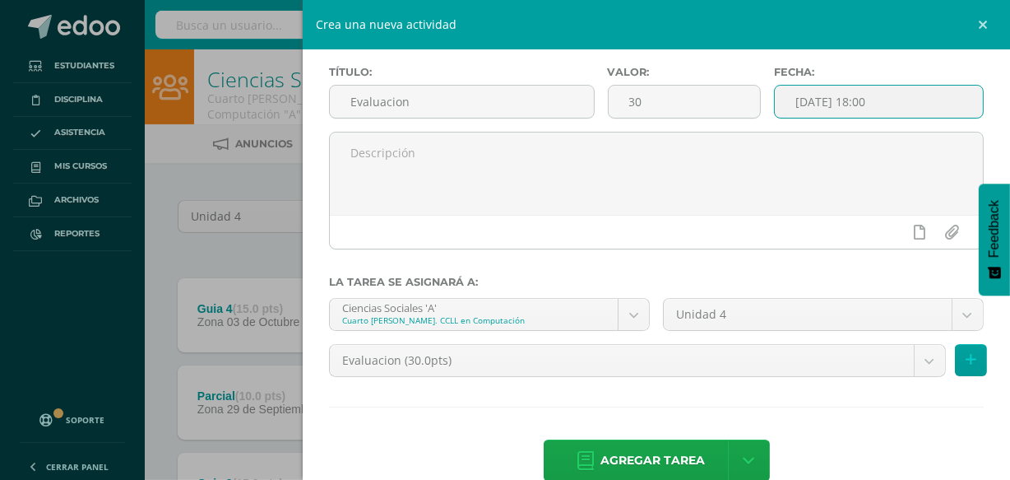
scroll to position [107, 0]
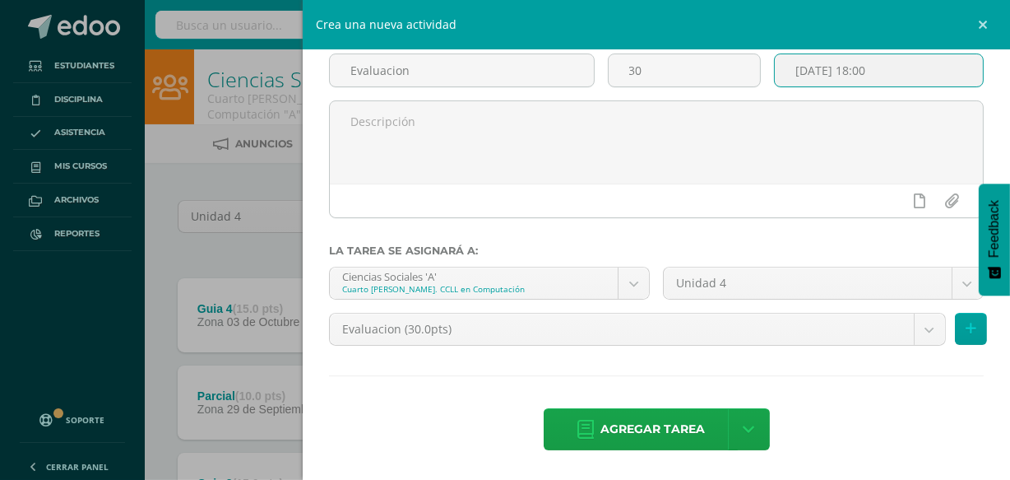
drag, startPoint x: 660, startPoint y: 447, endPoint x: 668, endPoint y: 435, distance: 14.2
click at [660, 446] on span "Agregar tarea" at bounding box center [653, 429] width 104 height 40
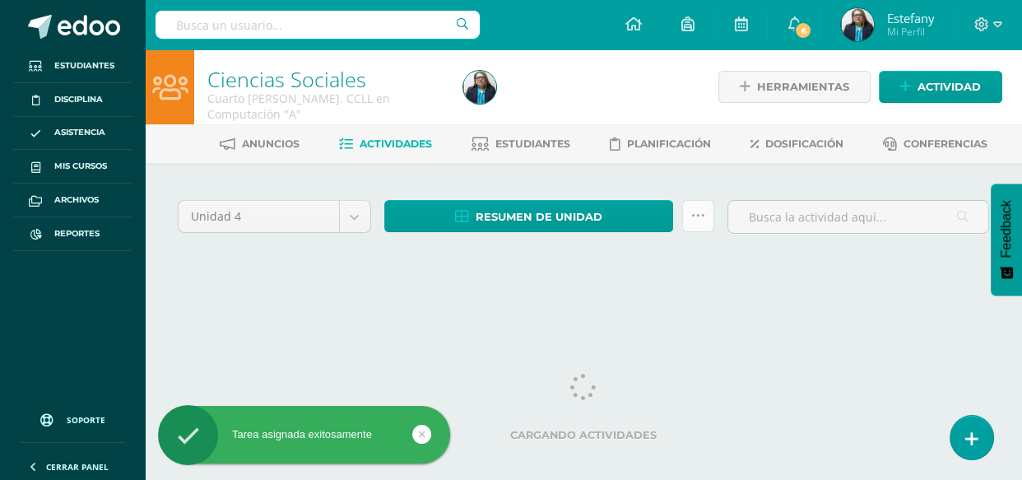
click at [694, 203] on link at bounding box center [698, 216] width 32 height 32
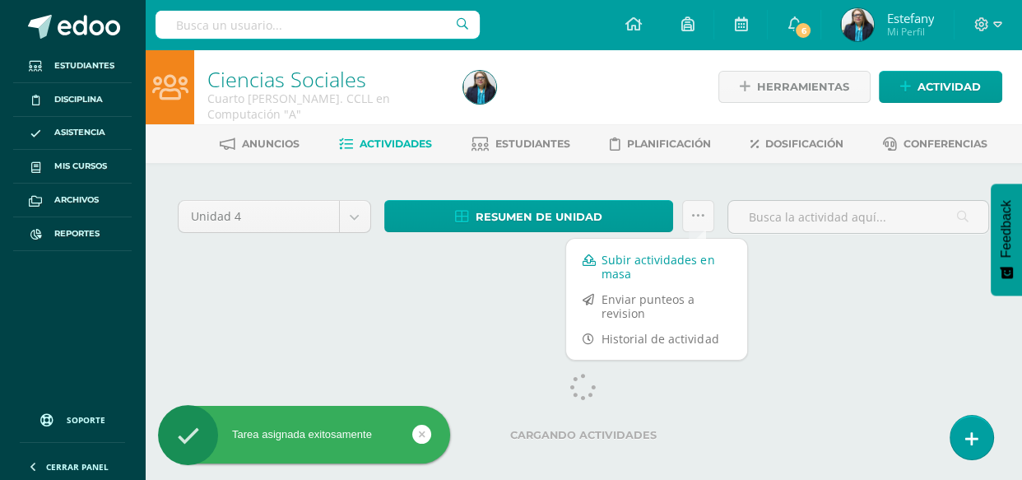
click at [679, 254] on link "Subir actividades en masa" at bounding box center [656, 266] width 181 height 39
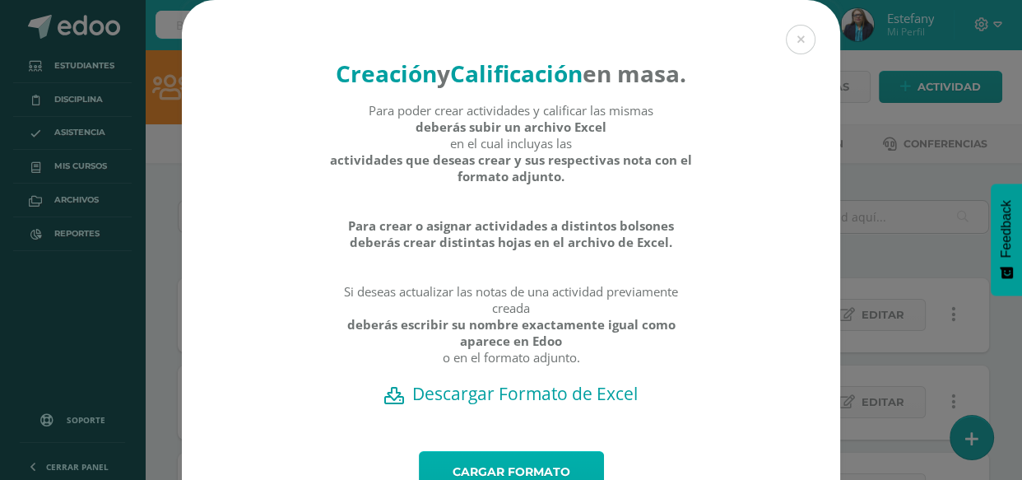
scroll to position [120, 0]
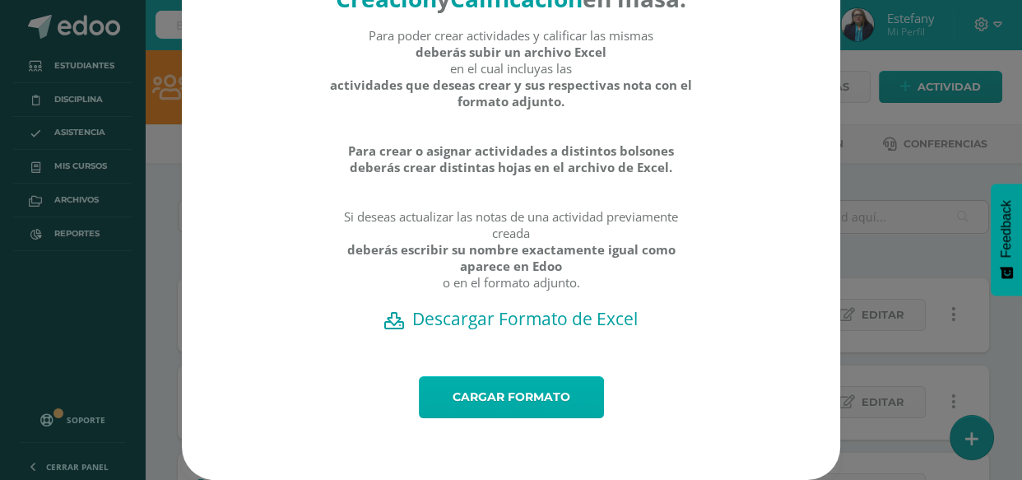
click at [519, 393] on link "Cargar formato" at bounding box center [511, 397] width 185 height 42
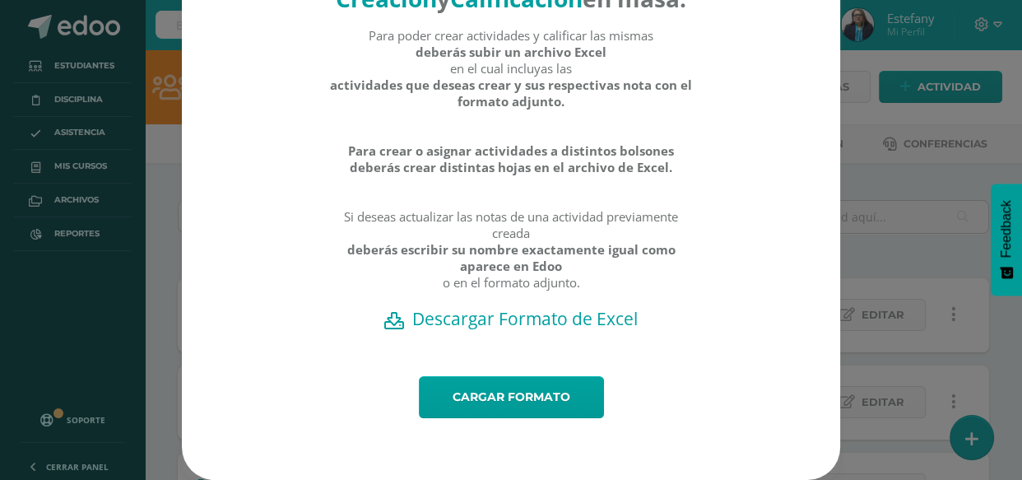
click at [536, 314] on h2 "Descargar Formato de Excel" at bounding box center [511, 318] width 601 height 23
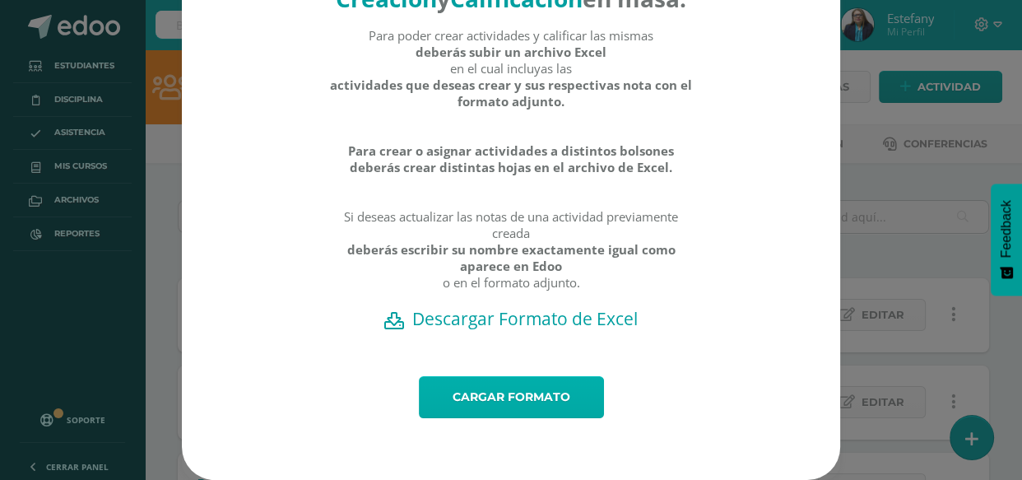
click at [455, 406] on link "Cargar formato" at bounding box center [511, 397] width 185 height 42
